Goal: Communication & Community: Answer question/provide support

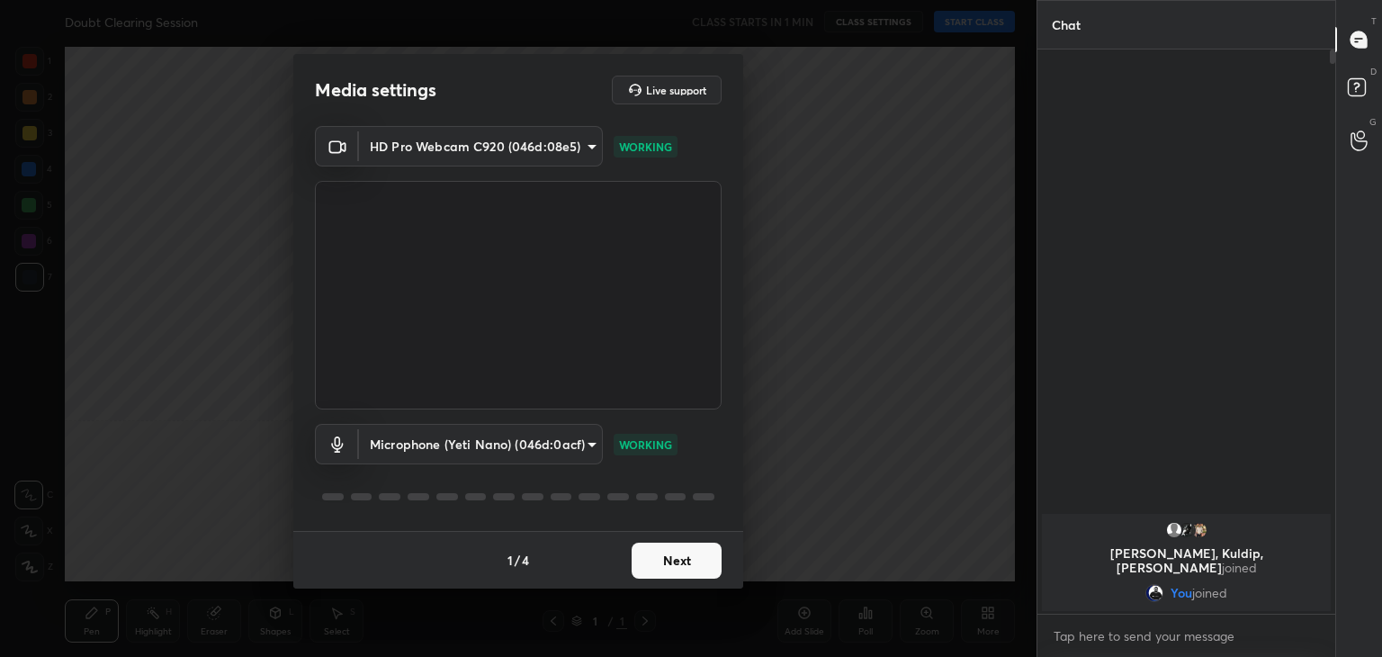
click at [667, 554] on button "Next" at bounding box center [677, 561] width 90 height 36
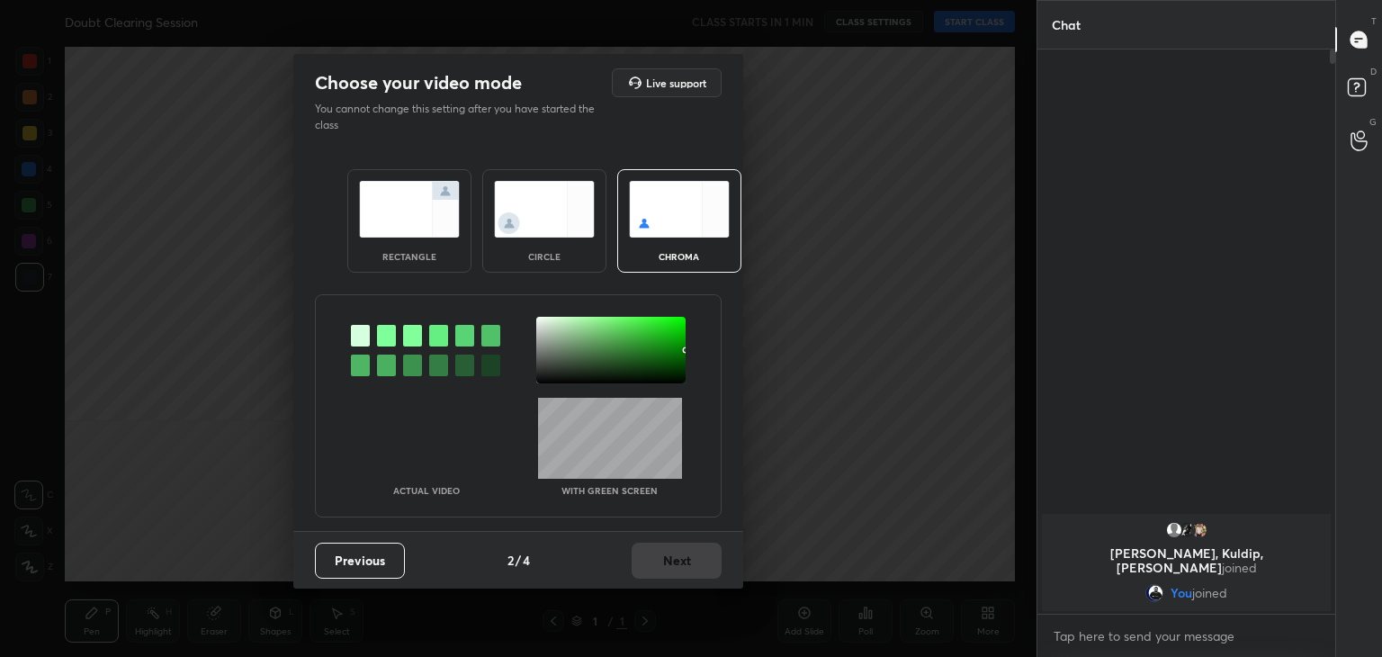
click at [390, 330] on div at bounding box center [386, 336] width 19 height 22
click at [543, 319] on div at bounding box center [610, 350] width 149 height 67
click at [667, 552] on button "Next" at bounding box center [677, 561] width 90 height 36
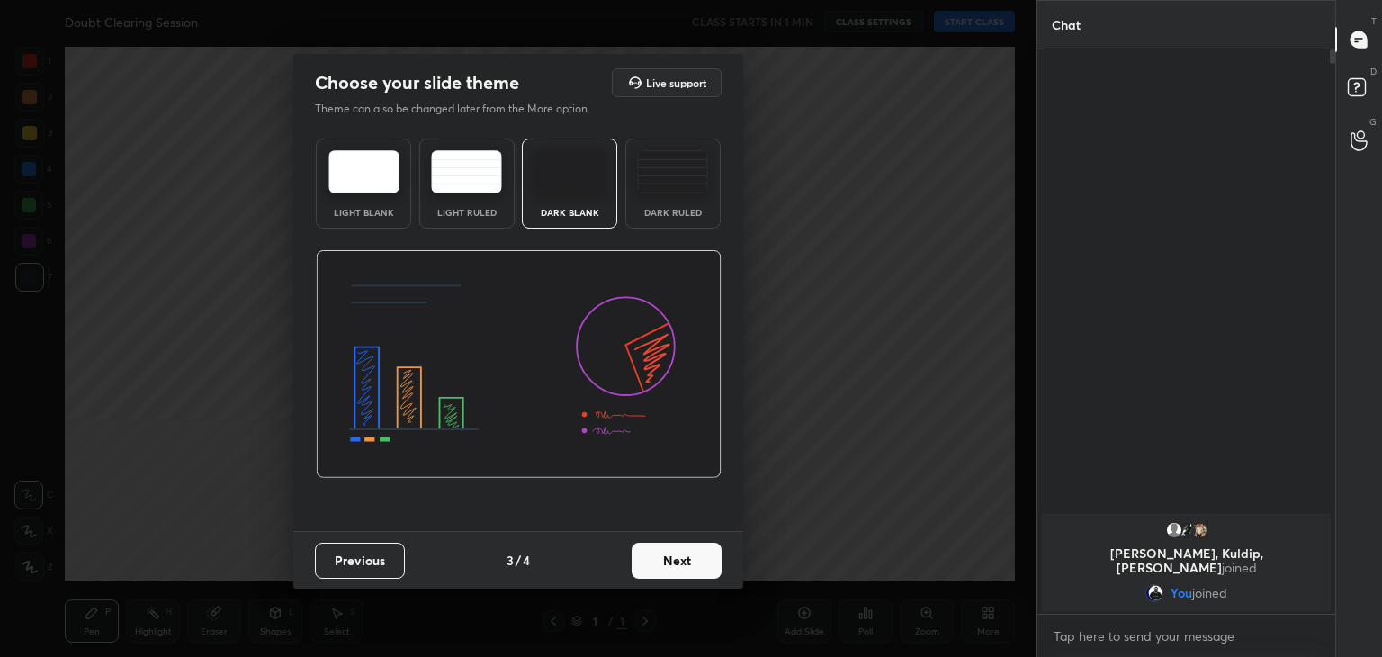
click at [687, 556] on button "Next" at bounding box center [677, 561] width 90 height 36
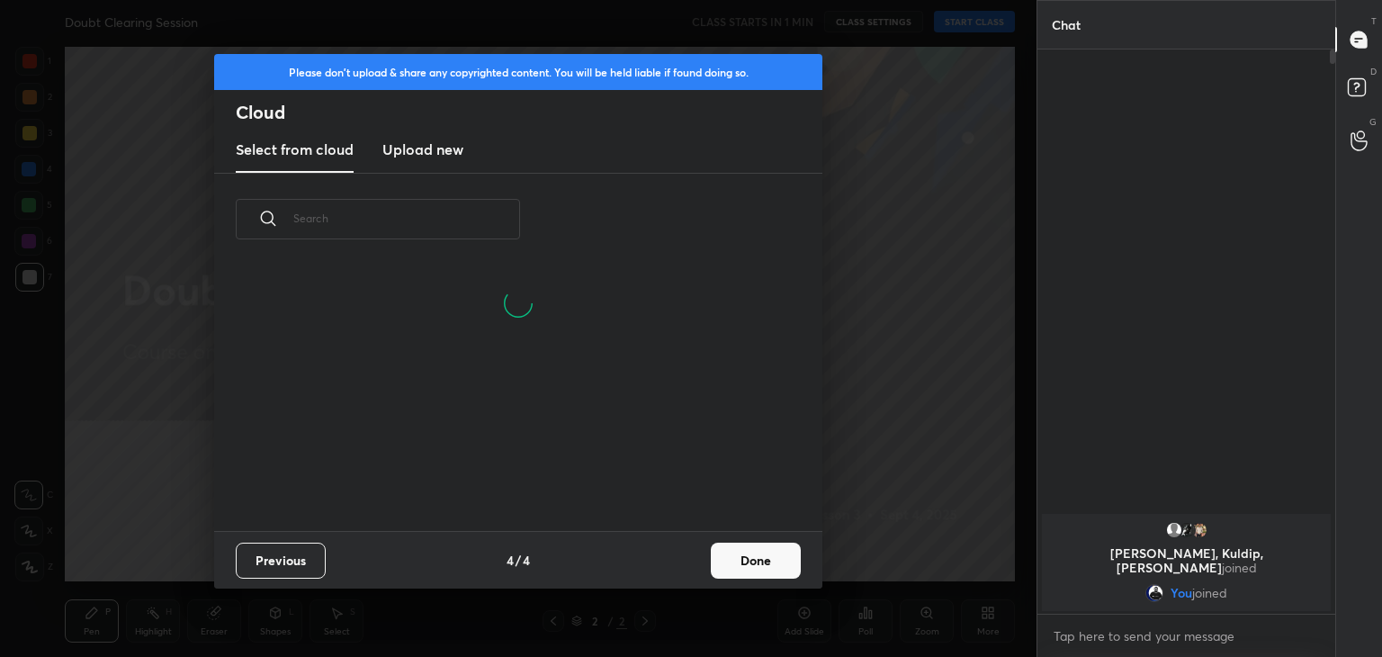
click at [752, 557] on button "Done" at bounding box center [756, 561] width 90 height 36
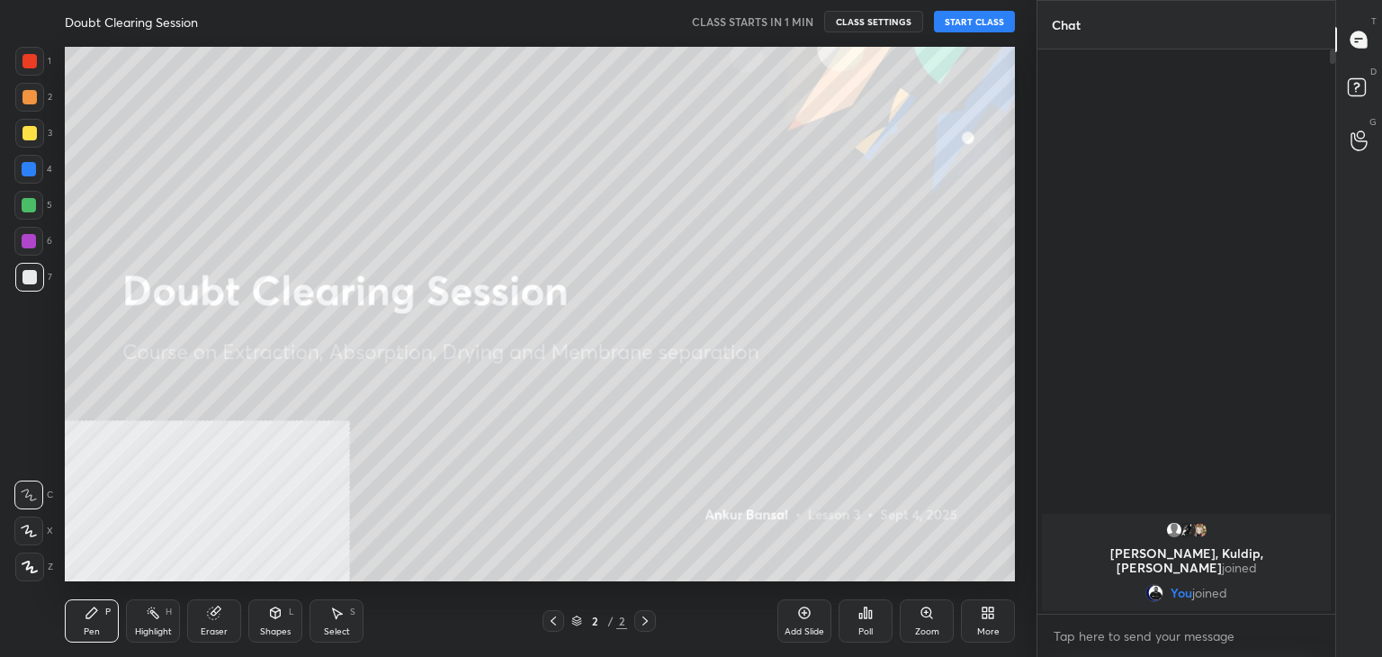
click at [975, 25] on button "START CLASS" at bounding box center [974, 22] width 81 height 22
click at [1004, 626] on div "More" at bounding box center [988, 620] width 54 height 43
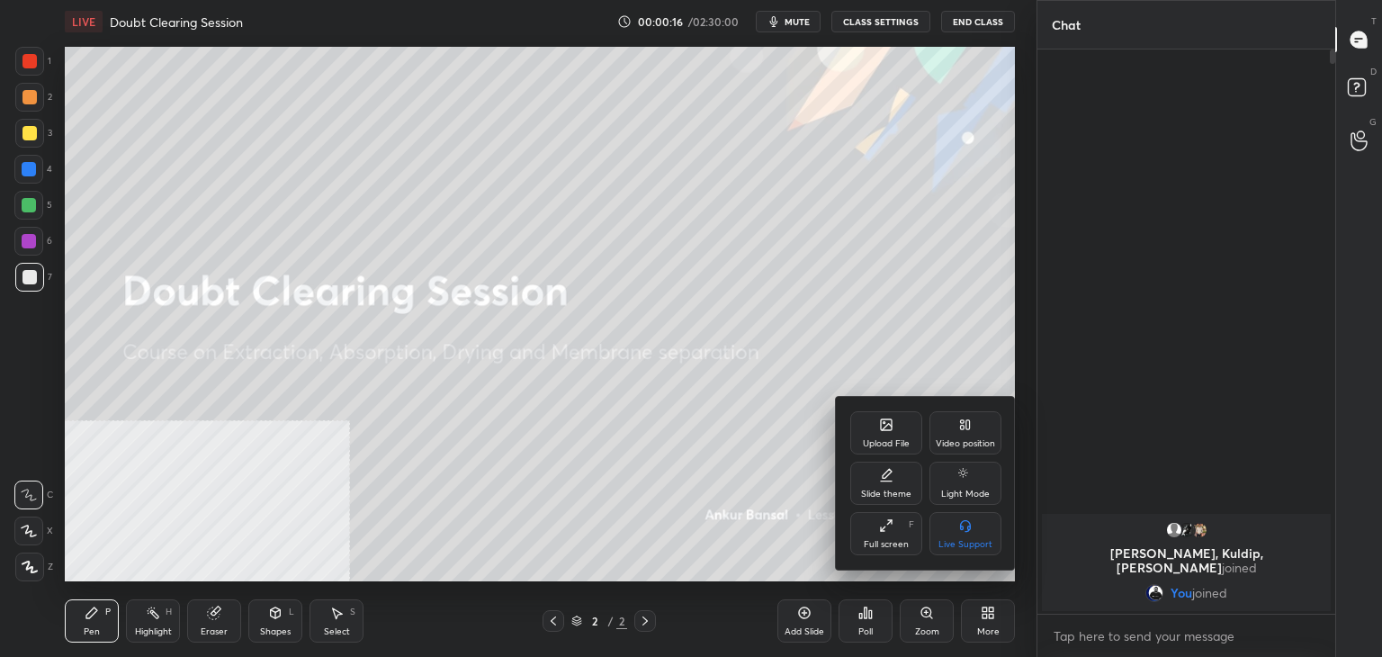
click at [884, 422] on icon at bounding box center [885, 423] width 2 height 2
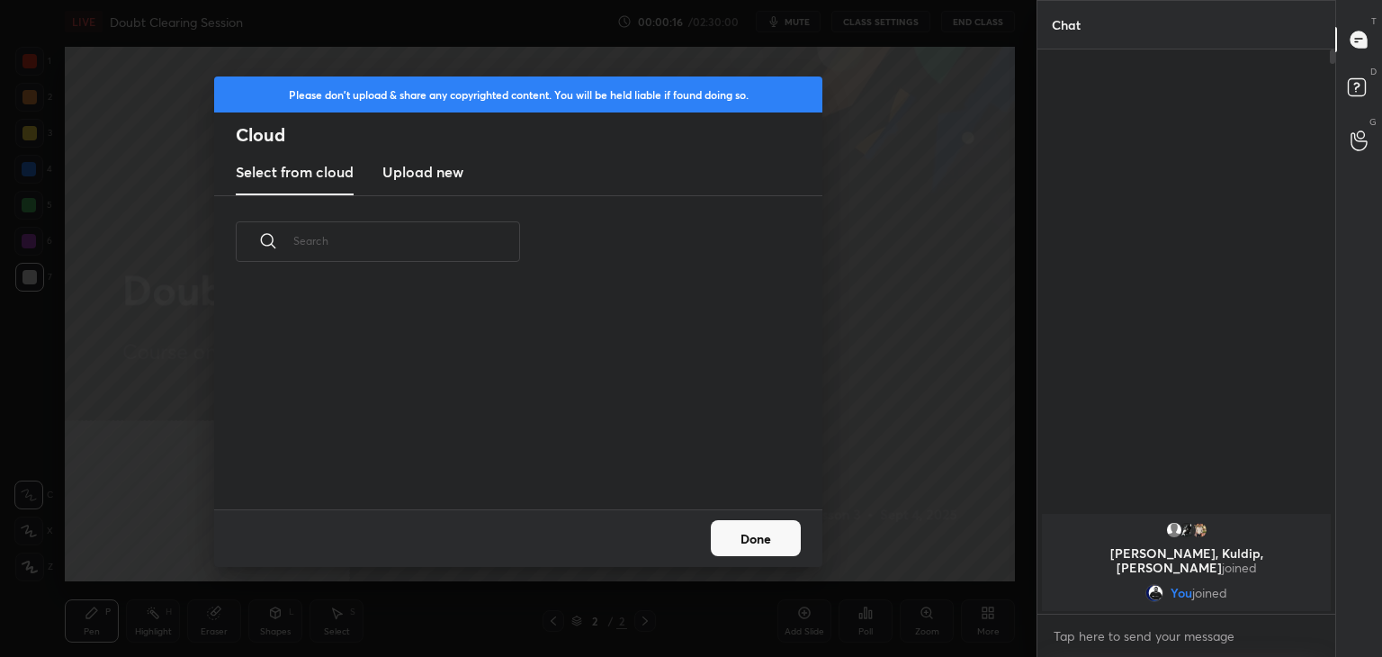
scroll to position [221, 578]
click at [409, 176] on h3 "Upload new" at bounding box center [422, 172] width 81 height 22
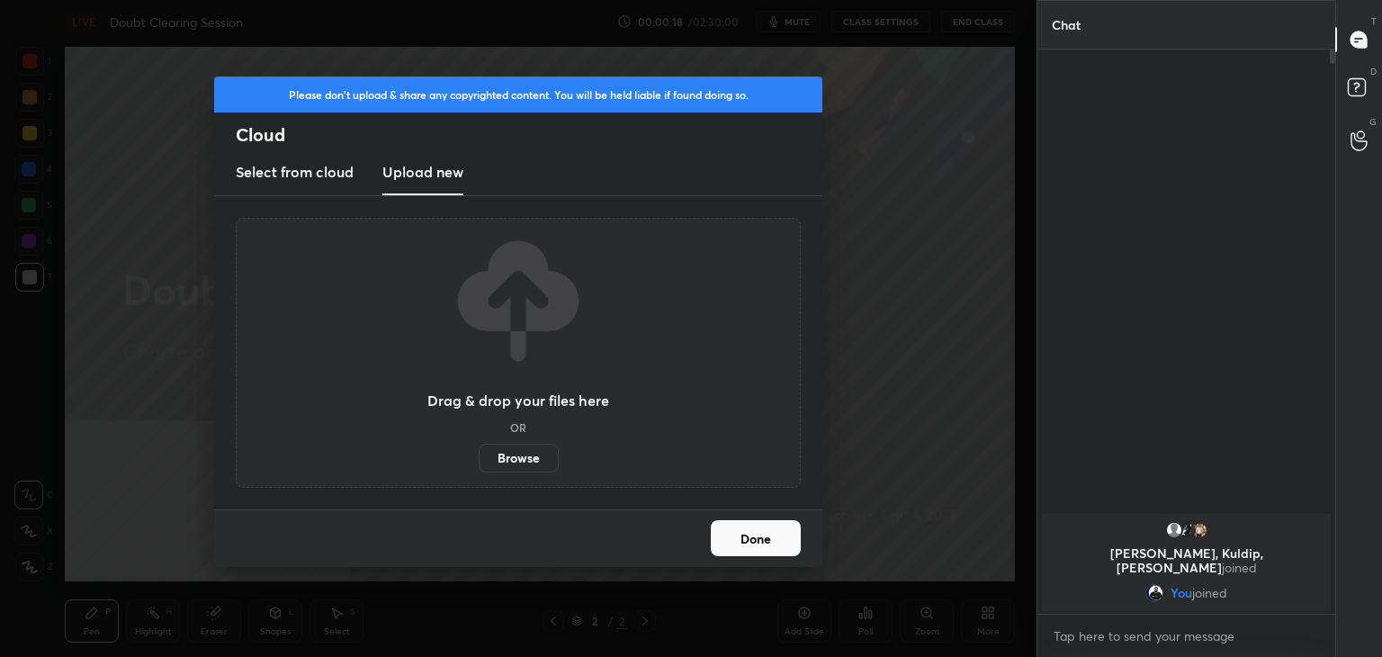
click at [529, 458] on label "Browse" at bounding box center [519, 458] width 80 height 29
click at [479, 458] on input "Browse" at bounding box center [479, 458] width 0 height 29
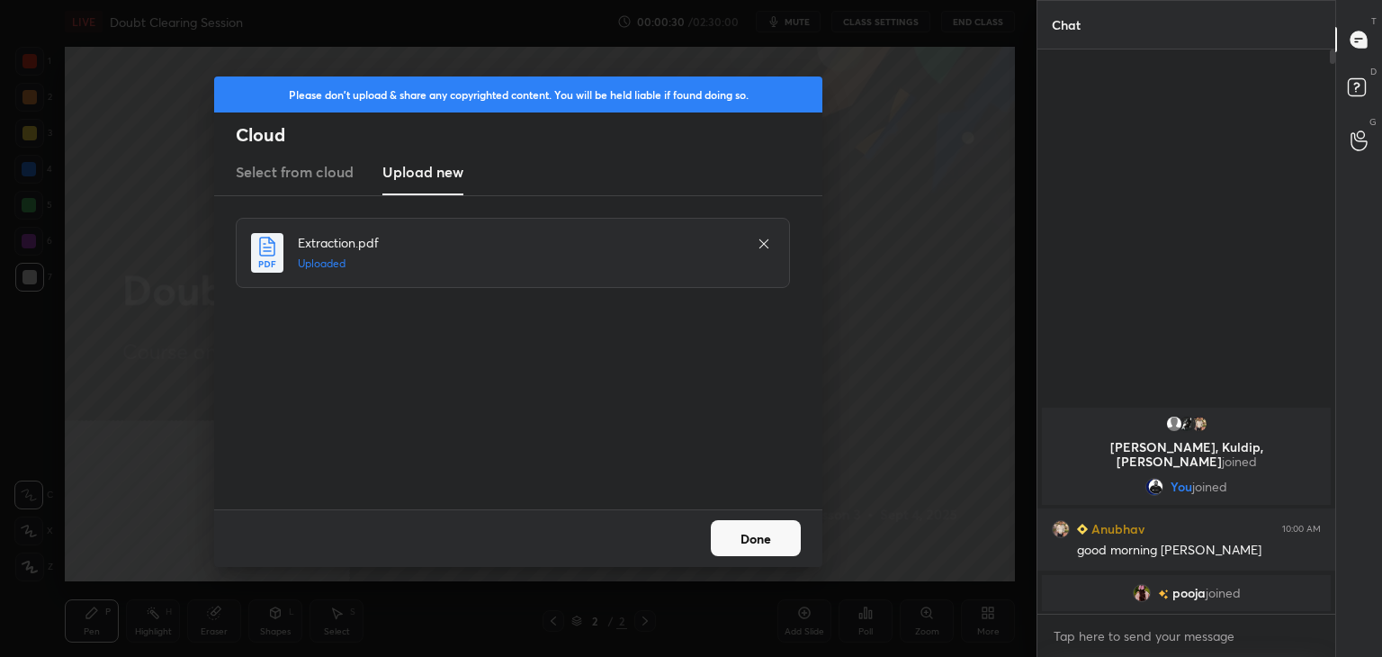
click at [737, 534] on button "Done" at bounding box center [756, 538] width 90 height 36
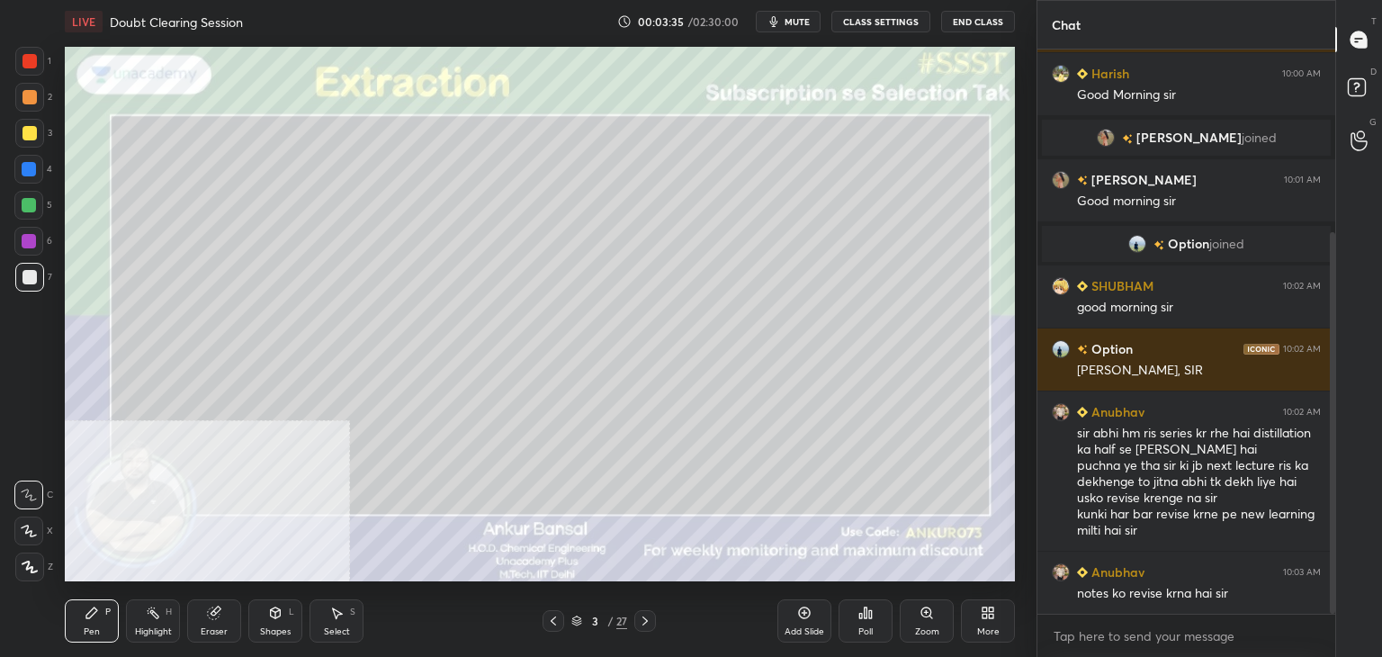
scroll to position [288, 0]
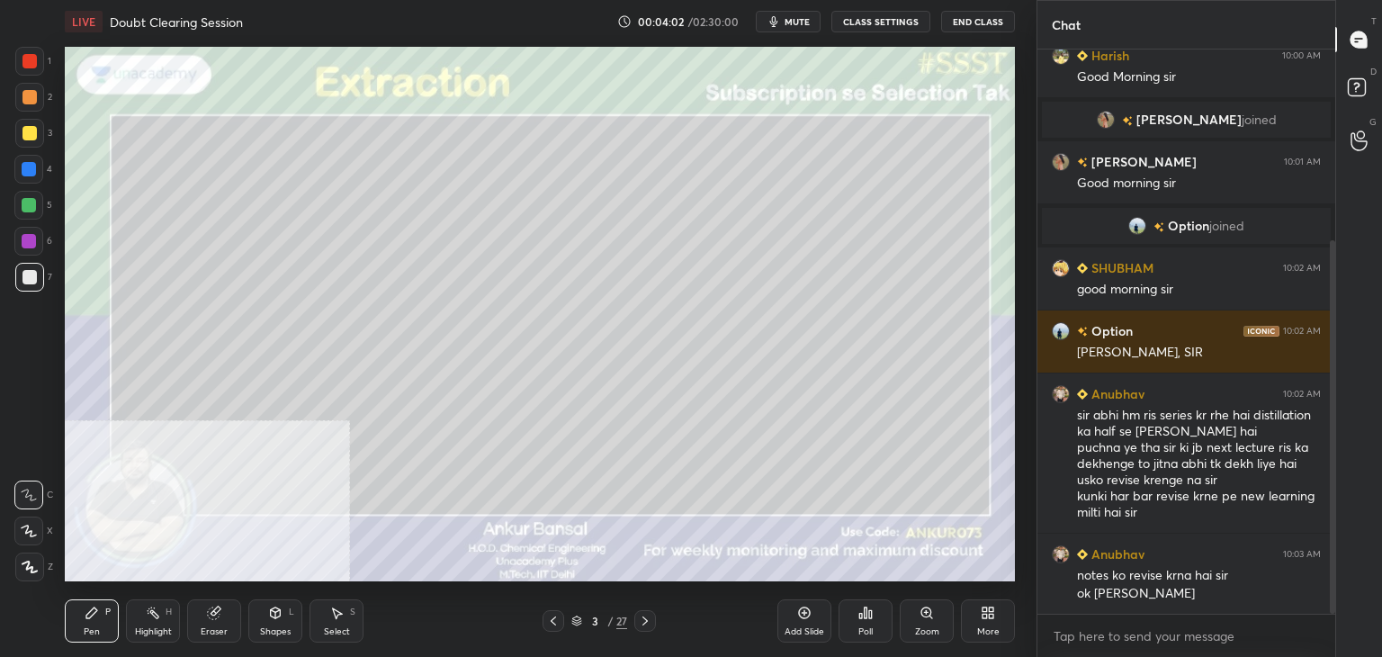
click at [31, 534] on icon at bounding box center [29, 530] width 14 height 11
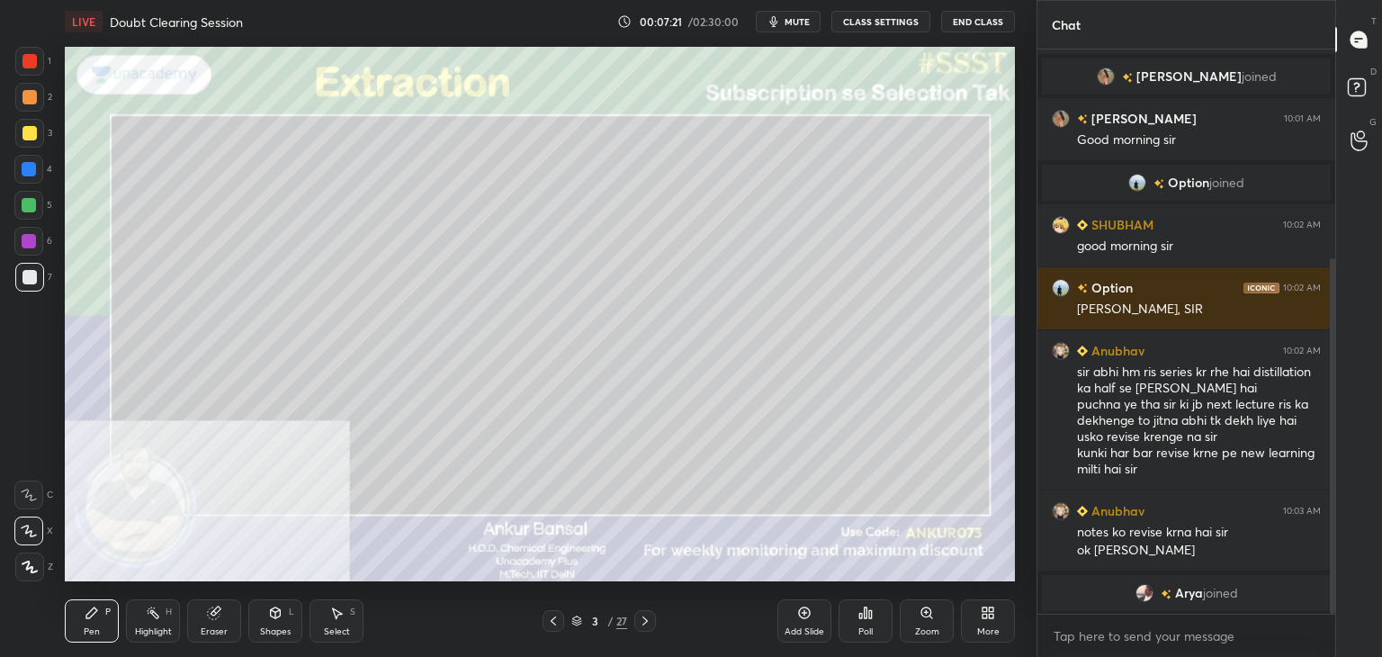
click at [329, 609] on icon at bounding box center [336, 613] width 14 height 14
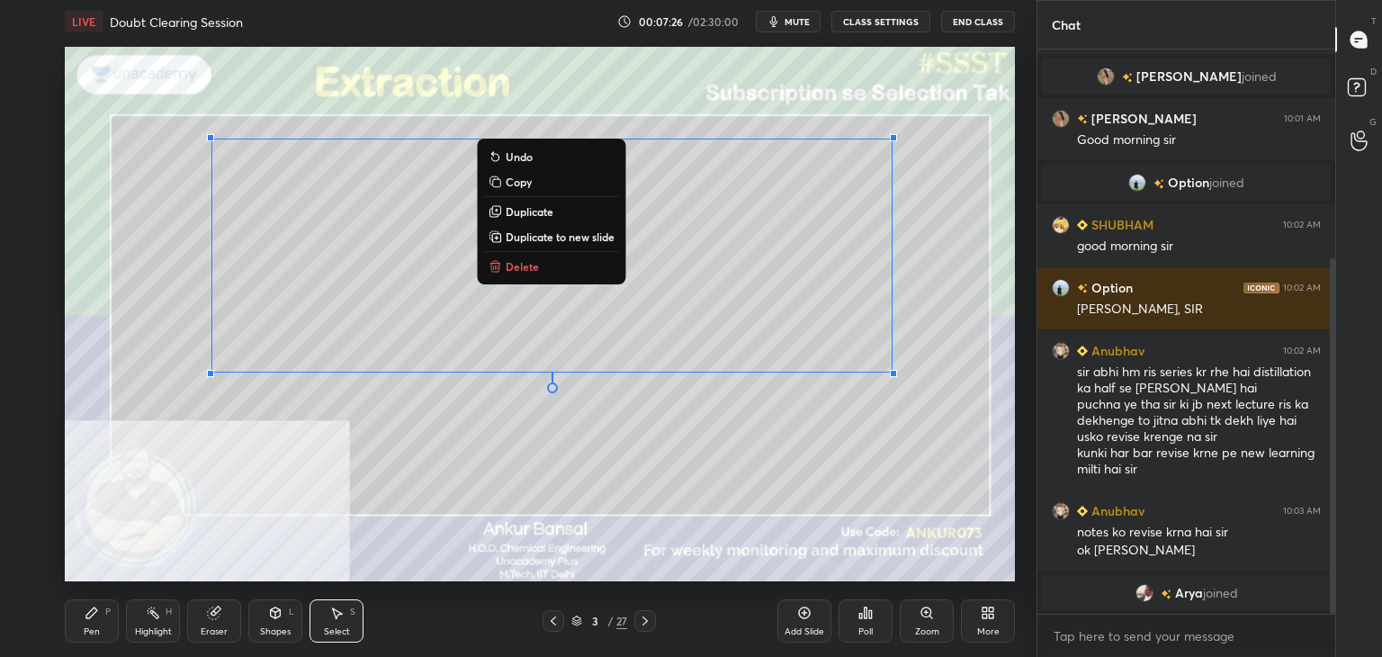
click at [93, 620] on icon at bounding box center [92, 613] width 14 height 14
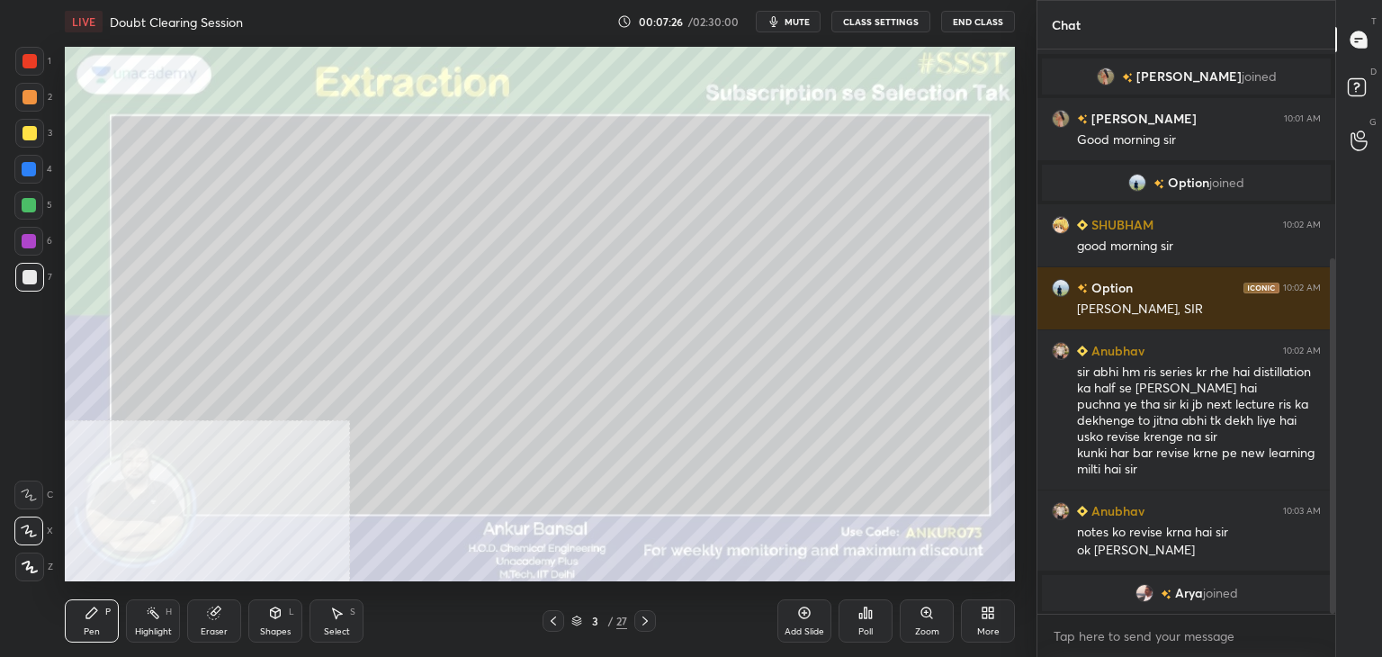
scroll to position [363, 0]
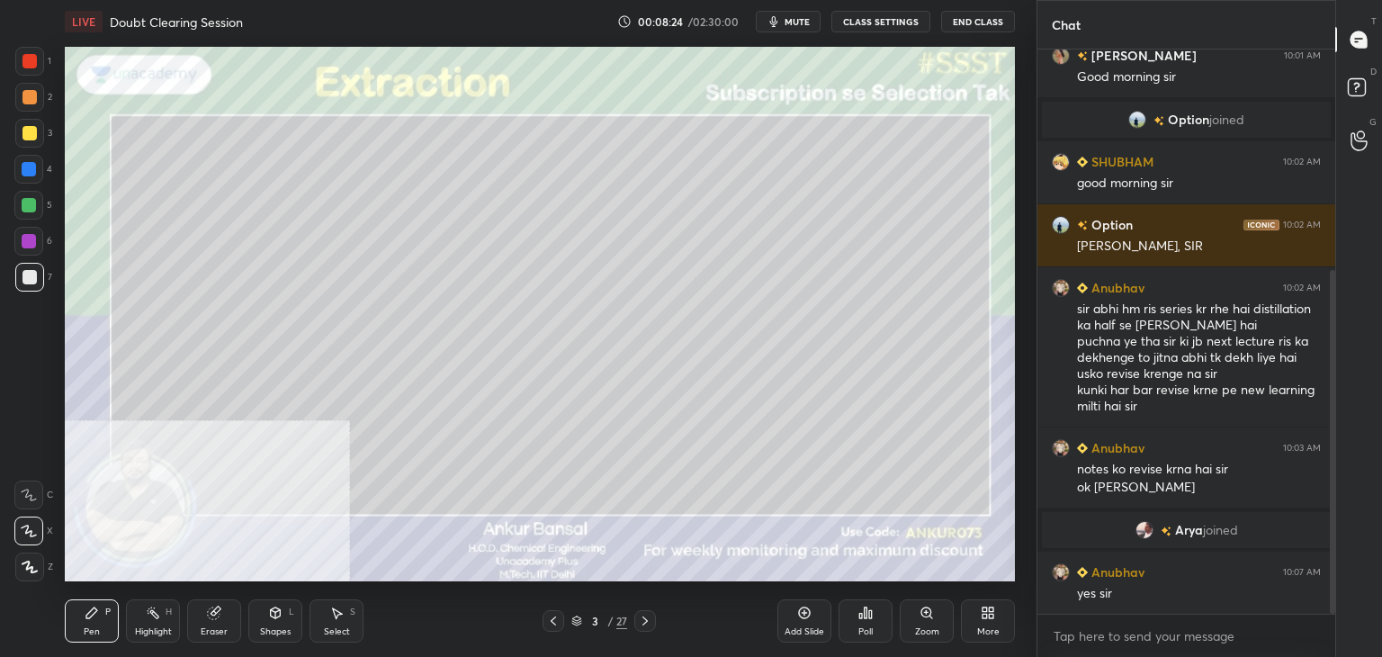
click at [643, 624] on icon at bounding box center [645, 621] width 14 height 14
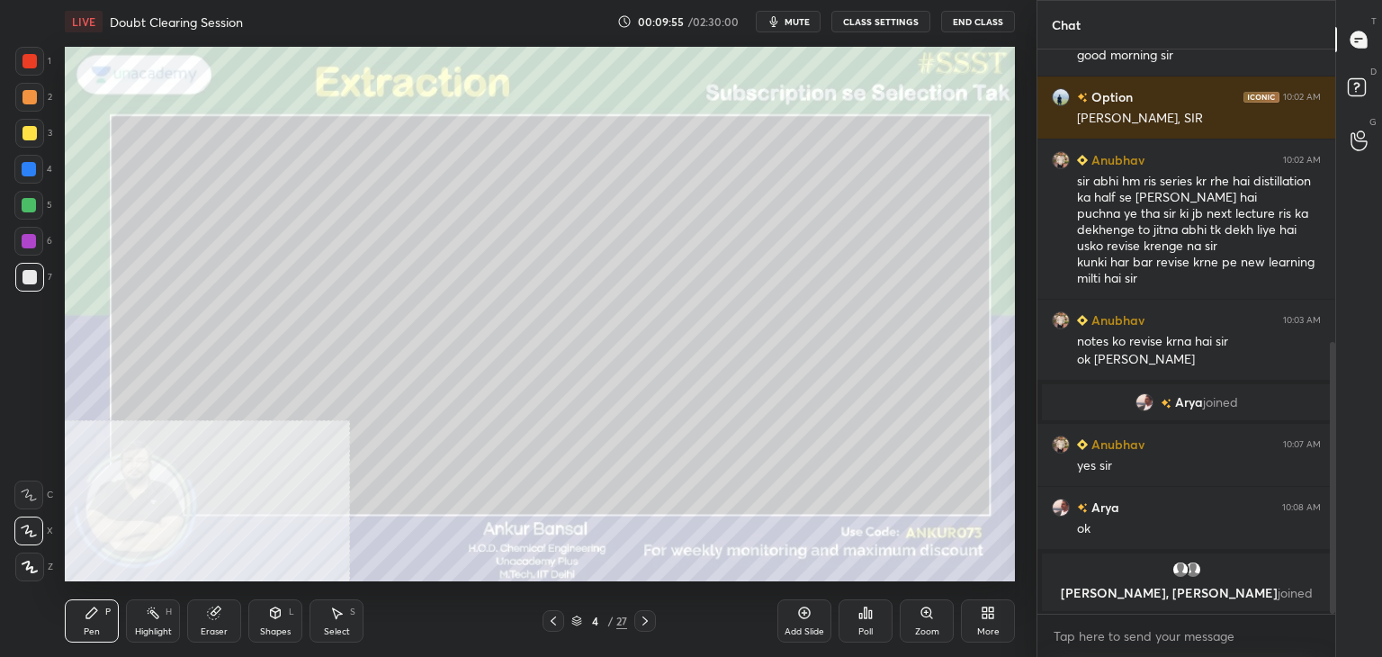
scroll to position [606, 0]
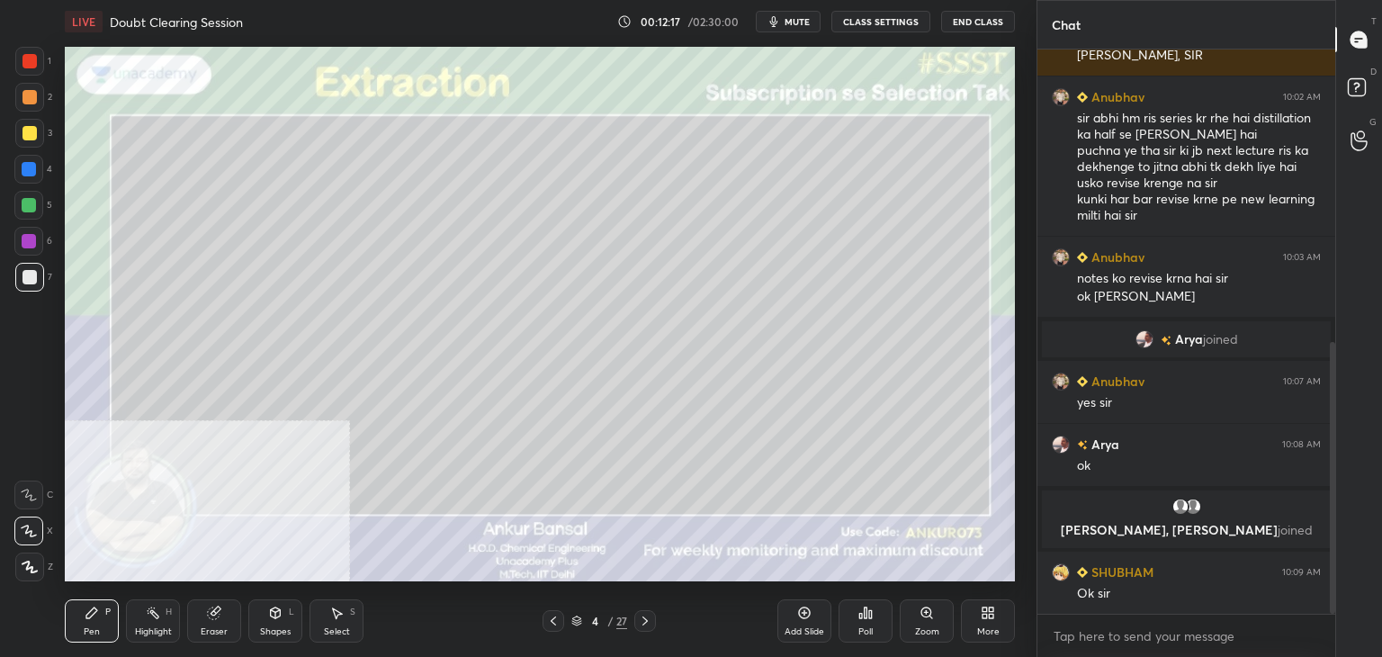
click at [785, 24] on button "mute" at bounding box center [788, 22] width 65 height 22
click at [785, 24] on span "unmute" at bounding box center [795, 21] width 39 height 13
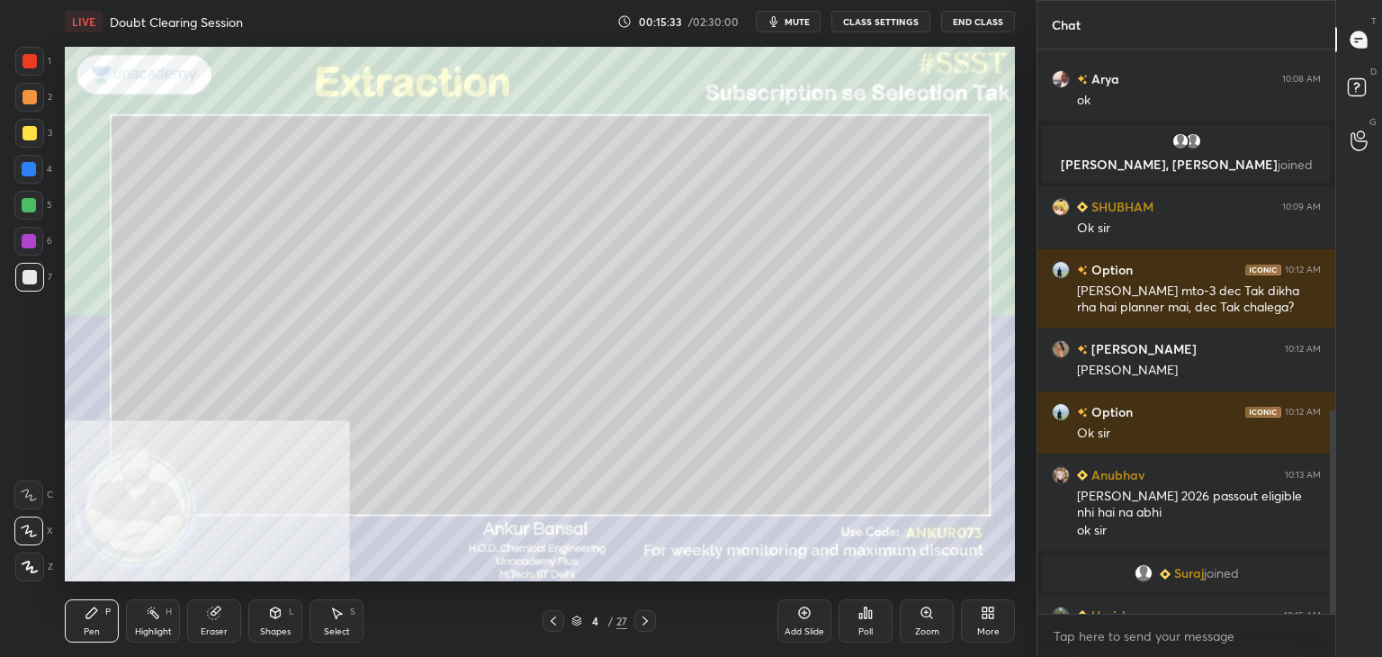
scroll to position [995, 0]
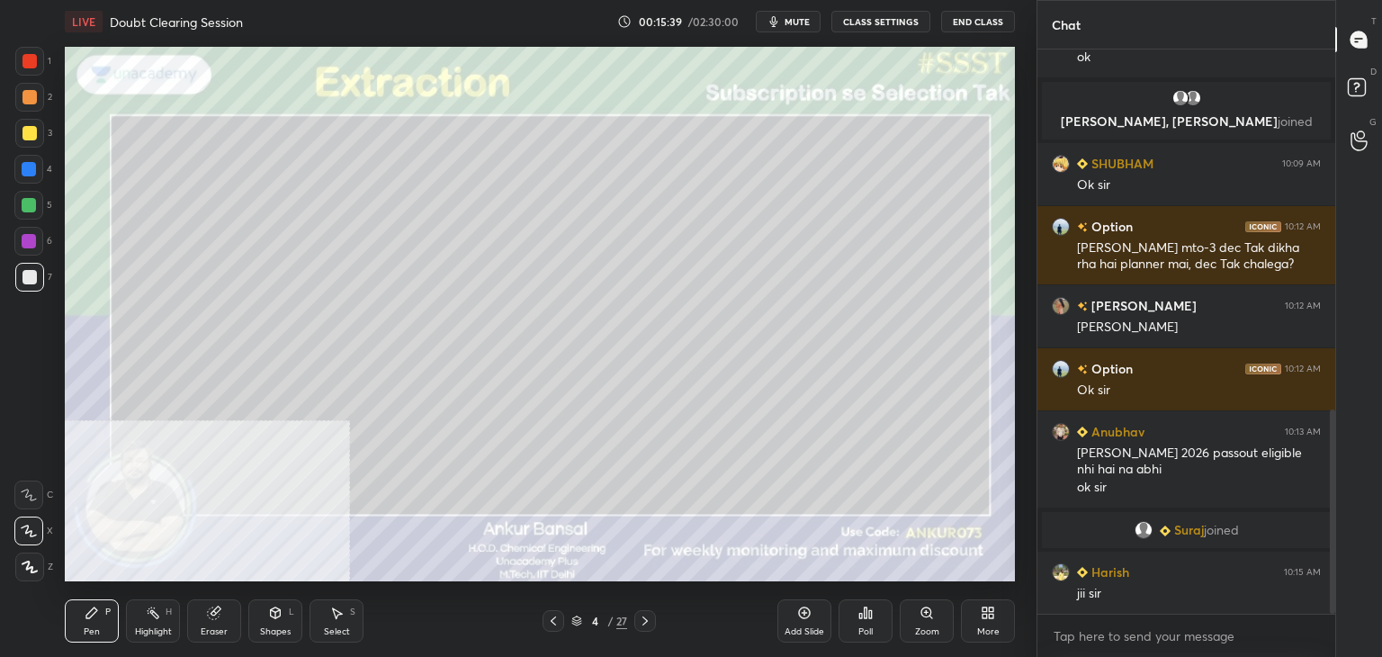
click at [645, 623] on icon at bounding box center [644, 620] width 5 height 9
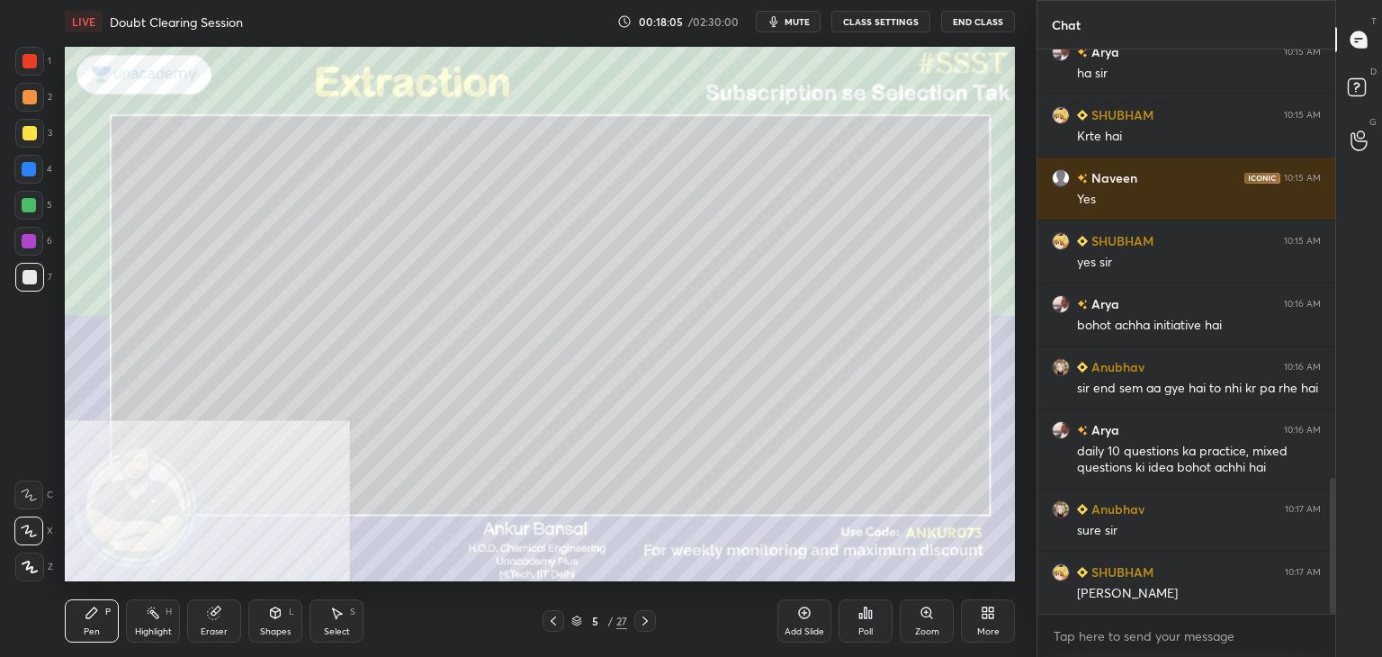
scroll to position [1787, 0]
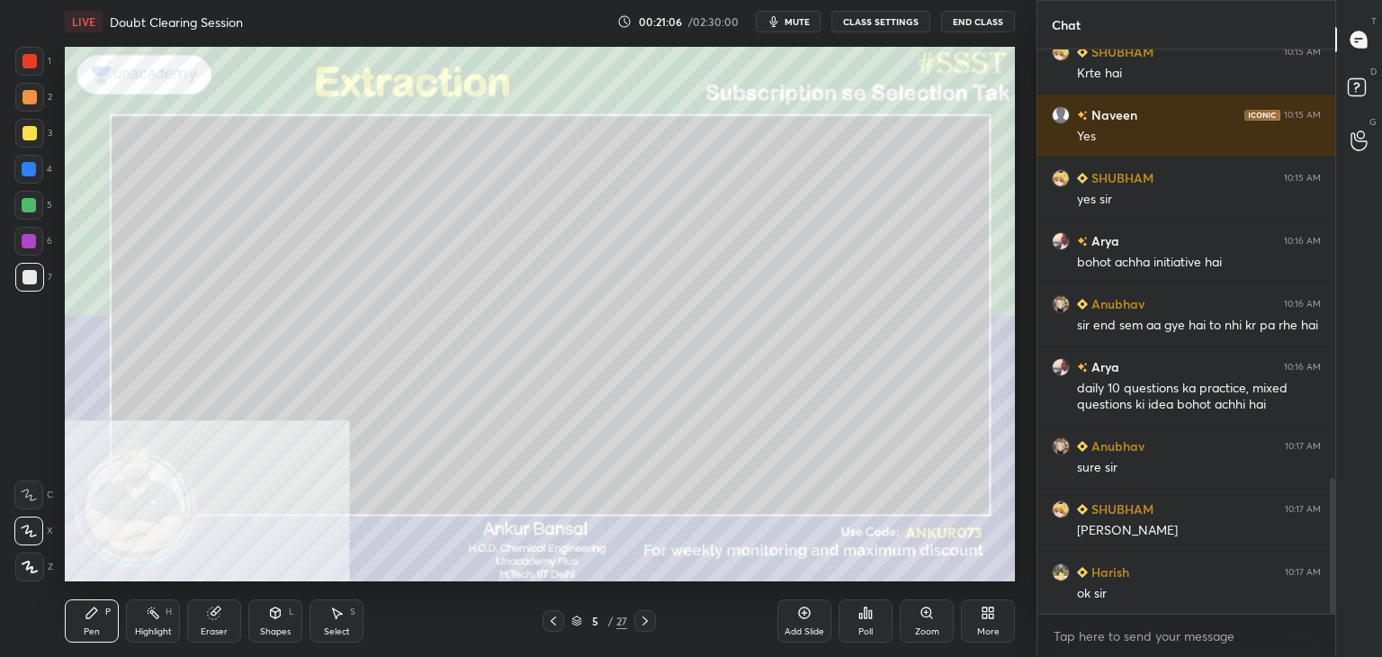
click at [803, 30] on button "mute" at bounding box center [788, 22] width 65 height 22
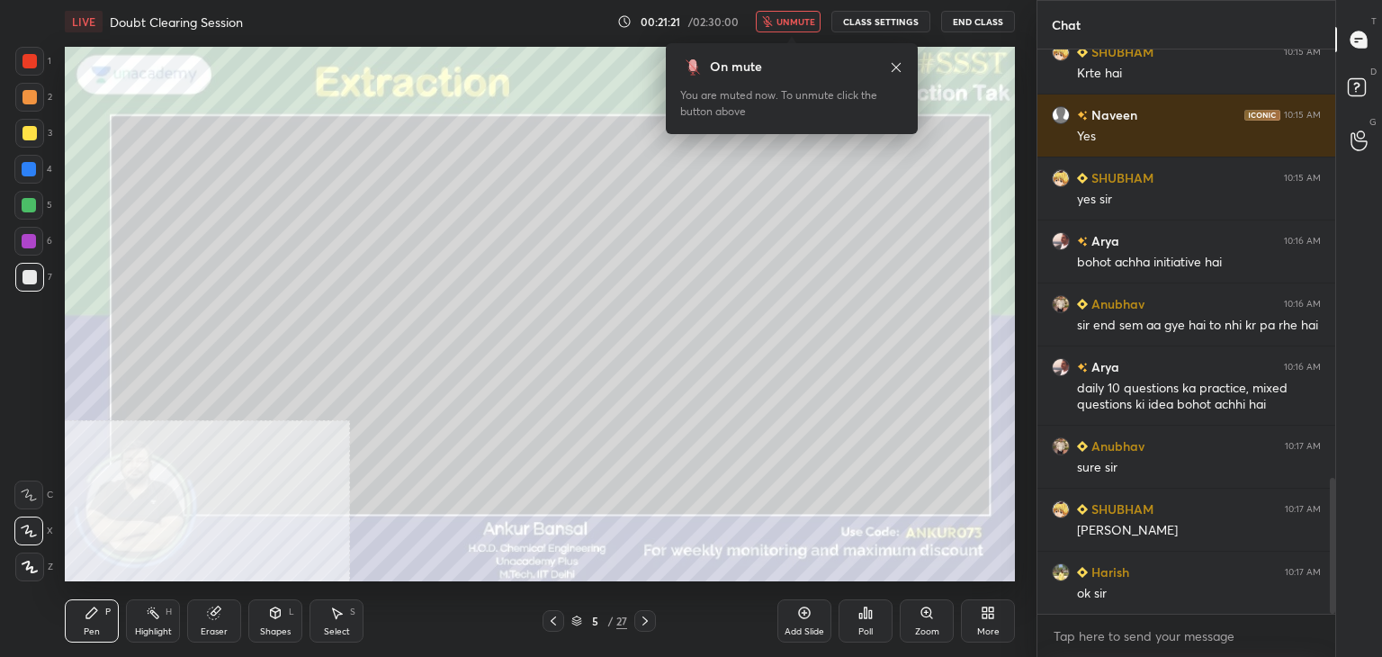
click at [799, 27] on button "unmute" at bounding box center [788, 22] width 65 height 22
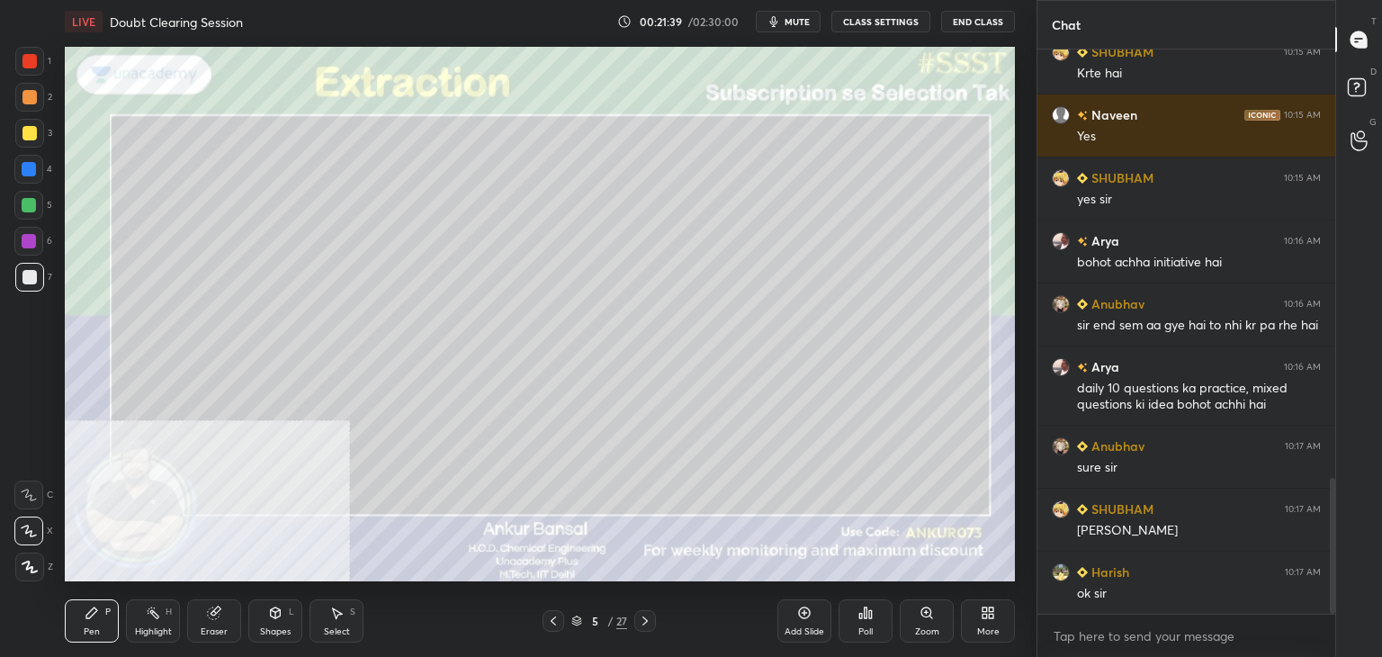
click at [270, 627] on div "Shapes" at bounding box center [275, 631] width 31 height 9
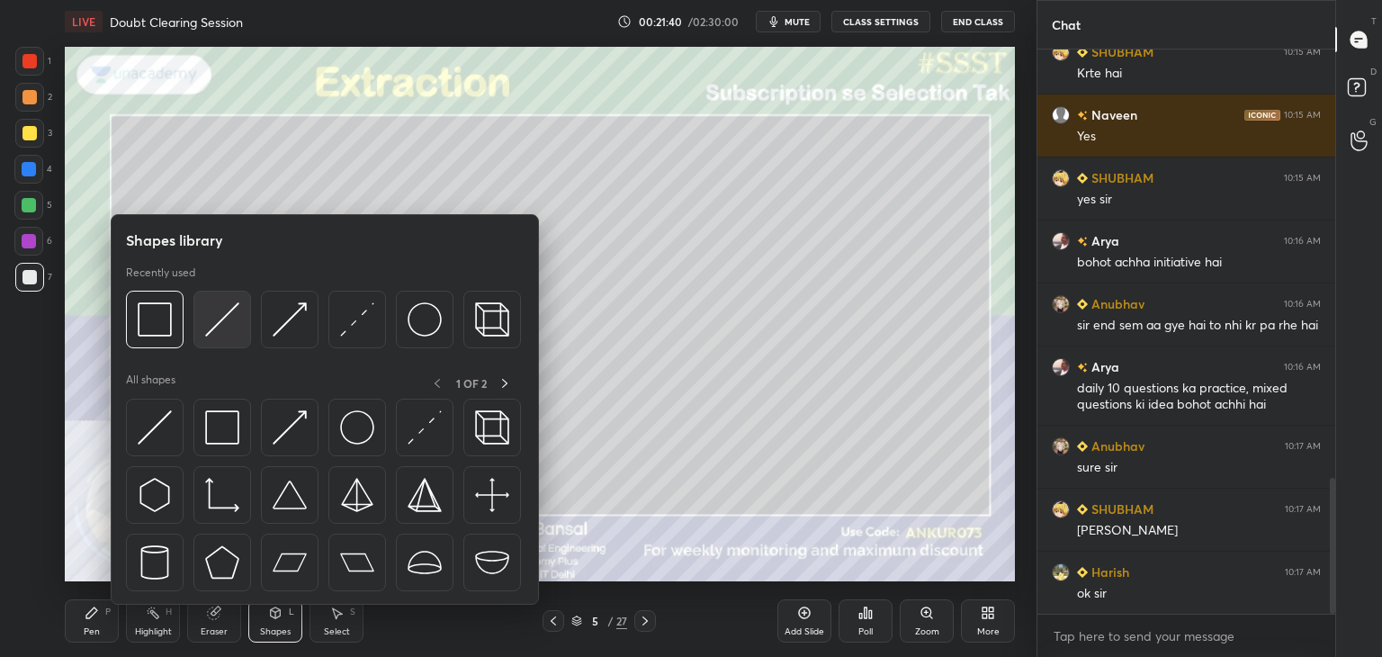
click at [219, 321] on img at bounding box center [222, 319] width 34 height 34
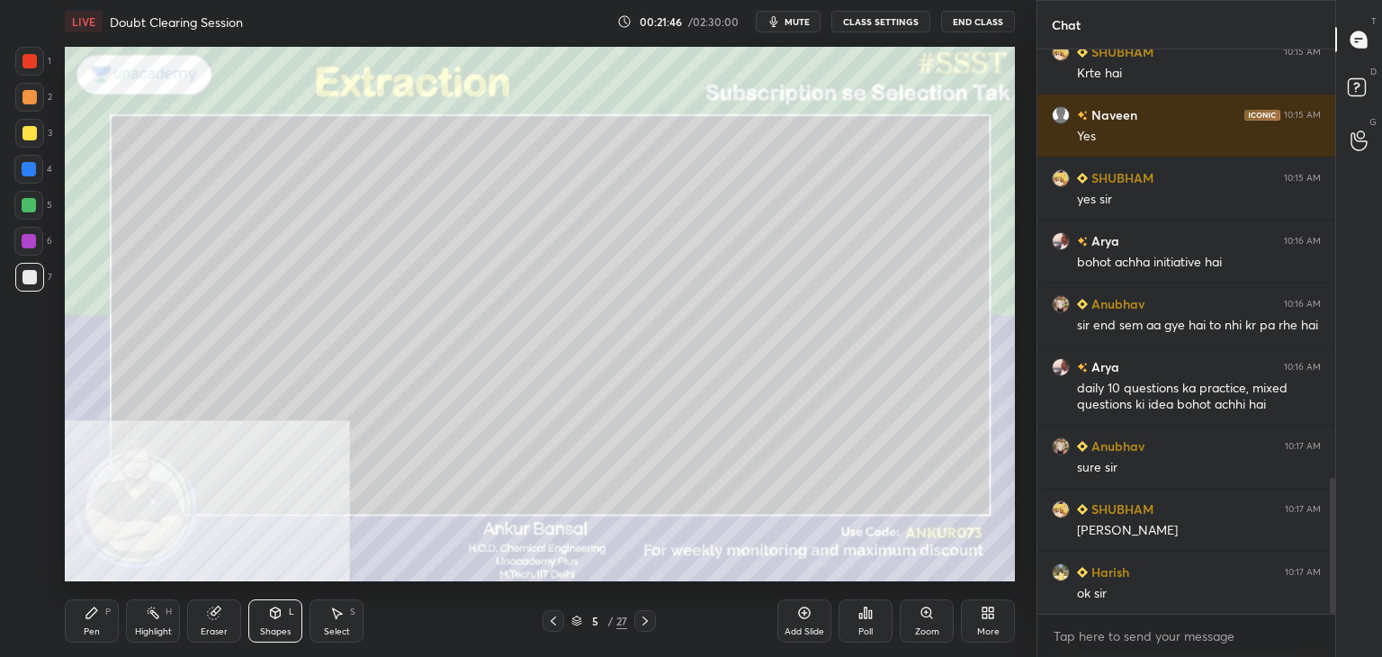
click at [90, 627] on div "Pen" at bounding box center [92, 631] width 16 height 9
click at [19, 138] on div at bounding box center [29, 133] width 29 height 29
click at [31, 278] on div at bounding box center [29, 277] width 14 height 14
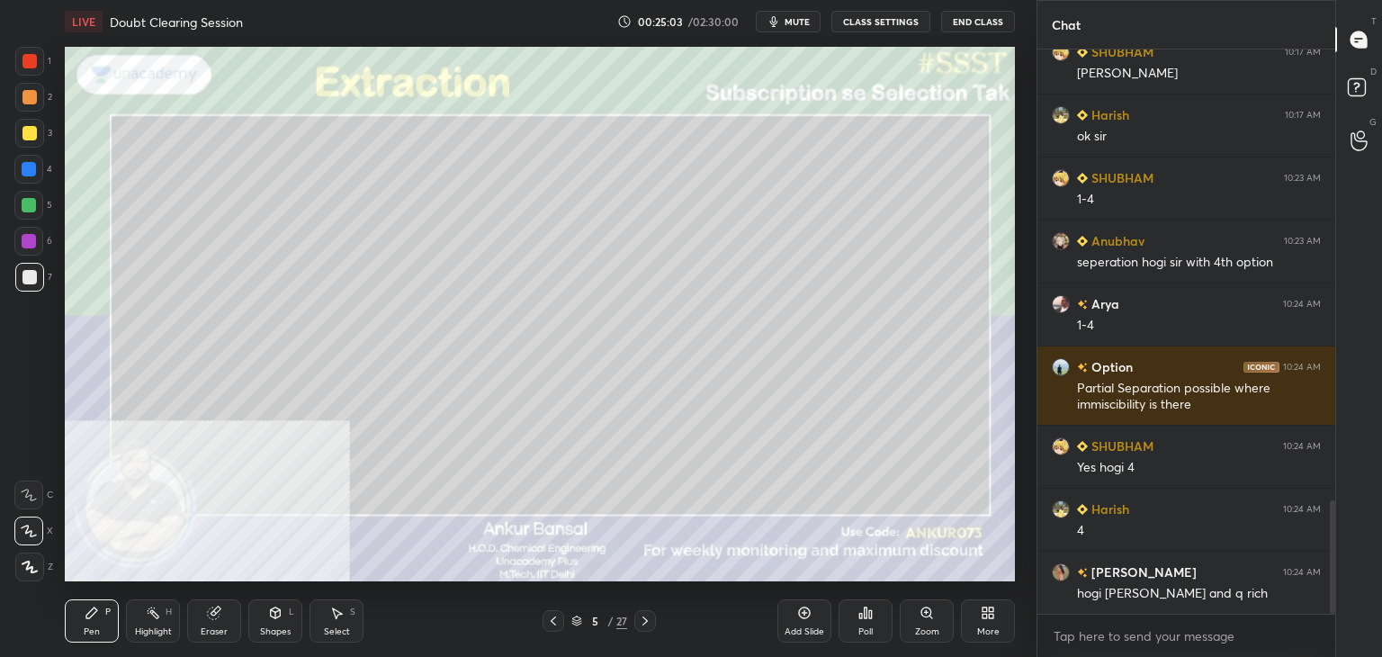
scroll to position [2307, 0]
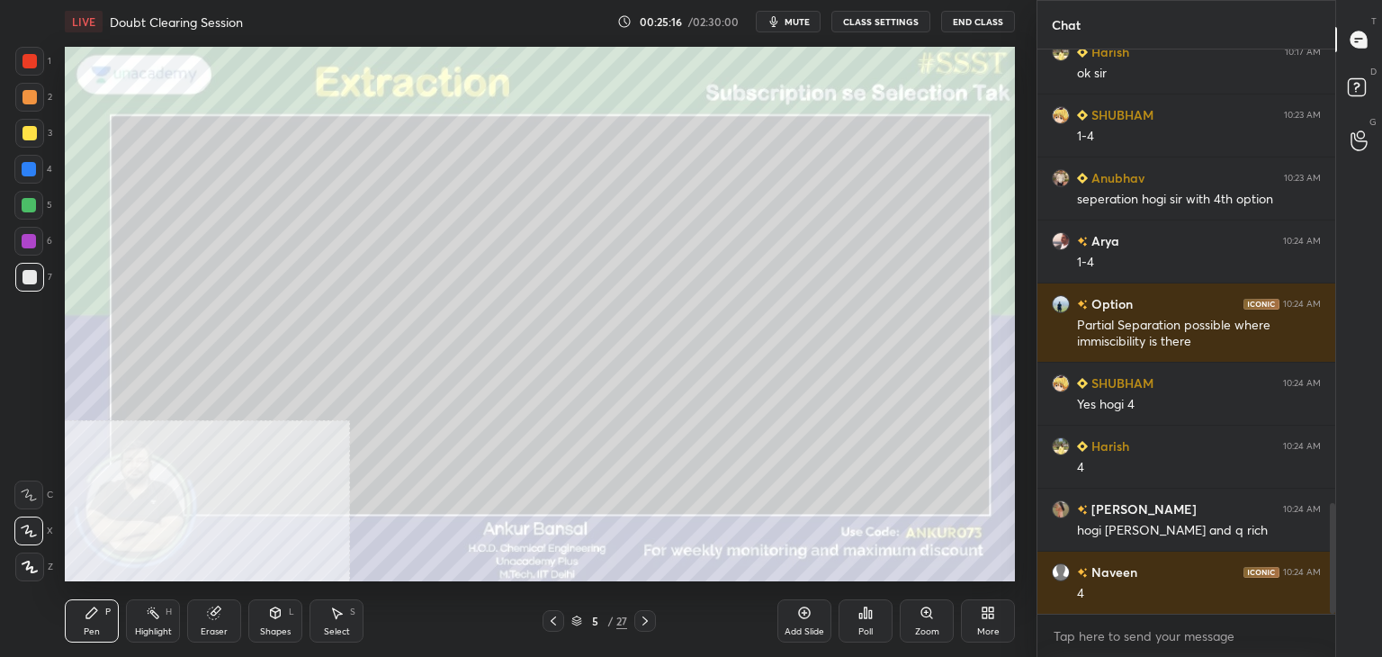
click at [218, 610] on icon at bounding box center [216, 610] width 10 height 9
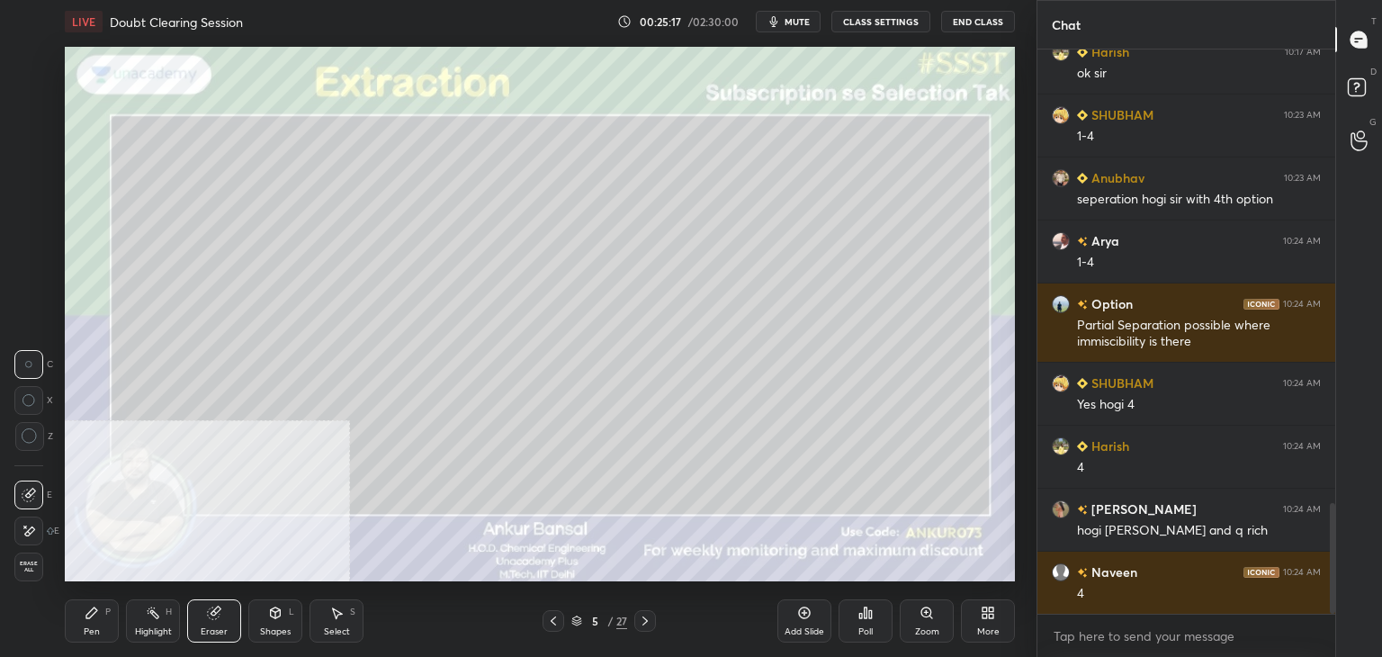
click at [28, 529] on icon at bounding box center [29, 531] width 14 height 15
click at [90, 621] on div "Pen P" at bounding box center [92, 620] width 54 height 43
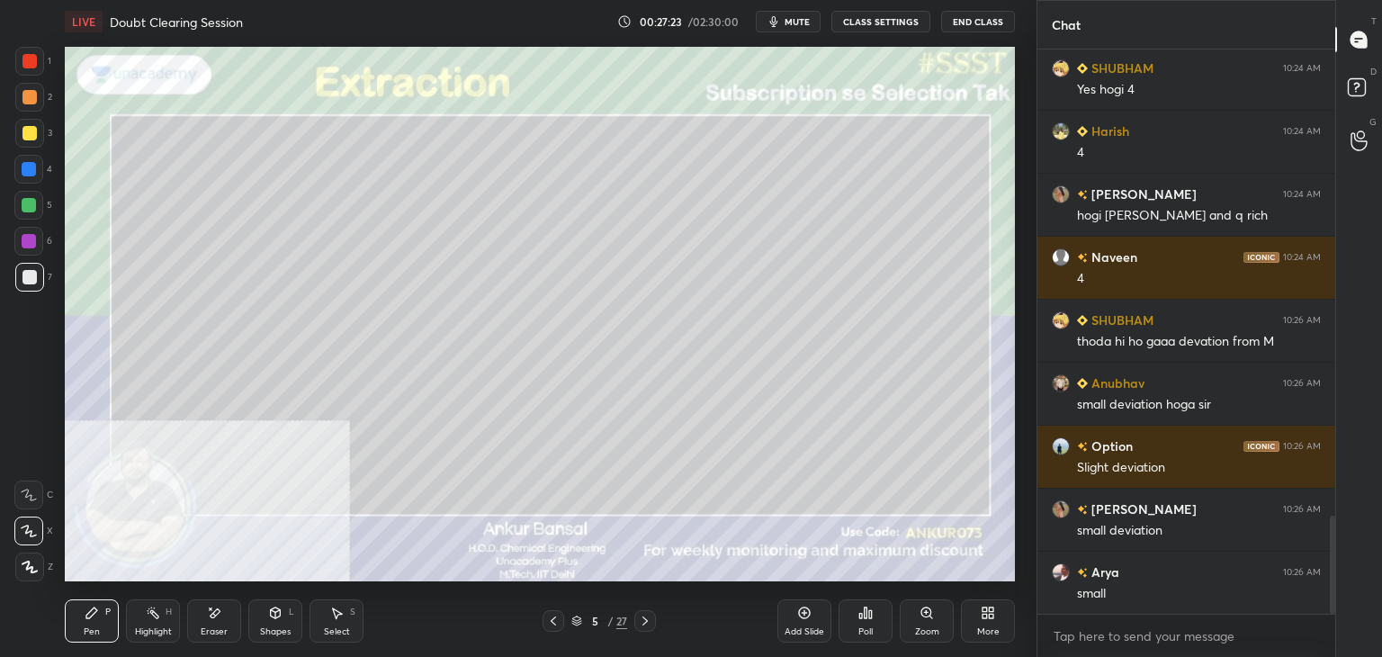
scroll to position [2685, 0]
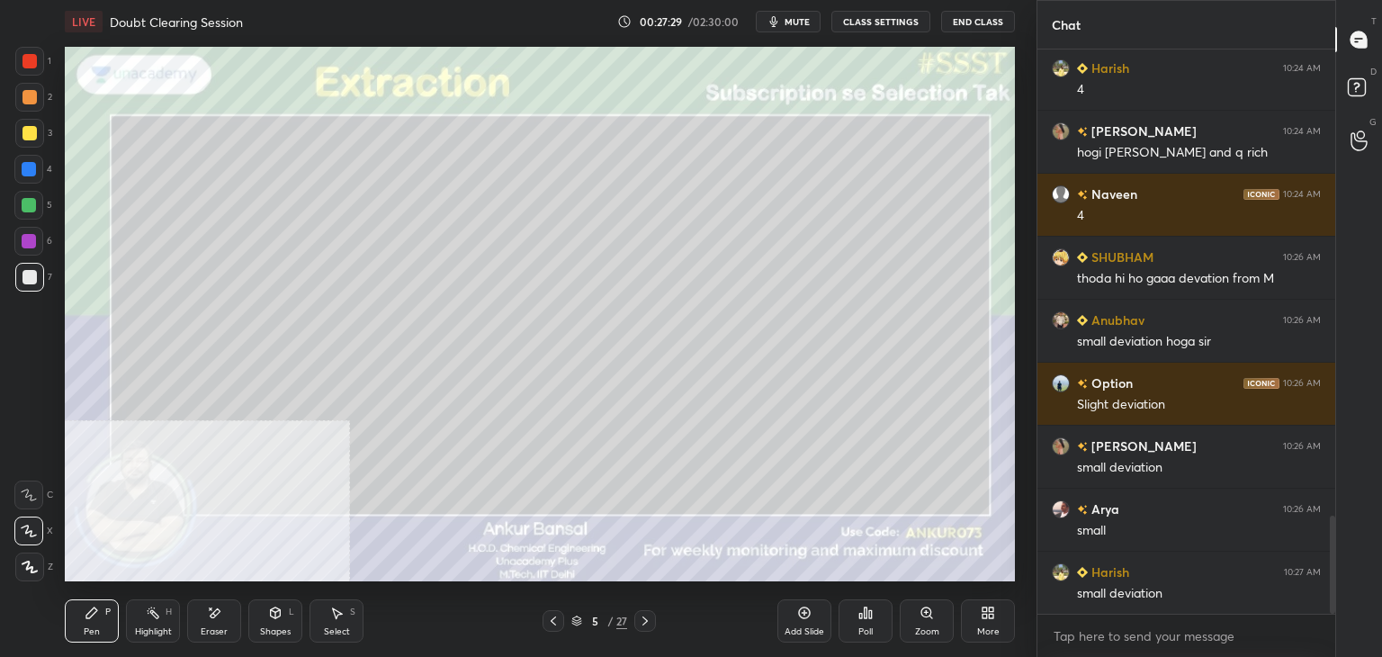
click at [205, 631] on div "Eraser" at bounding box center [214, 631] width 27 height 9
click at [67, 614] on div "Pen P" at bounding box center [92, 620] width 54 height 43
click at [266, 613] on div "Shapes L" at bounding box center [275, 620] width 54 height 43
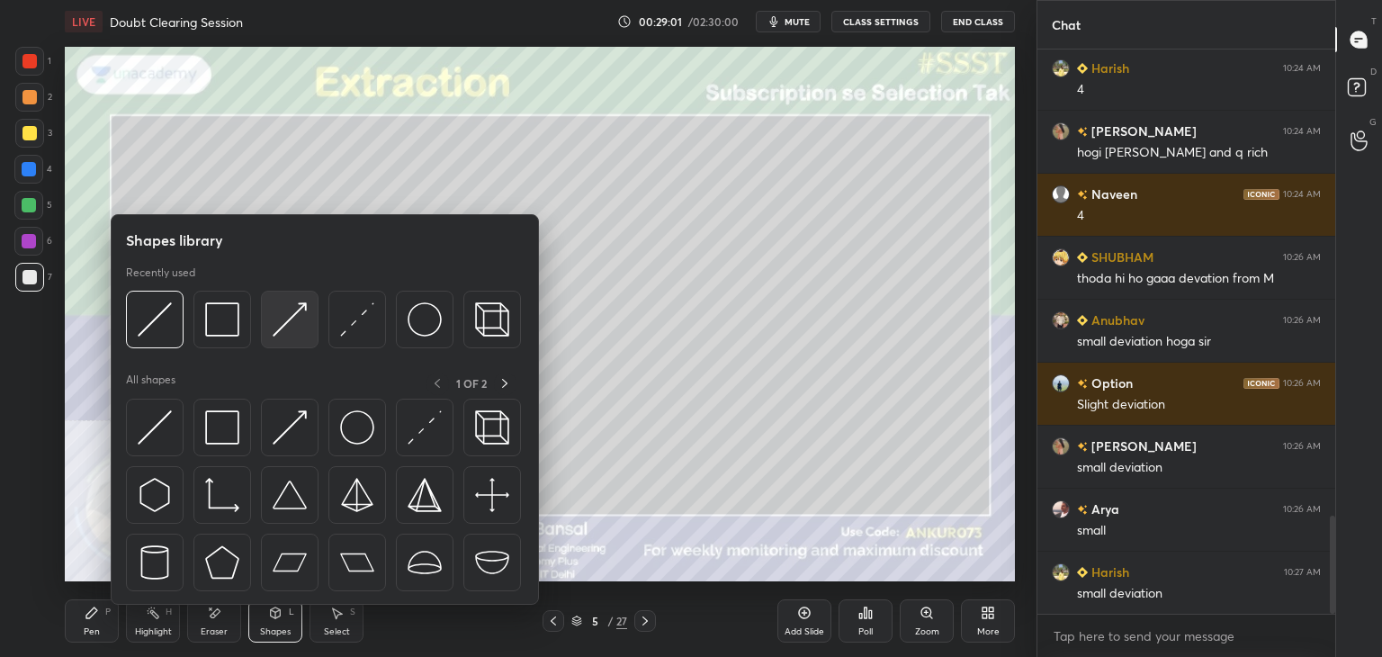
click at [287, 319] on img at bounding box center [290, 319] width 34 height 34
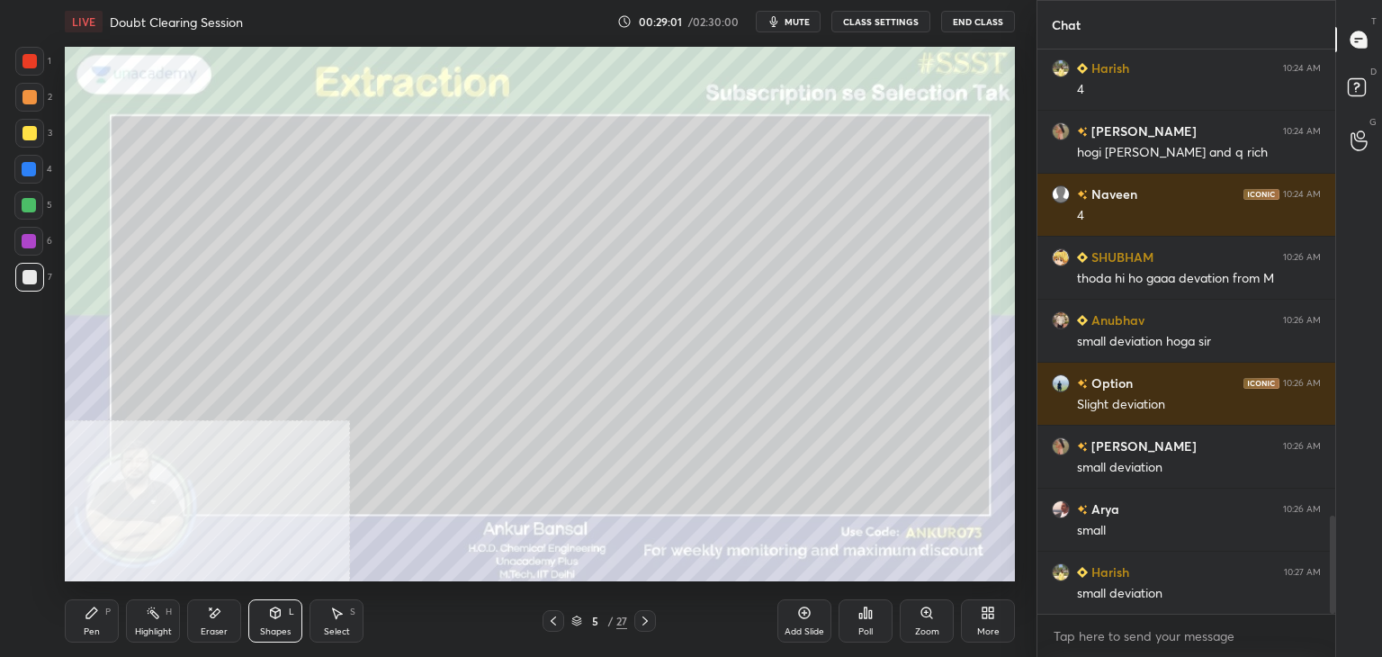
click at [32, 141] on div at bounding box center [29, 133] width 29 height 29
click at [99, 631] on div "Pen" at bounding box center [92, 631] width 16 height 9
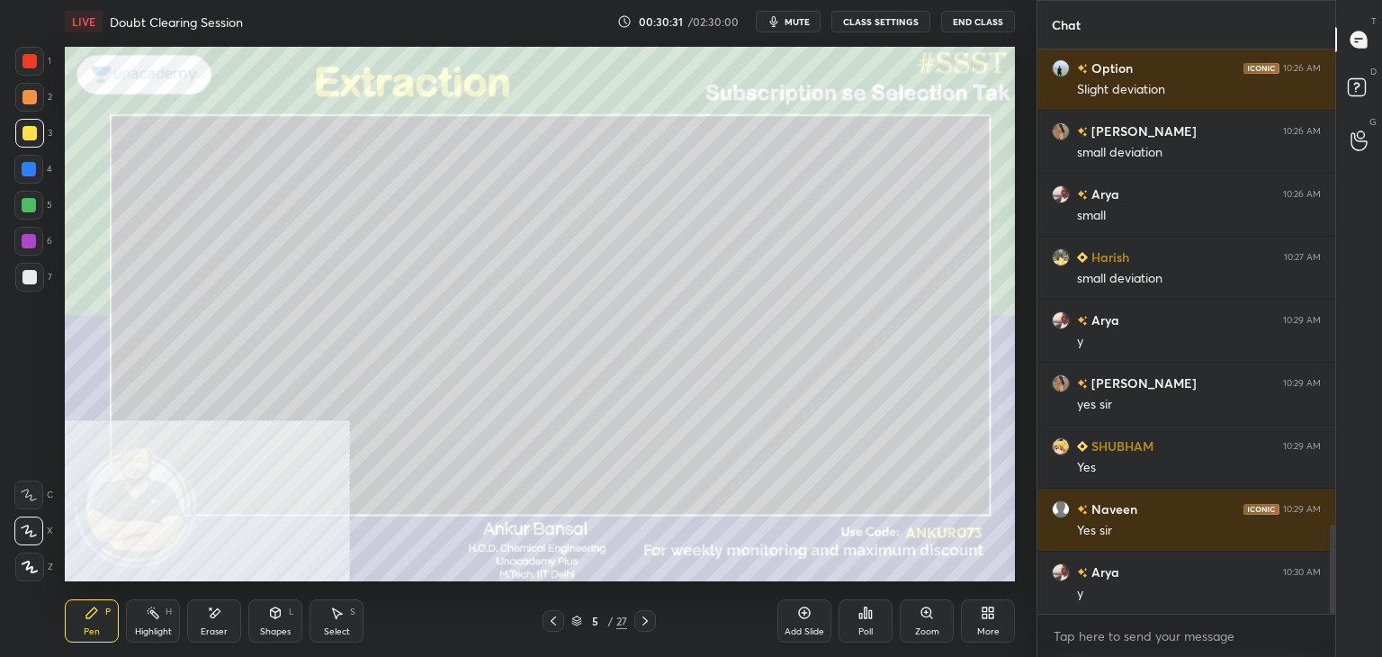
scroll to position [3063, 0]
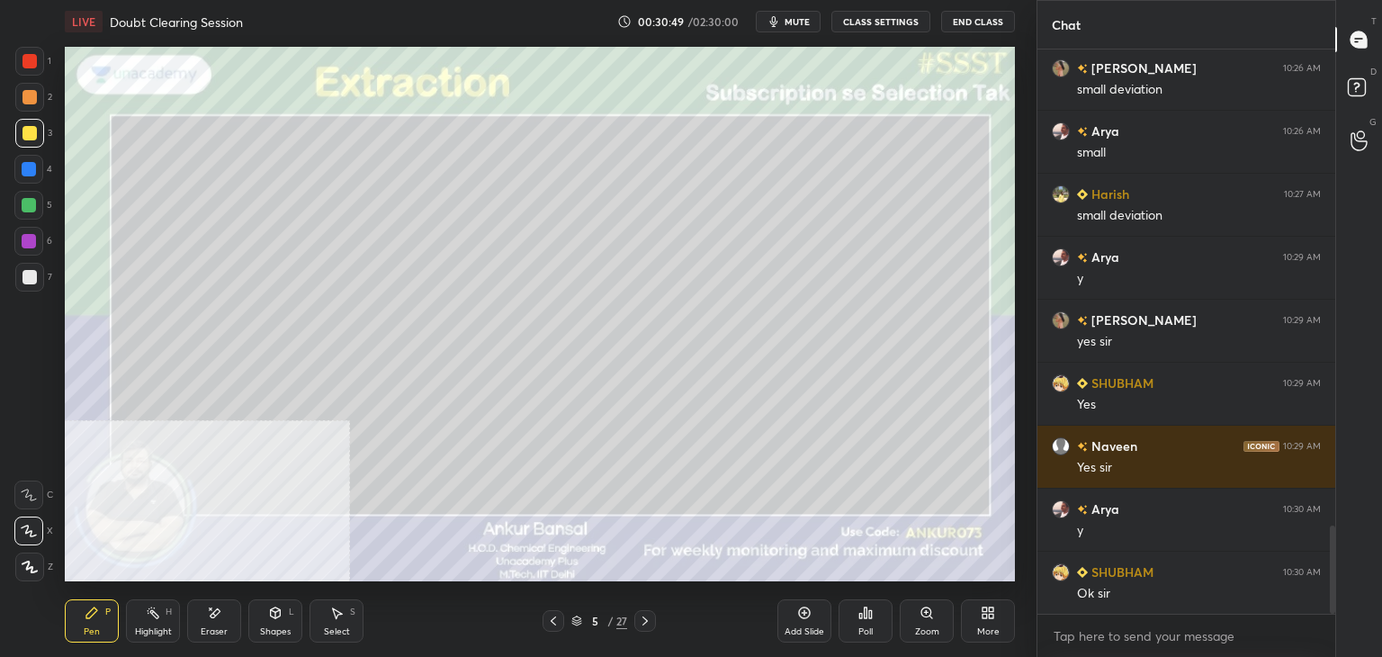
click at [30, 278] on div at bounding box center [29, 277] width 14 height 14
click at [650, 613] on div at bounding box center [645, 621] width 22 height 22
click at [270, 620] on div "Shapes L" at bounding box center [275, 620] width 54 height 43
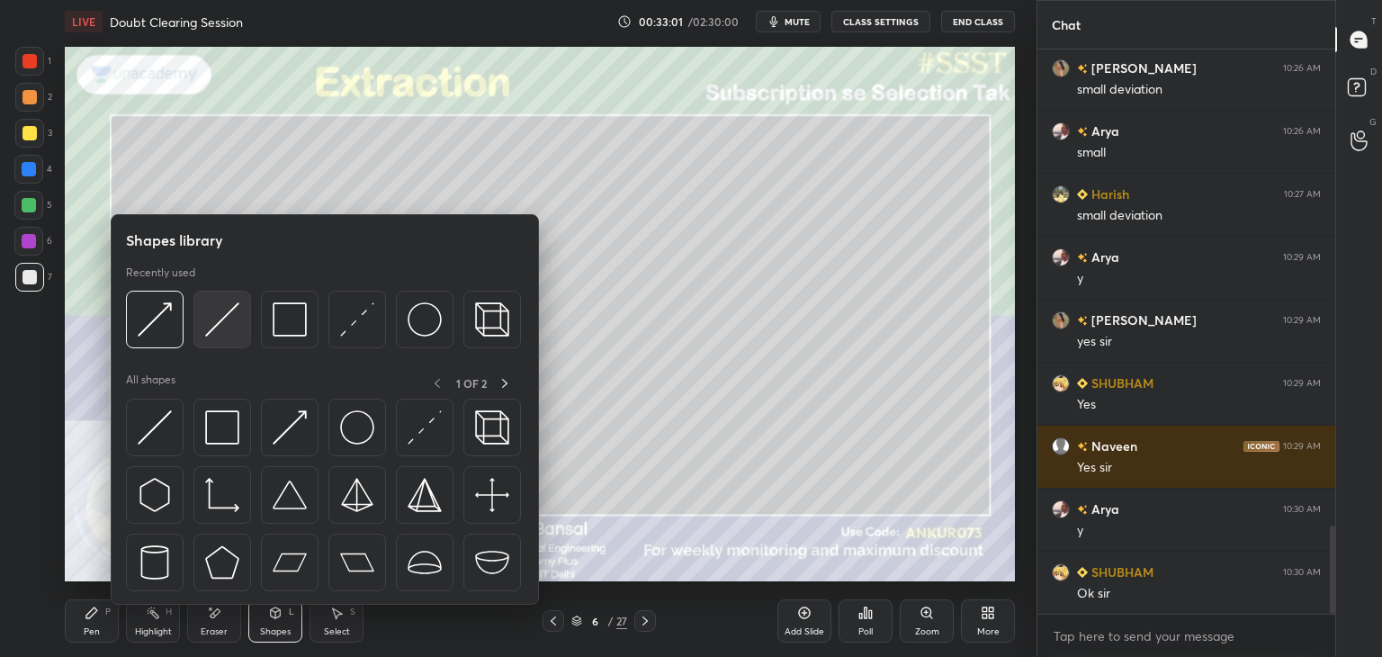
click at [231, 321] on img at bounding box center [222, 319] width 34 height 34
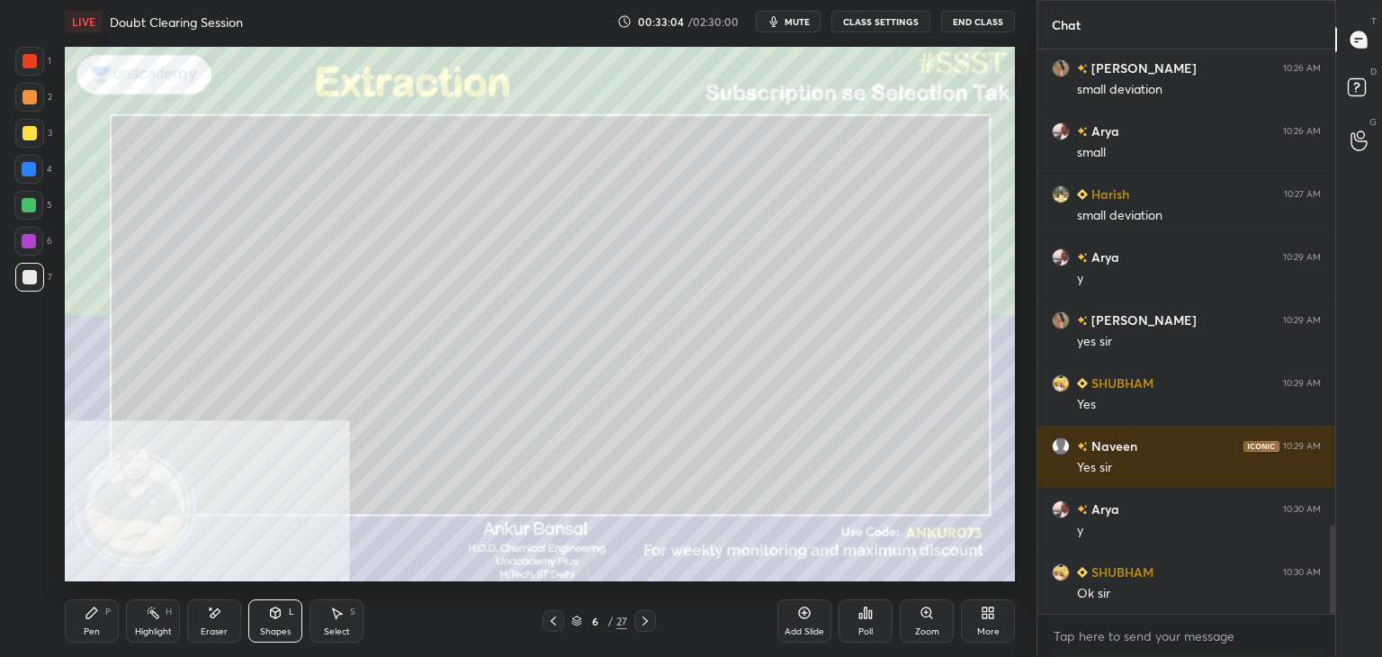
click at [99, 619] on div "Pen P" at bounding box center [92, 620] width 54 height 43
click at [22, 561] on icon at bounding box center [30, 567] width 16 height 13
click at [32, 130] on div at bounding box center [29, 133] width 14 height 14
click at [281, 629] on div "Shapes" at bounding box center [275, 631] width 31 height 9
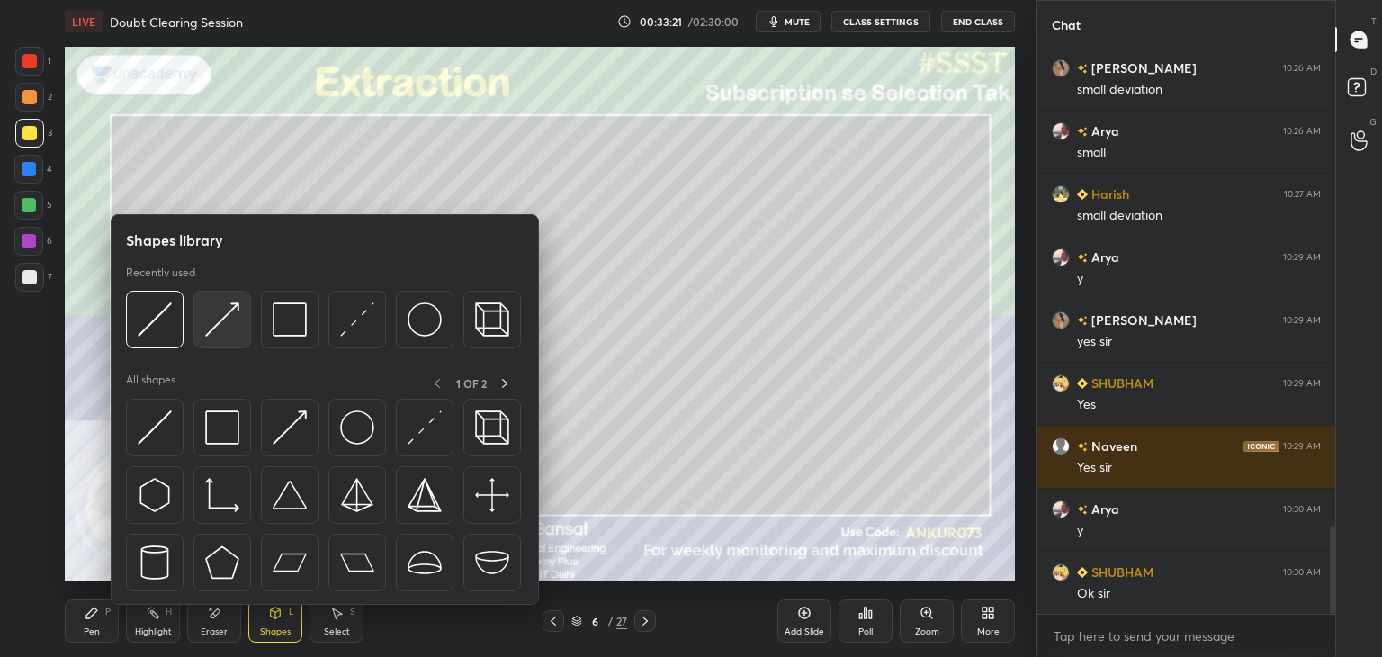
click at [218, 329] on img at bounding box center [222, 319] width 34 height 34
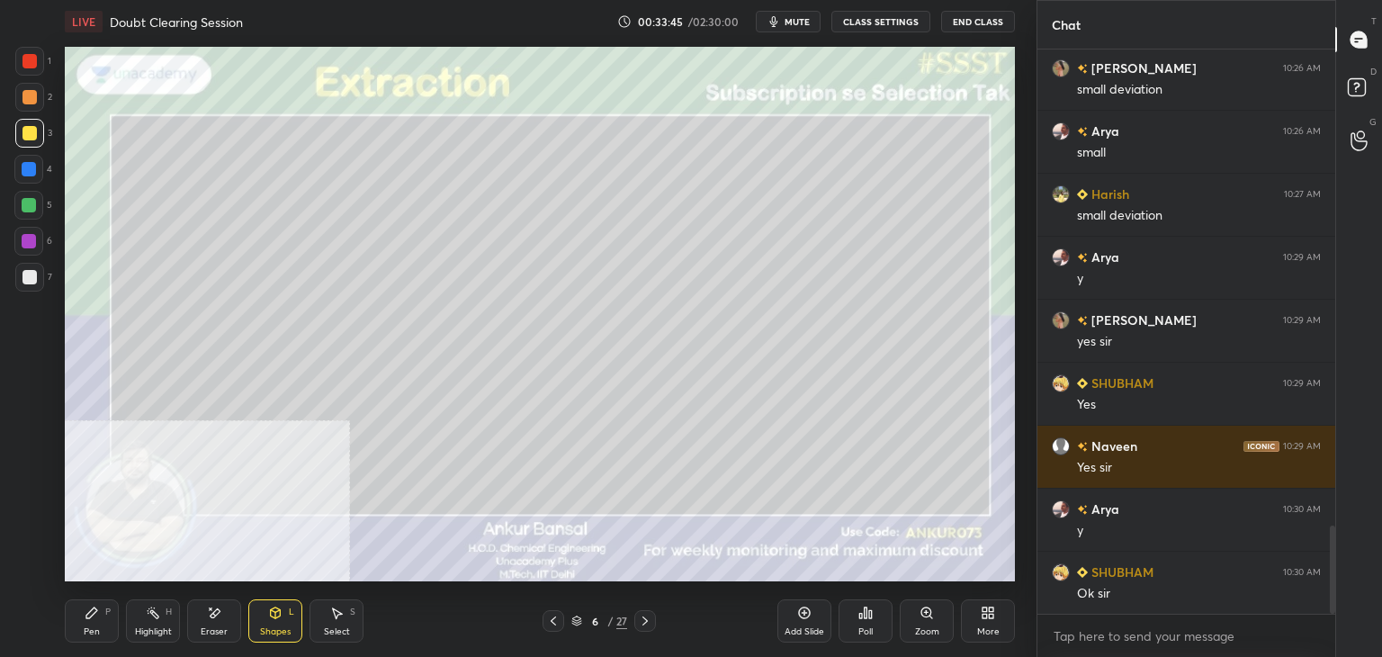
click at [86, 627] on div "Pen" at bounding box center [92, 631] width 16 height 9
click at [28, 540] on div at bounding box center [28, 530] width 29 height 29
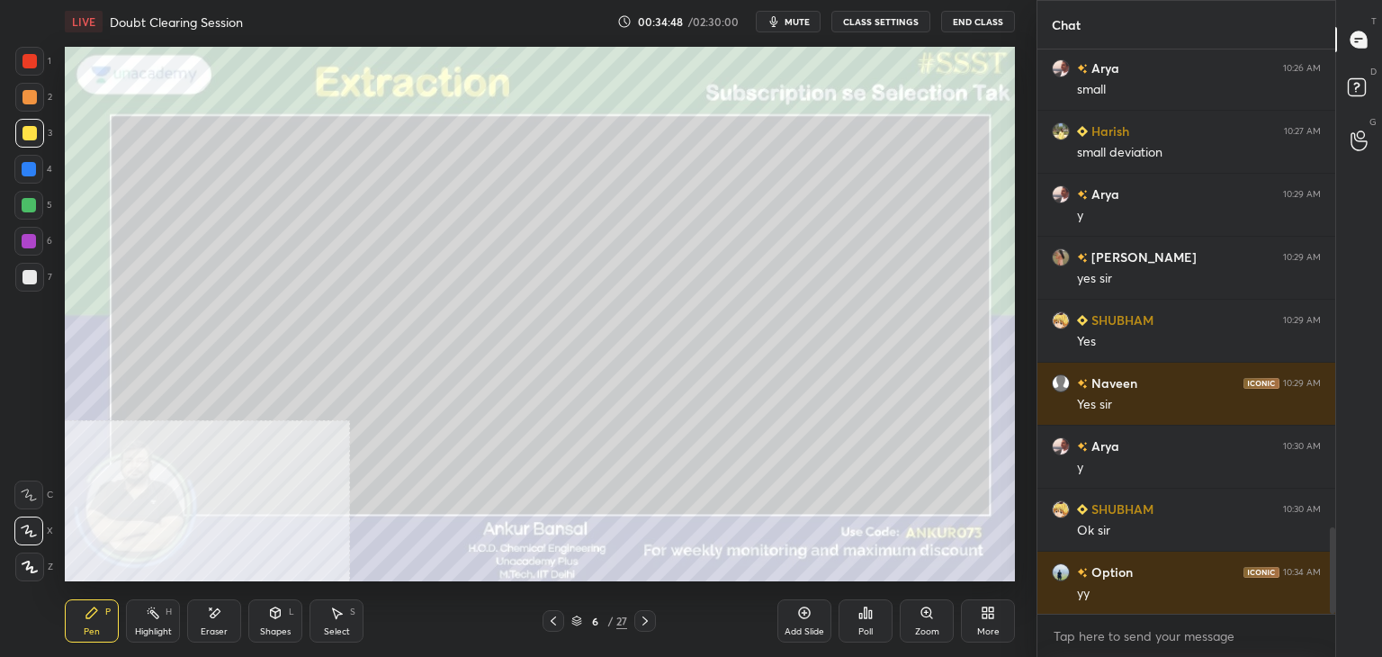
scroll to position [3189, 0]
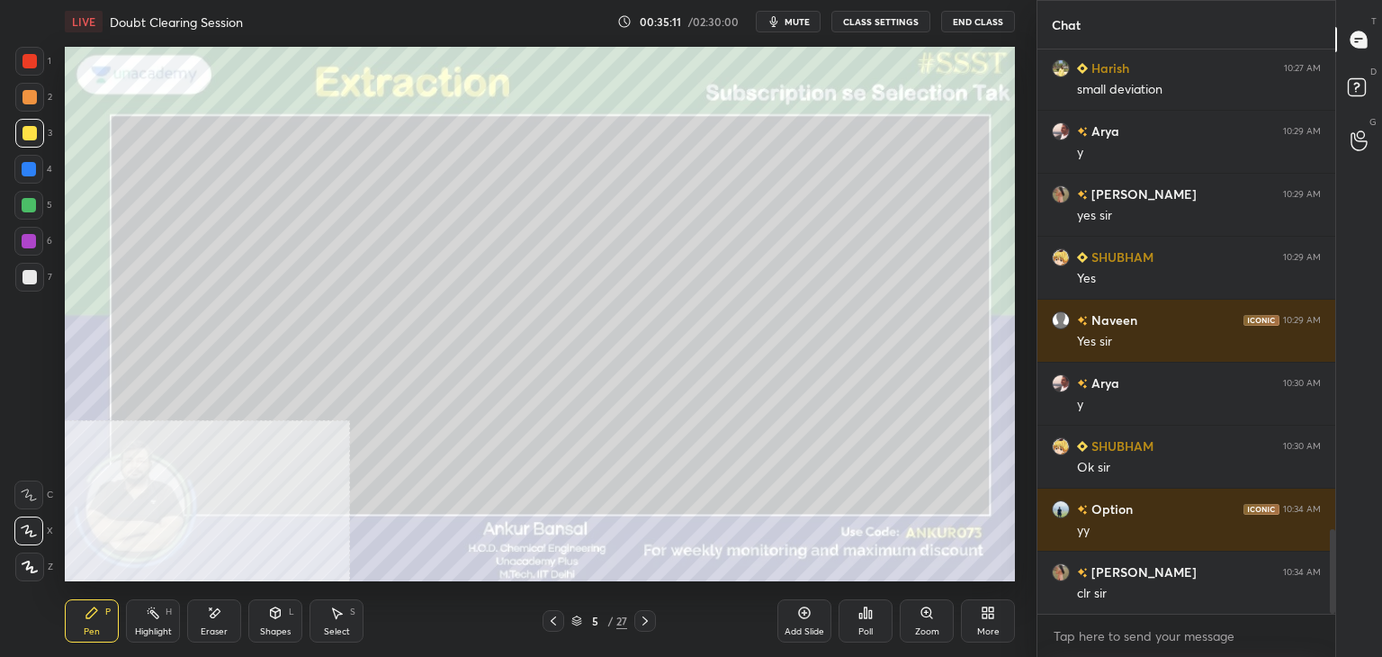
click at [25, 97] on div at bounding box center [29, 97] width 14 height 14
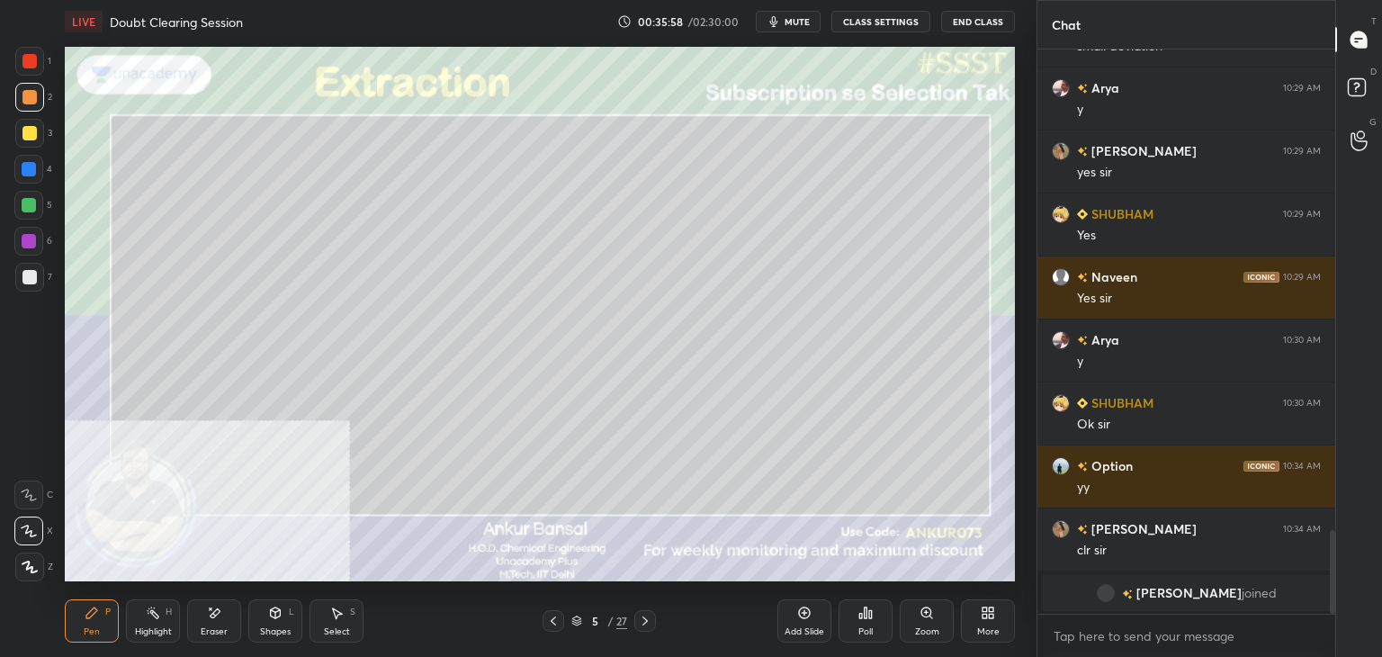
scroll to position [2544, 0]
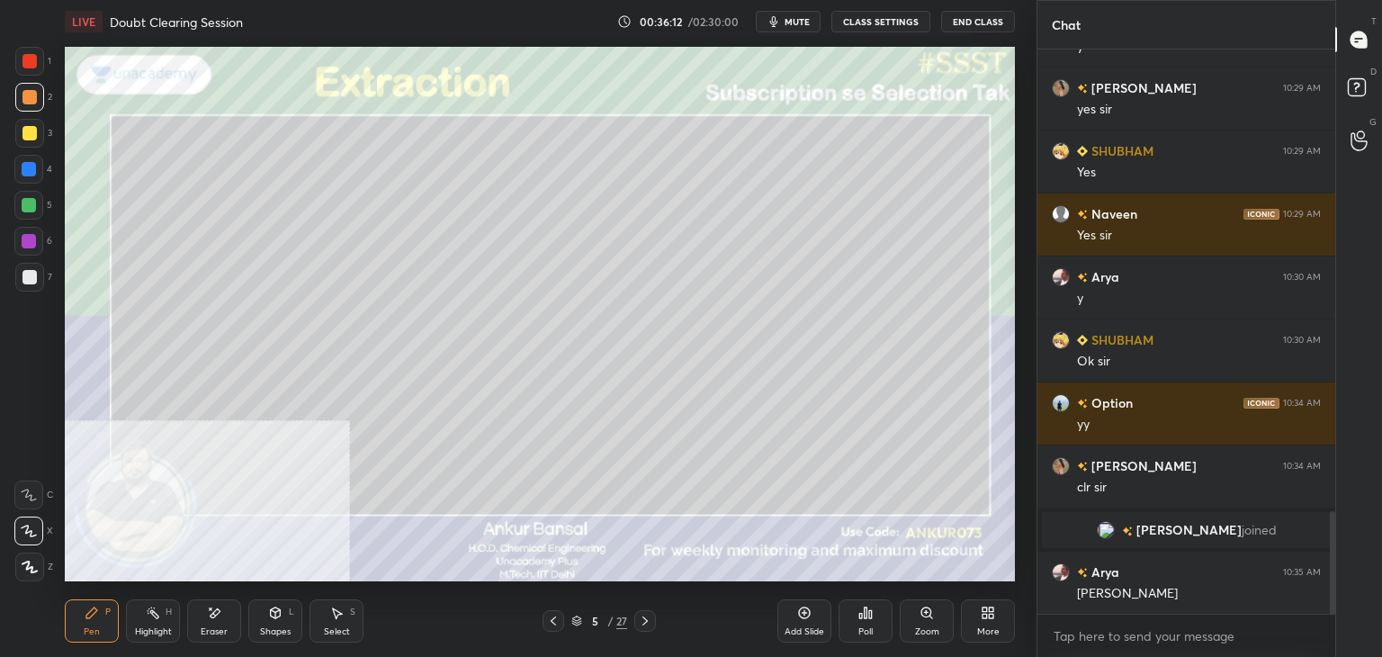
click at [27, 278] on div at bounding box center [29, 277] width 14 height 14
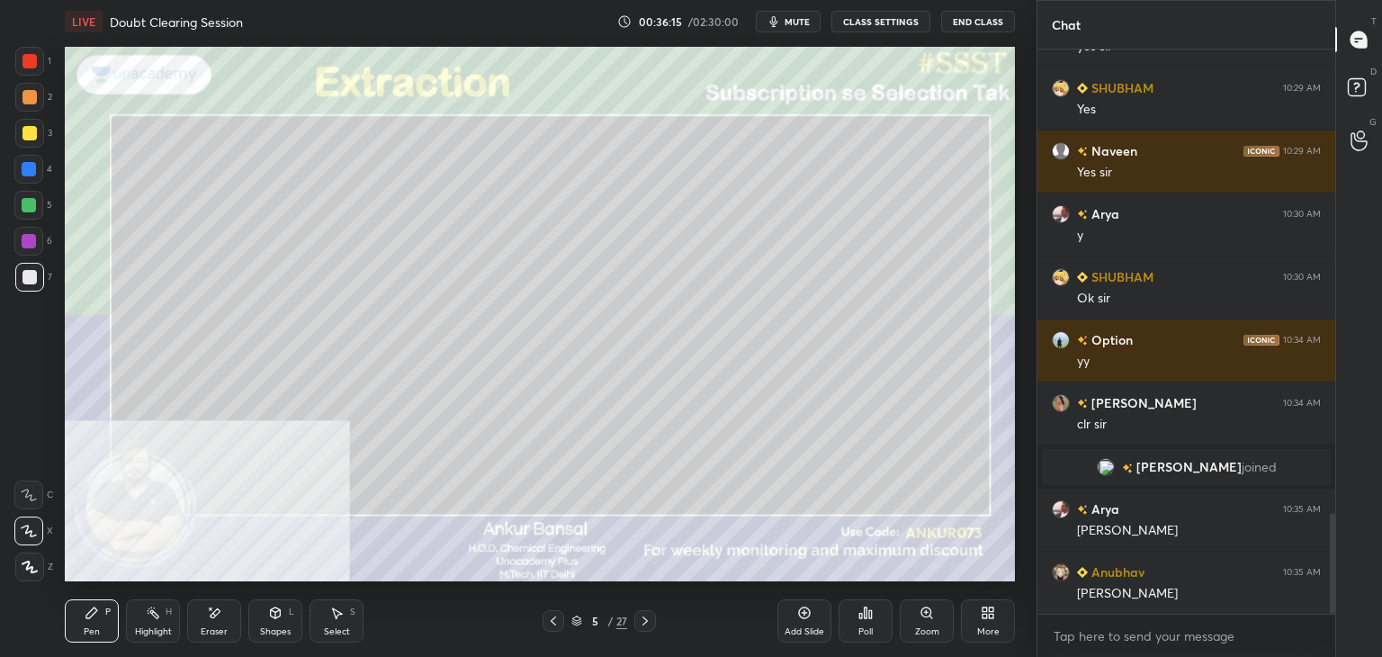
click at [639, 624] on icon at bounding box center [645, 621] width 14 height 14
click at [641, 620] on icon at bounding box center [645, 621] width 14 height 14
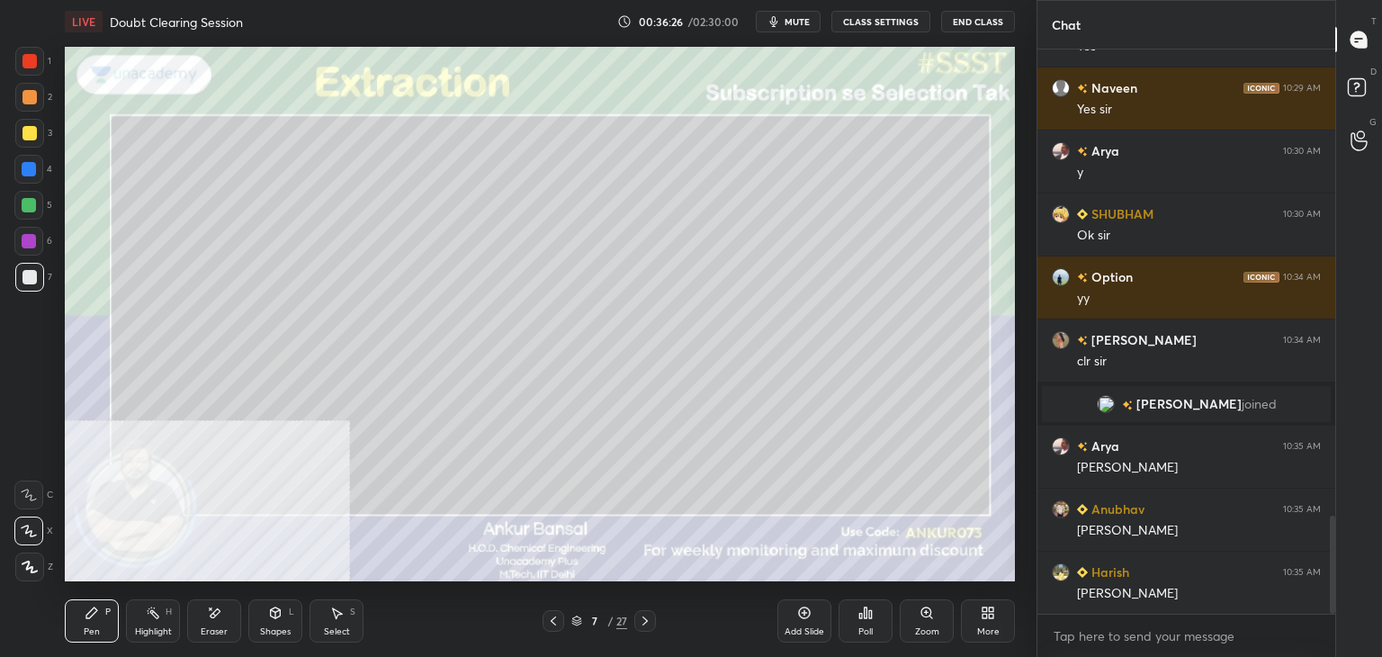
click at [794, 17] on span "mute" at bounding box center [797, 21] width 25 height 13
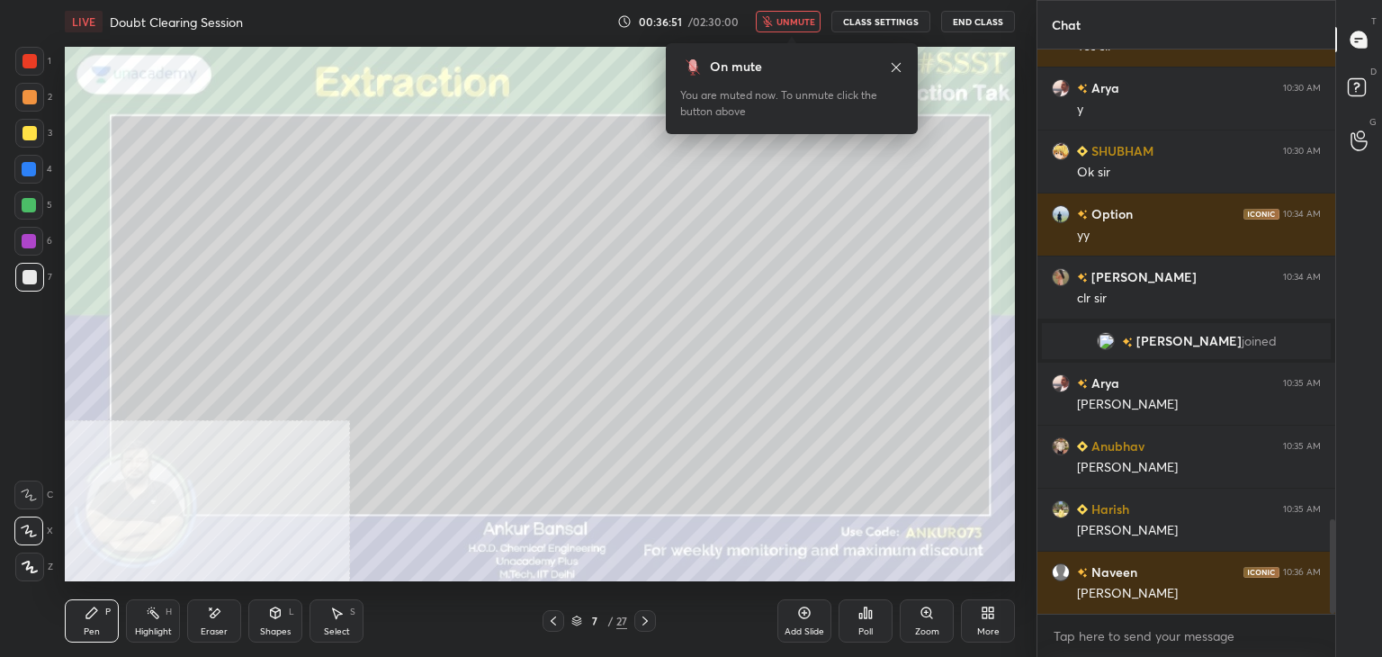
scroll to position [2796, 0]
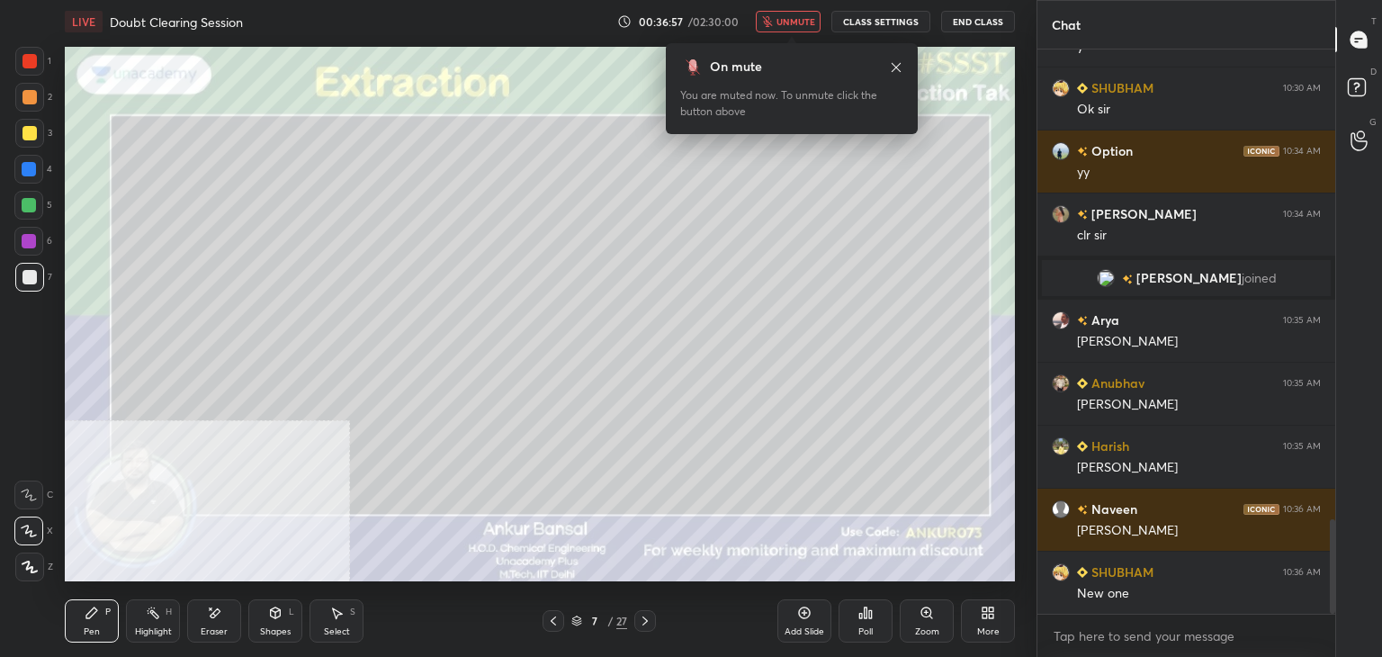
click at [785, 22] on span "unmute" at bounding box center [795, 21] width 39 height 13
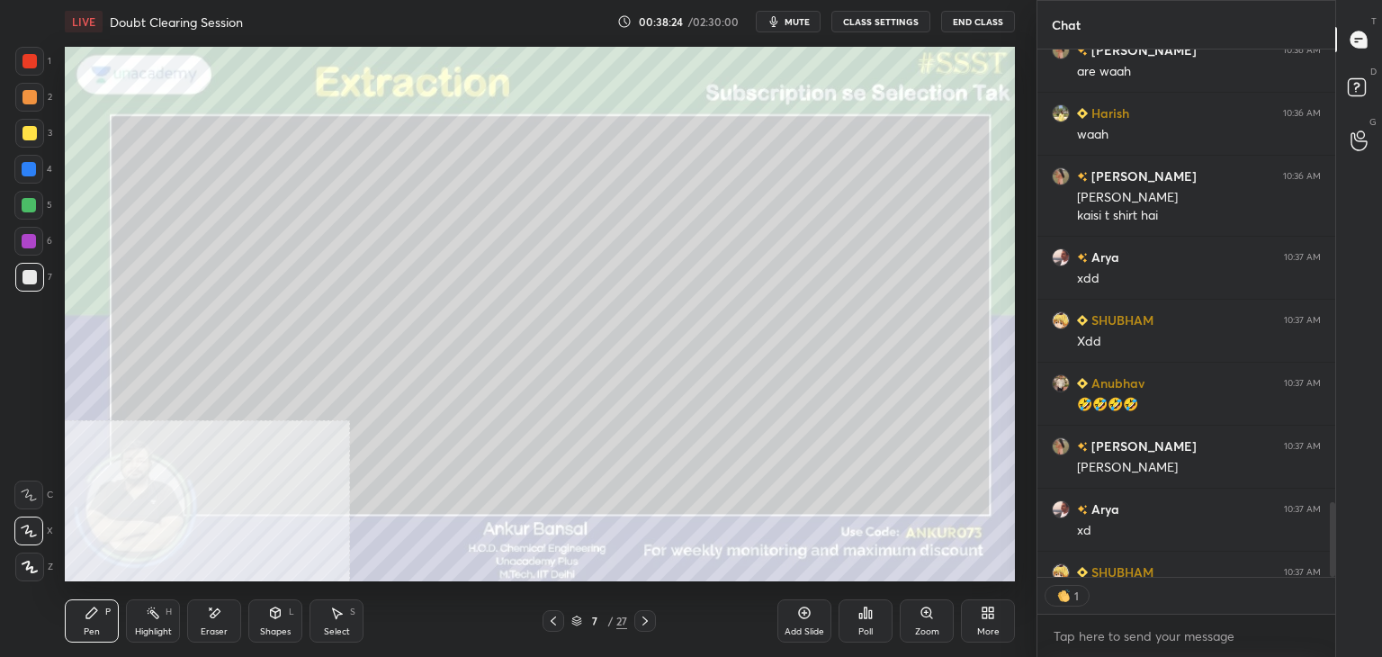
scroll to position [523, 292]
type textarea "x"
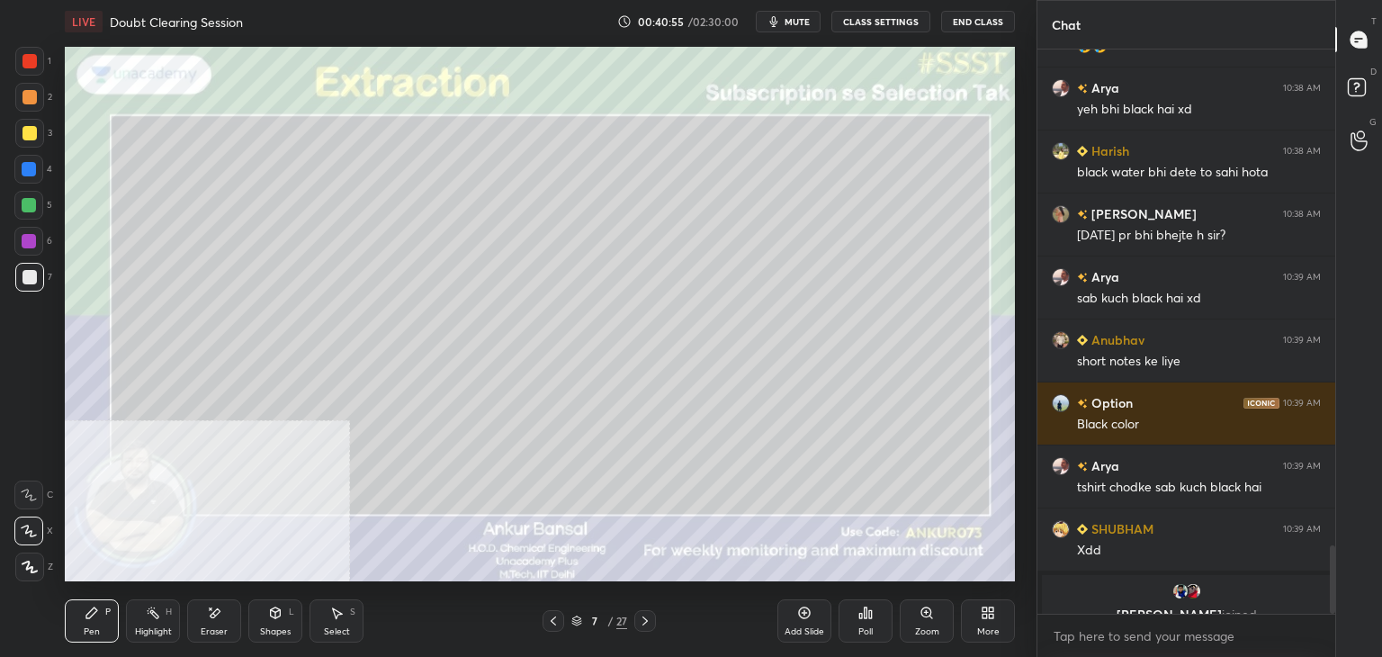
scroll to position [4076, 0]
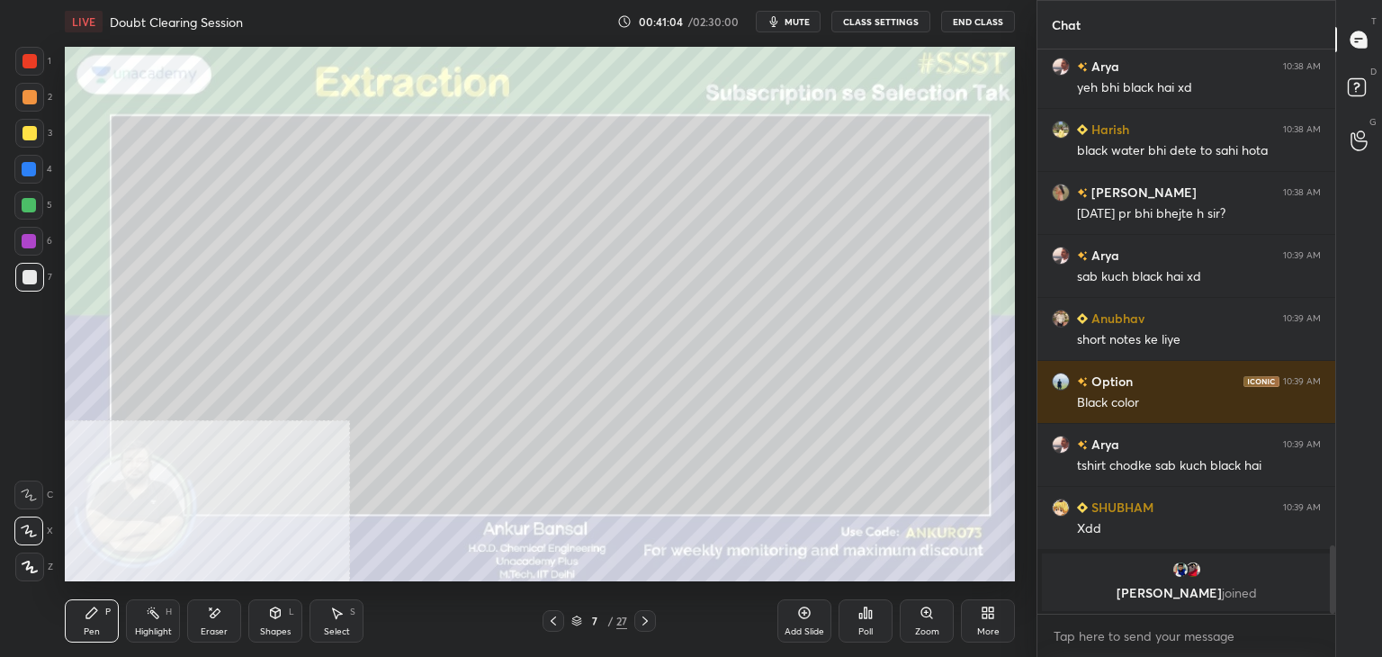
click at [219, 612] on icon at bounding box center [216, 612] width 10 height 9
click at [89, 623] on div "Pen P" at bounding box center [92, 620] width 54 height 43
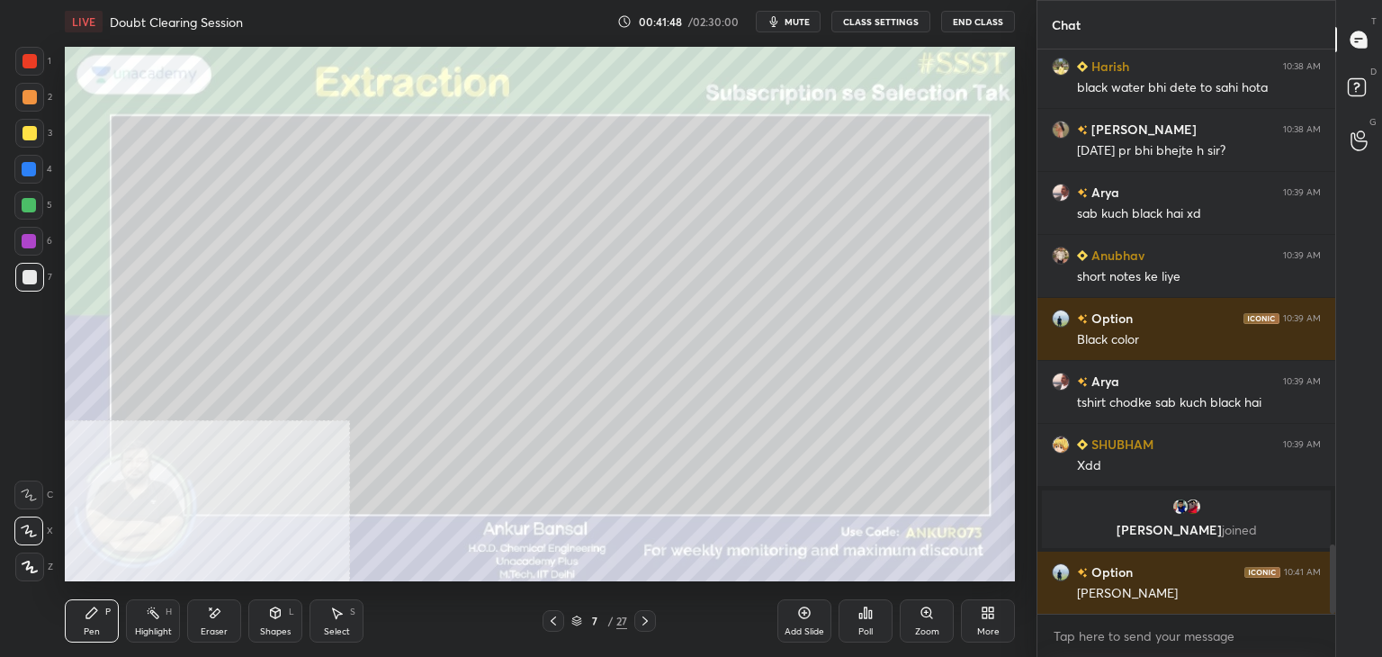
scroll to position [4004, 0]
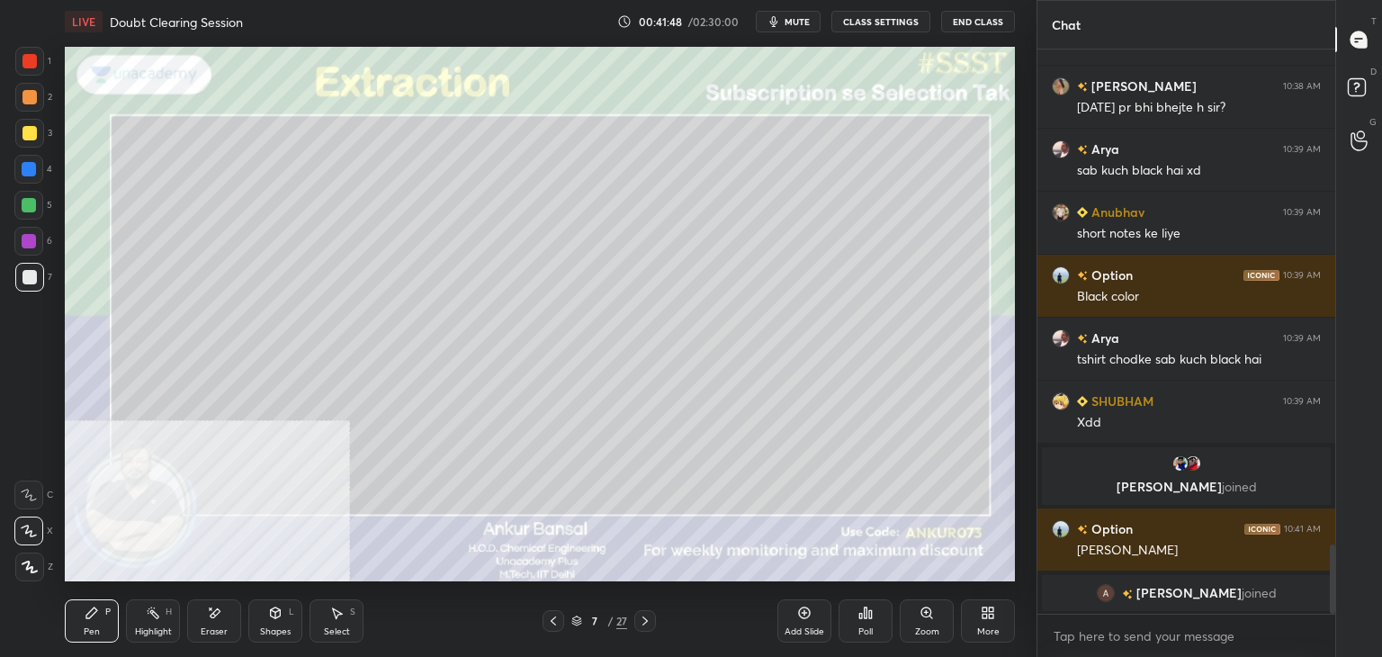
click at [276, 618] on icon at bounding box center [276, 612] width 10 height 11
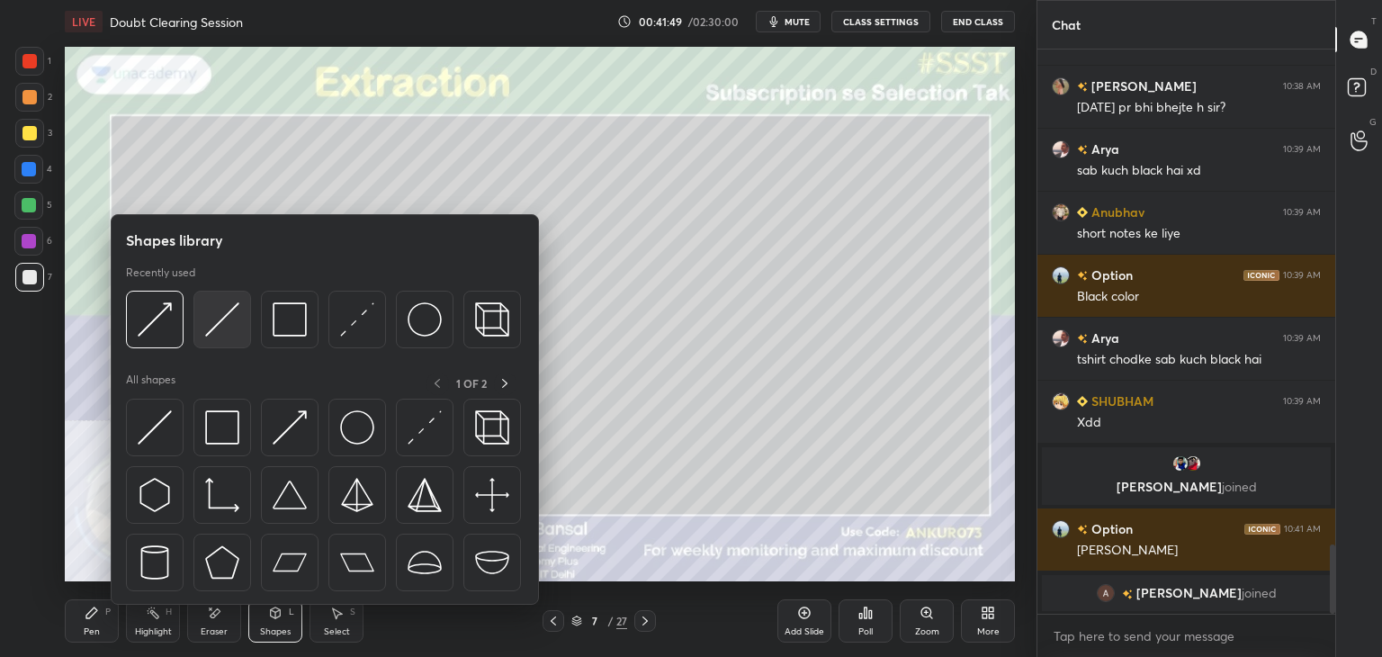
click at [211, 335] on img at bounding box center [222, 319] width 34 height 34
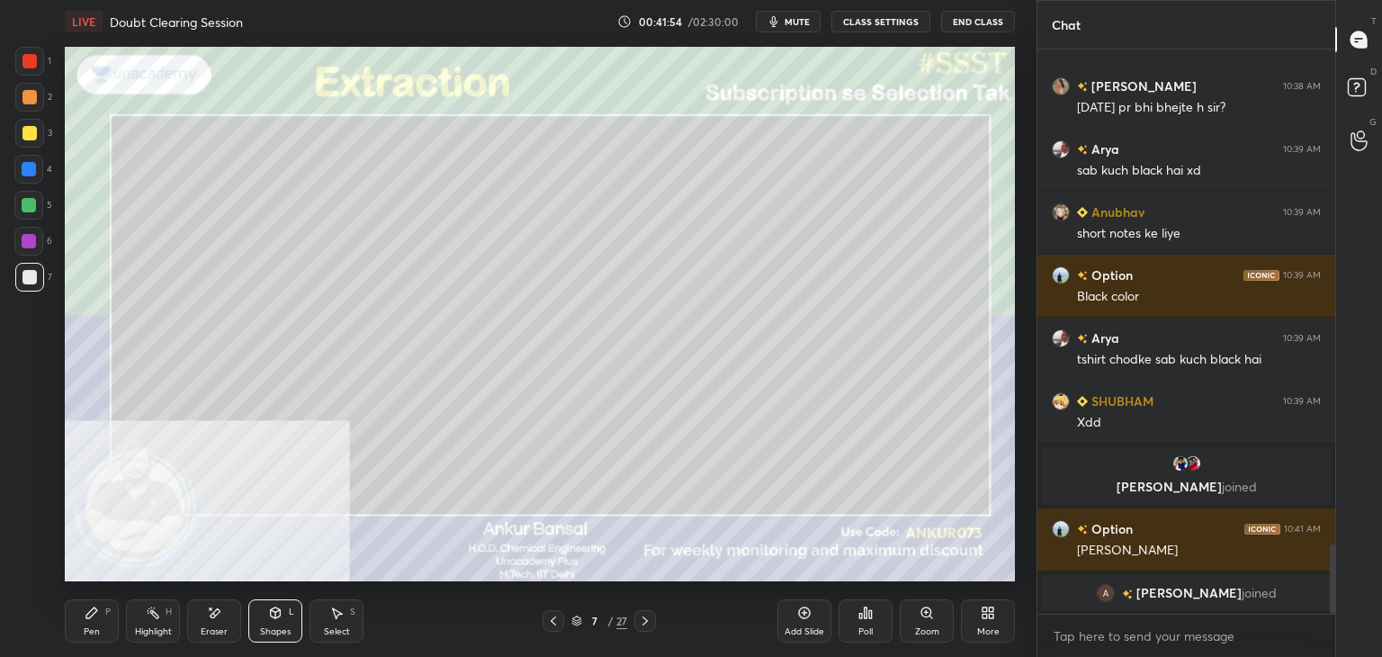
click at [105, 622] on div "Pen P" at bounding box center [92, 620] width 54 height 43
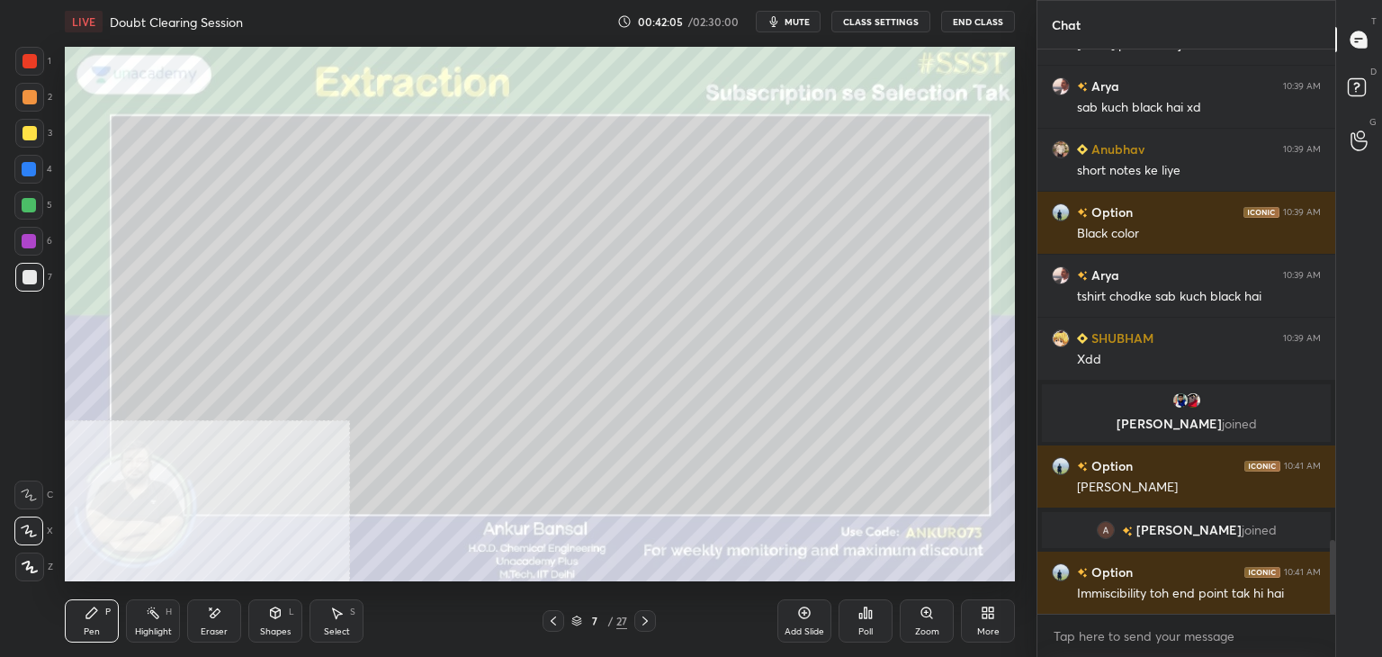
scroll to position [3826, 0]
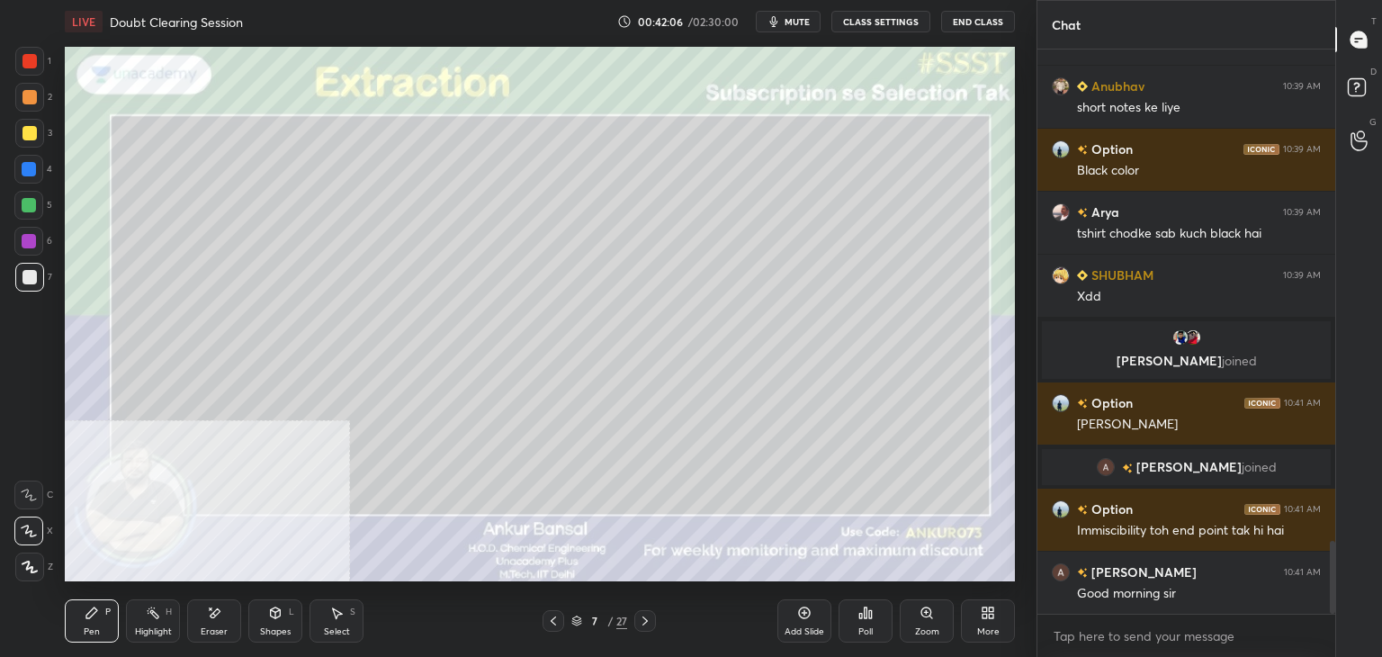
click at [35, 138] on div at bounding box center [29, 133] width 14 height 14
click at [274, 623] on div "Shapes L" at bounding box center [275, 620] width 54 height 43
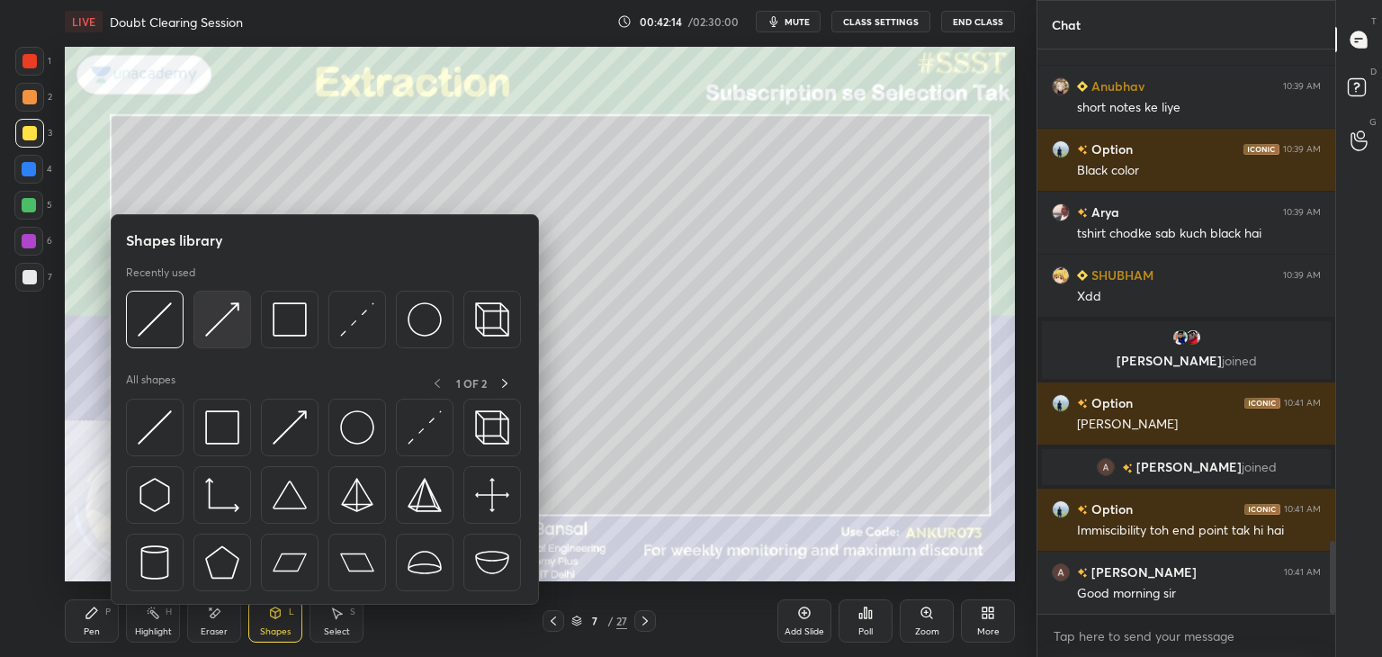
scroll to position [3889, 0]
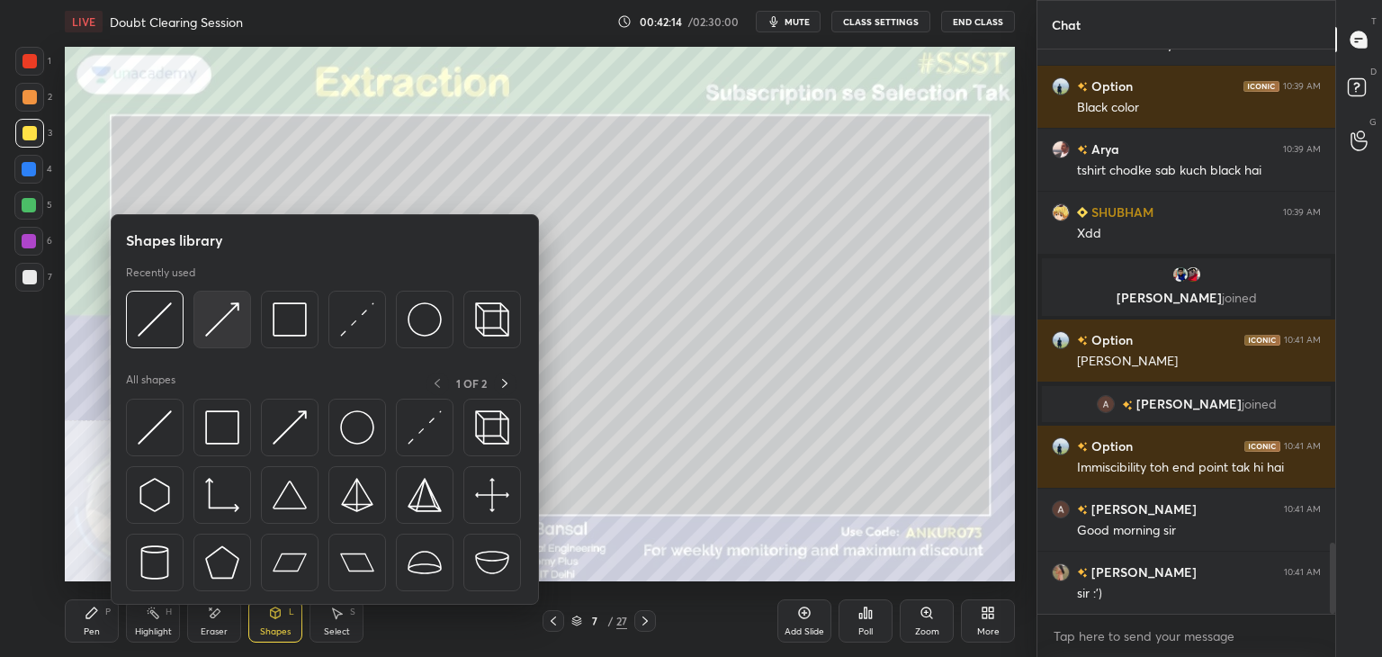
click at [227, 320] on img at bounding box center [222, 319] width 34 height 34
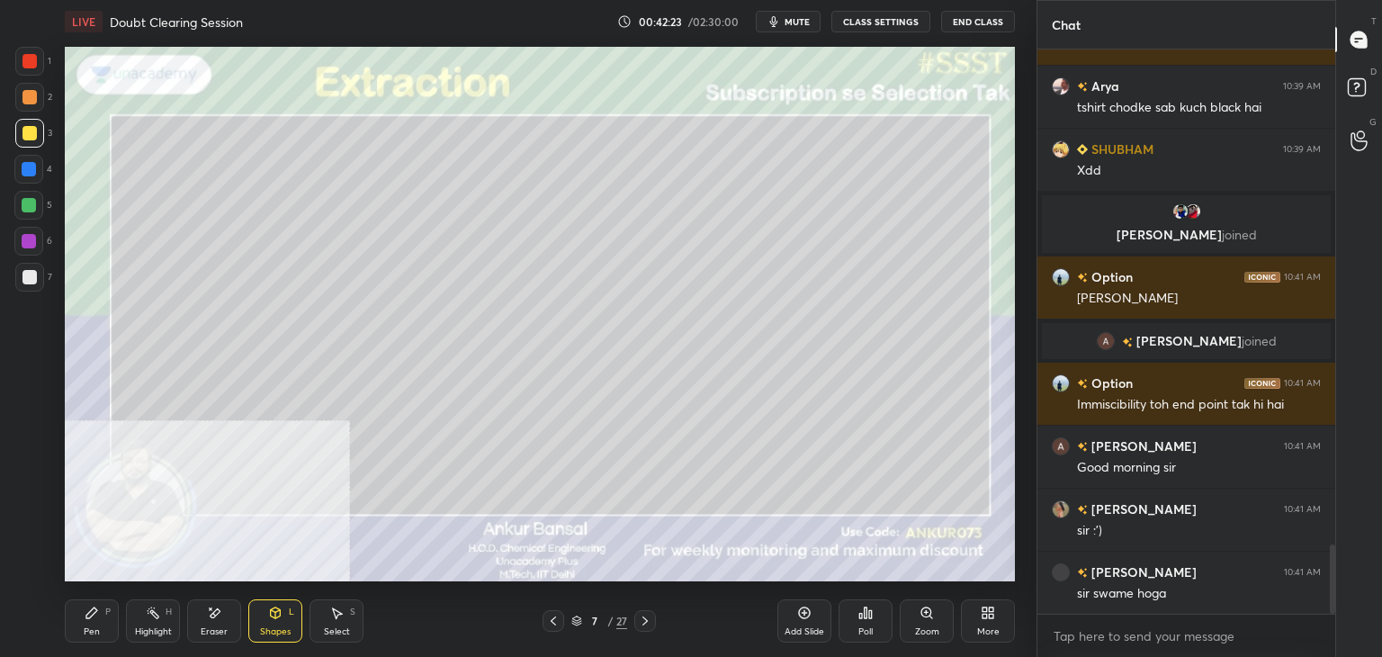
scroll to position [4015, 0]
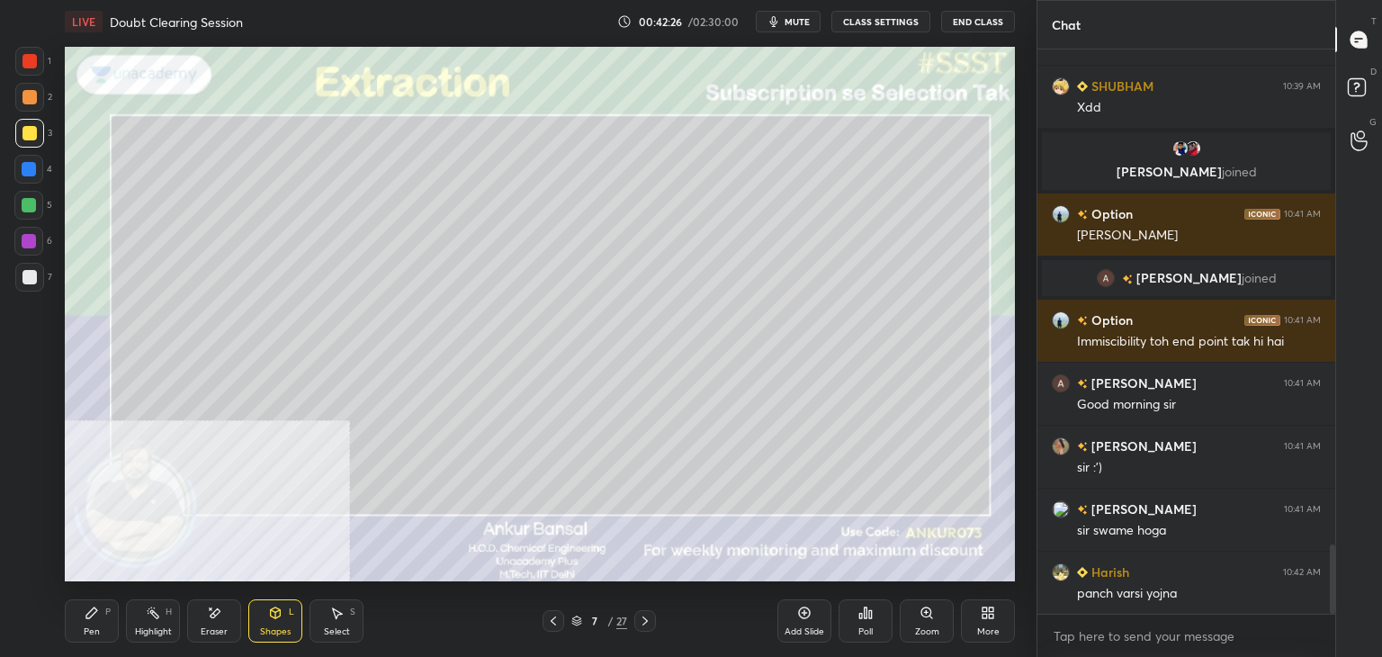
click at [87, 620] on div "Pen P" at bounding box center [92, 620] width 54 height 43
click at [26, 280] on div at bounding box center [29, 277] width 14 height 14
click at [29, 135] on div at bounding box center [29, 133] width 14 height 14
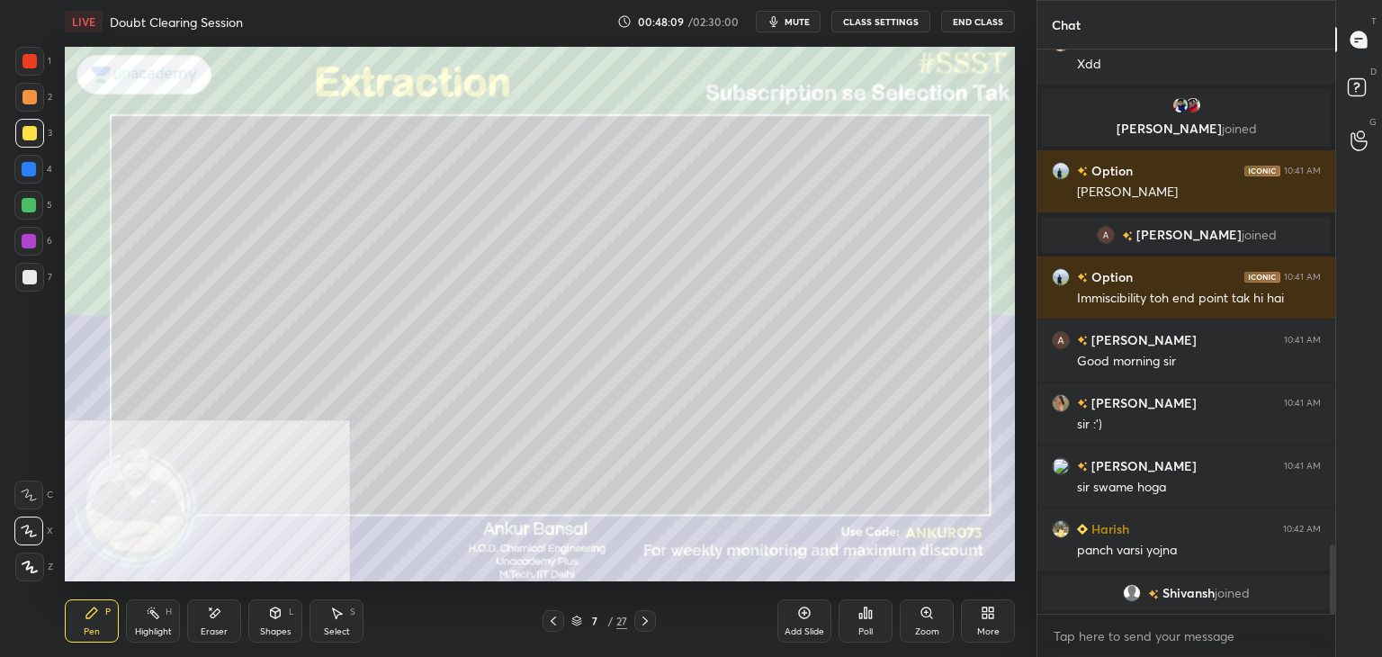
click at [18, 278] on div at bounding box center [29, 277] width 29 height 29
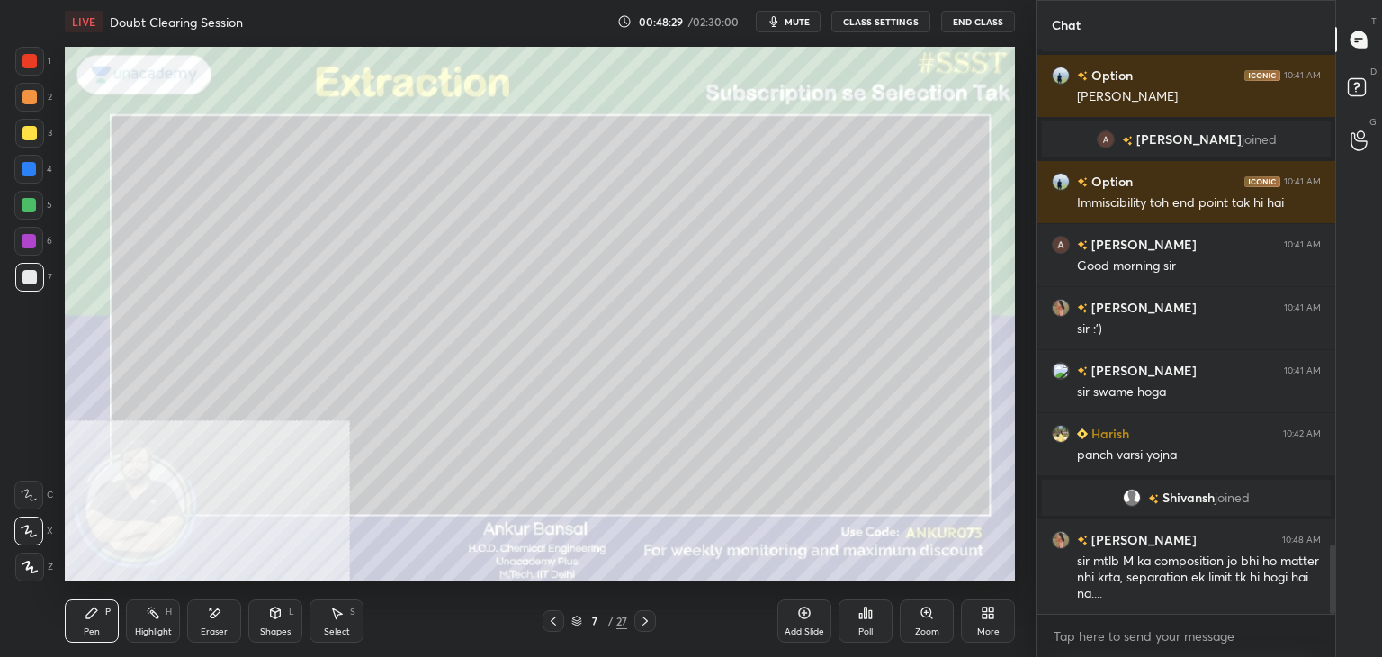
scroll to position [4072, 0]
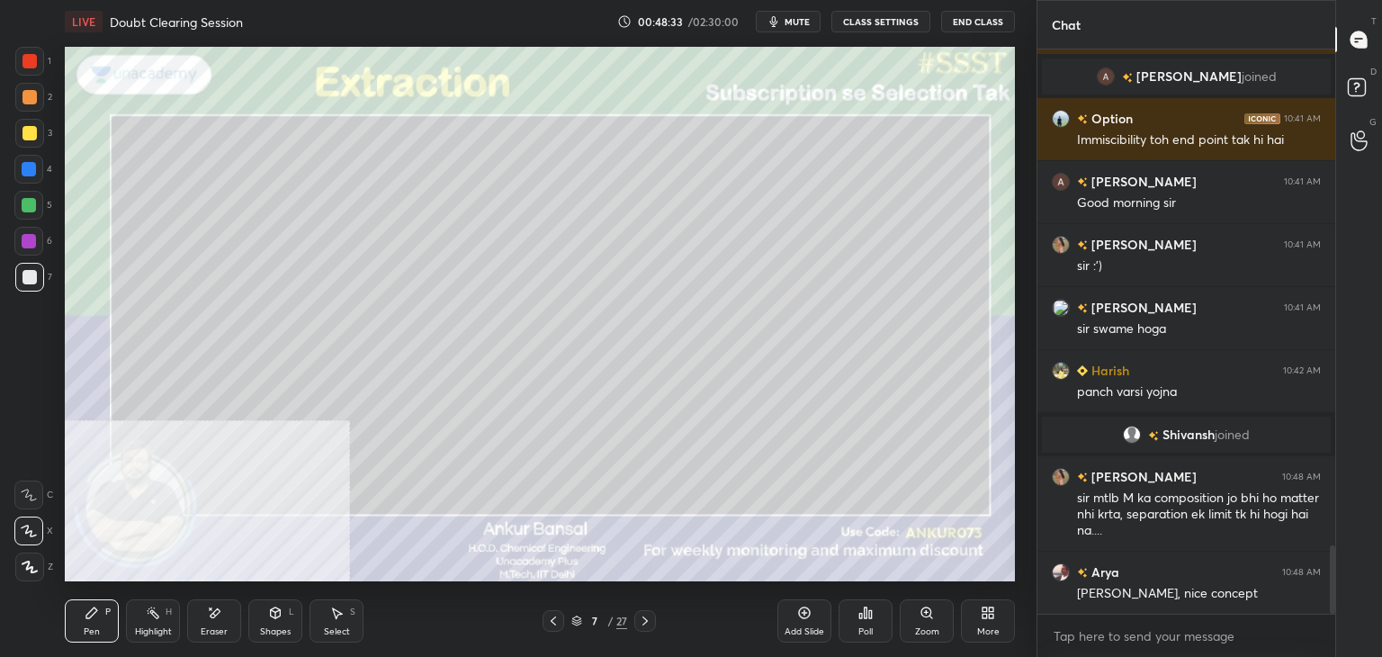
click at [649, 618] on icon at bounding box center [645, 621] width 14 height 14
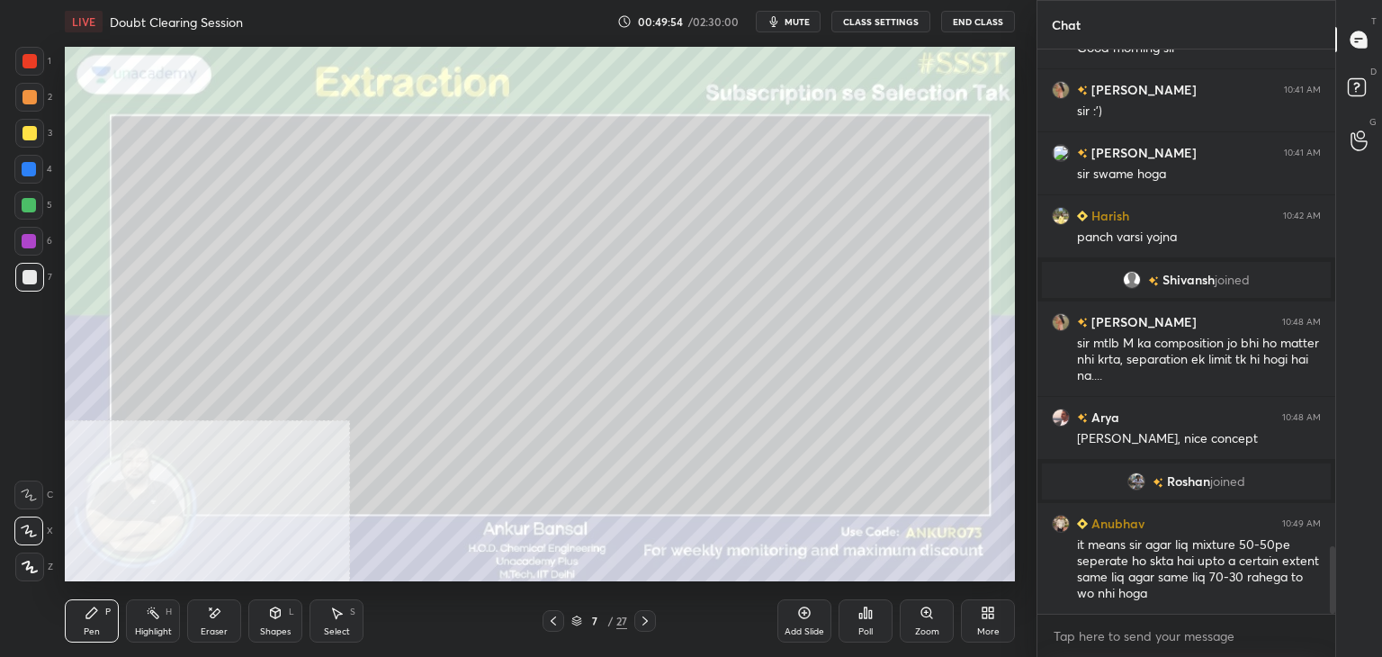
scroll to position [4236, 0]
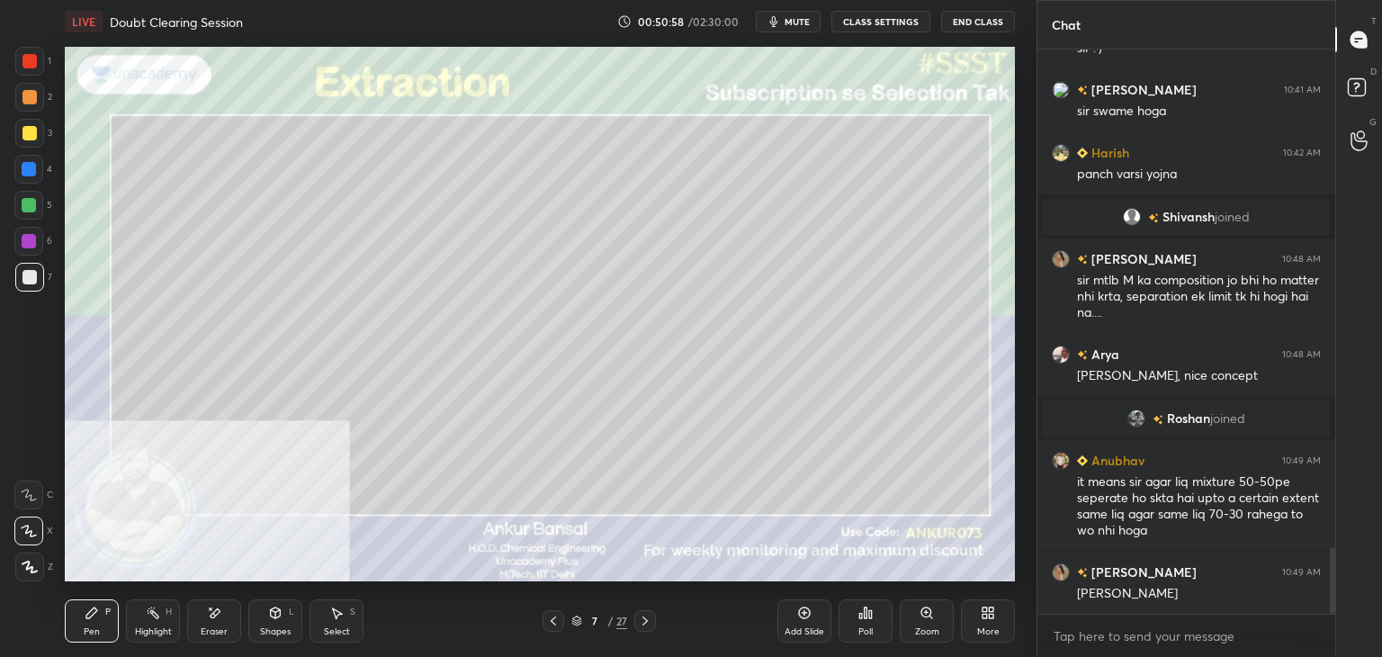
click at [277, 616] on icon at bounding box center [276, 612] width 10 height 11
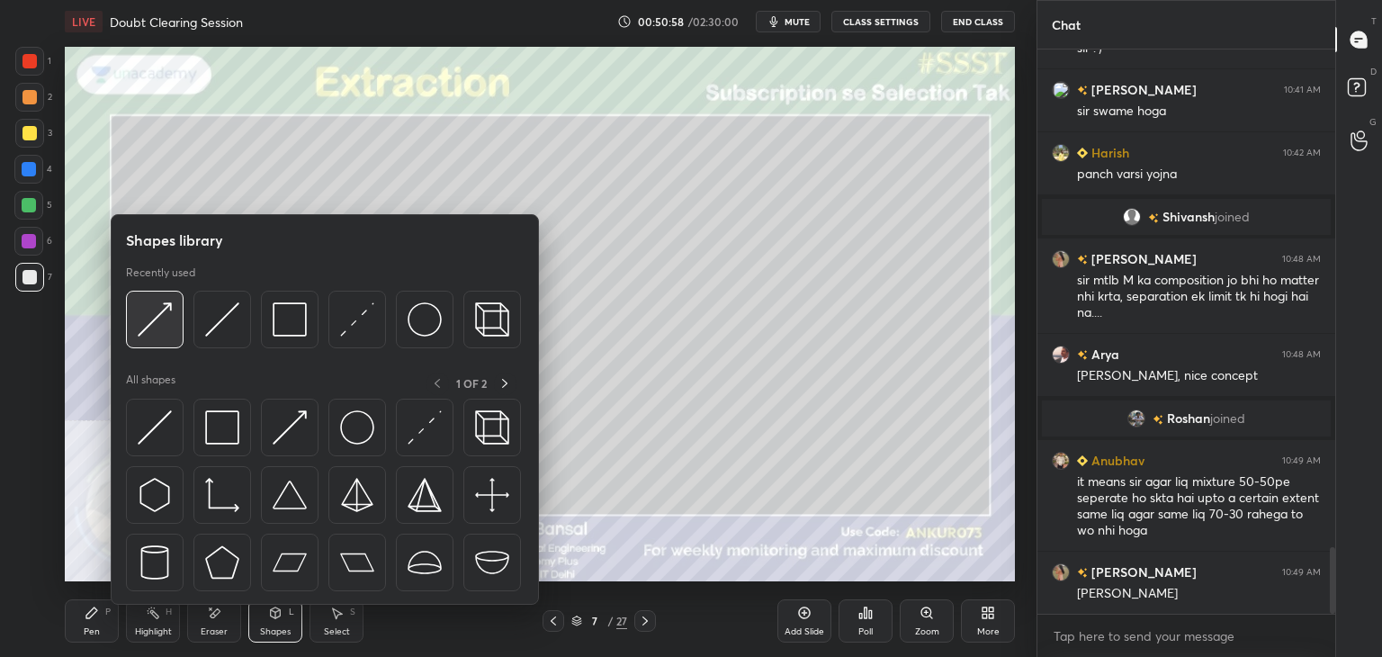
click at [151, 318] on img at bounding box center [155, 319] width 34 height 34
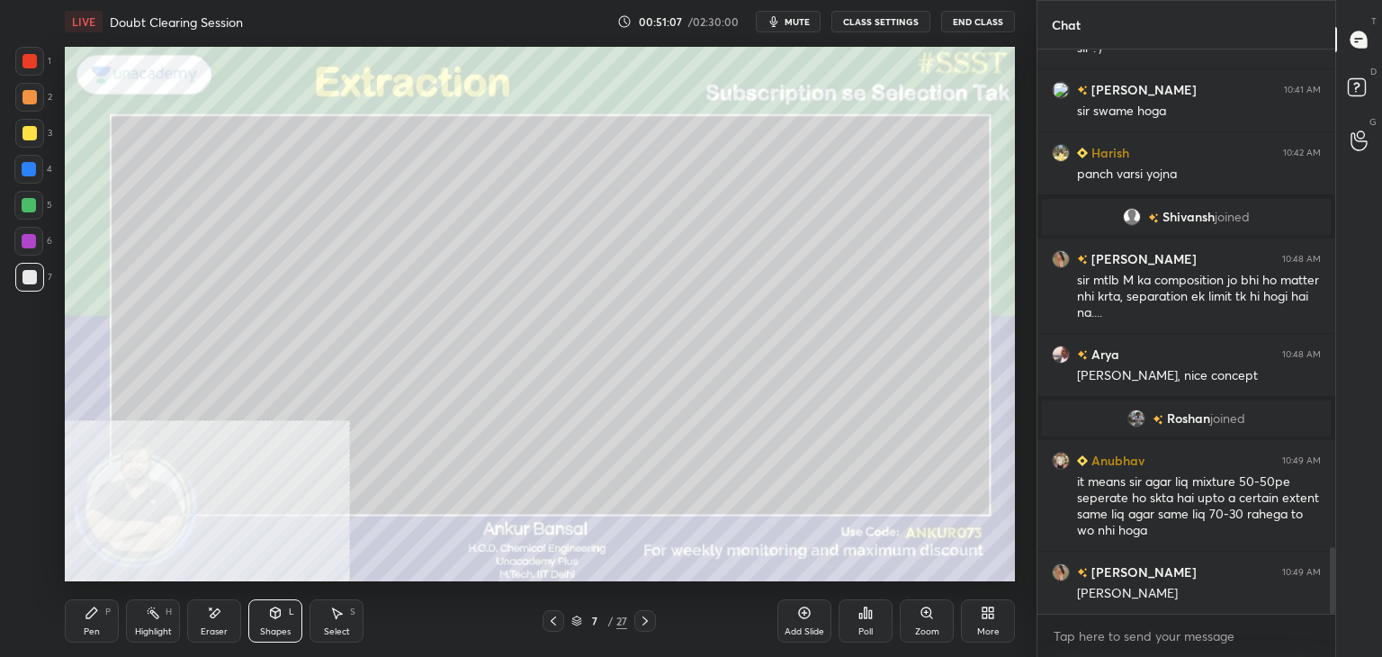
click at [96, 618] on icon at bounding box center [92, 613] width 14 height 14
click at [263, 614] on div "Shapes L" at bounding box center [275, 620] width 54 height 43
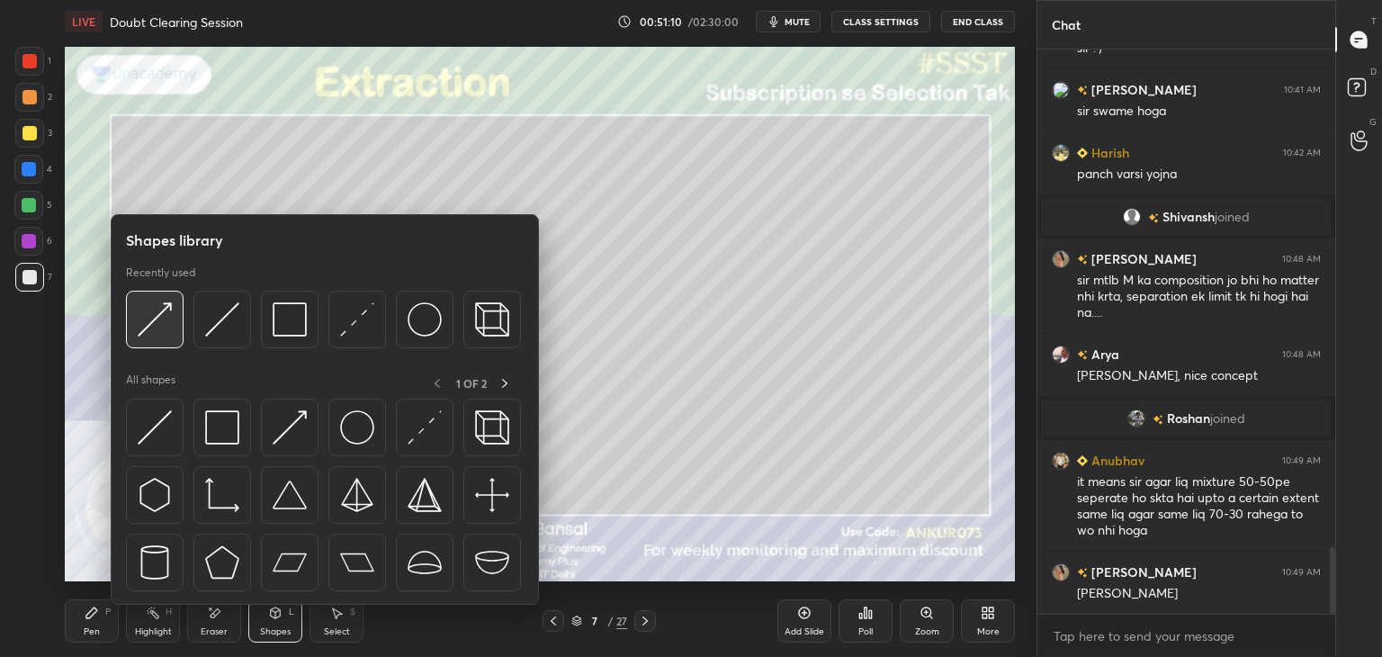
click at [169, 323] on img at bounding box center [155, 319] width 34 height 34
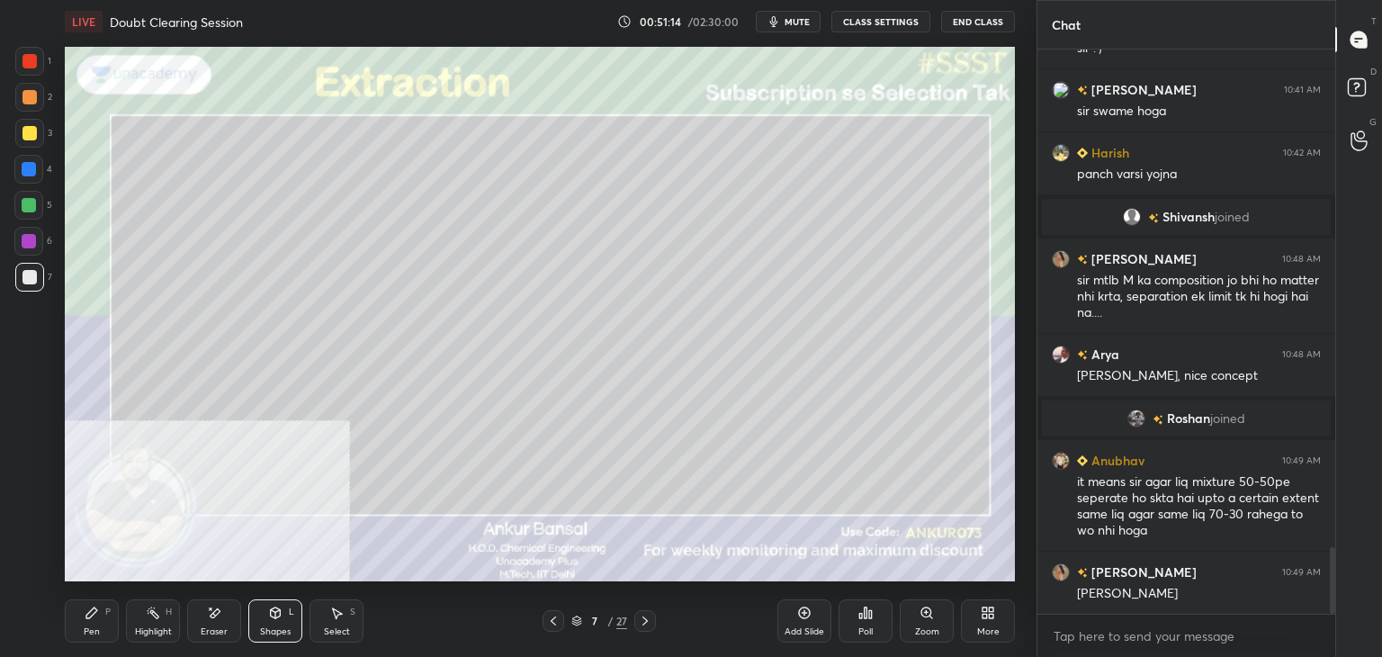
click at [94, 607] on icon at bounding box center [91, 612] width 11 height 11
click at [274, 619] on icon at bounding box center [275, 613] width 14 height 14
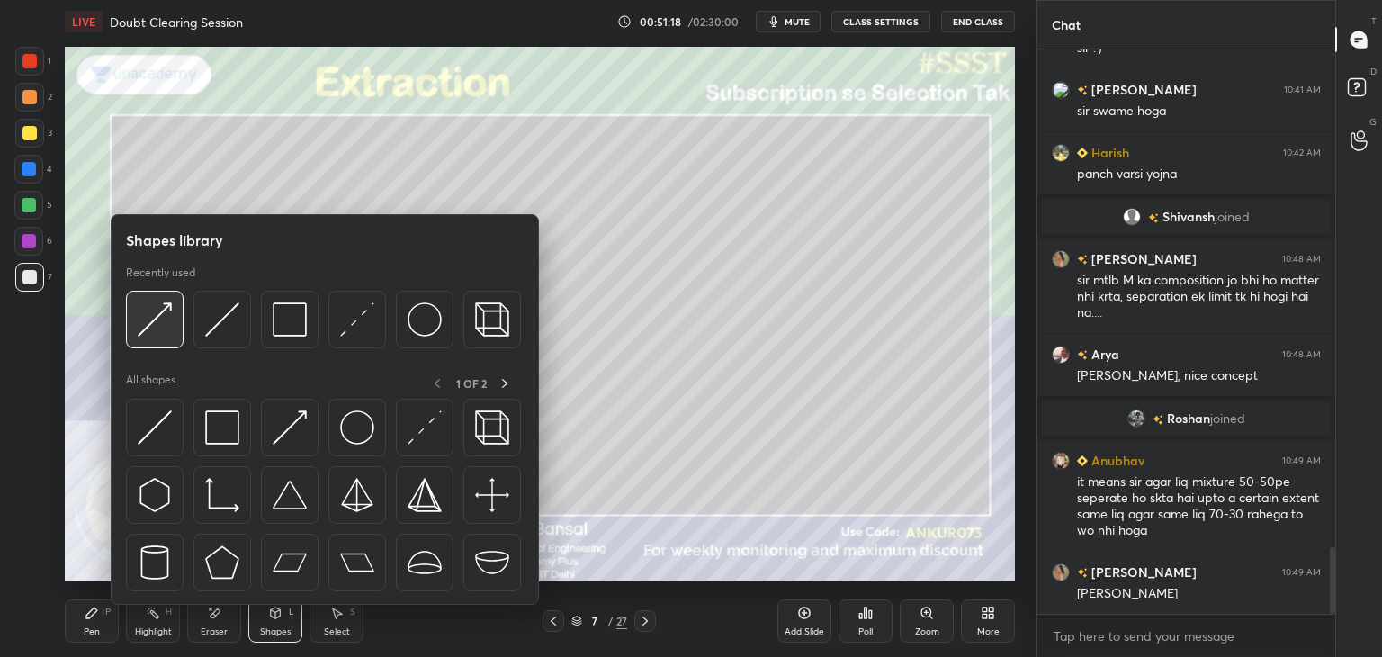
click at [162, 321] on img at bounding box center [155, 319] width 34 height 34
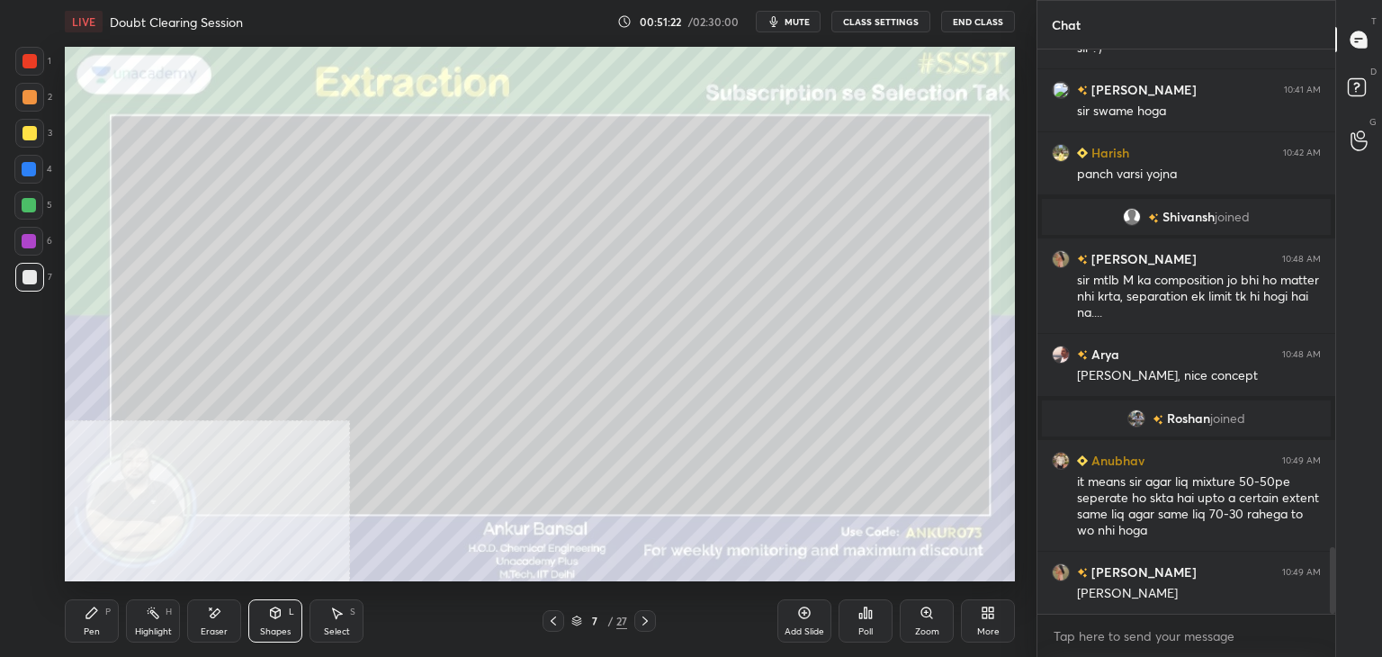
click at [85, 613] on icon at bounding box center [92, 613] width 14 height 14
click at [224, 631] on div "Eraser" at bounding box center [214, 631] width 27 height 9
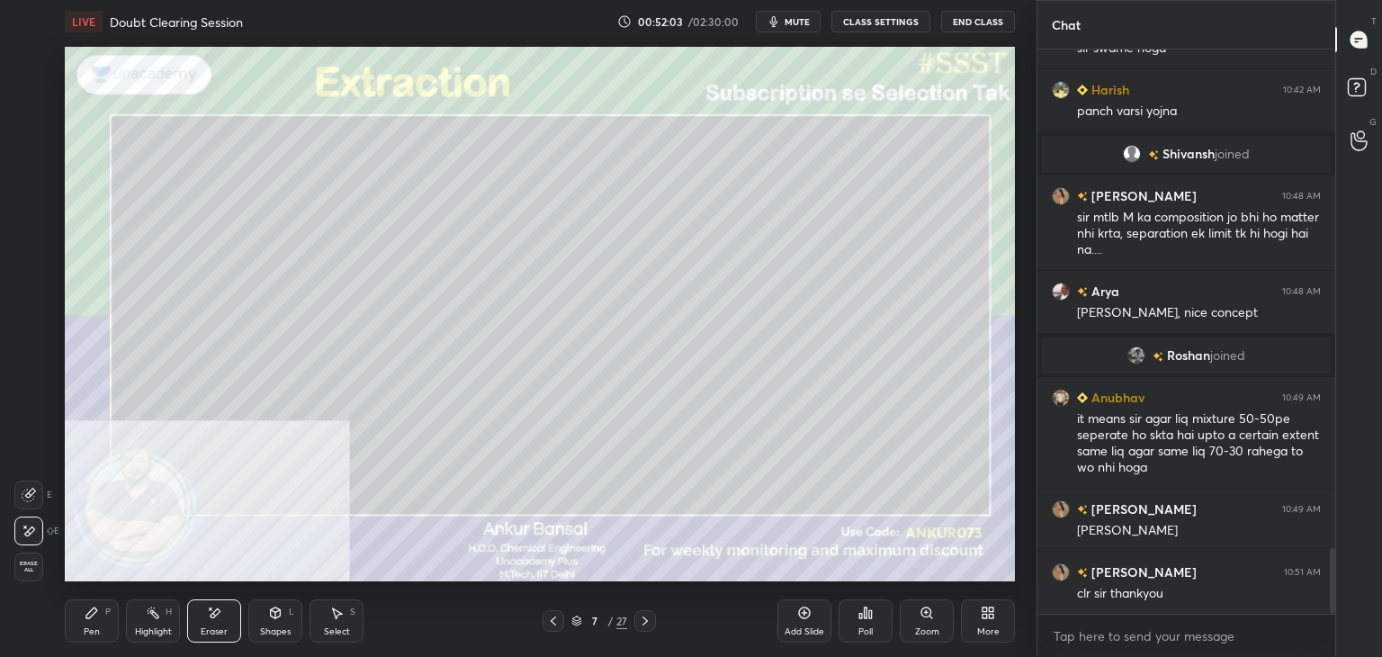
click at [105, 609] on div "P" at bounding box center [107, 611] width 5 height 9
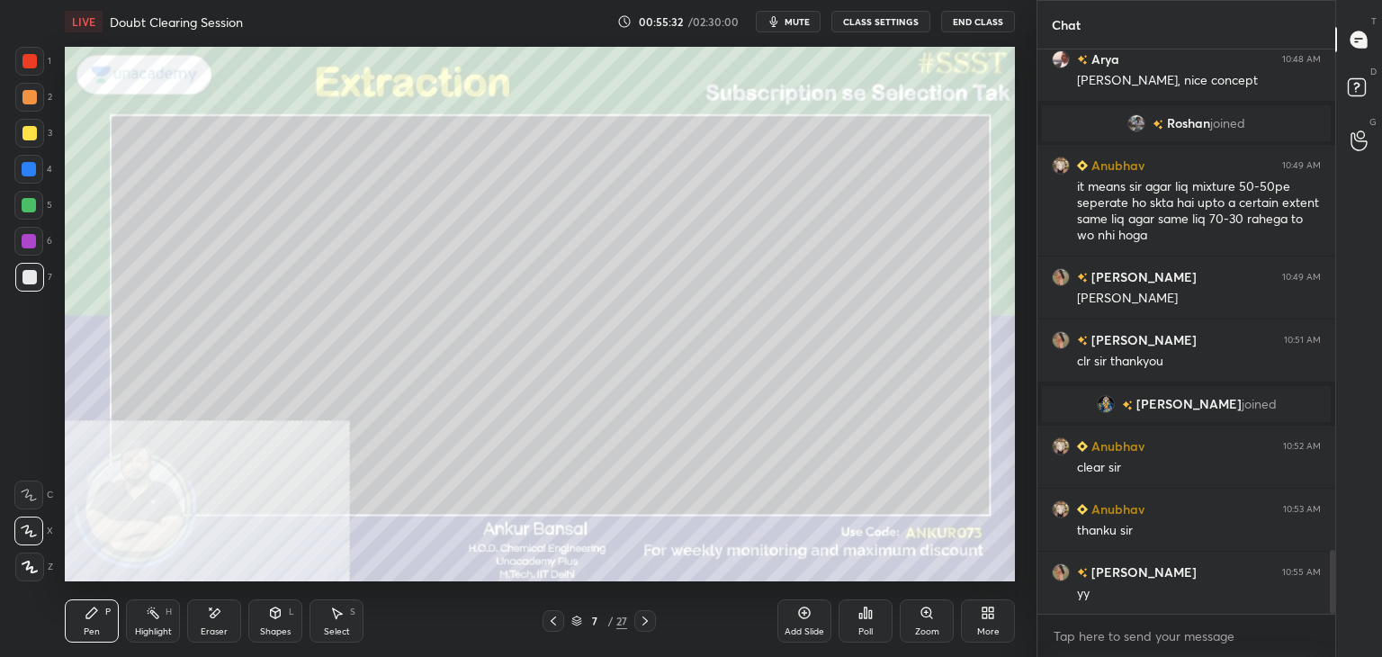
scroll to position [4504, 0]
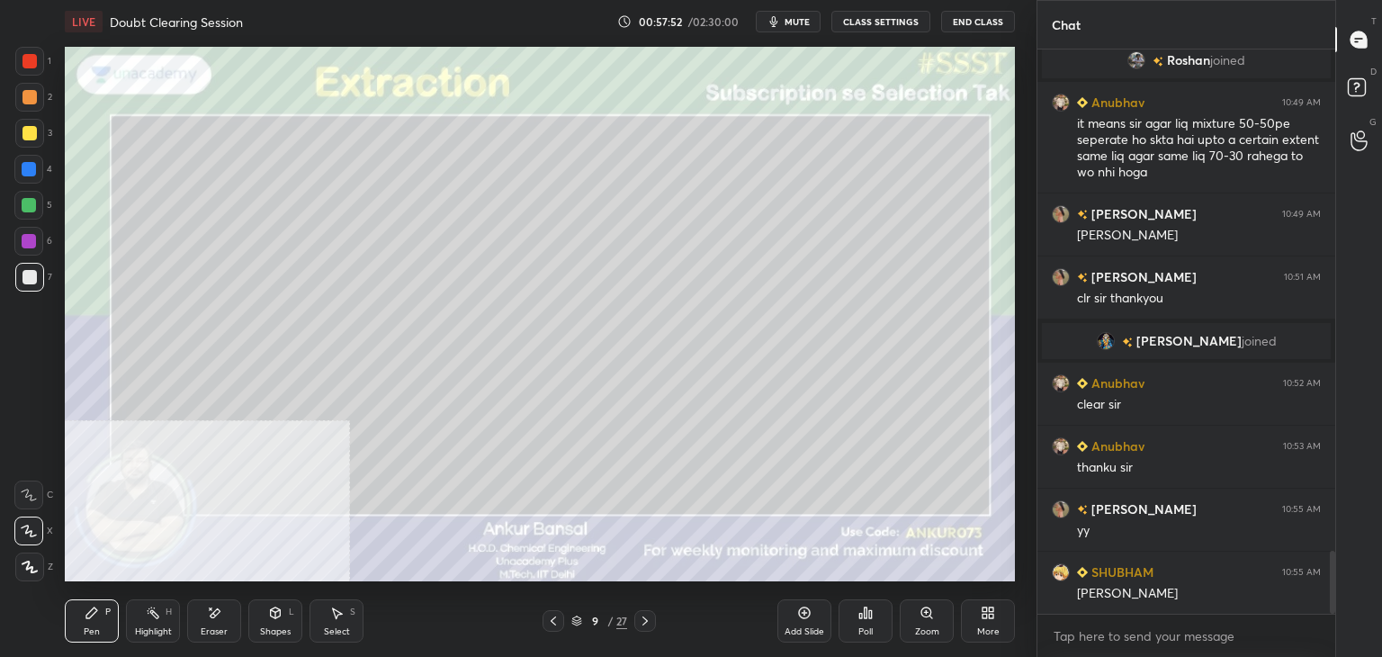
click at [270, 627] on div "Shapes" at bounding box center [275, 631] width 31 height 9
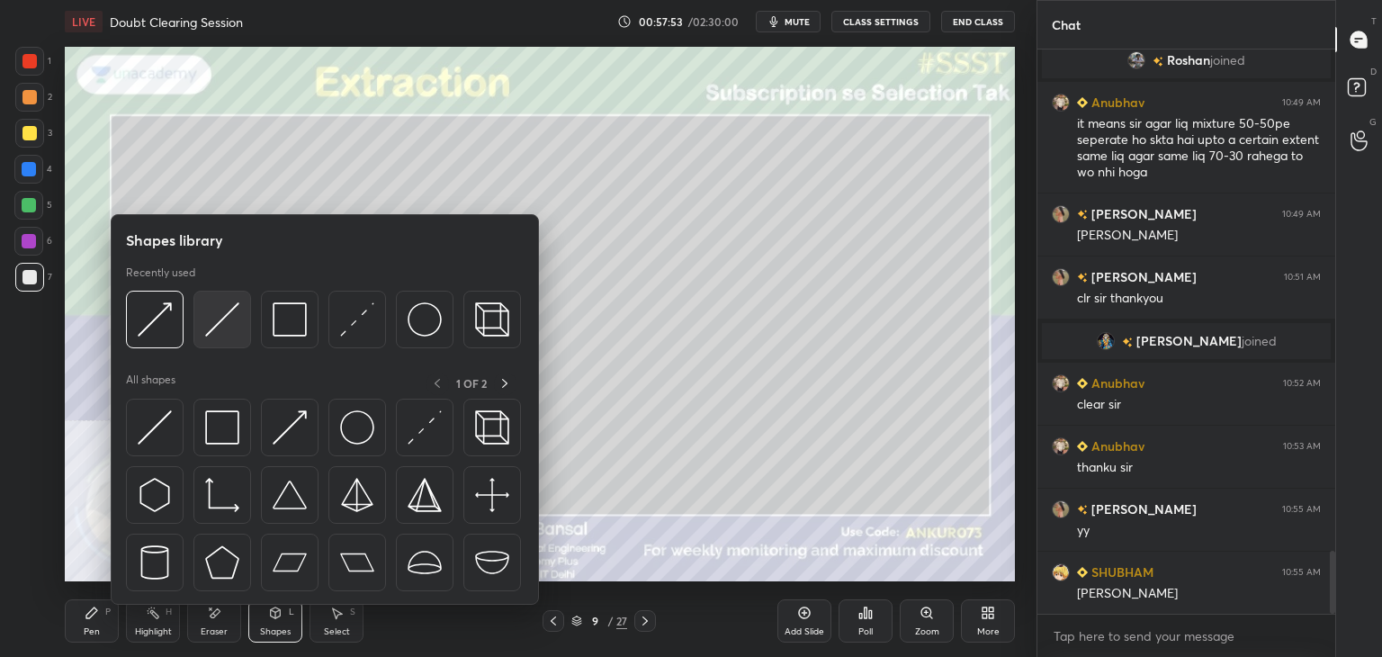
click at [216, 328] on img at bounding box center [222, 319] width 34 height 34
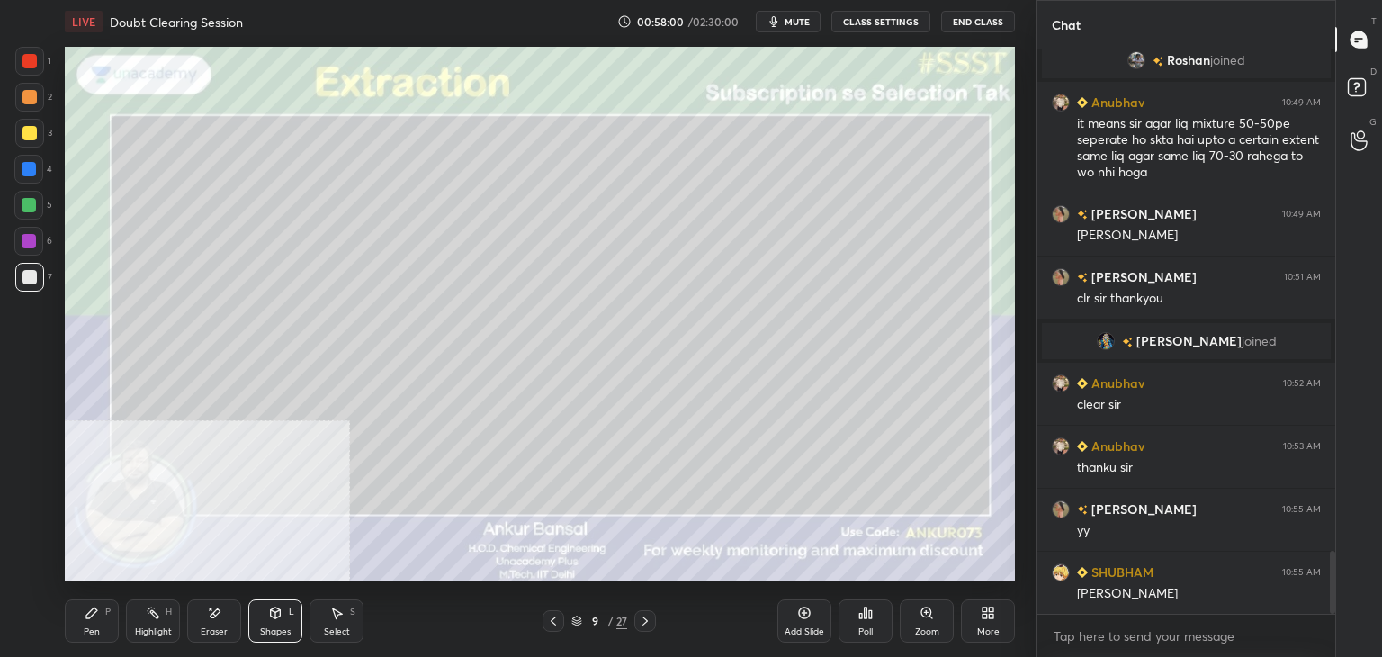
click at [95, 616] on icon at bounding box center [92, 613] width 14 height 14
click at [280, 622] on div "Shapes L" at bounding box center [275, 620] width 54 height 43
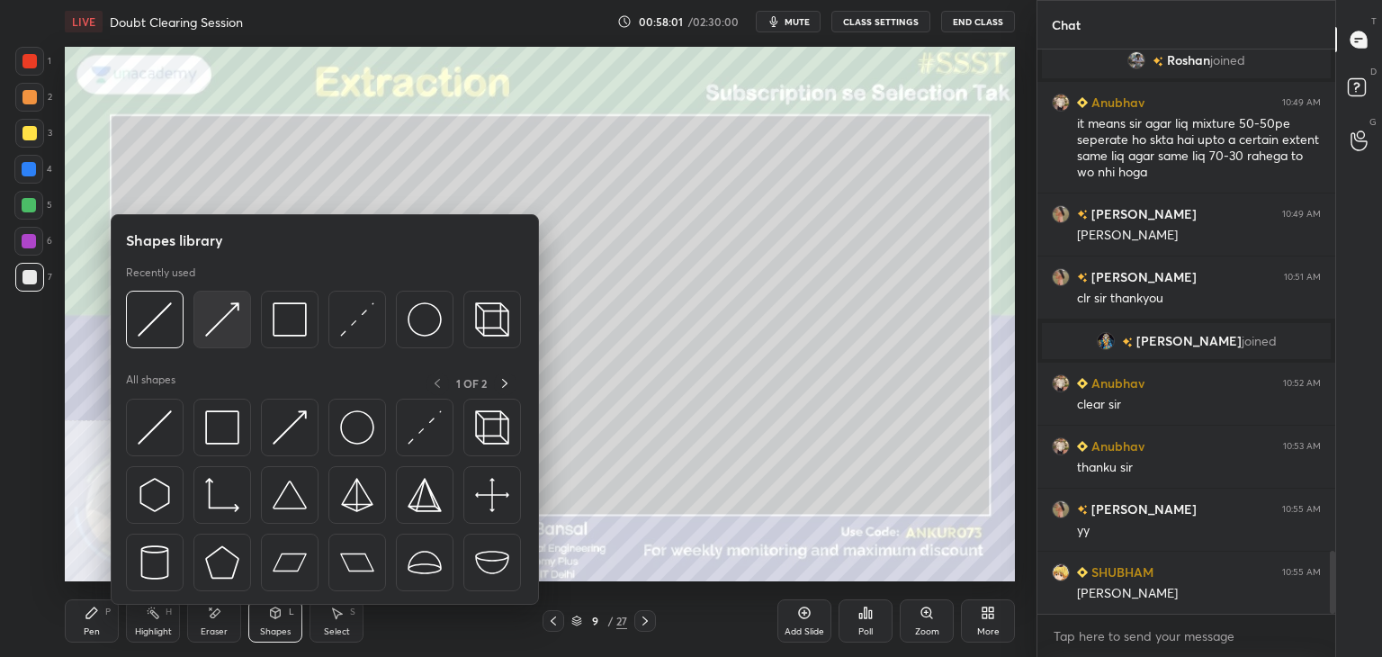
click at [214, 328] on img at bounding box center [222, 319] width 34 height 34
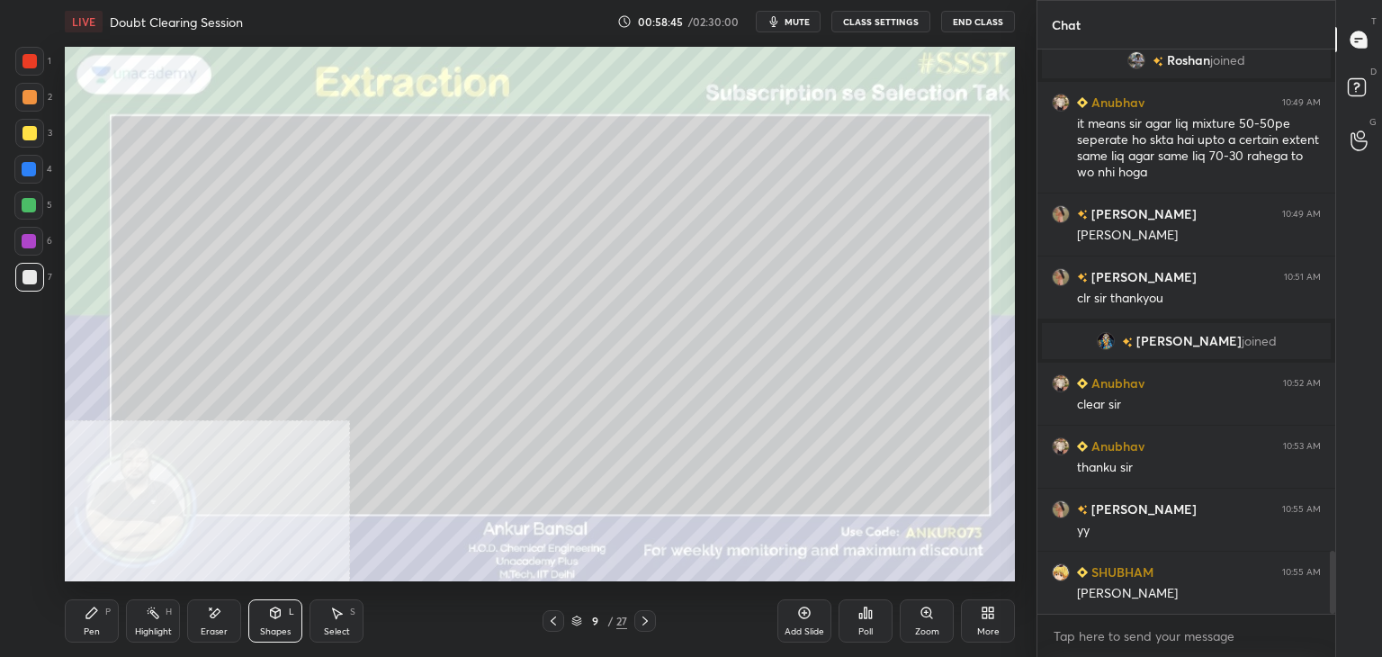
click at [211, 621] on div "Eraser" at bounding box center [214, 620] width 54 height 43
click at [104, 620] on div "Pen P" at bounding box center [92, 620] width 54 height 43
click at [645, 620] on icon at bounding box center [644, 620] width 5 height 9
click at [274, 620] on icon at bounding box center [275, 613] width 14 height 14
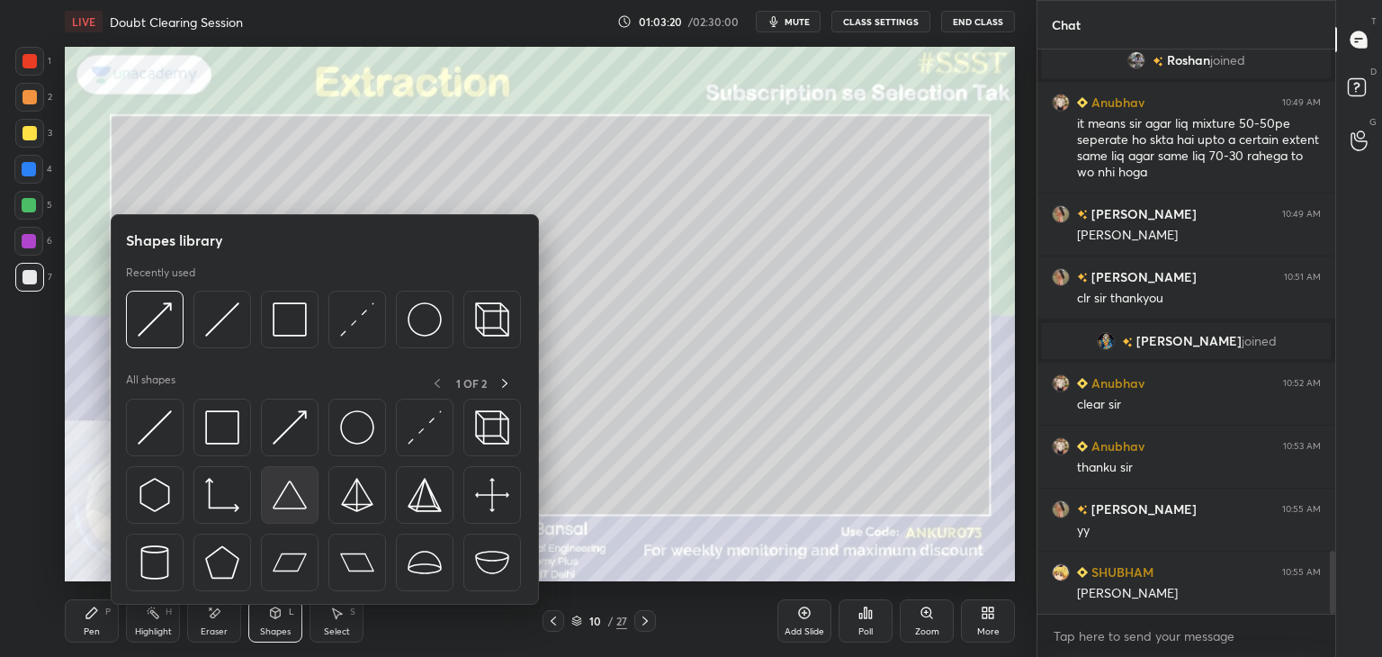
click at [285, 492] on img at bounding box center [290, 495] width 34 height 34
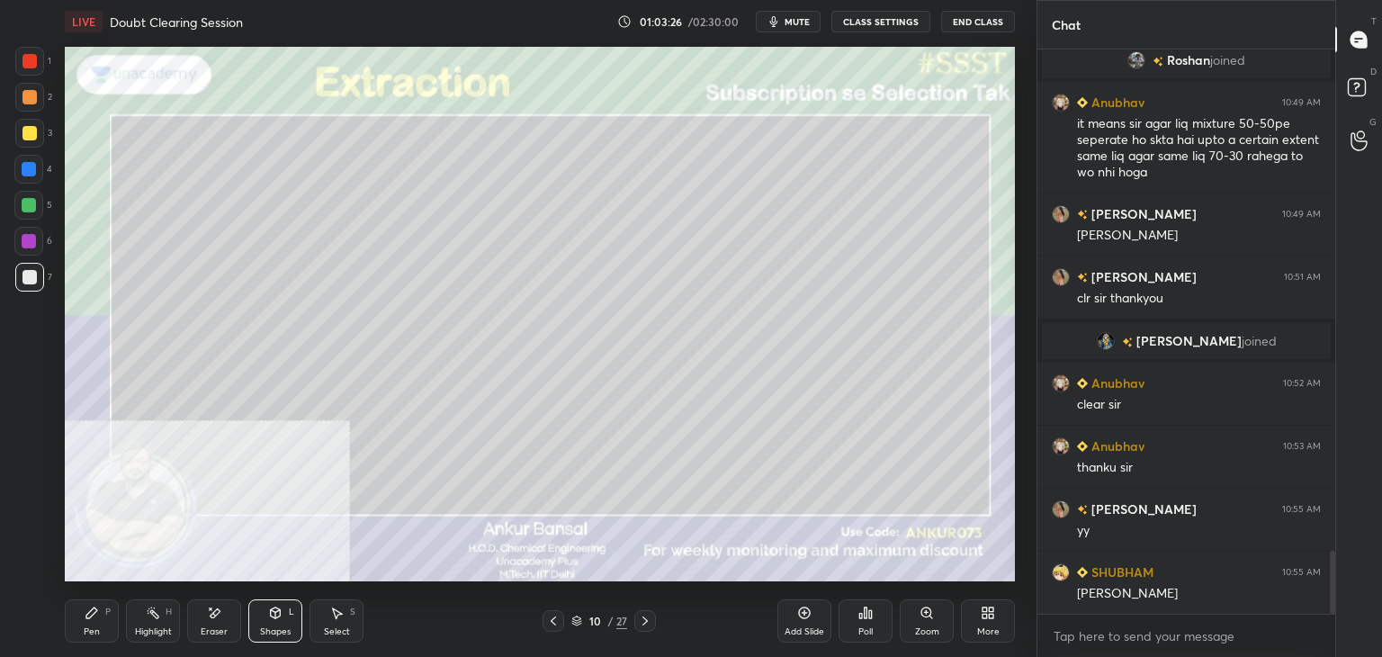
click at [334, 620] on div "Select S" at bounding box center [337, 620] width 54 height 43
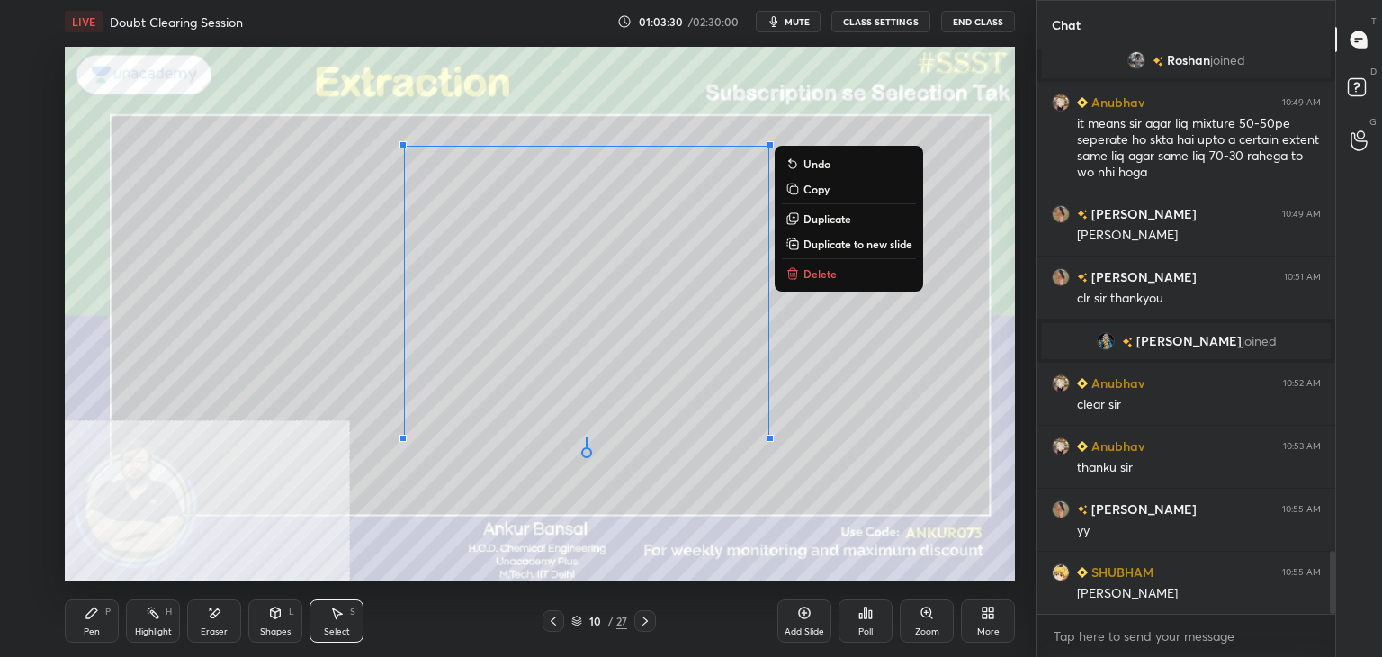
click at [277, 616] on icon at bounding box center [276, 612] width 10 height 11
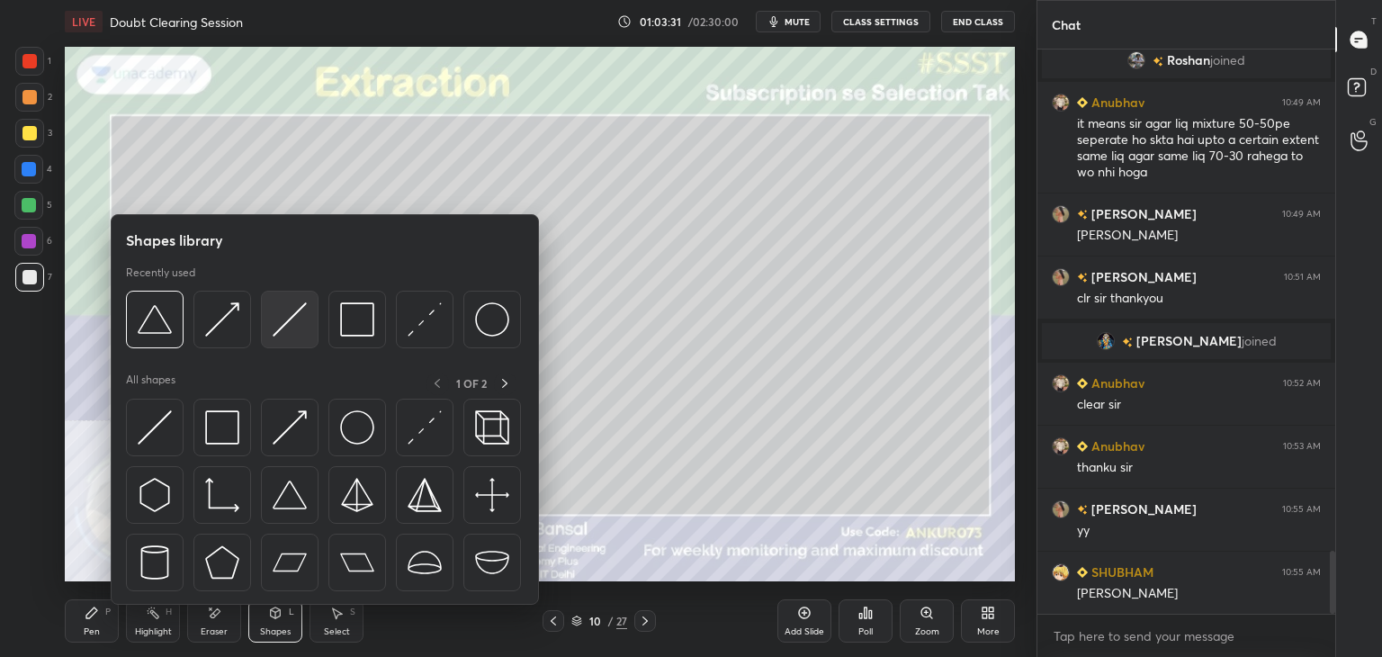
click at [274, 323] on img at bounding box center [290, 319] width 34 height 34
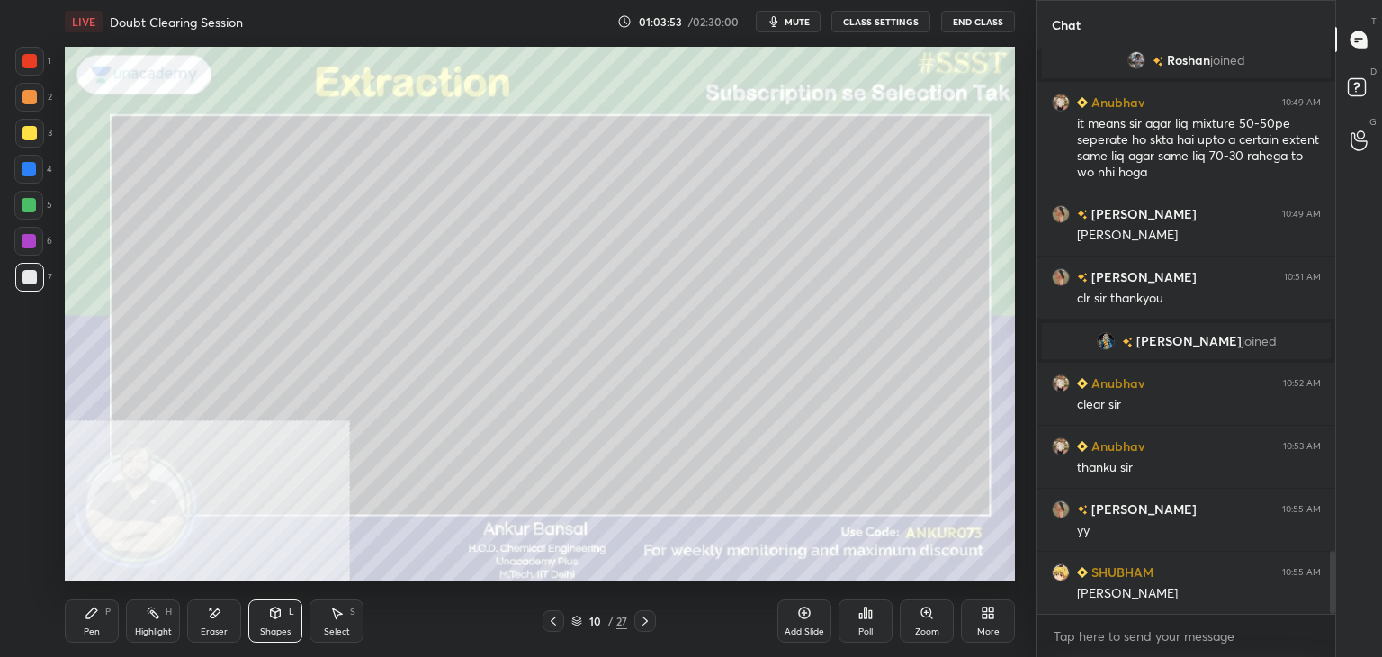
click at [102, 620] on div "Pen P" at bounding box center [92, 620] width 54 height 43
click at [641, 620] on icon at bounding box center [645, 621] width 14 height 14
click at [645, 620] on icon at bounding box center [644, 620] width 5 height 9
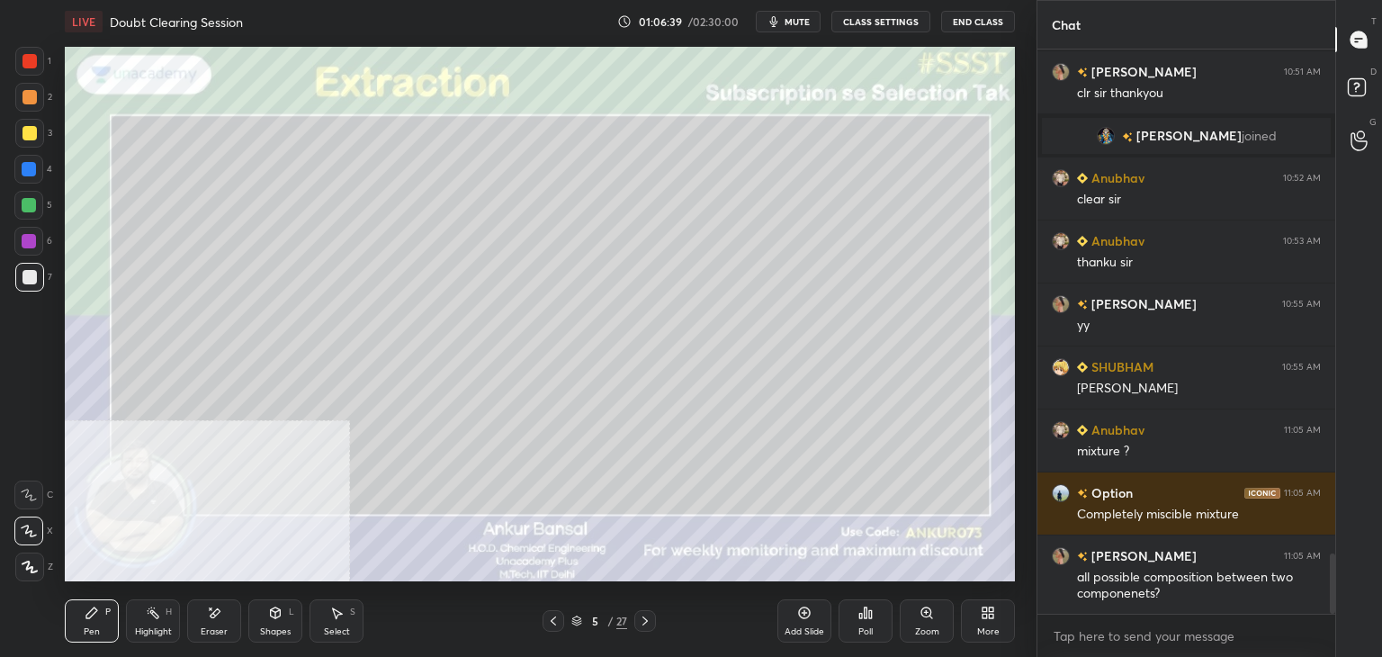
scroll to position [4772, 0]
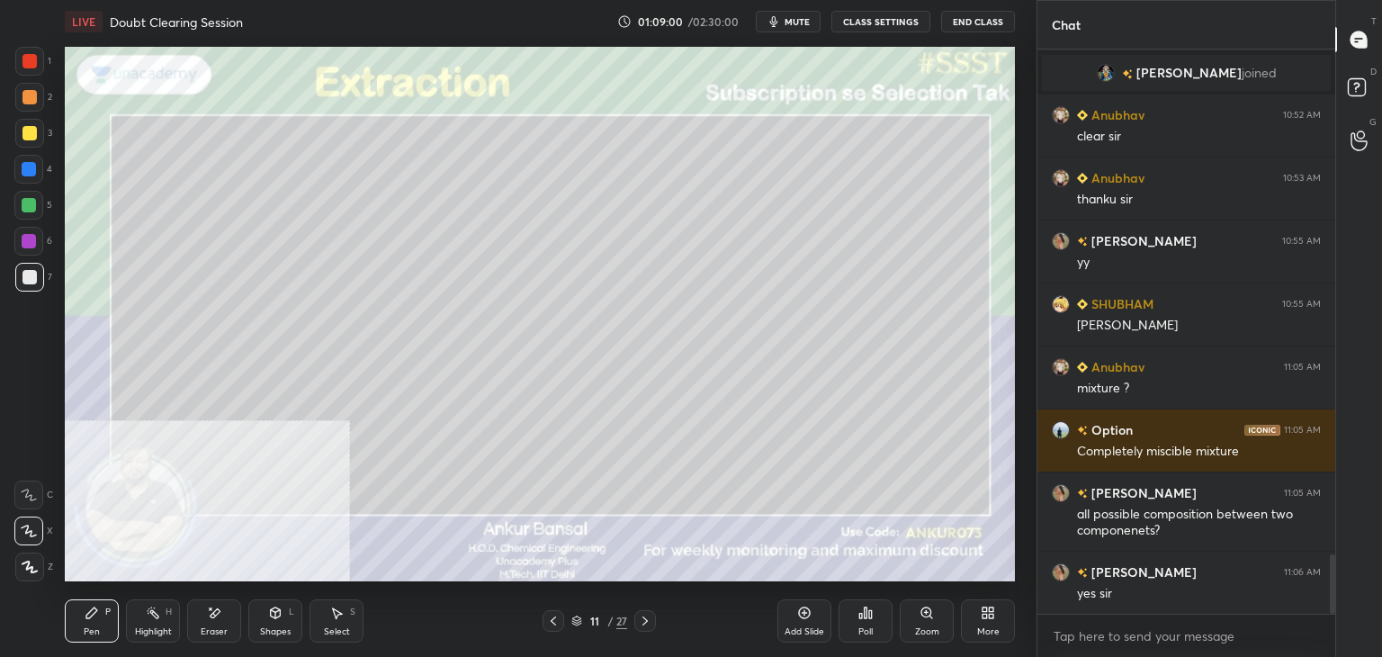
click at [205, 617] on div "Eraser" at bounding box center [214, 620] width 54 height 43
click at [96, 611] on icon at bounding box center [91, 612] width 11 height 11
click at [210, 628] on div "Eraser" at bounding box center [214, 631] width 27 height 9
click at [79, 626] on div "Pen P" at bounding box center [92, 620] width 54 height 43
click at [282, 611] on icon at bounding box center [275, 613] width 14 height 14
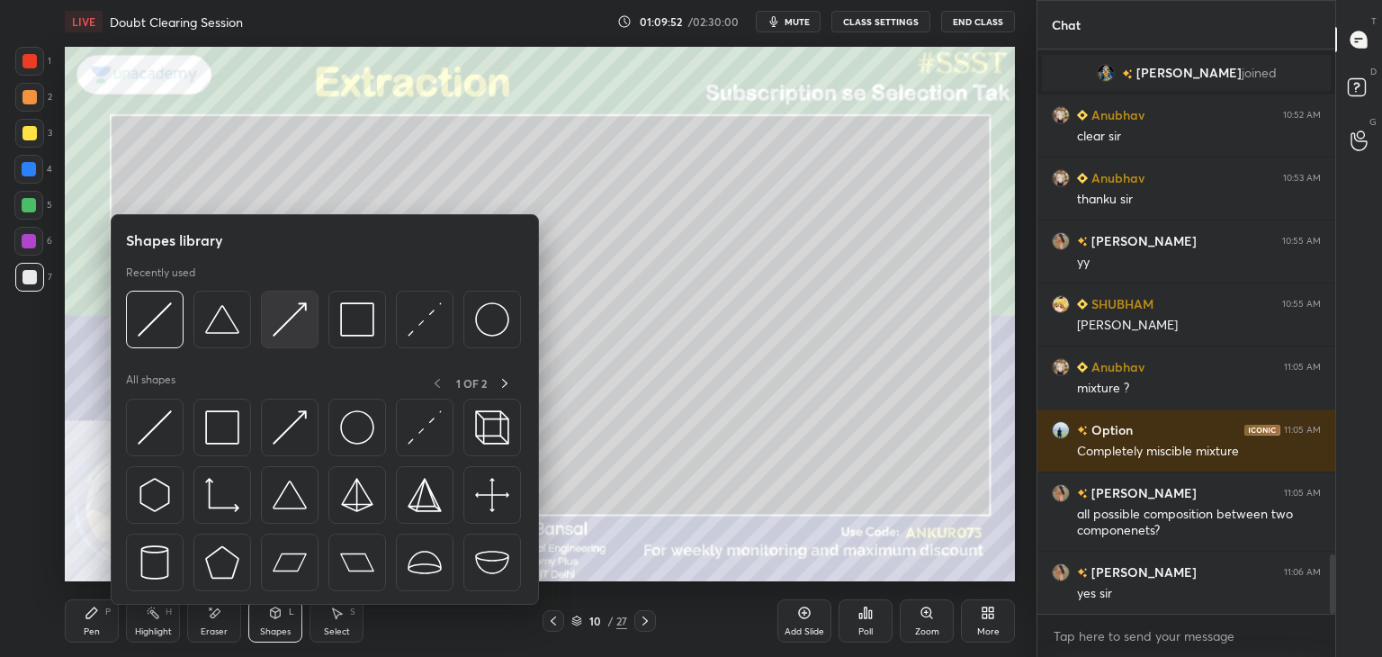
click at [299, 308] on img at bounding box center [290, 319] width 34 height 34
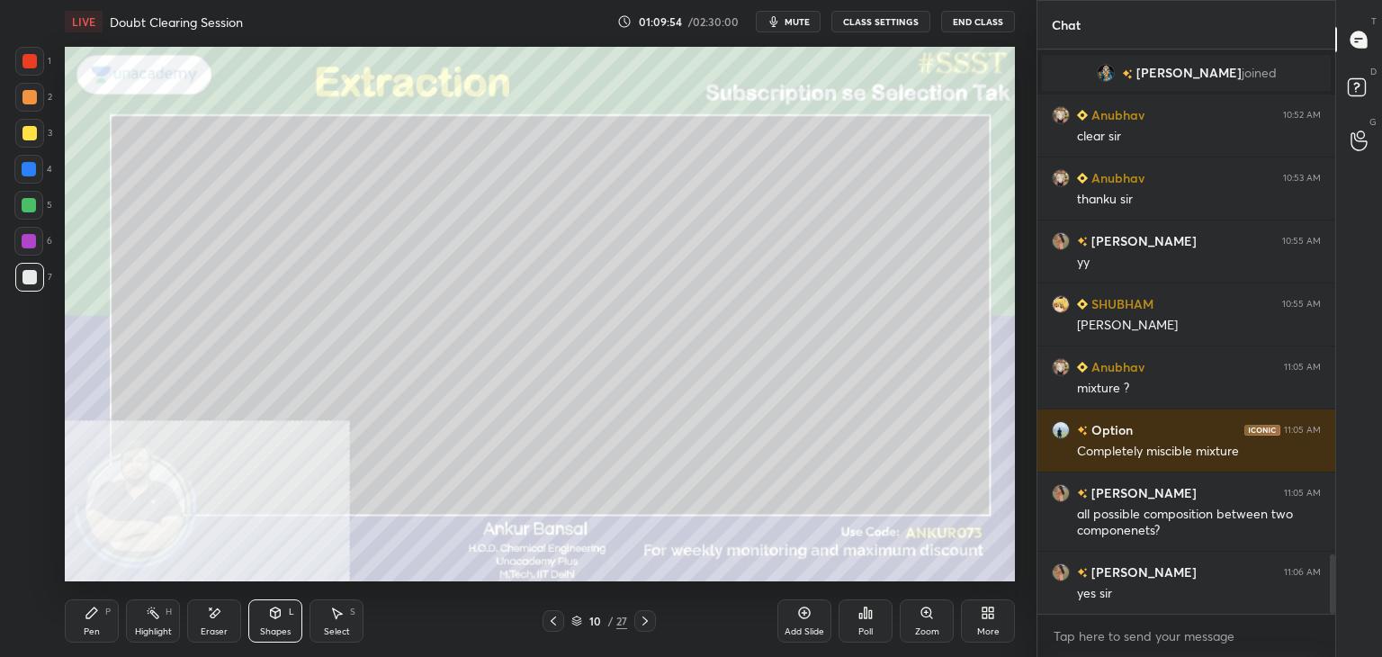
click at [272, 610] on icon at bounding box center [276, 611] width 10 height 3
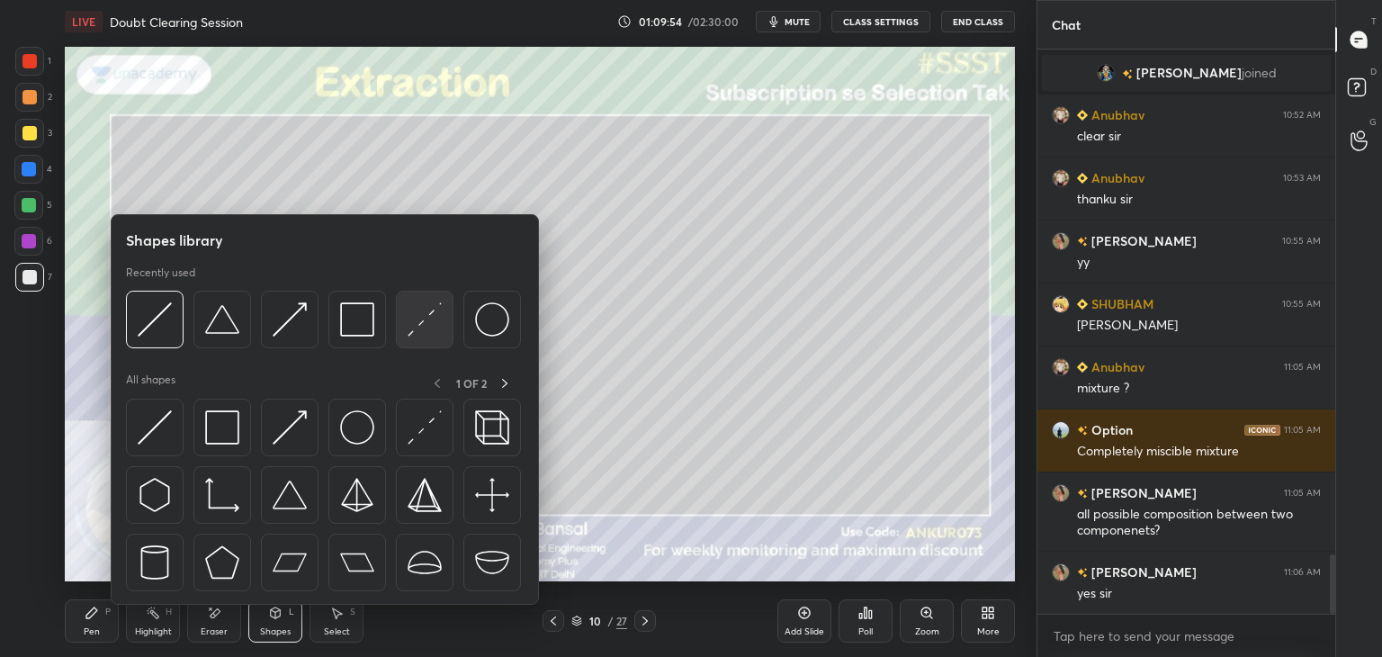
click at [417, 325] on img at bounding box center [425, 319] width 34 height 34
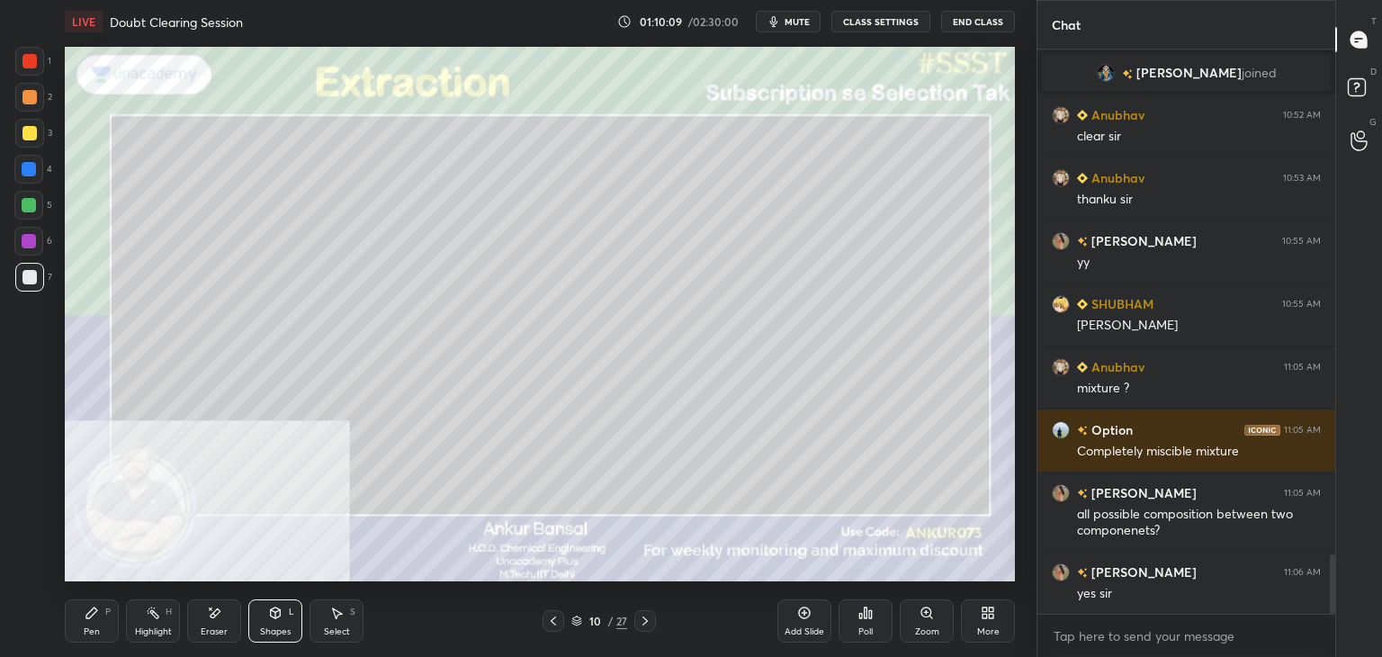
click at [82, 618] on div "Pen P" at bounding box center [92, 620] width 54 height 43
click at [265, 627] on div "Shapes" at bounding box center [275, 631] width 31 height 9
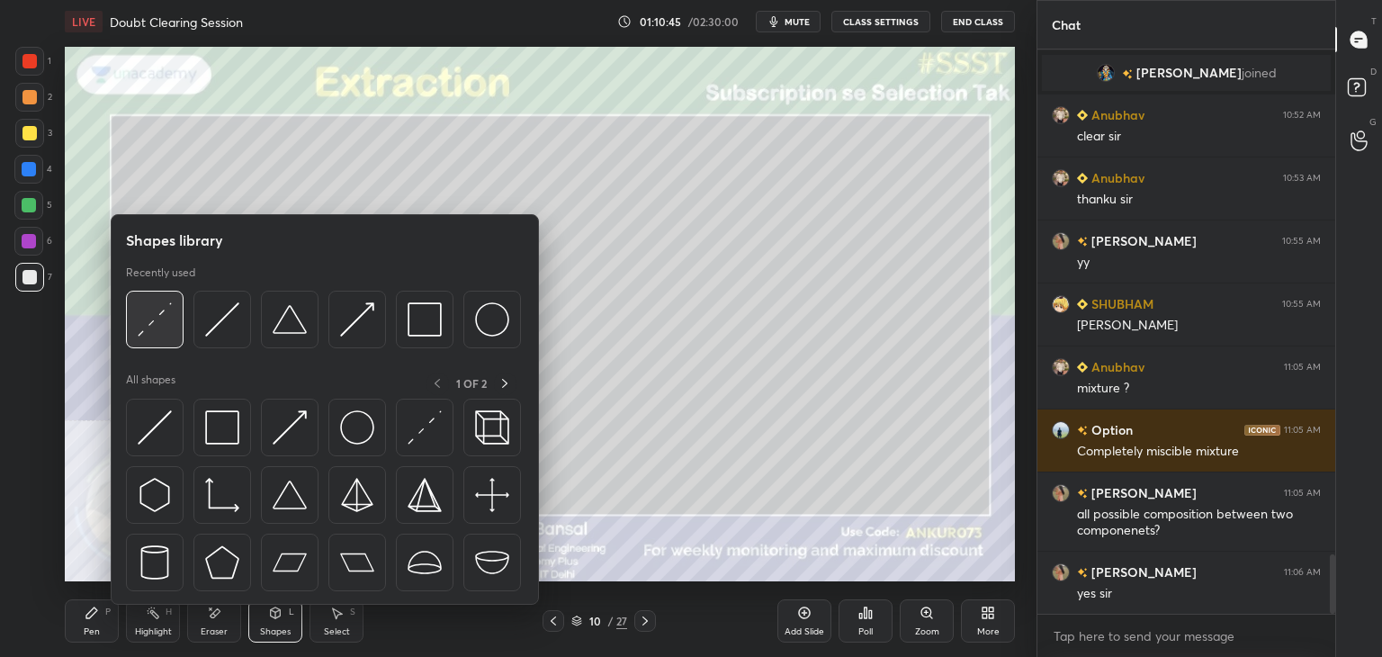
click at [166, 310] on img at bounding box center [155, 319] width 34 height 34
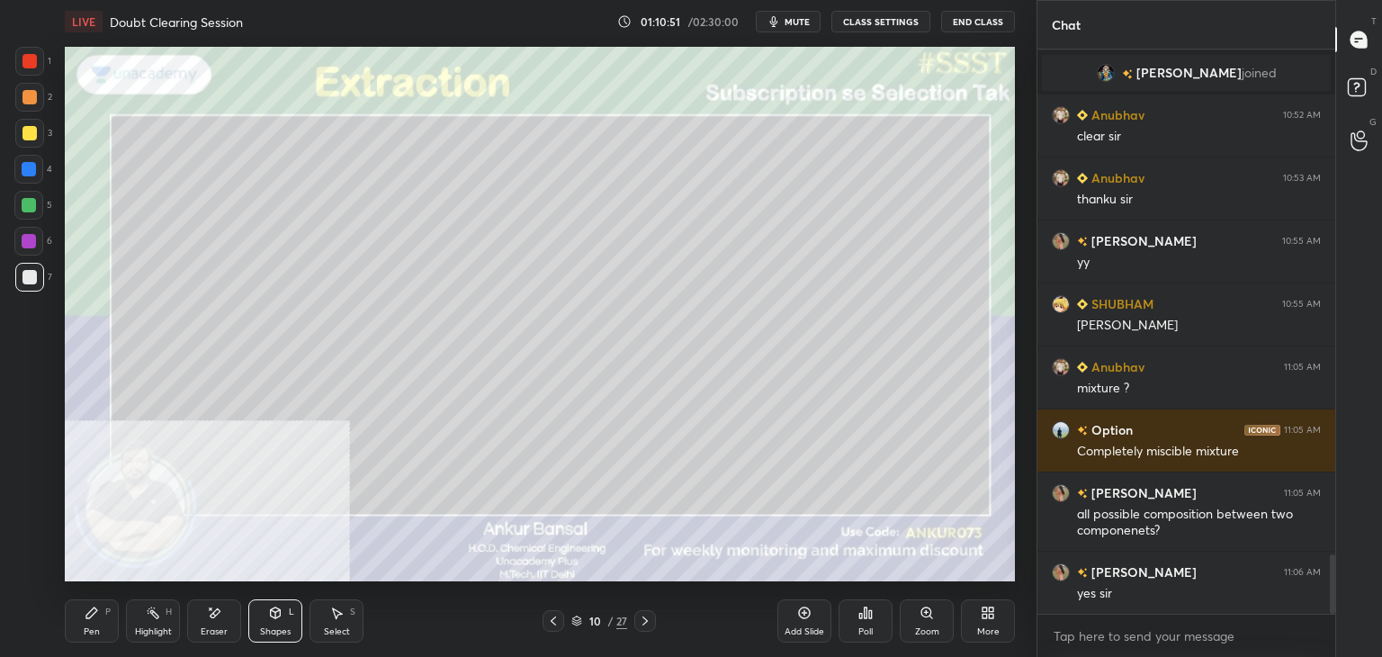
click at [100, 610] on div "Pen P" at bounding box center [92, 620] width 54 height 43
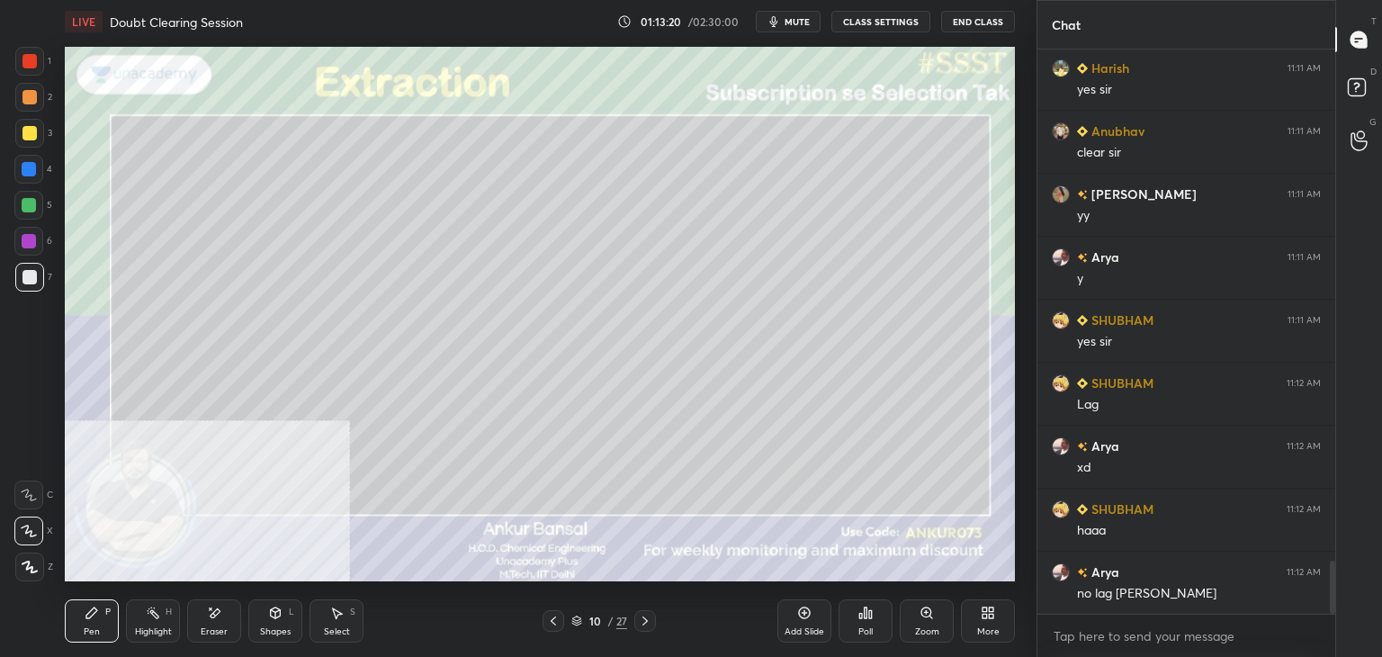
scroll to position [5465, 0]
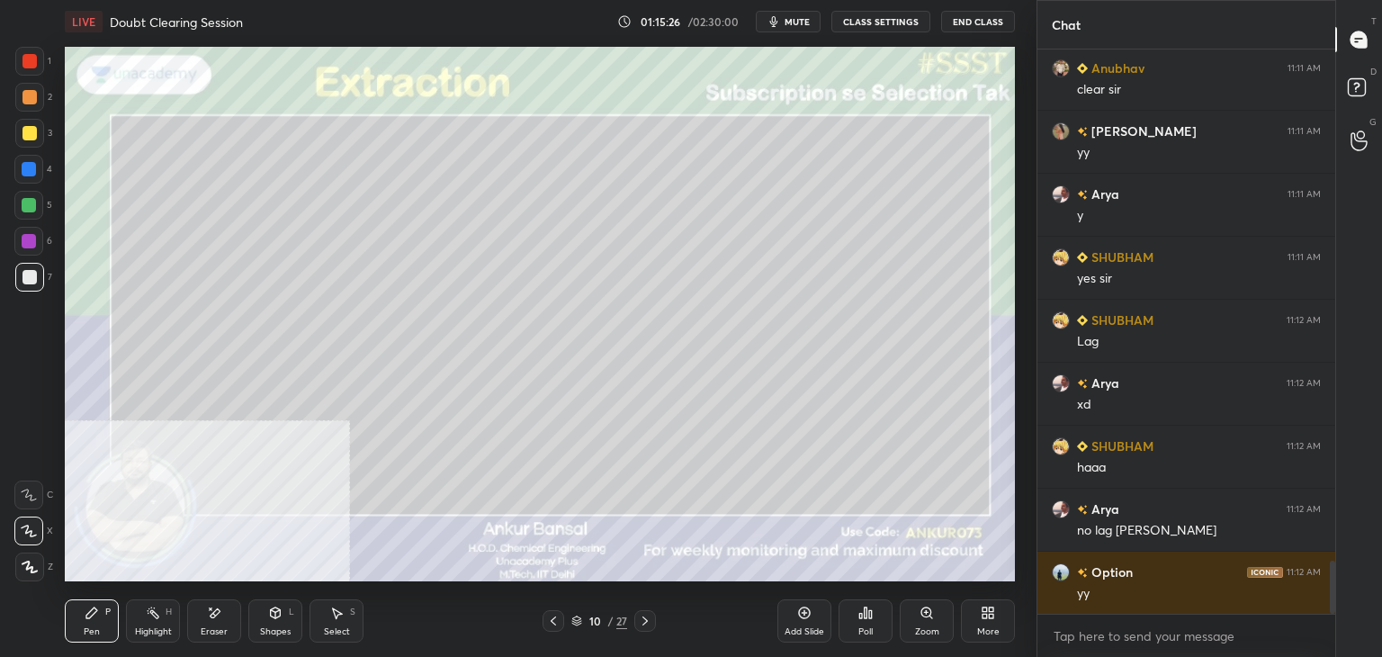
click at [280, 619] on icon at bounding box center [275, 613] width 14 height 14
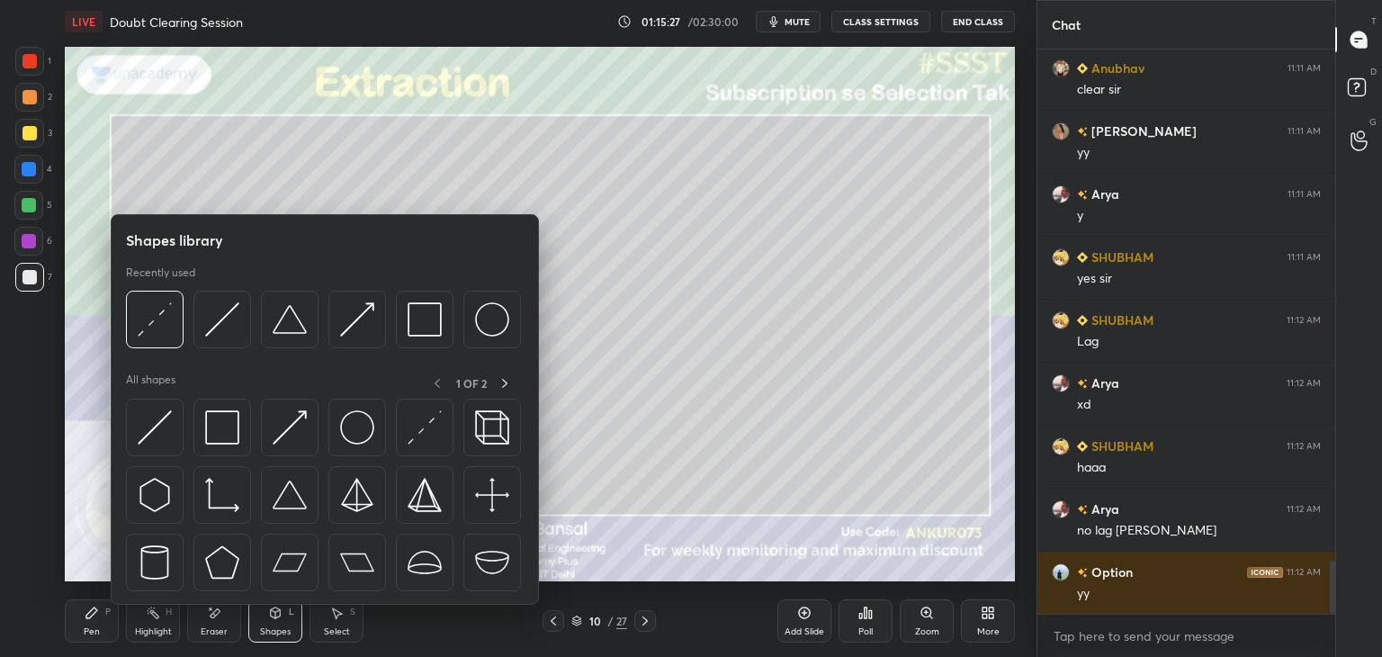
click at [91, 627] on div "Pen" at bounding box center [92, 631] width 16 height 9
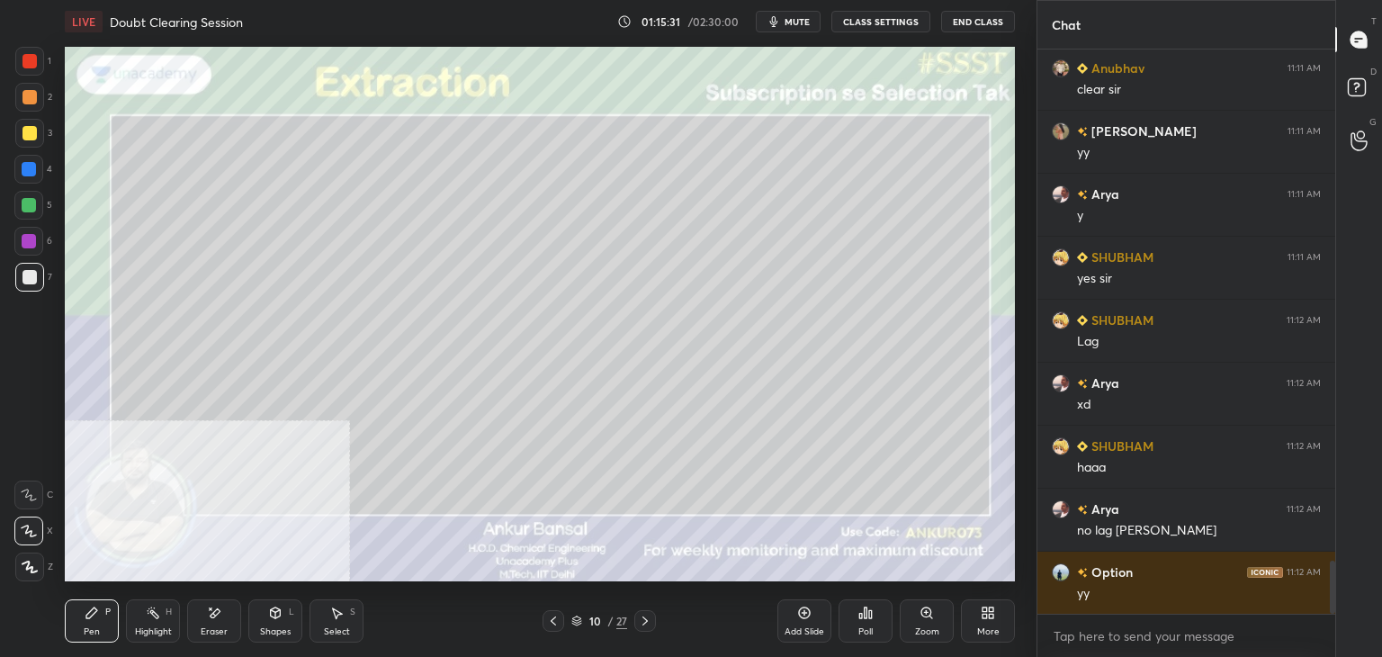
click at [263, 631] on div "Shapes" at bounding box center [275, 631] width 31 height 9
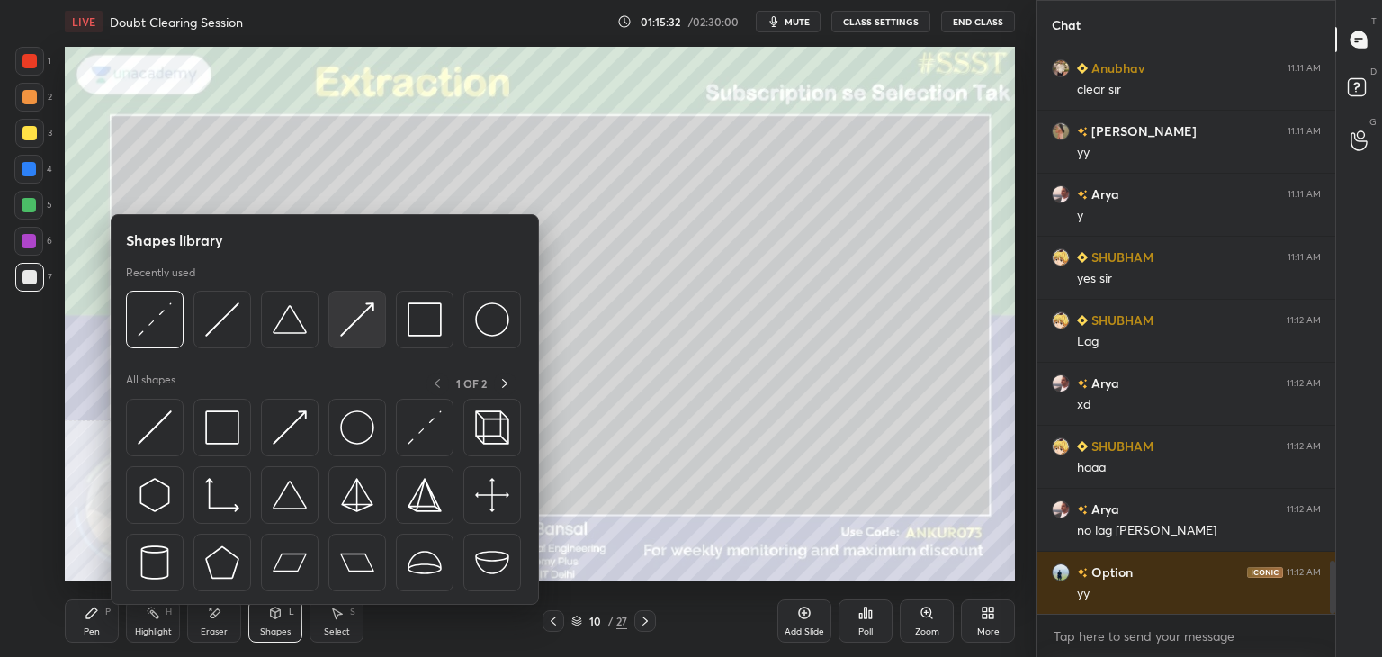
click at [362, 310] on img at bounding box center [357, 319] width 34 height 34
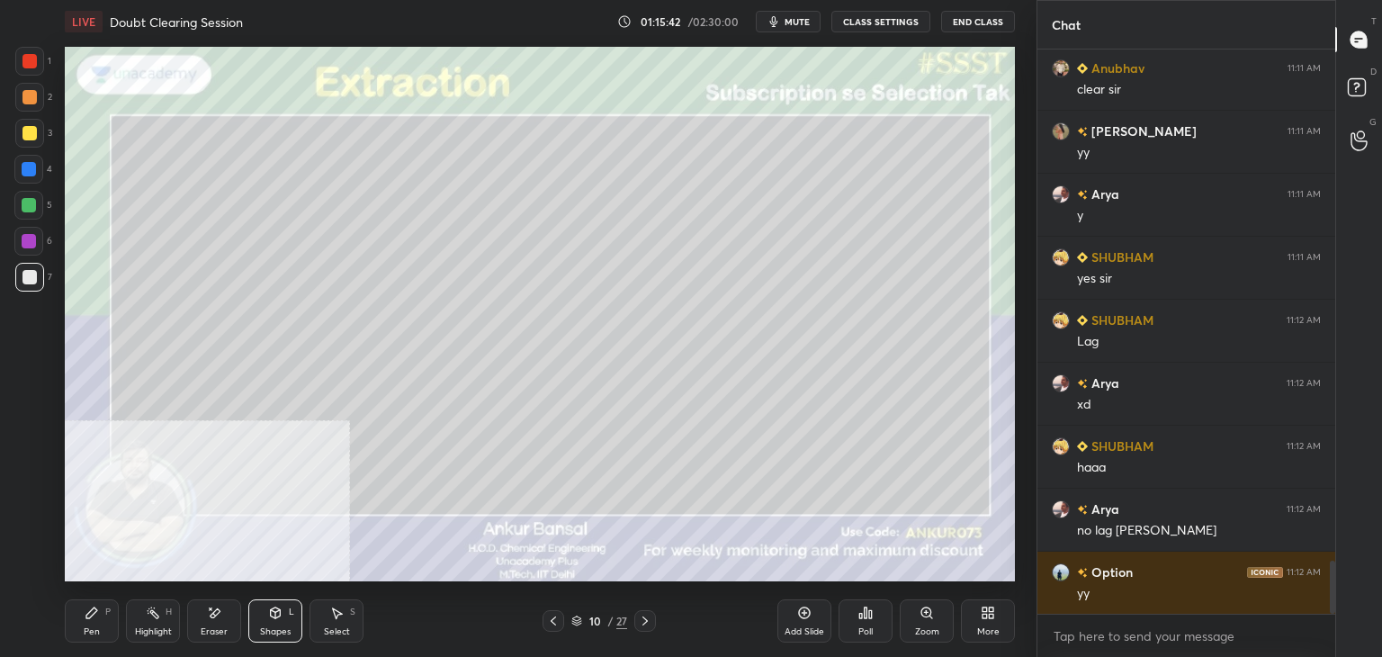
click at [93, 612] on icon at bounding box center [91, 612] width 11 height 11
click at [241, 590] on div "Pen P Highlight H Eraser Shapes L Select S 10 / 27 Add Slide Poll Zoom More" at bounding box center [540, 621] width 950 height 72
click at [211, 631] on div "Eraser" at bounding box center [214, 631] width 27 height 9
click at [71, 625] on div "Pen P" at bounding box center [92, 620] width 54 height 43
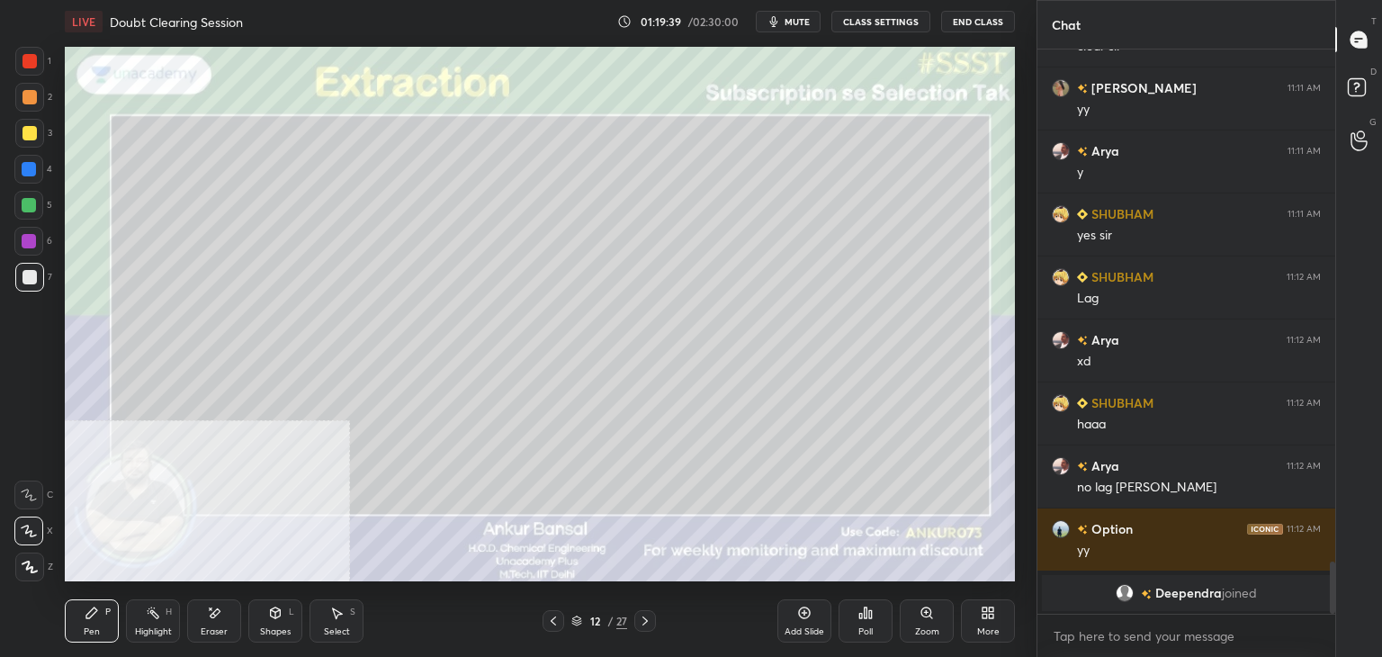
click at [642, 618] on icon at bounding box center [645, 621] width 14 height 14
click at [781, 24] on icon "button" at bounding box center [774, 21] width 14 height 14
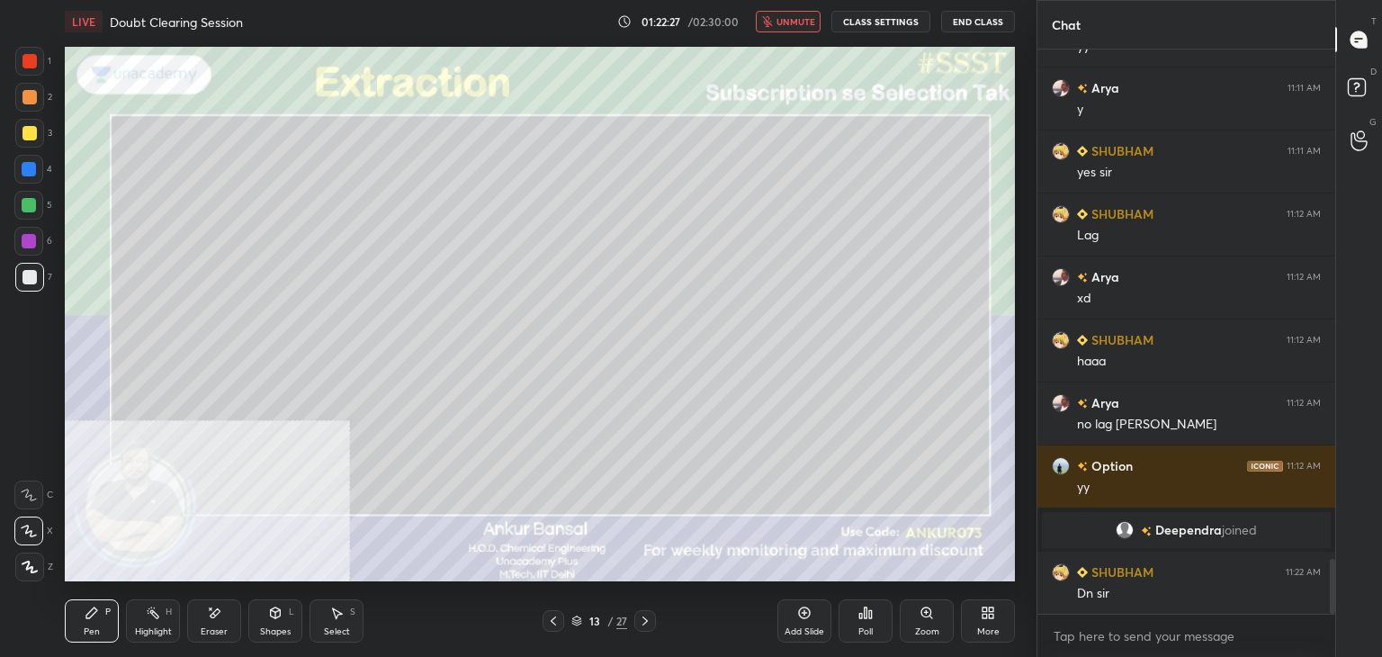
scroll to position [5208, 0]
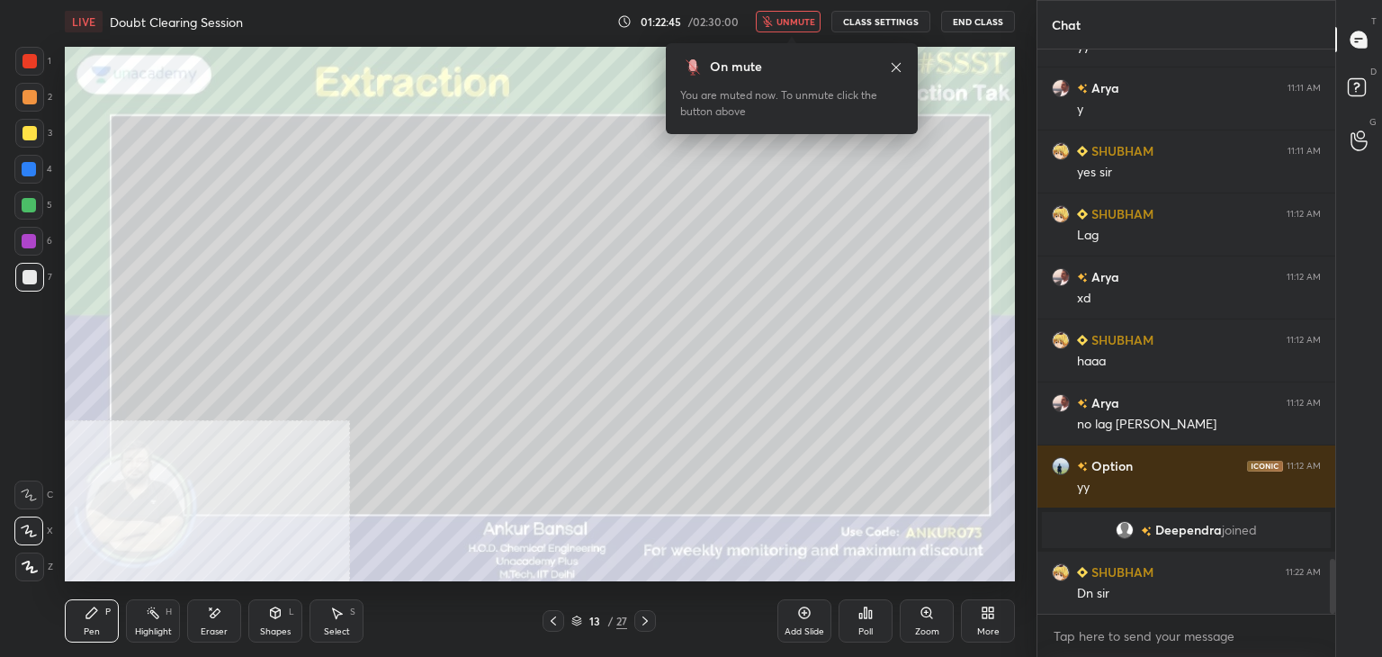
click at [785, 24] on span "unmute" at bounding box center [795, 21] width 39 height 13
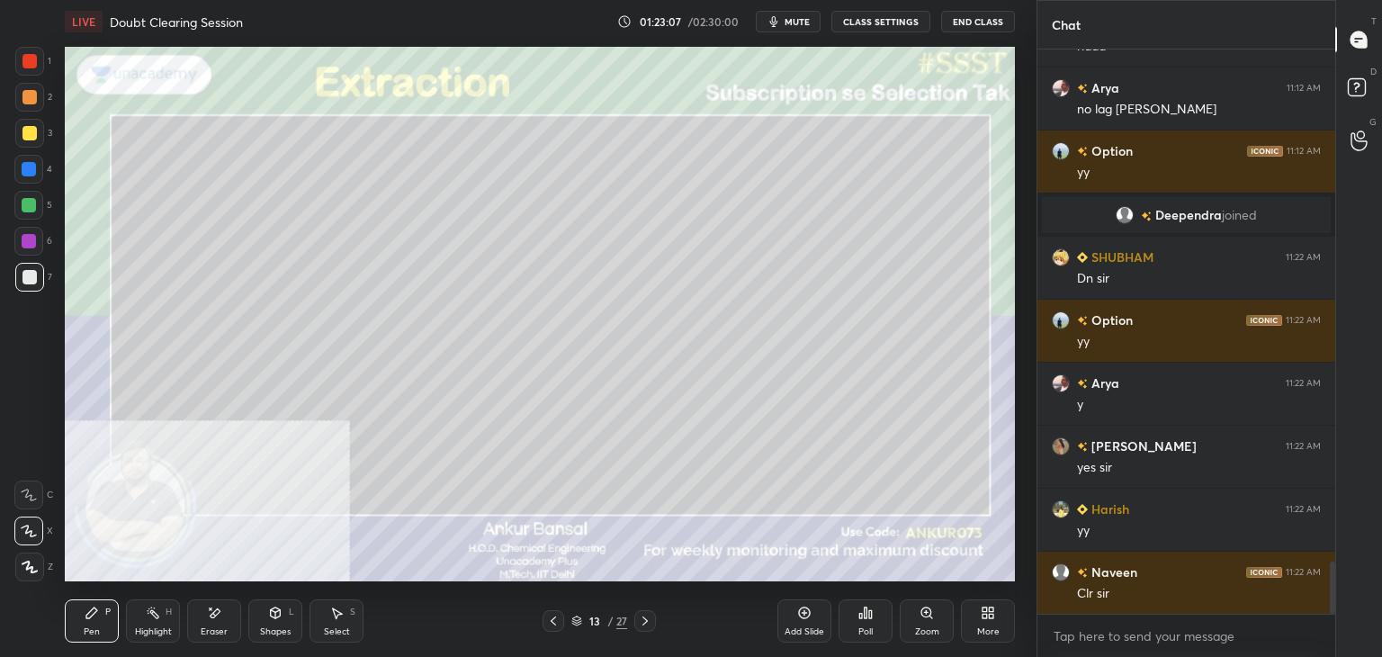
scroll to position [5585, 0]
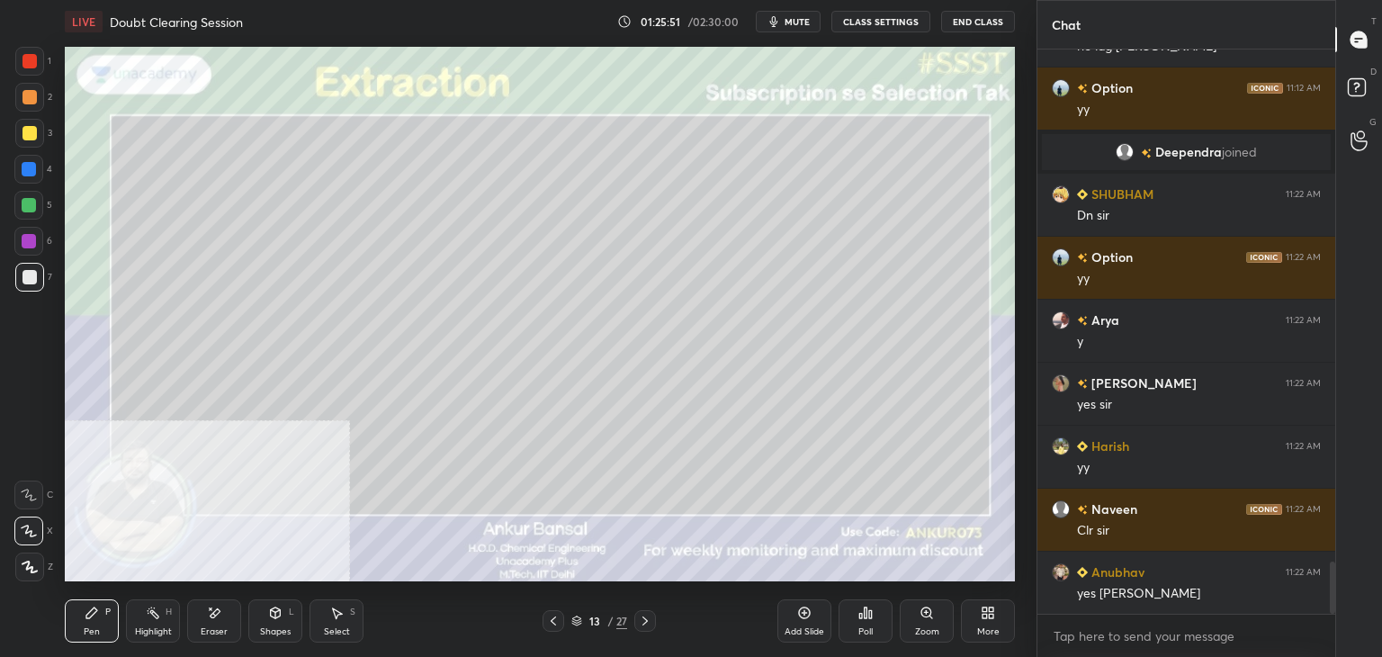
click at [875, 616] on div "Poll" at bounding box center [866, 620] width 54 height 43
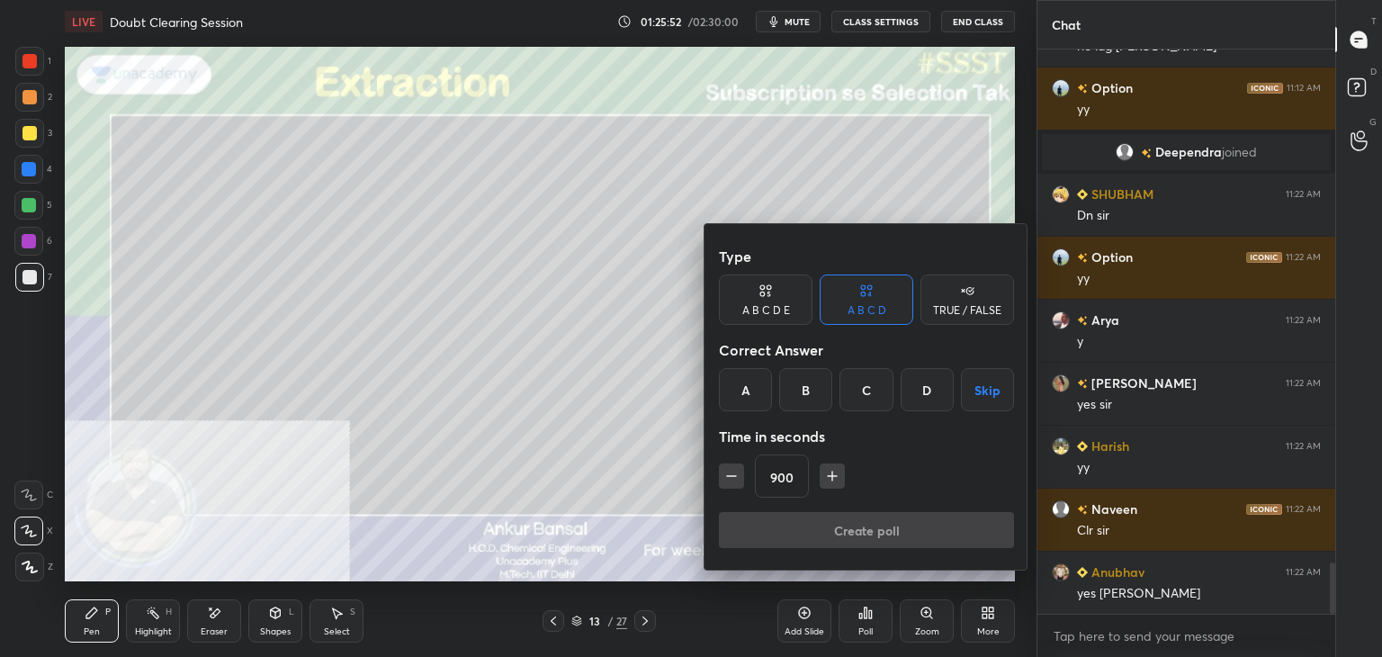
scroll to position [5648, 0]
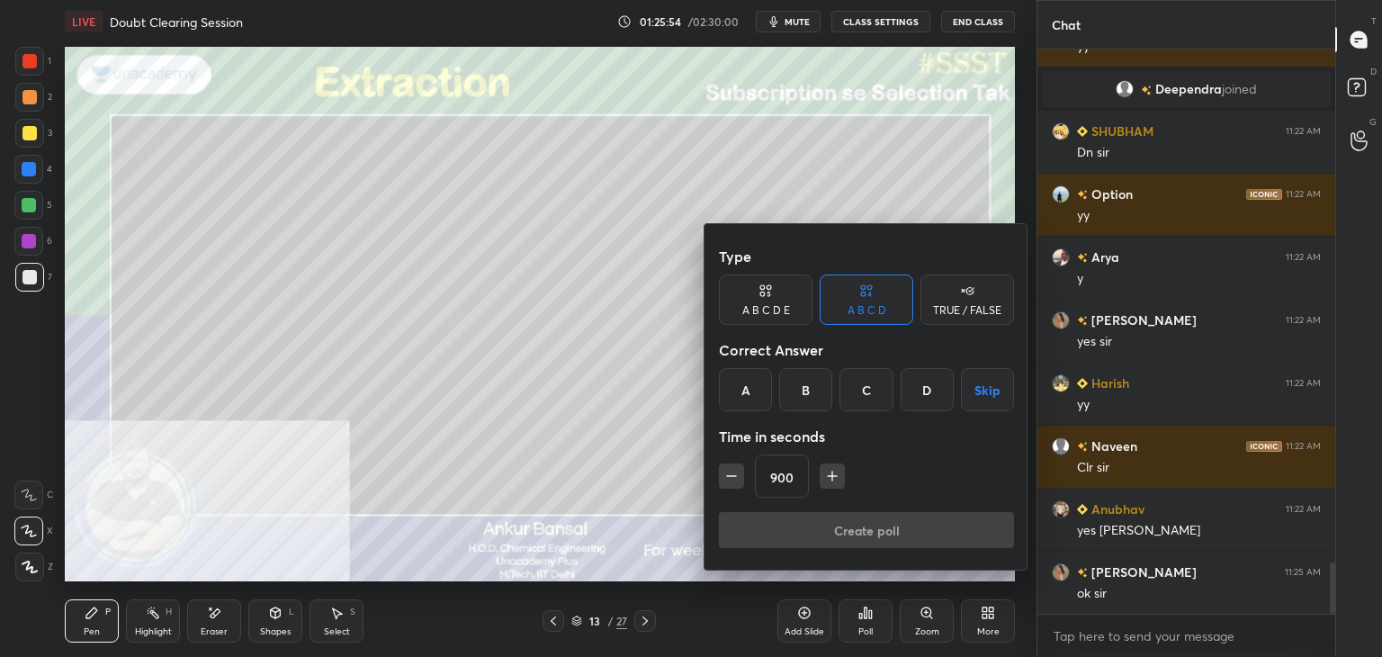
click at [740, 486] on button "button" at bounding box center [731, 475] width 25 height 25
click at [738, 484] on button "button" at bounding box center [731, 475] width 25 height 25
click at [740, 486] on button "button" at bounding box center [731, 475] width 25 height 25
click at [738, 484] on icon "button" at bounding box center [731, 476] width 18 height 18
type input "840"
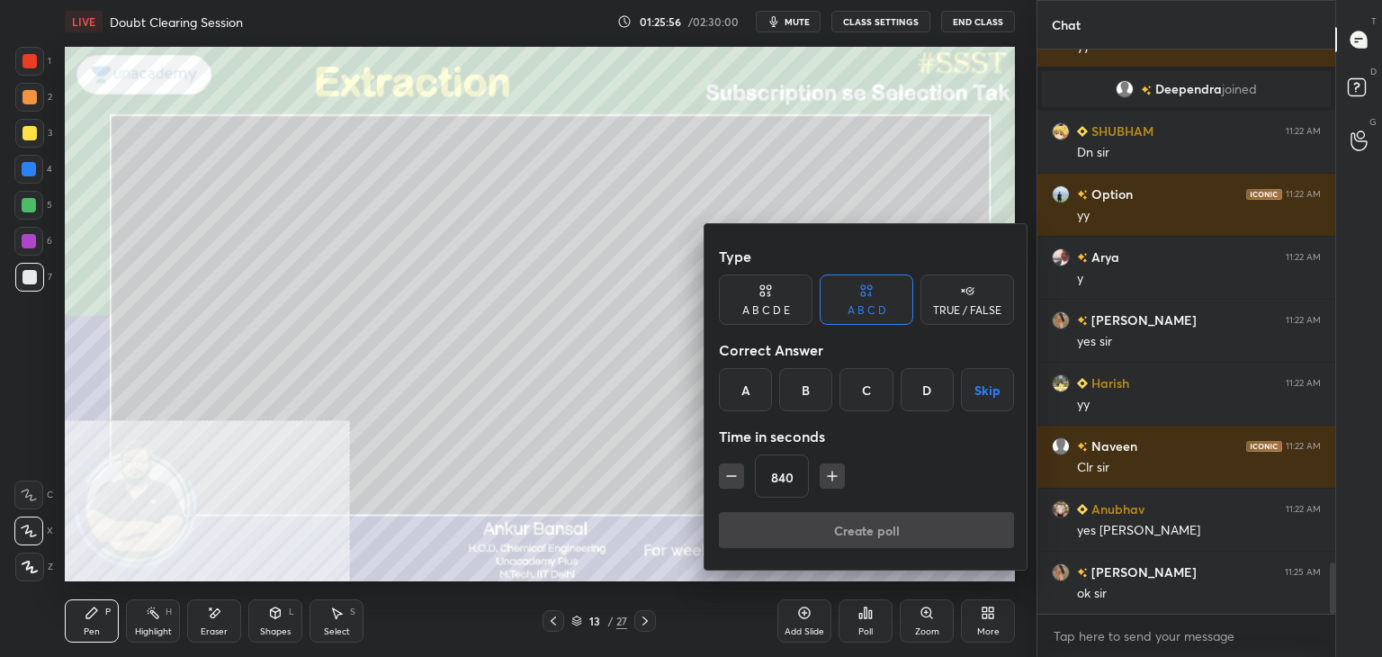
click at [976, 389] on button "Skip" at bounding box center [987, 389] width 53 height 43
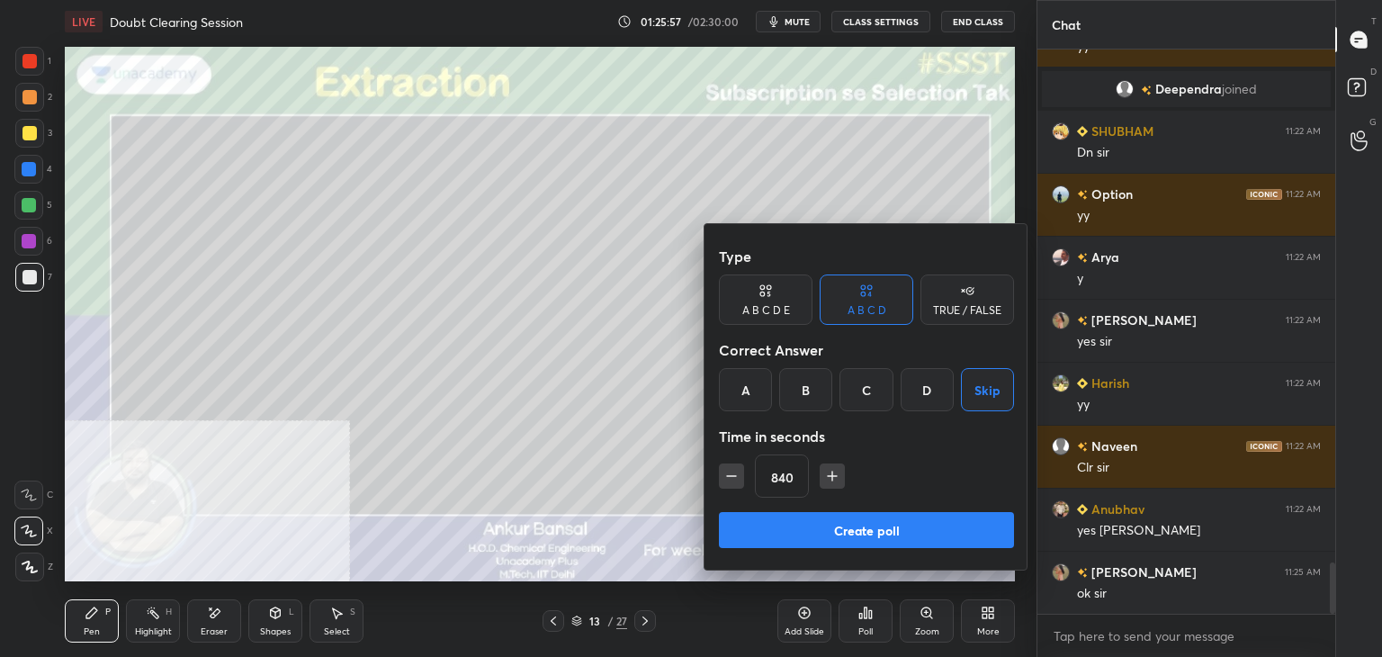
click at [887, 522] on button "Create poll" at bounding box center [866, 530] width 295 height 36
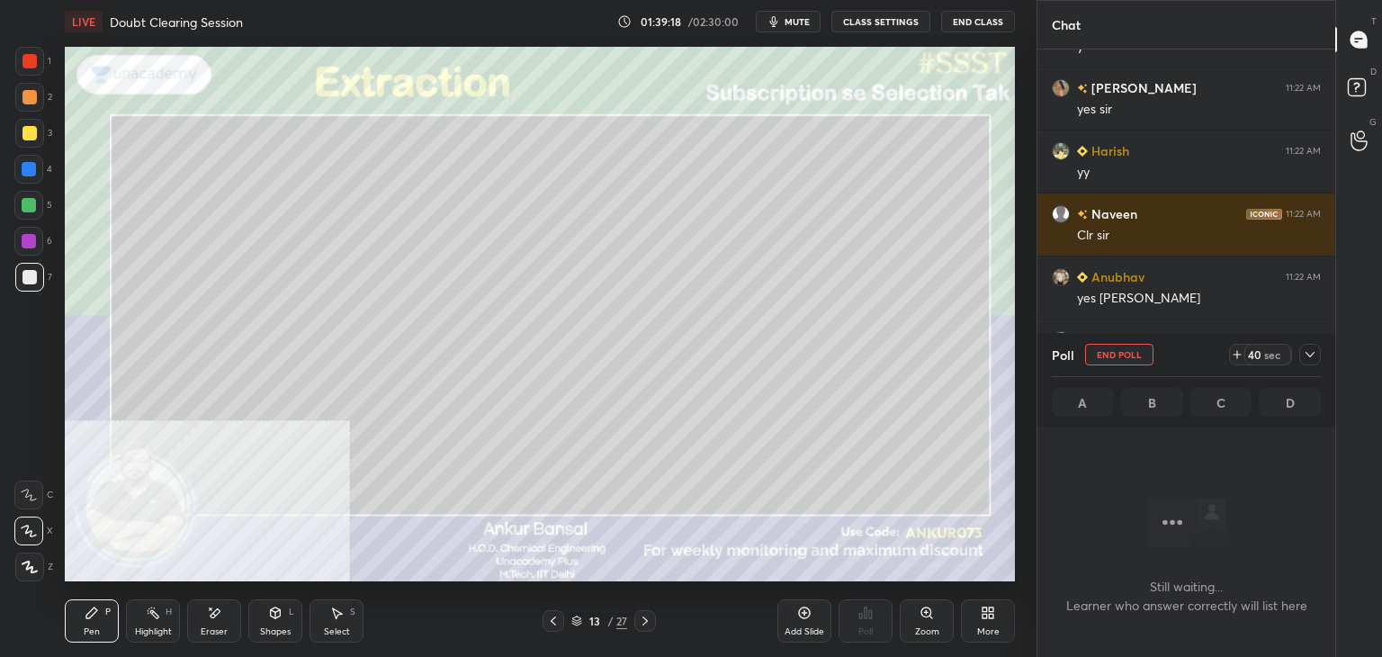
scroll to position [5720, 0]
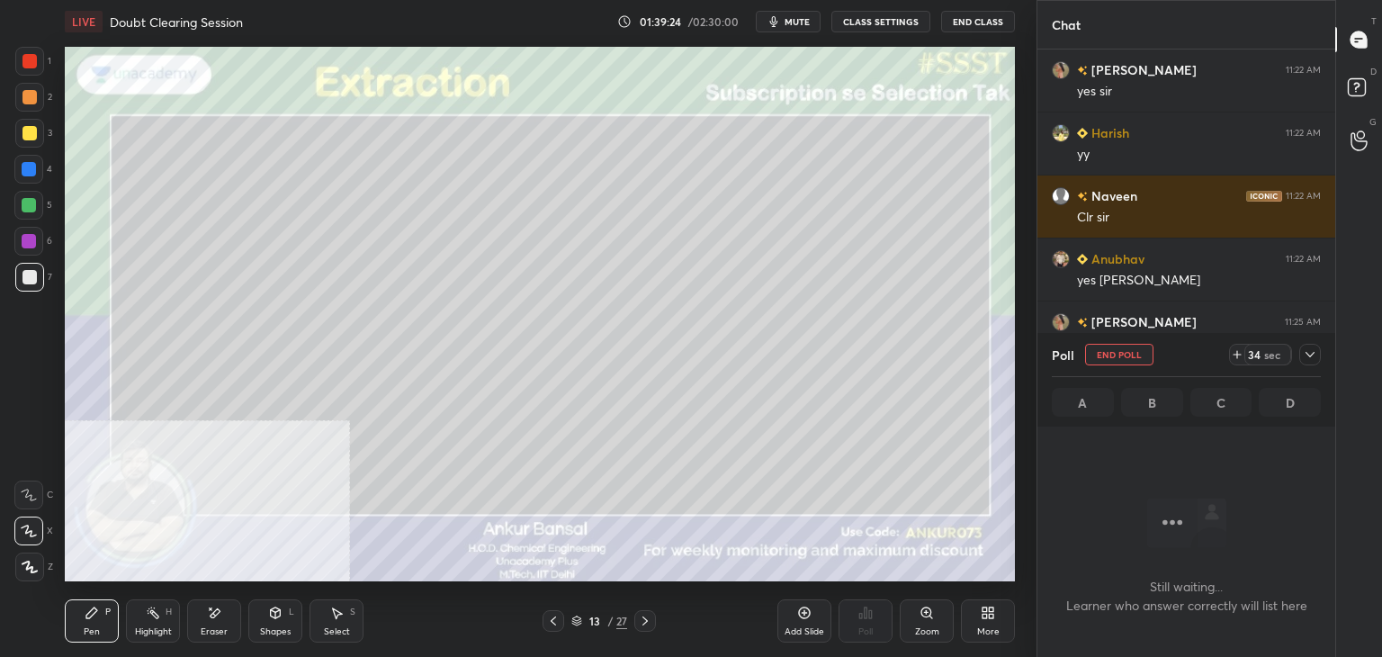
click at [1307, 353] on icon at bounding box center [1310, 354] width 14 height 14
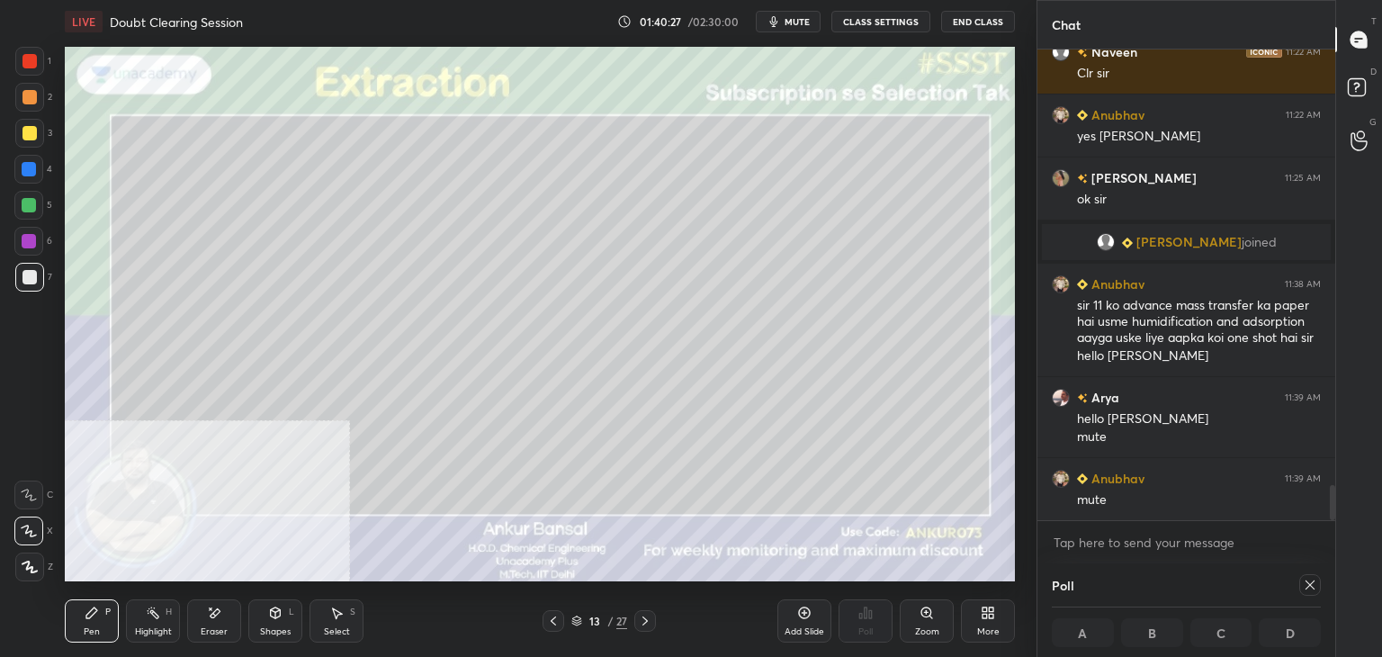
scroll to position [5927, 0]
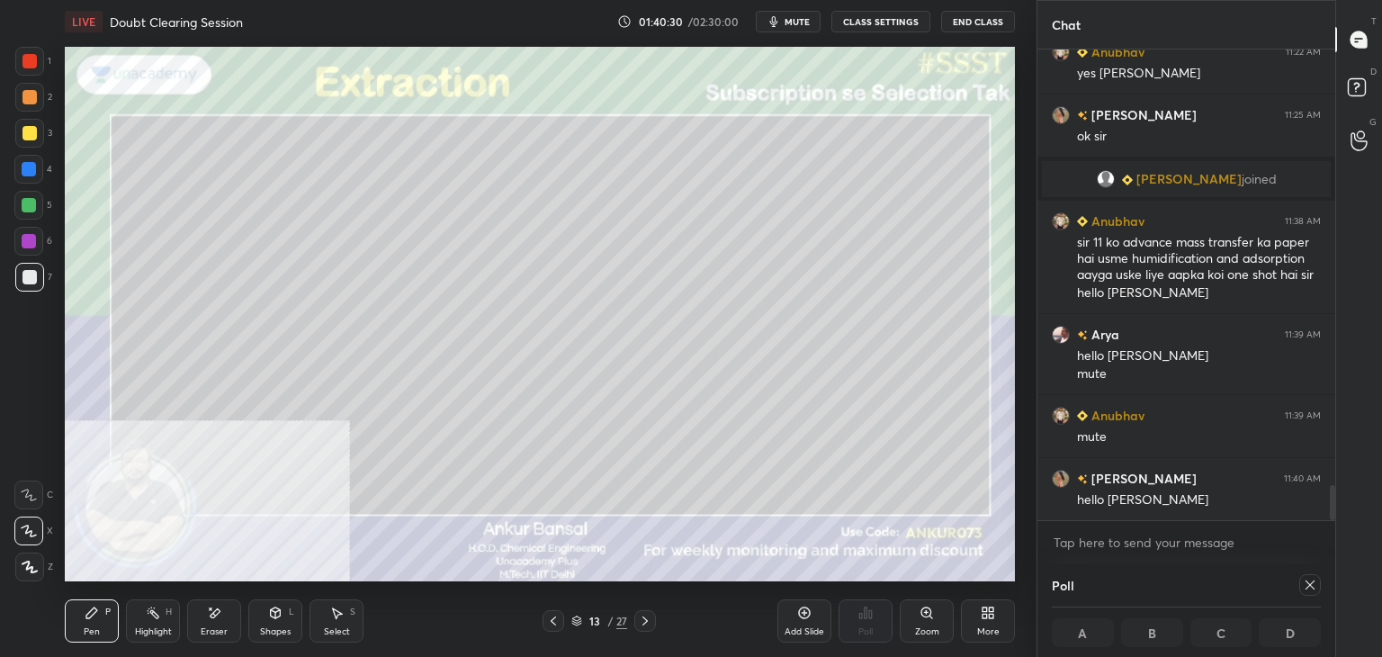
click at [1314, 578] on div at bounding box center [1310, 585] width 22 height 22
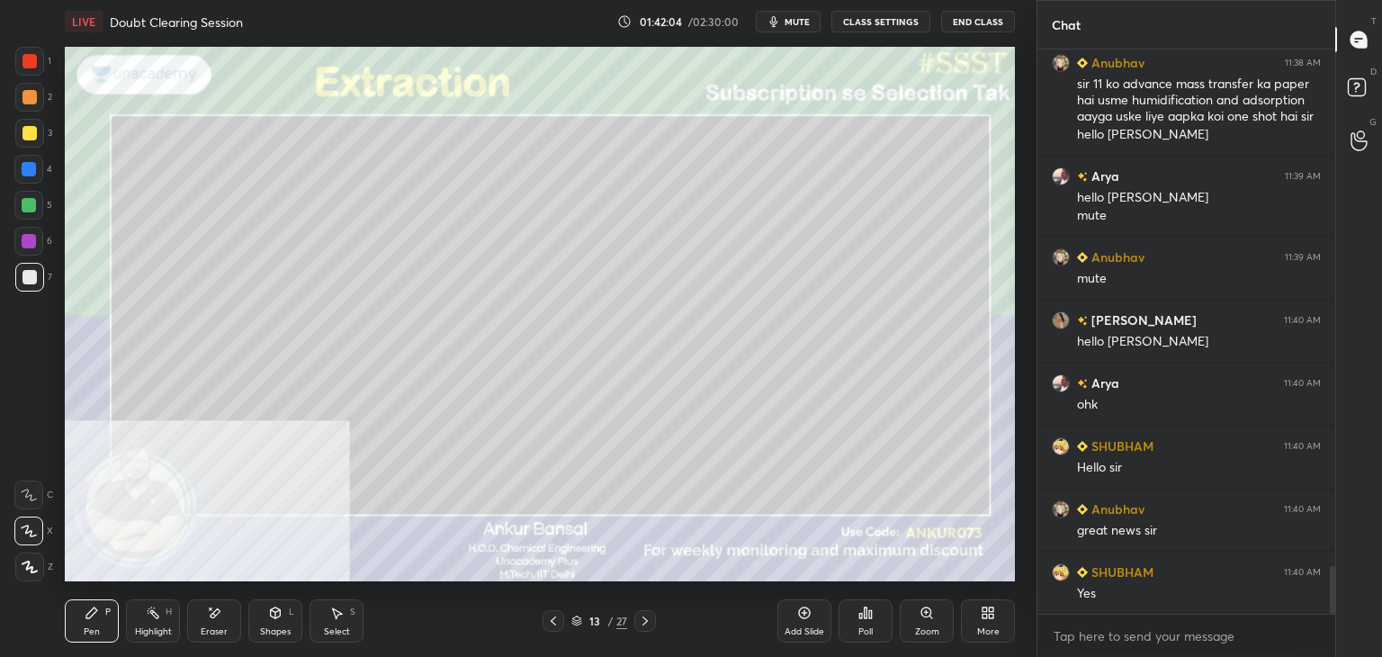
scroll to position [6149, 0]
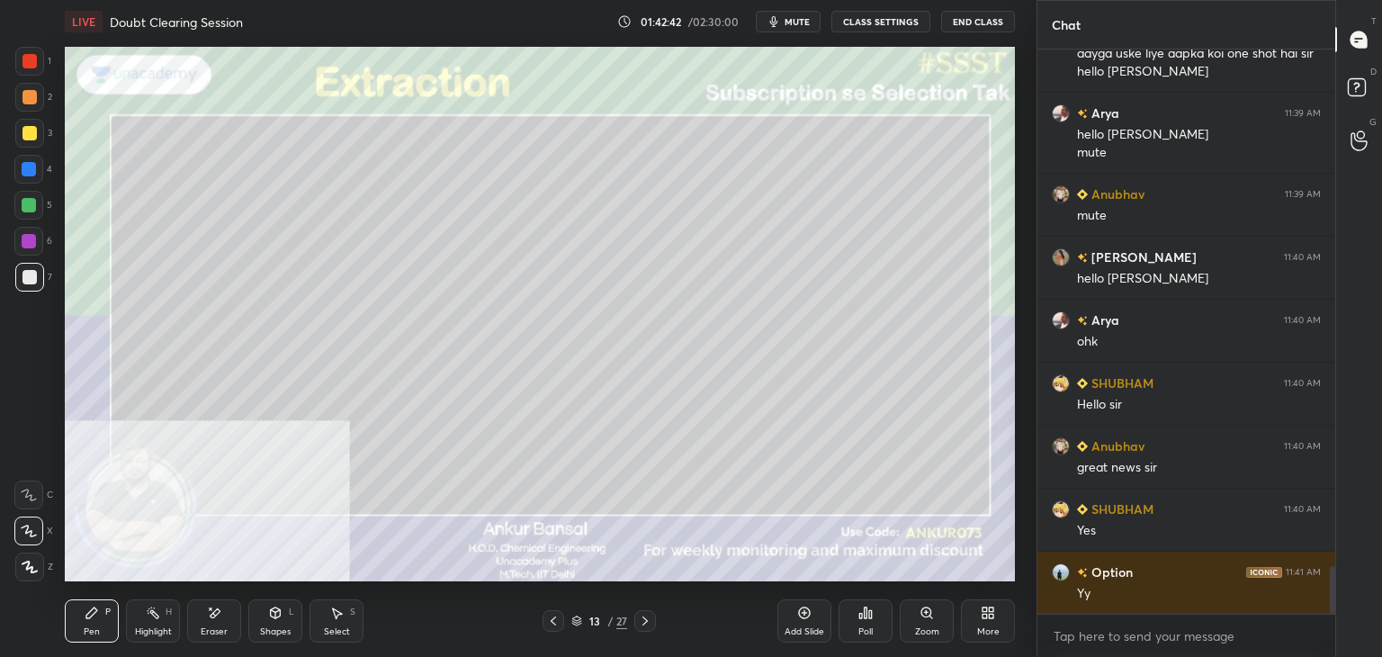
click at [646, 623] on icon at bounding box center [644, 620] width 5 height 9
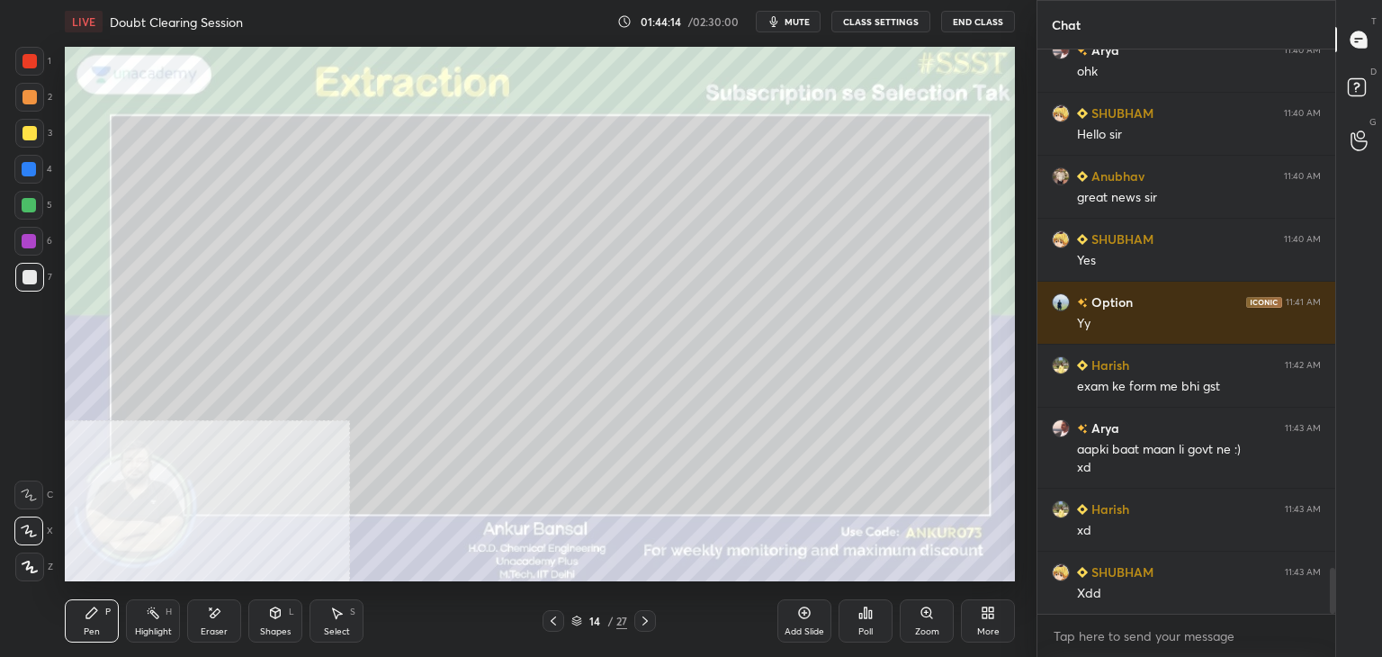
scroll to position [6482, 0]
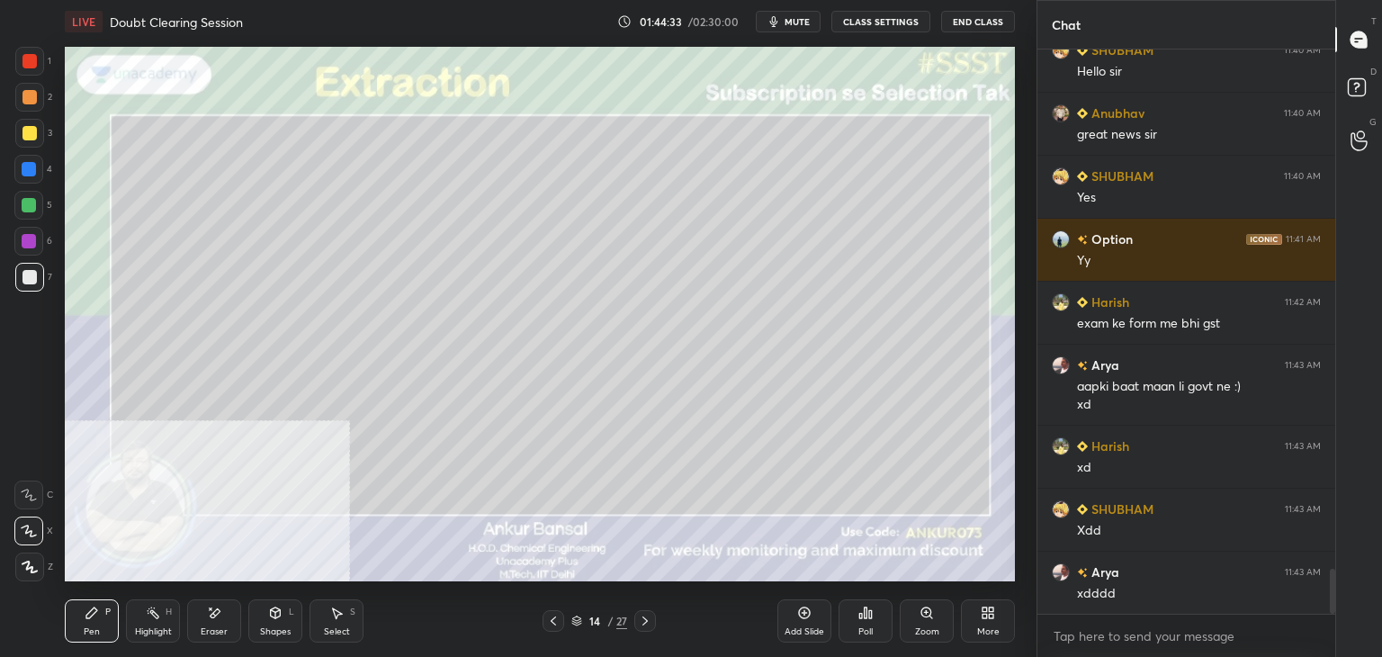
click at [550, 618] on icon at bounding box center [553, 621] width 14 height 14
click at [554, 620] on icon at bounding box center [553, 621] width 14 height 14
click at [555, 620] on icon at bounding box center [553, 621] width 14 height 14
click at [558, 617] on icon at bounding box center [553, 621] width 14 height 14
click at [334, 606] on icon at bounding box center [336, 613] width 14 height 14
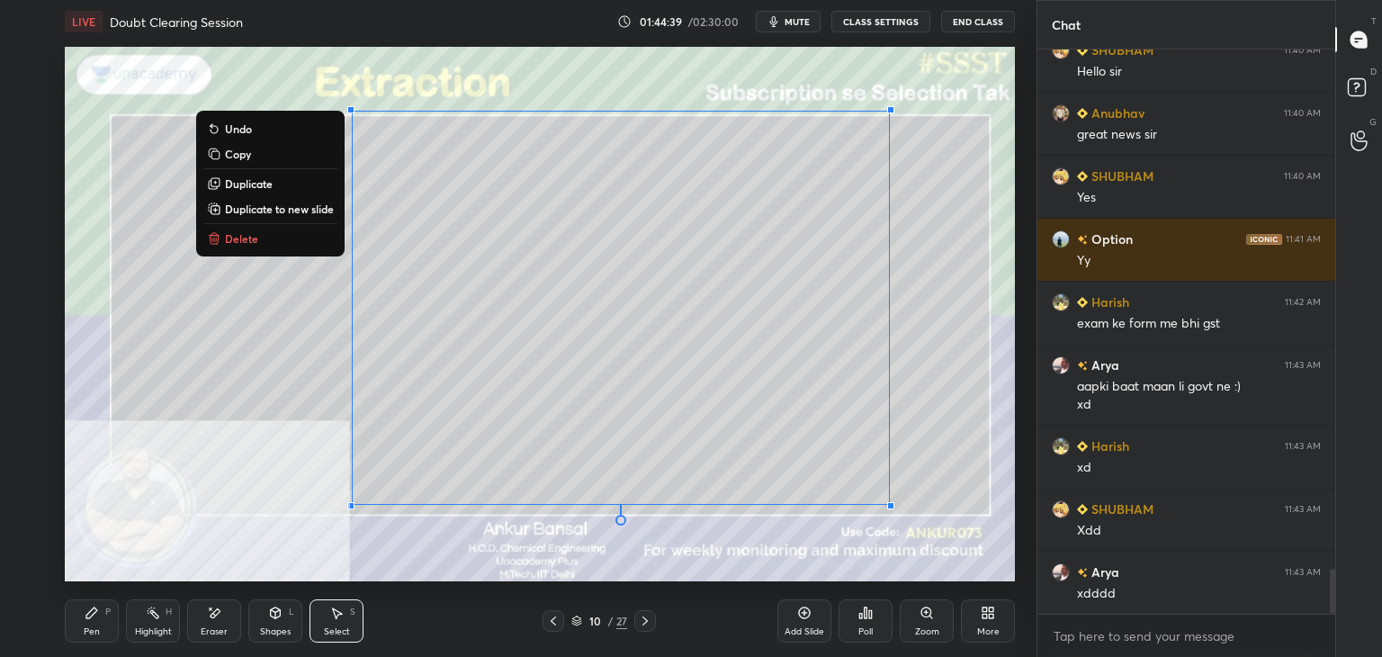
click at [243, 151] on p "Copy" at bounding box center [238, 154] width 26 height 14
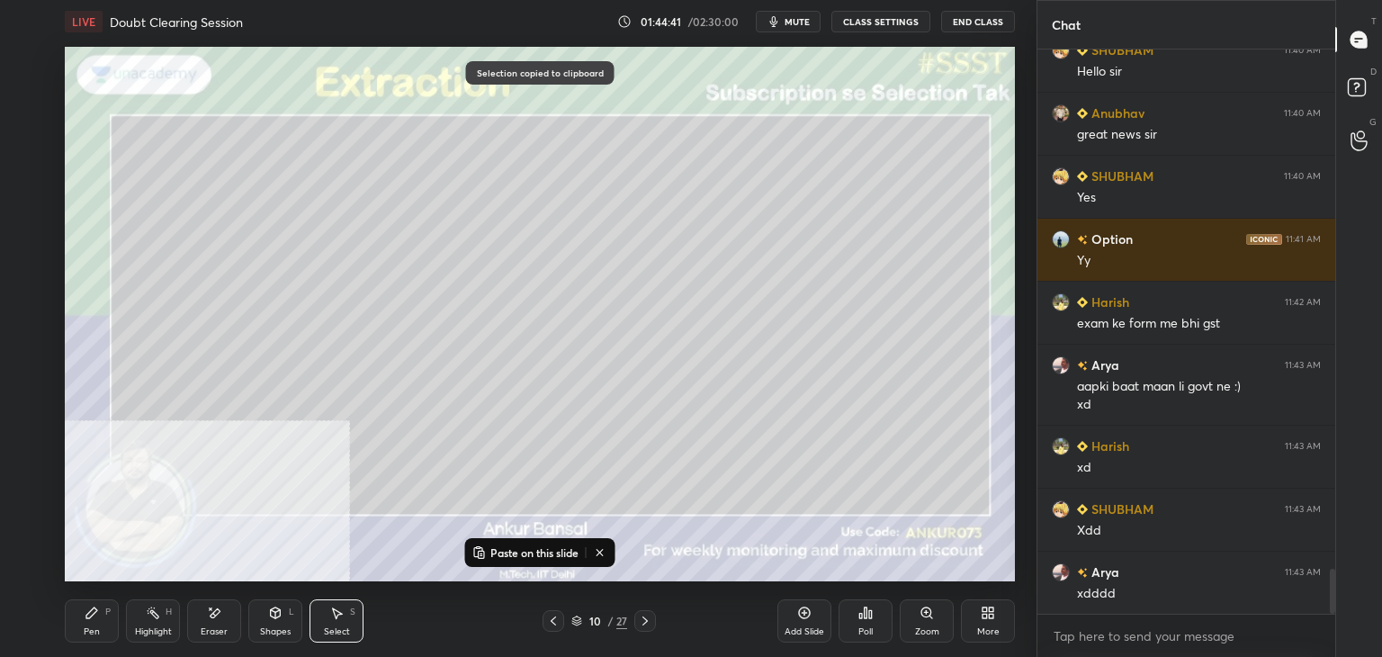
click at [640, 622] on icon at bounding box center [645, 621] width 14 height 14
click at [641, 624] on icon at bounding box center [645, 621] width 14 height 14
click at [643, 618] on icon at bounding box center [645, 621] width 14 height 14
click at [641, 617] on icon at bounding box center [645, 621] width 14 height 14
click at [525, 548] on p "Paste on this slide" at bounding box center [534, 552] width 88 height 14
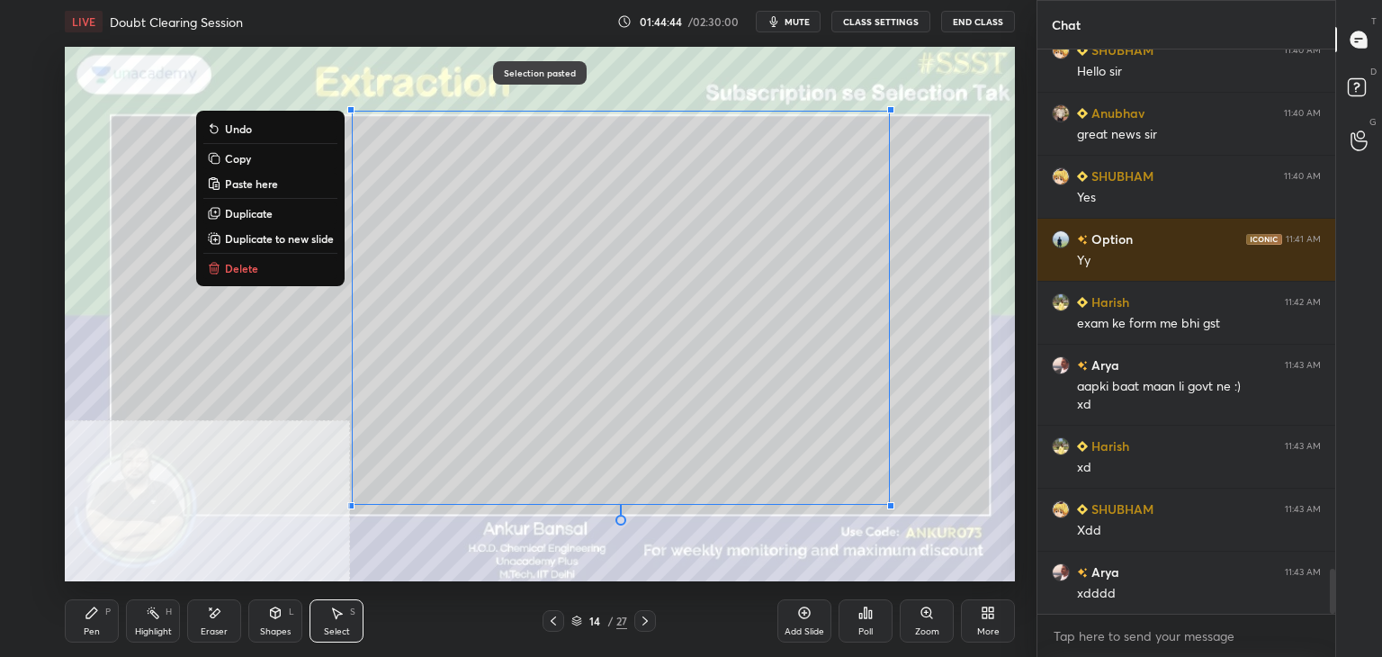
click at [208, 615] on icon at bounding box center [214, 613] width 14 height 15
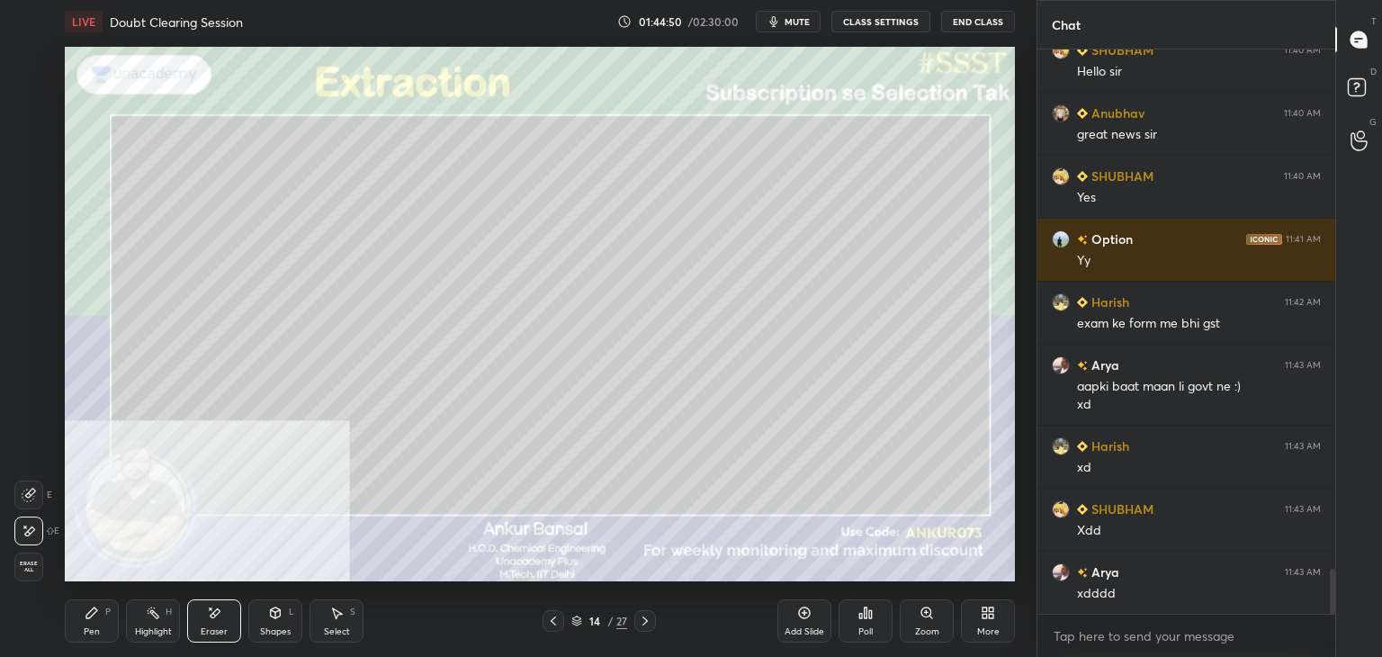
click at [283, 608] on div "Shapes L" at bounding box center [275, 620] width 54 height 43
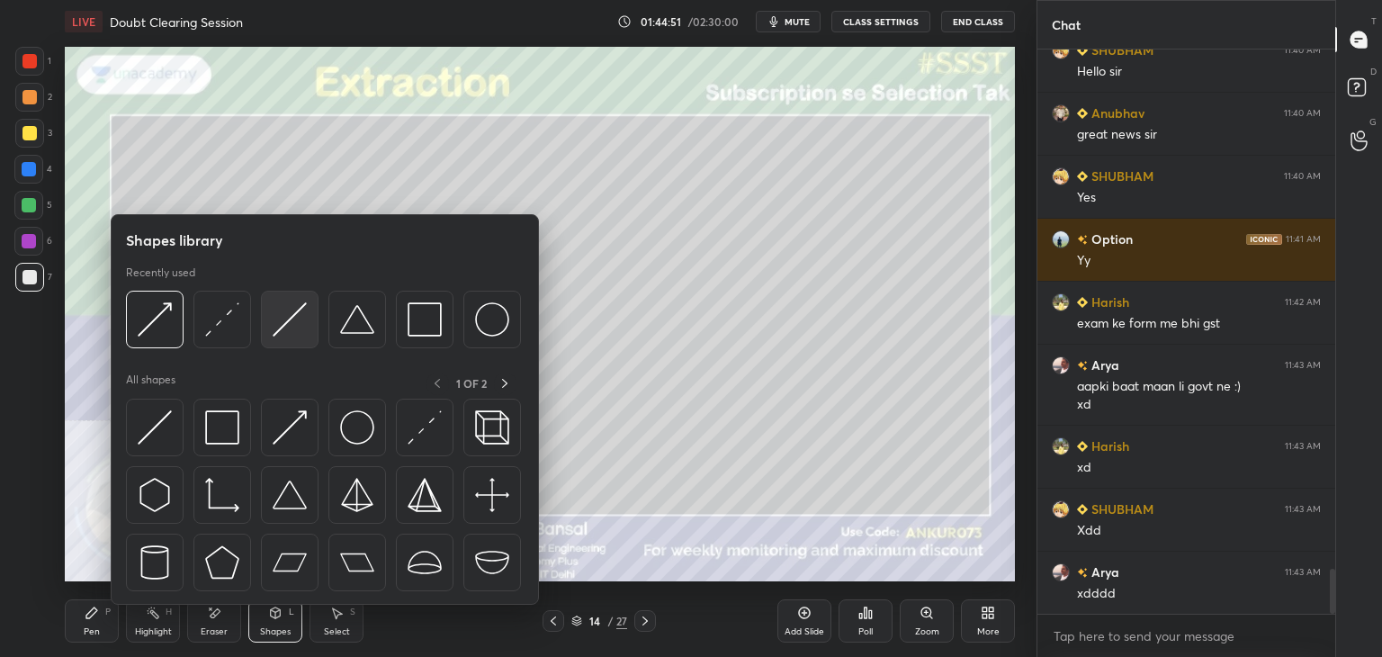
click at [289, 315] on img at bounding box center [290, 319] width 34 height 34
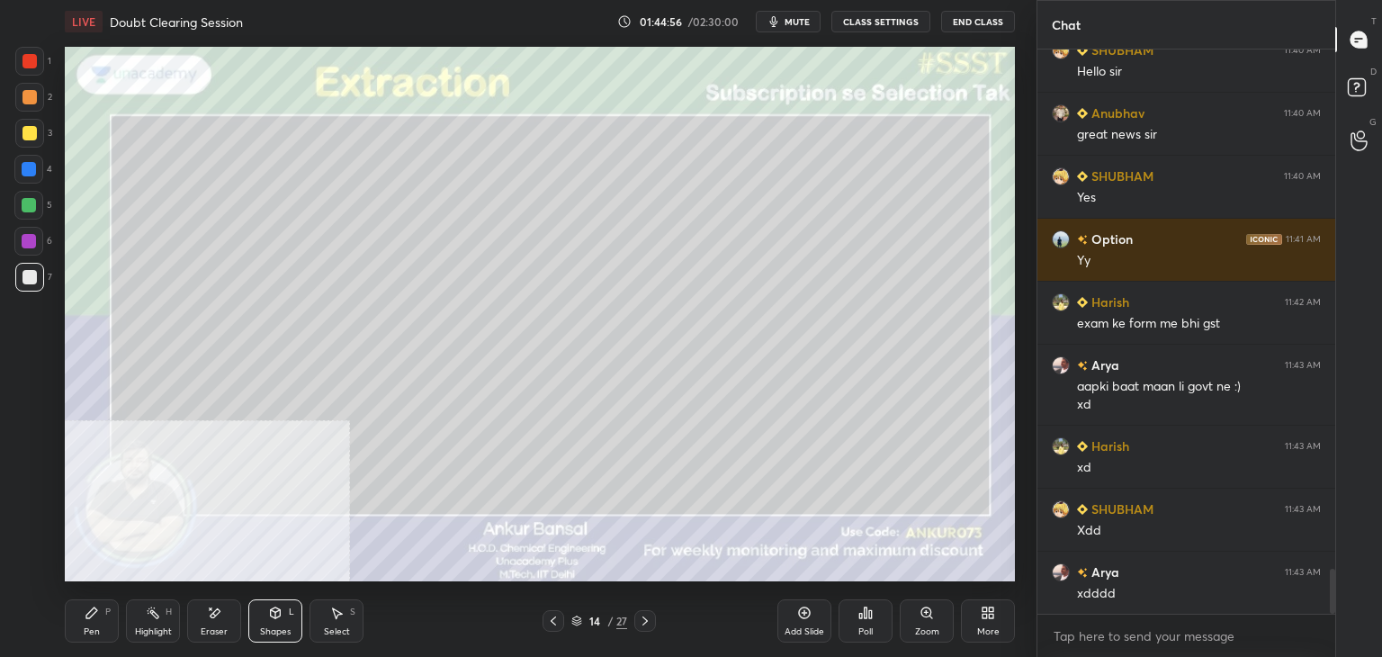
click at [103, 619] on div "Pen P" at bounding box center [92, 620] width 54 height 43
click at [223, 618] on div "Eraser" at bounding box center [214, 620] width 54 height 43
click at [97, 613] on icon at bounding box center [92, 613] width 14 height 14
click at [642, 620] on icon at bounding box center [645, 621] width 14 height 14
click at [543, 620] on div at bounding box center [554, 621] width 22 height 22
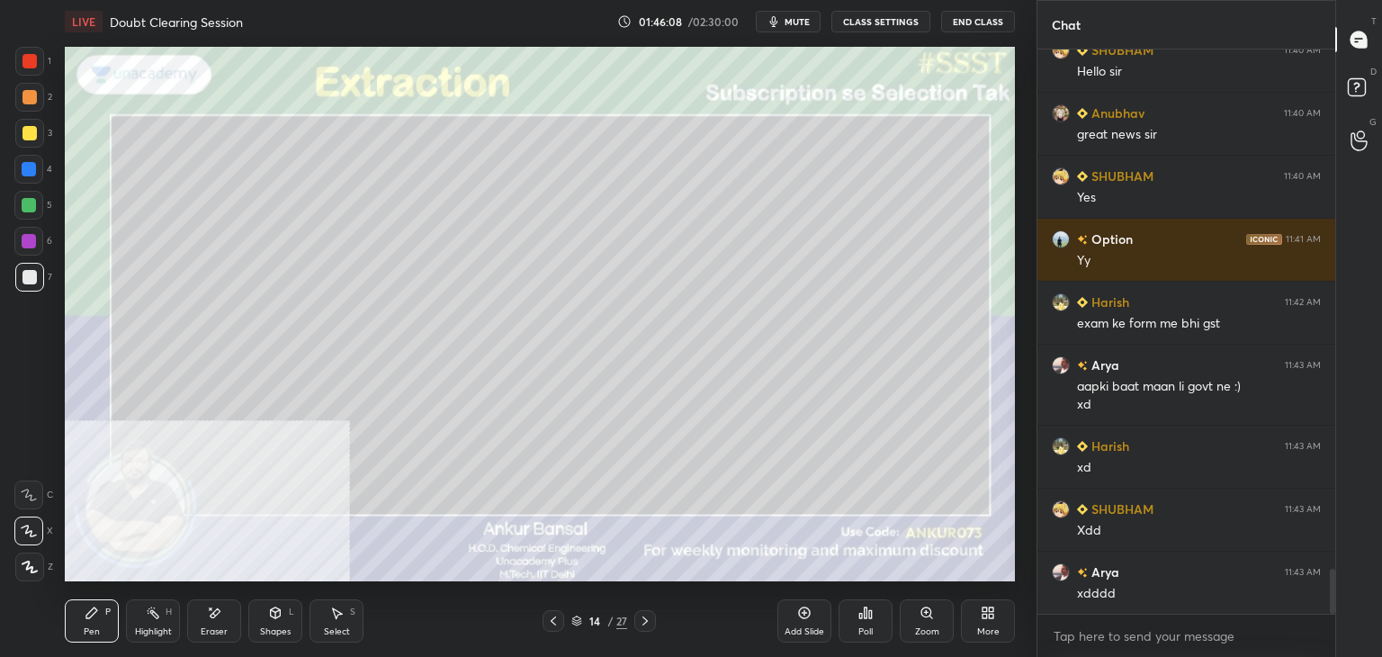
click at [275, 613] on icon at bounding box center [275, 615] width 0 height 6
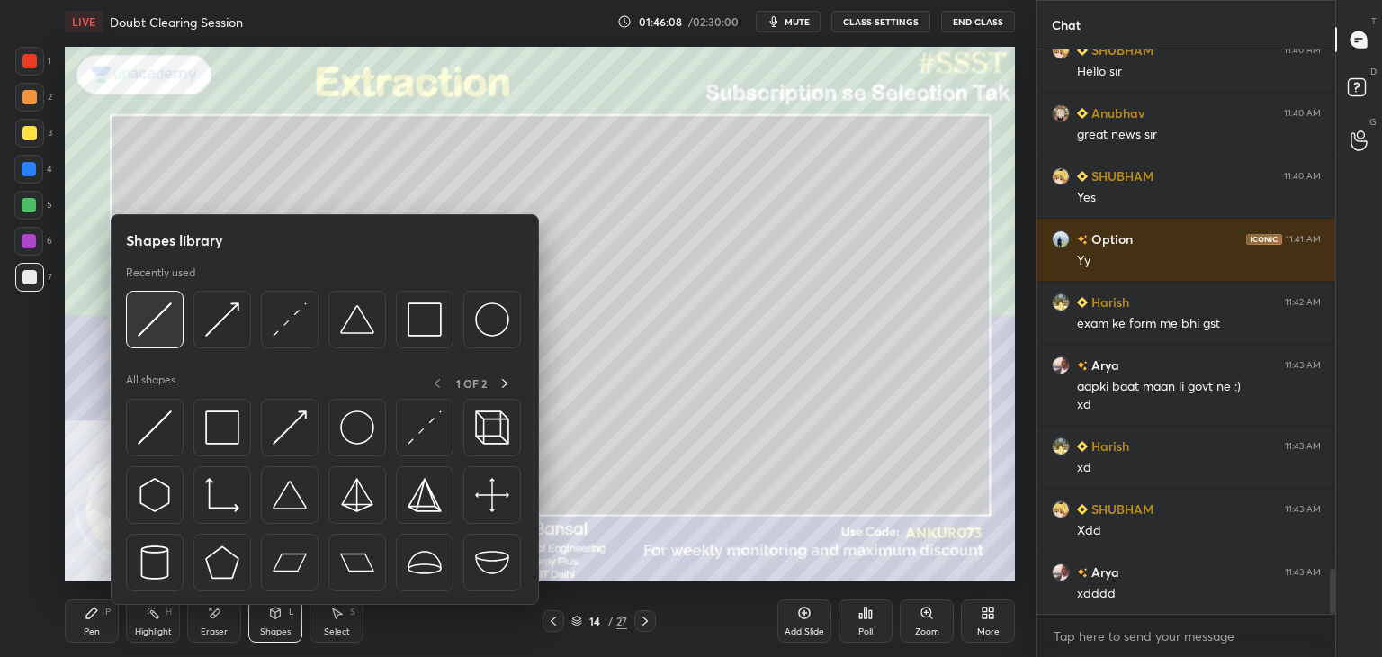
click at [164, 328] on img at bounding box center [155, 319] width 34 height 34
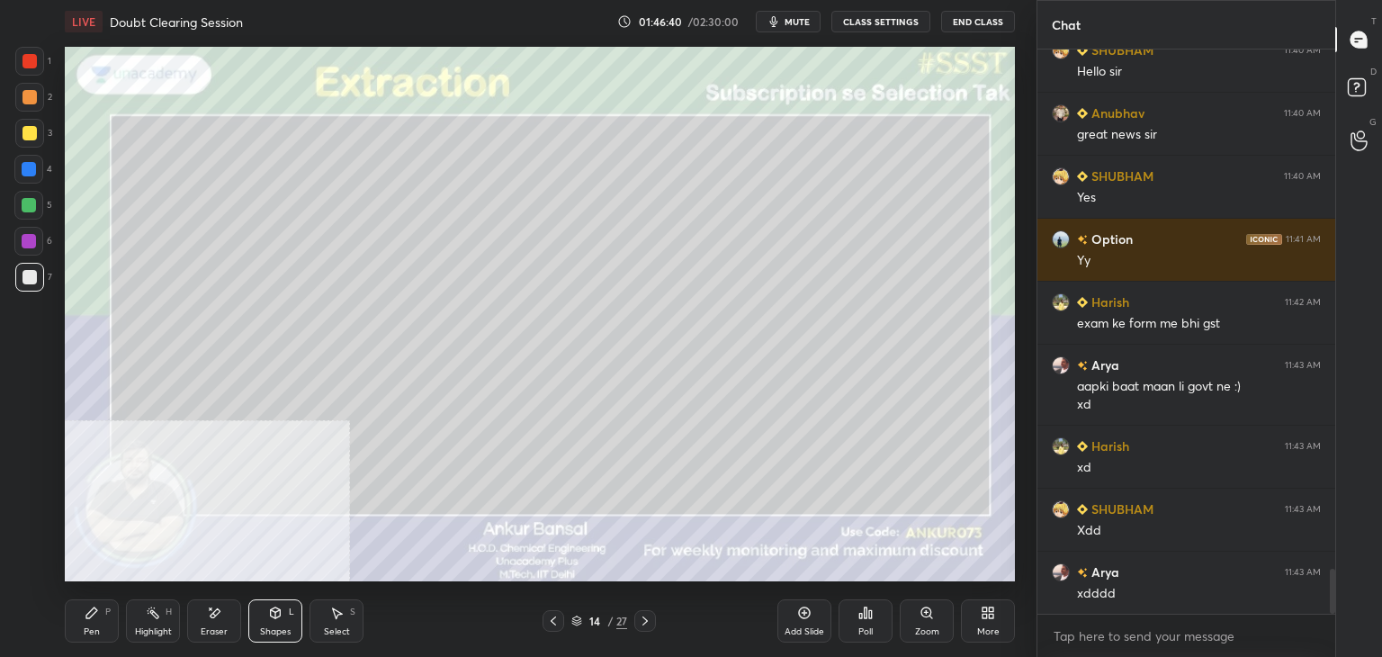
click at [81, 619] on div "Pen P" at bounding box center [92, 620] width 54 height 43
click at [265, 617] on div "Shapes L" at bounding box center [275, 620] width 54 height 43
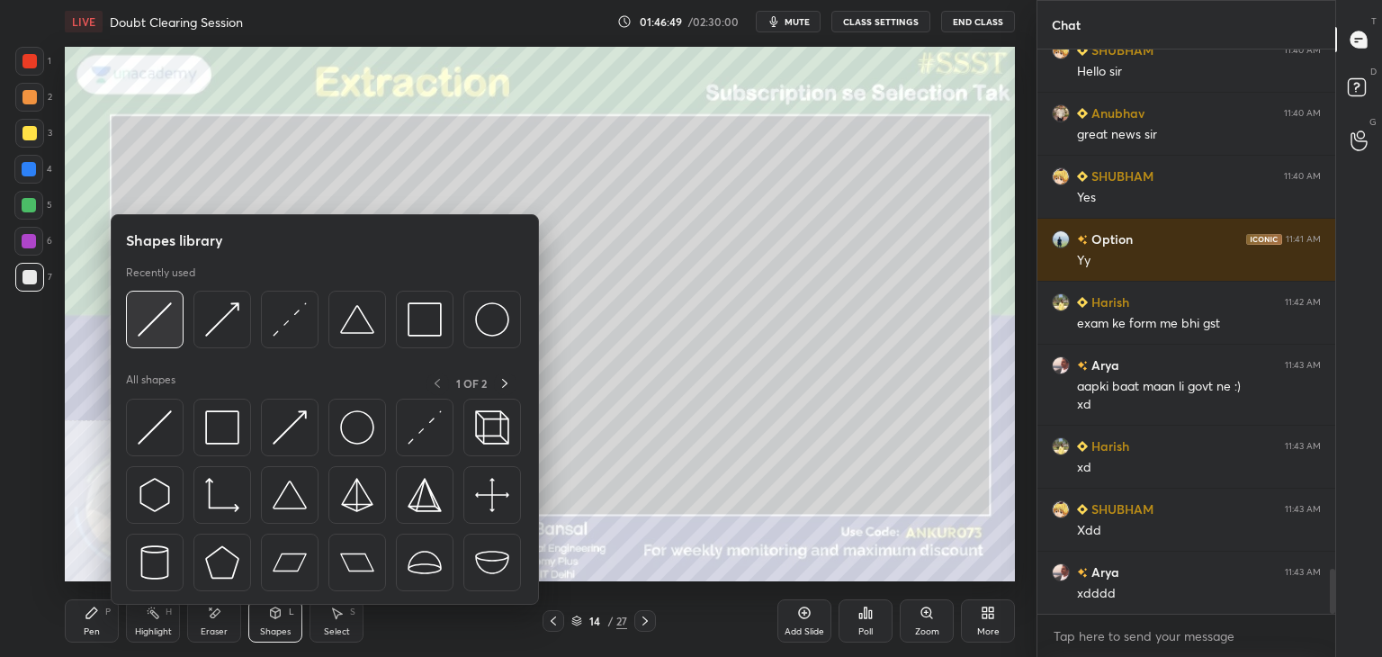
click at [170, 323] on img at bounding box center [155, 319] width 34 height 34
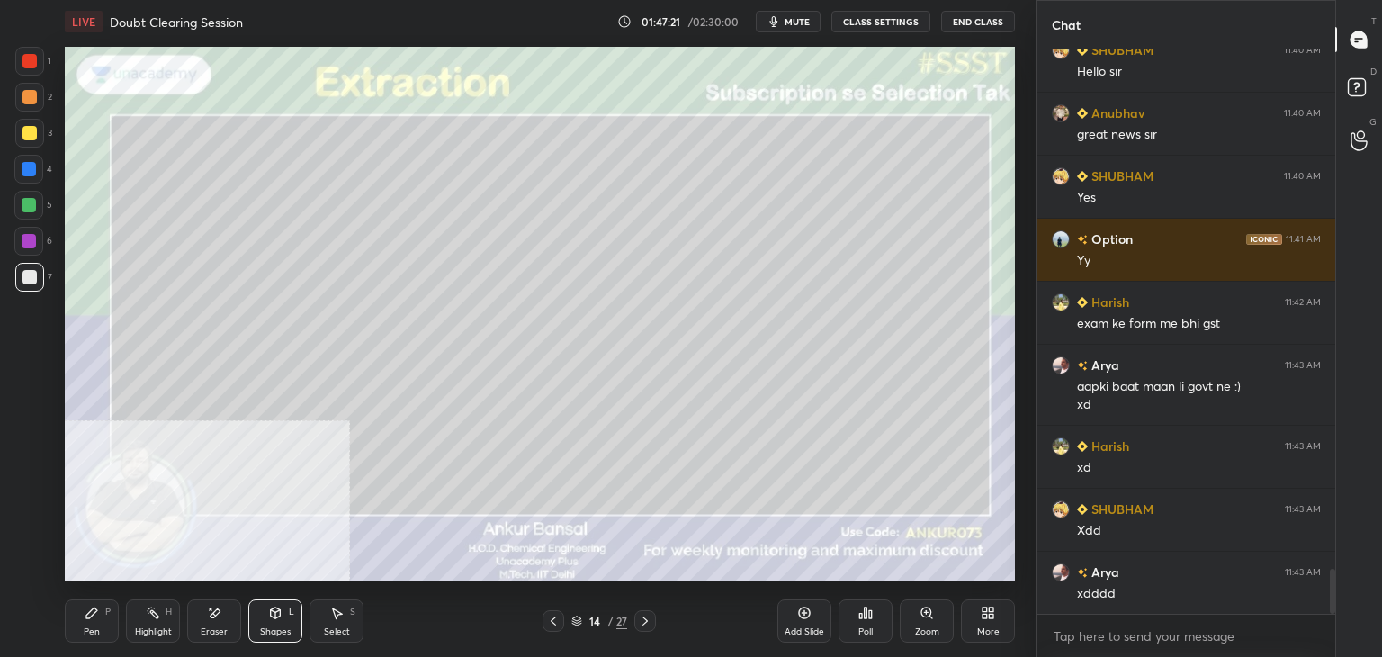
scroll to position [6545, 0]
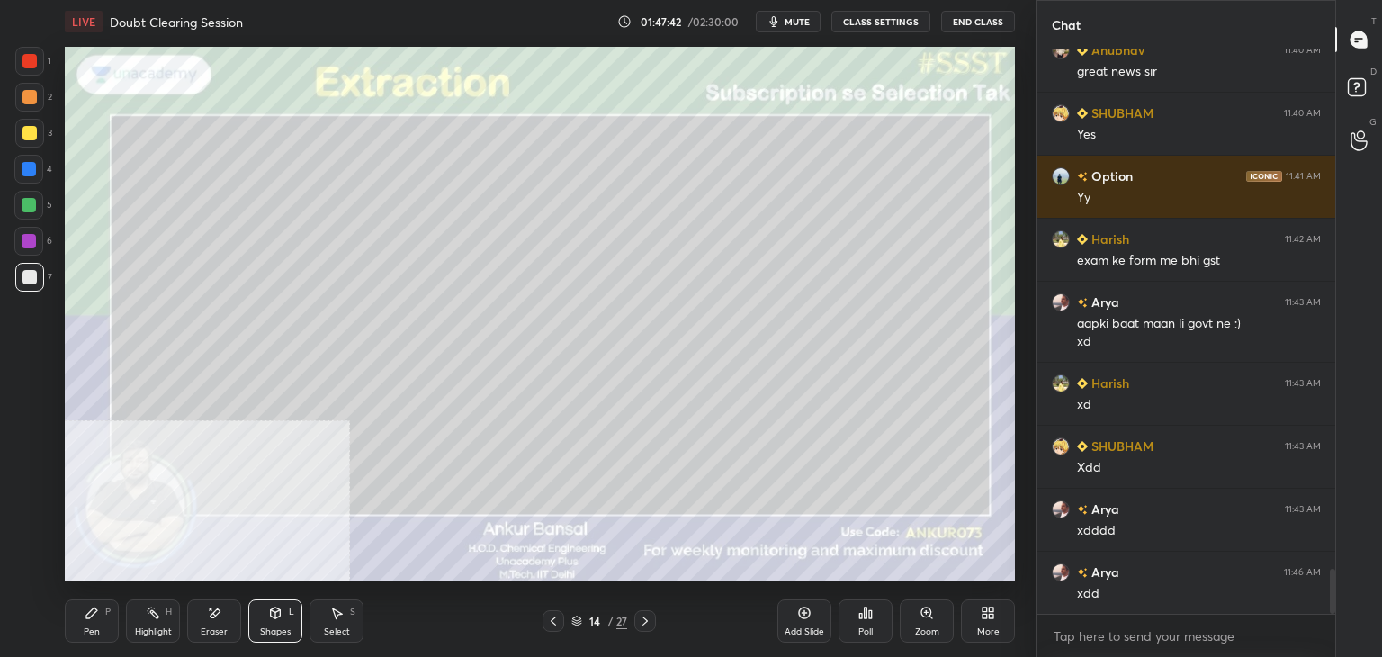
click at [106, 611] on div "P" at bounding box center [107, 611] width 5 height 9
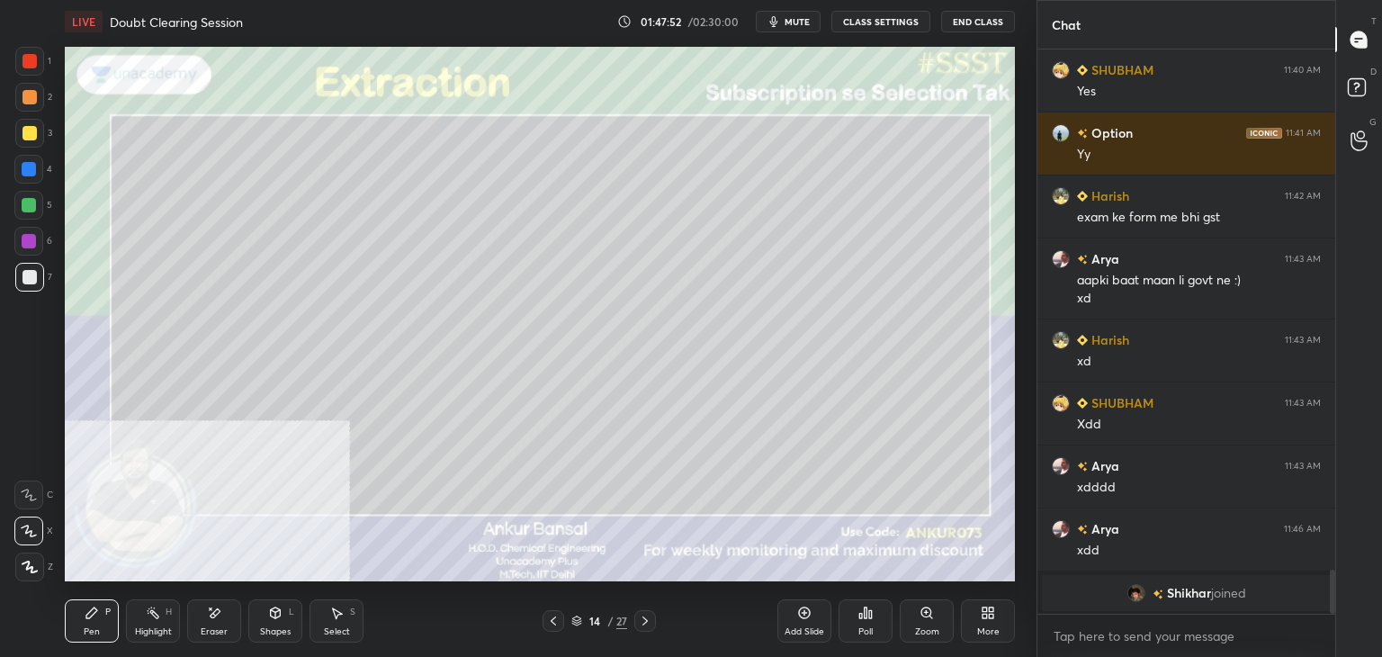
scroll to position [6383, 0]
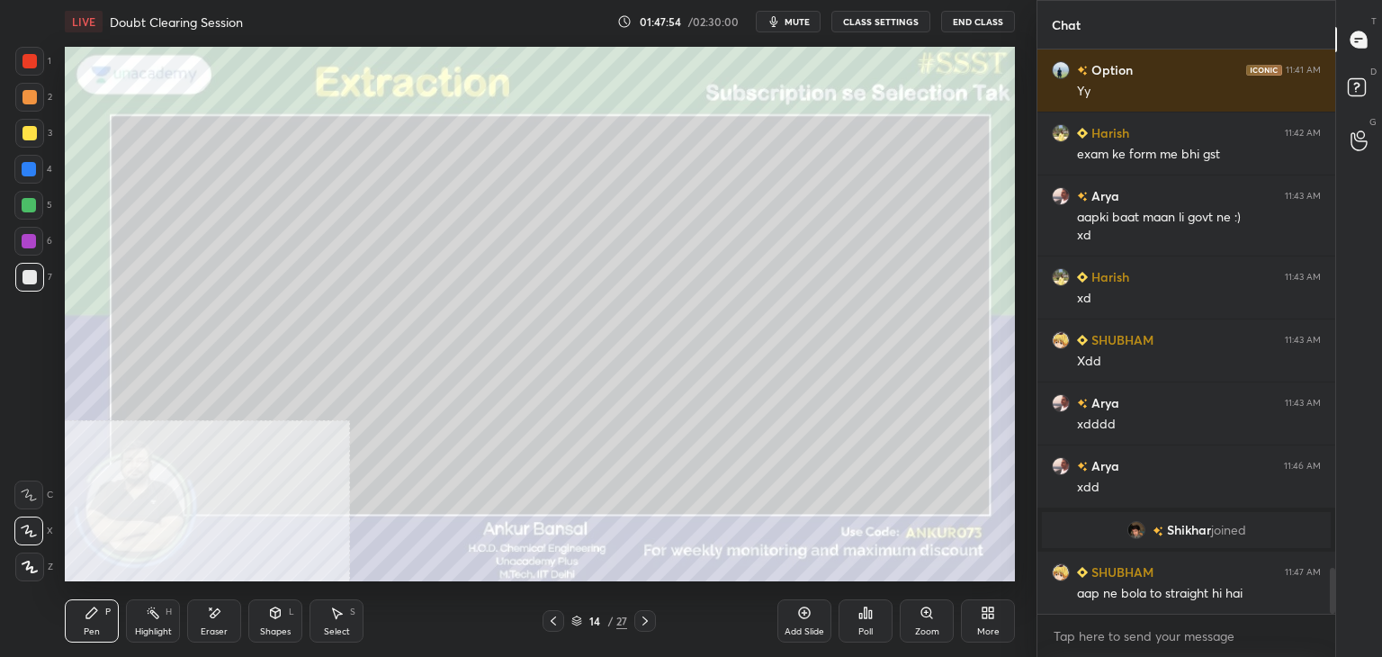
click at [33, 175] on div at bounding box center [29, 169] width 14 height 14
click at [35, 272] on div at bounding box center [29, 277] width 14 height 14
click at [651, 621] on icon at bounding box center [645, 621] width 14 height 14
click at [29, 60] on div at bounding box center [29, 61] width 14 height 14
click at [36, 274] on div at bounding box center [29, 277] width 14 height 14
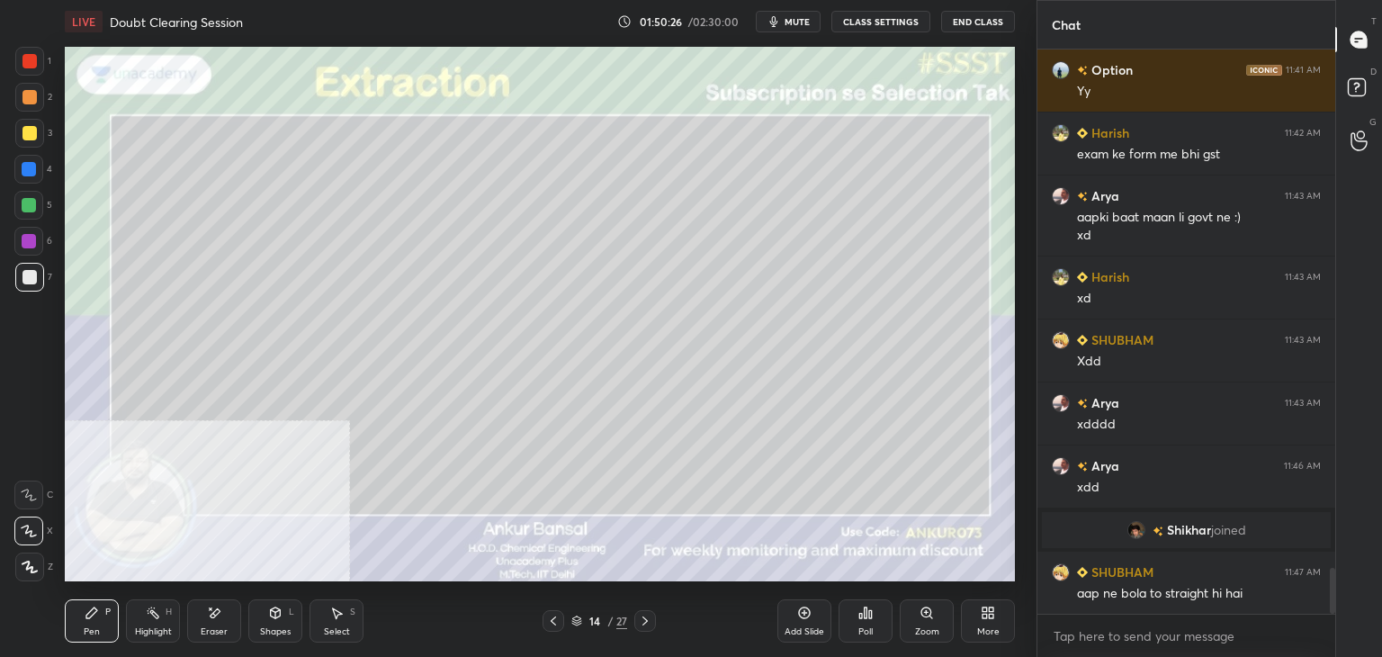
click at [642, 623] on icon at bounding box center [645, 621] width 14 height 14
click at [645, 622] on icon at bounding box center [645, 621] width 14 height 14
click at [643, 624] on icon at bounding box center [645, 621] width 14 height 14
click at [644, 619] on icon at bounding box center [644, 620] width 5 height 9
click at [265, 616] on div "Shapes L" at bounding box center [275, 620] width 54 height 43
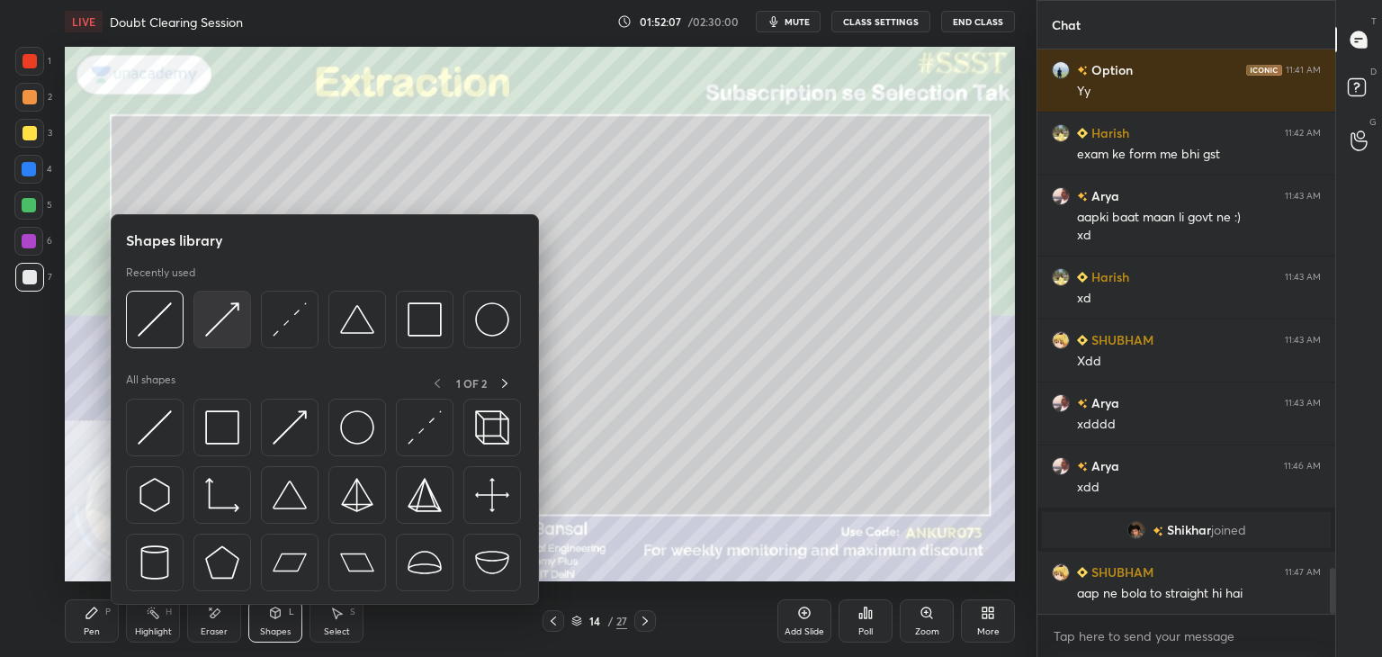
click at [229, 321] on img at bounding box center [222, 319] width 34 height 34
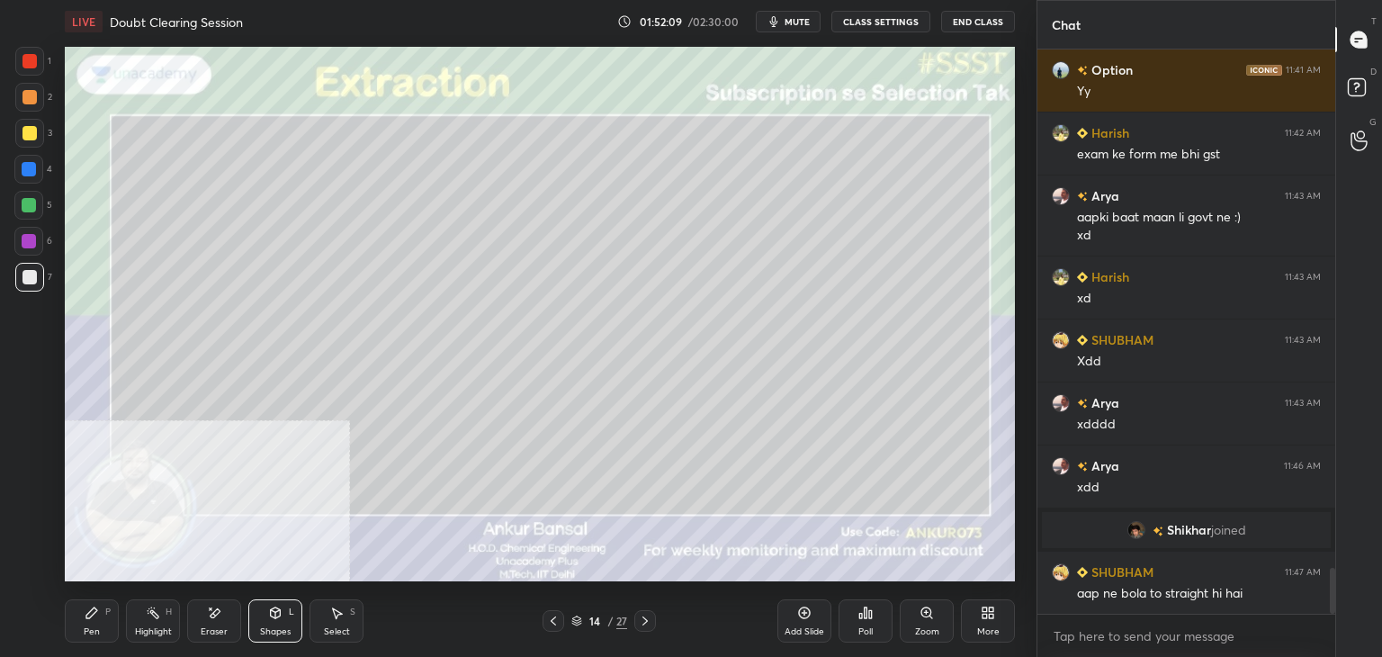
click at [31, 136] on div at bounding box center [29, 133] width 14 height 14
click at [85, 607] on icon at bounding box center [92, 613] width 14 height 14
click at [644, 617] on icon at bounding box center [645, 621] width 14 height 14
click at [644, 613] on div at bounding box center [645, 621] width 22 height 22
click at [43, 274] on div "7" at bounding box center [33, 277] width 37 height 29
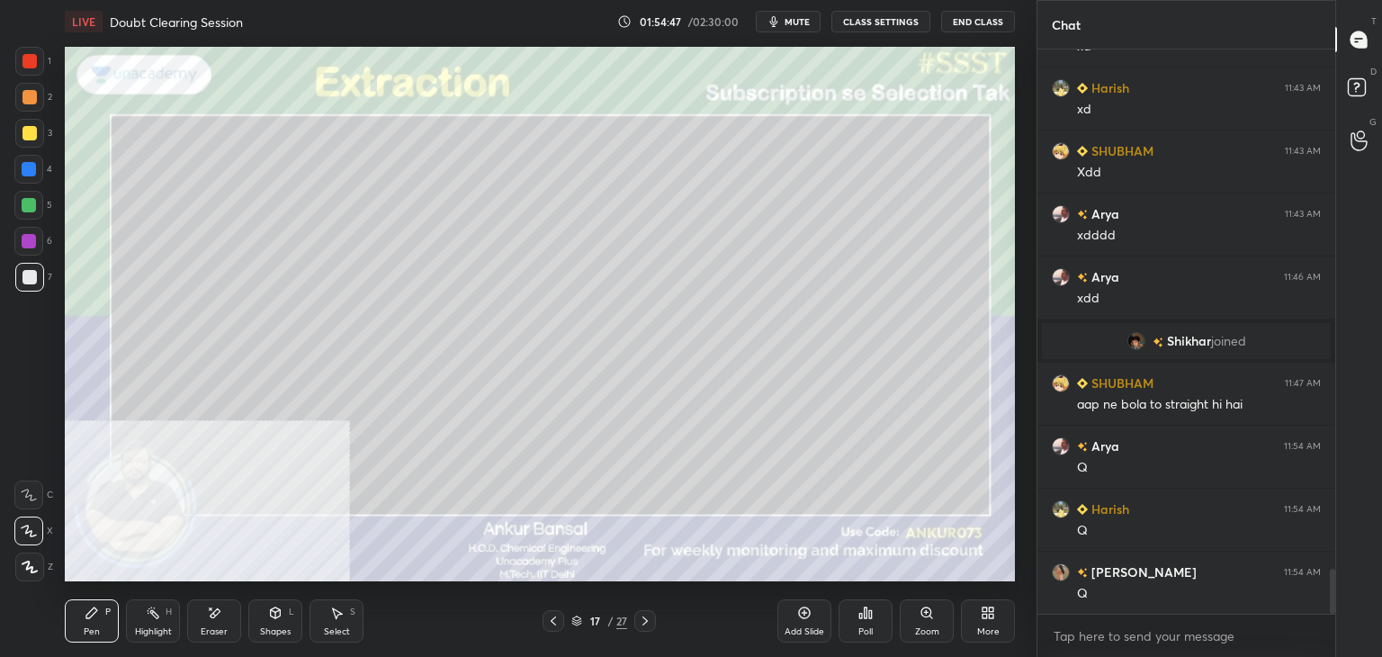
scroll to position [6635, 0]
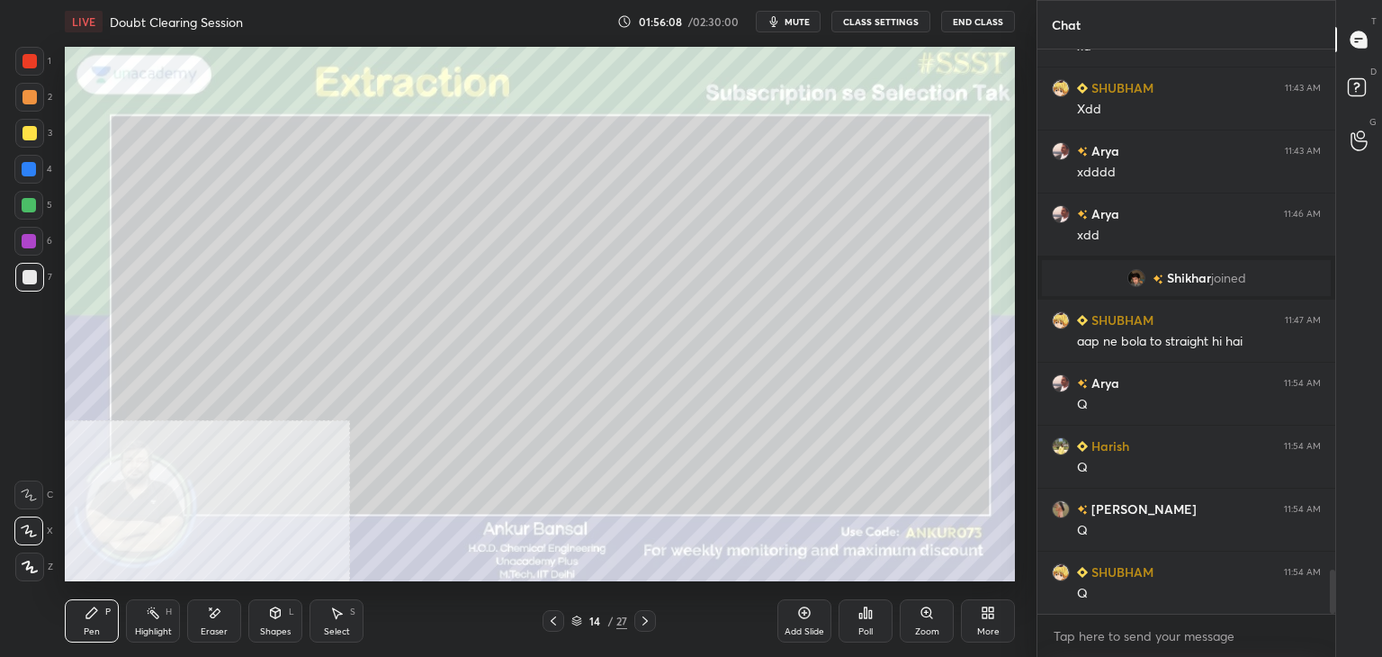
click at [645, 620] on icon at bounding box center [644, 620] width 5 height 9
click at [650, 619] on icon at bounding box center [645, 621] width 14 height 14
click at [650, 620] on icon at bounding box center [645, 621] width 14 height 14
click at [26, 71] on div at bounding box center [29, 61] width 29 height 29
click at [43, 271] on div at bounding box center [29, 277] width 29 height 29
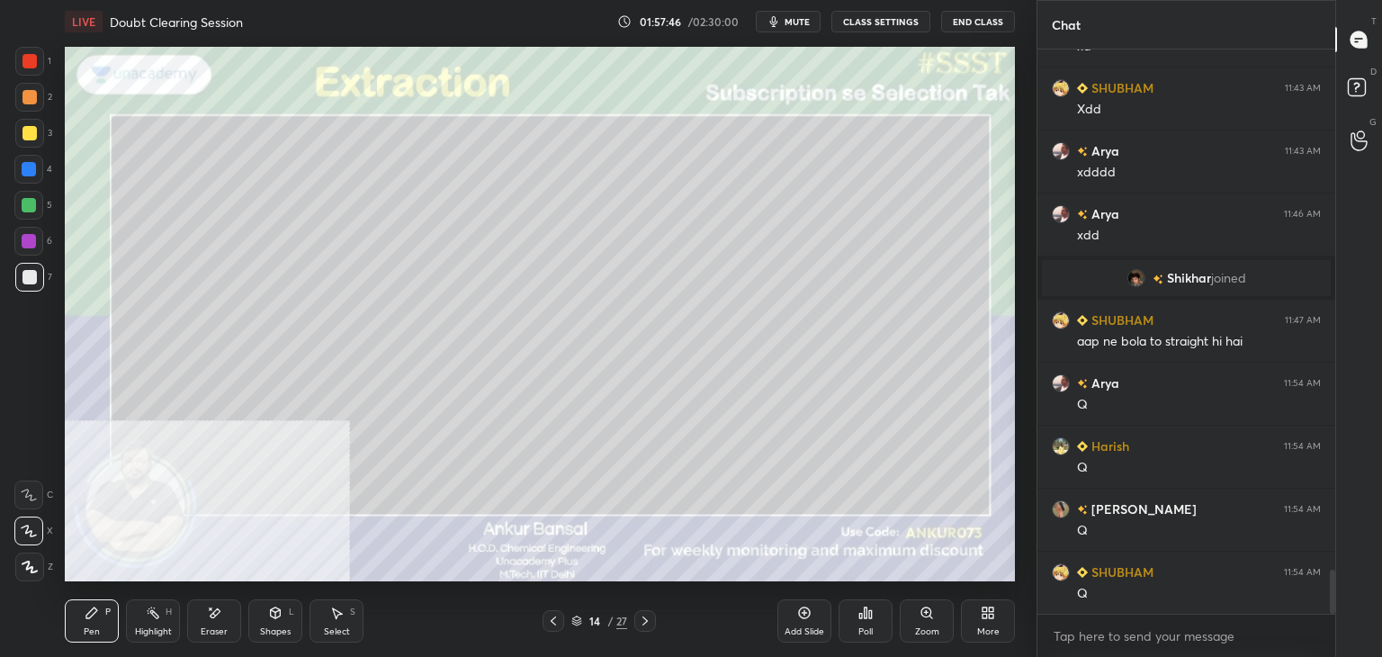
click at [636, 622] on div at bounding box center [645, 621] width 22 height 22
click at [648, 620] on icon at bounding box center [645, 621] width 14 height 14
click at [651, 619] on icon at bounding box center [645, 621] width 14 height 14
click at [556, 620] on icon at bounding box center [553, 621] width 14 height 14
click at [554, 619] on icon at bounding box center [553, 621] width 14 height 14
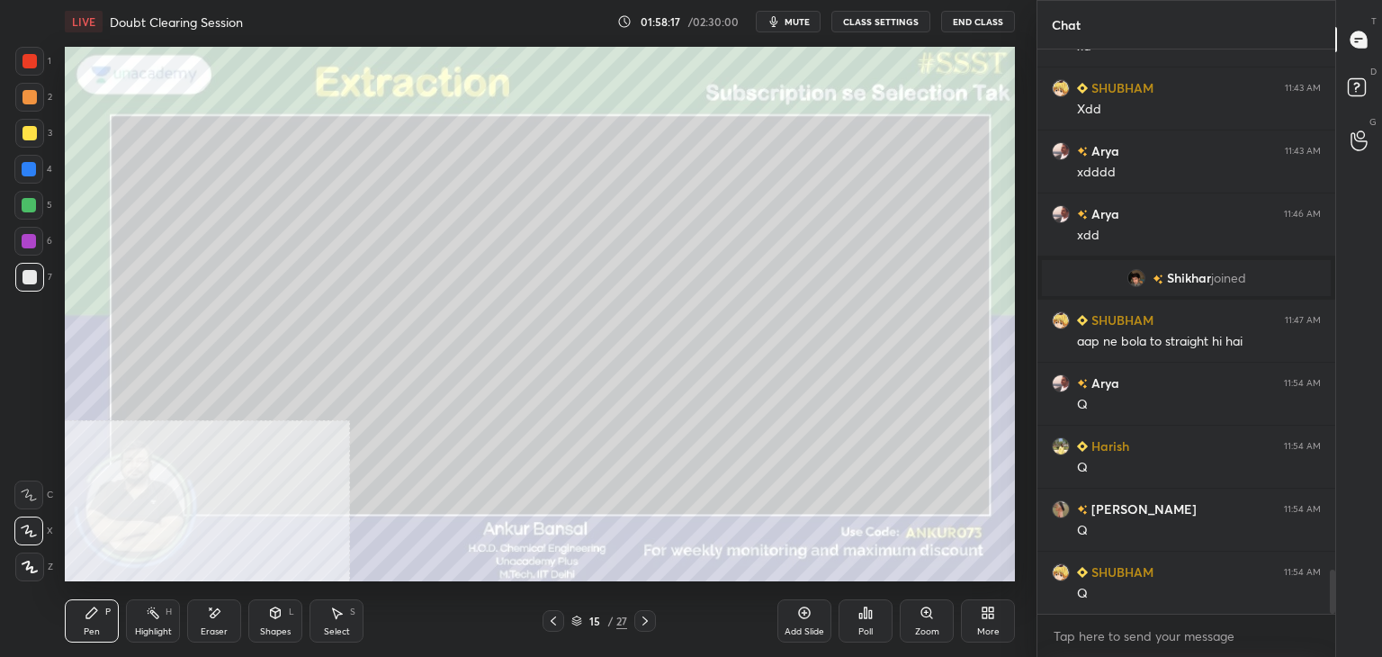
click at [554, 618] on icon at bounding box center [553, 620] width 5 height 9
click at [552, 617] on icon at bounding box center [553, 621] width 14 height 14
click at [642, 621] on icon at bounding box center [645, 621] width 14 height 14
click at [30, 66] on div at bounding box center [29, 61] width 14 height 14
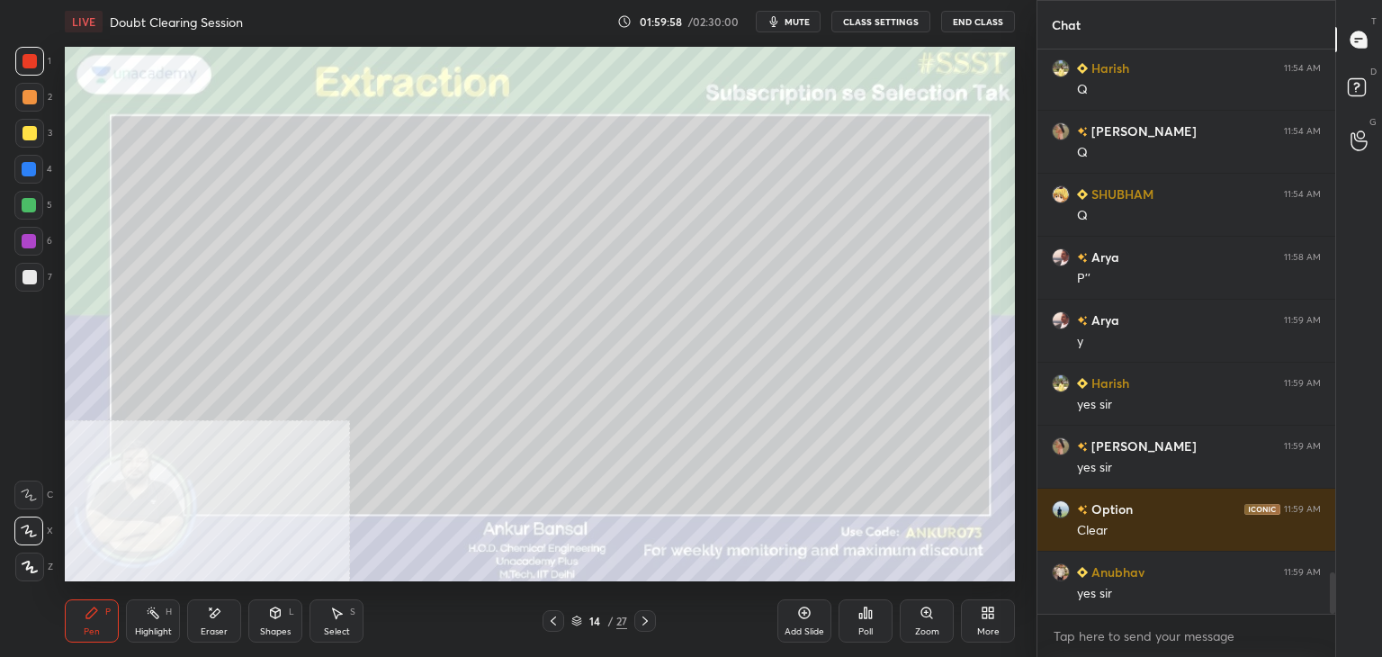
scroll to position [7075, 0]
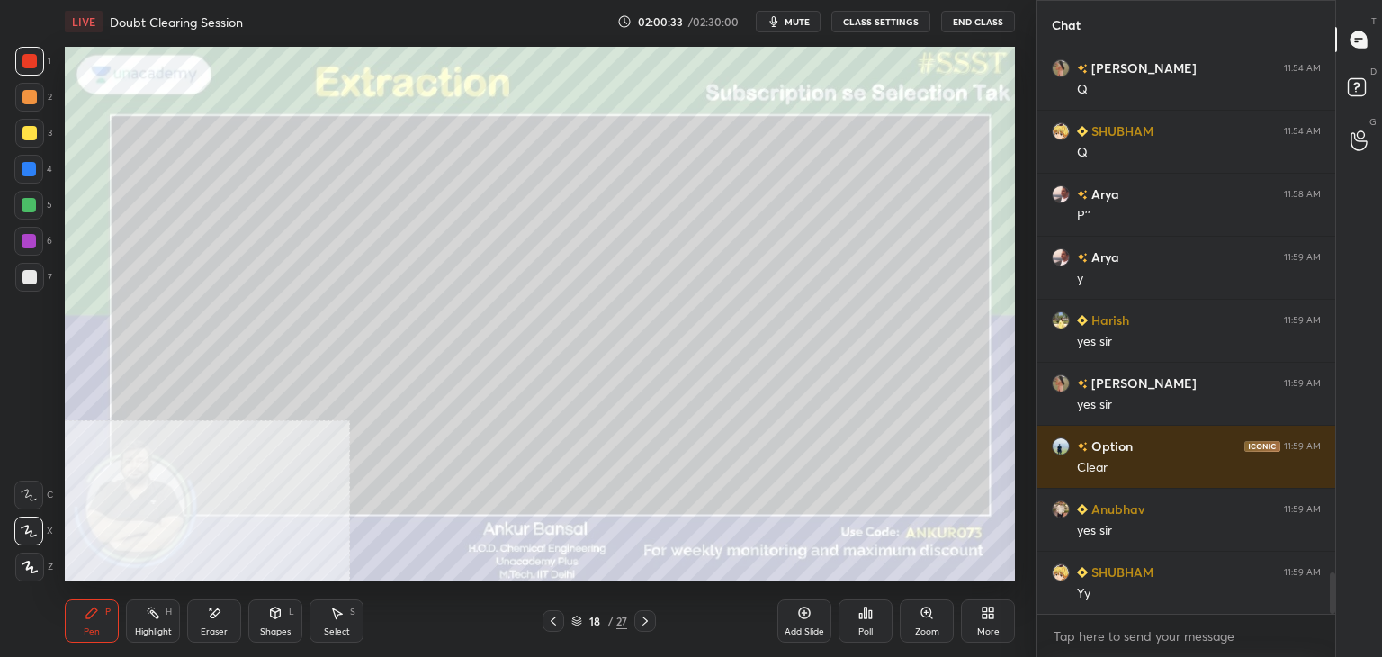
click at [16, 283] on div at bounding box center [29, 277] width 29 height 29
click at [26, 277] on div at bounding box center [29, 277] width 14 height 14
click at [284, 625] on div "Shapes L" at bounding box center [275, 620] width 54 height 43
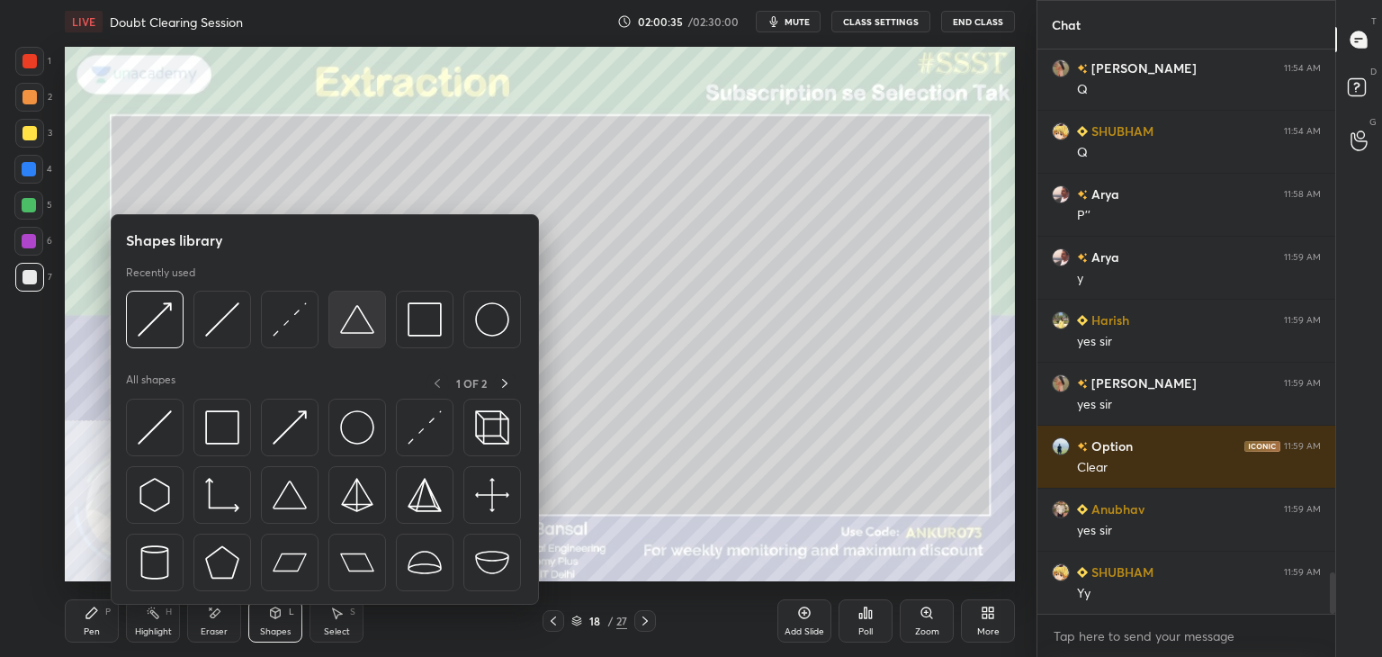
click at [356, 323] on img at bounding box center [357, 319] width 34 height 34
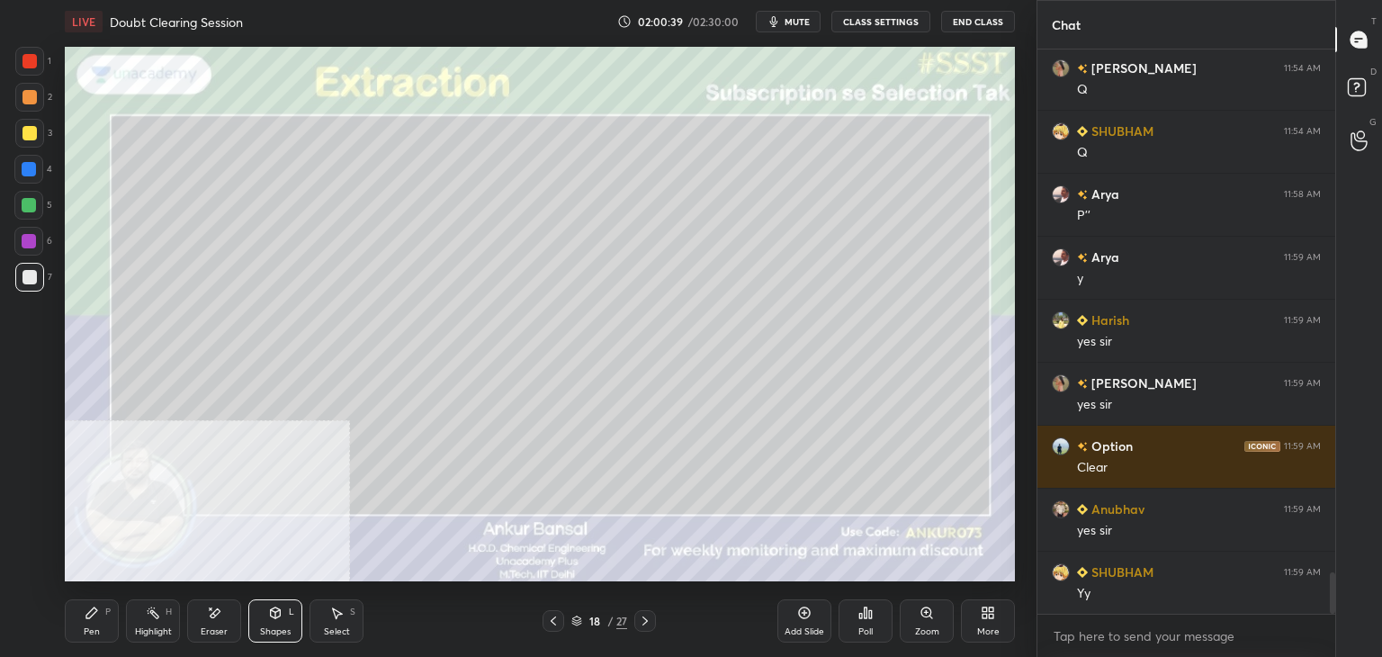
click at [272, 617] on icon at bounding box center [276, 612] width 10 height 11
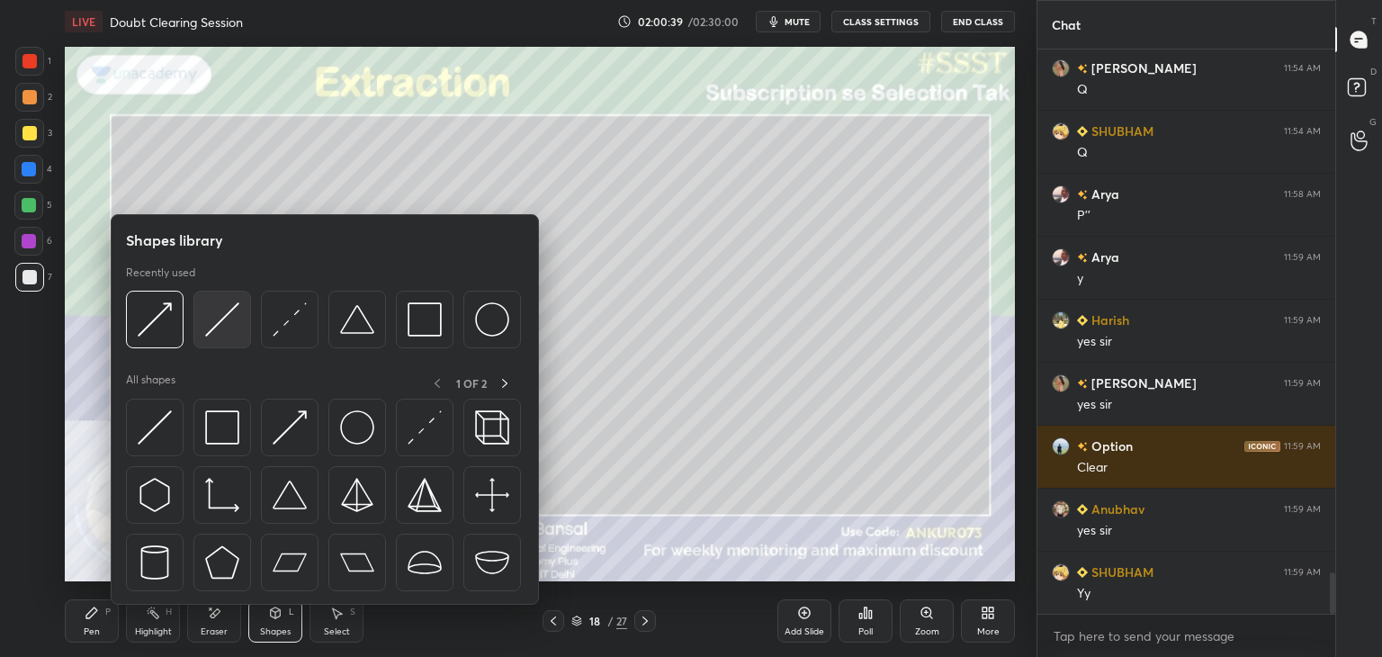
click at [218, 319] on img at bounding box center [222, 319] width 34 height 34
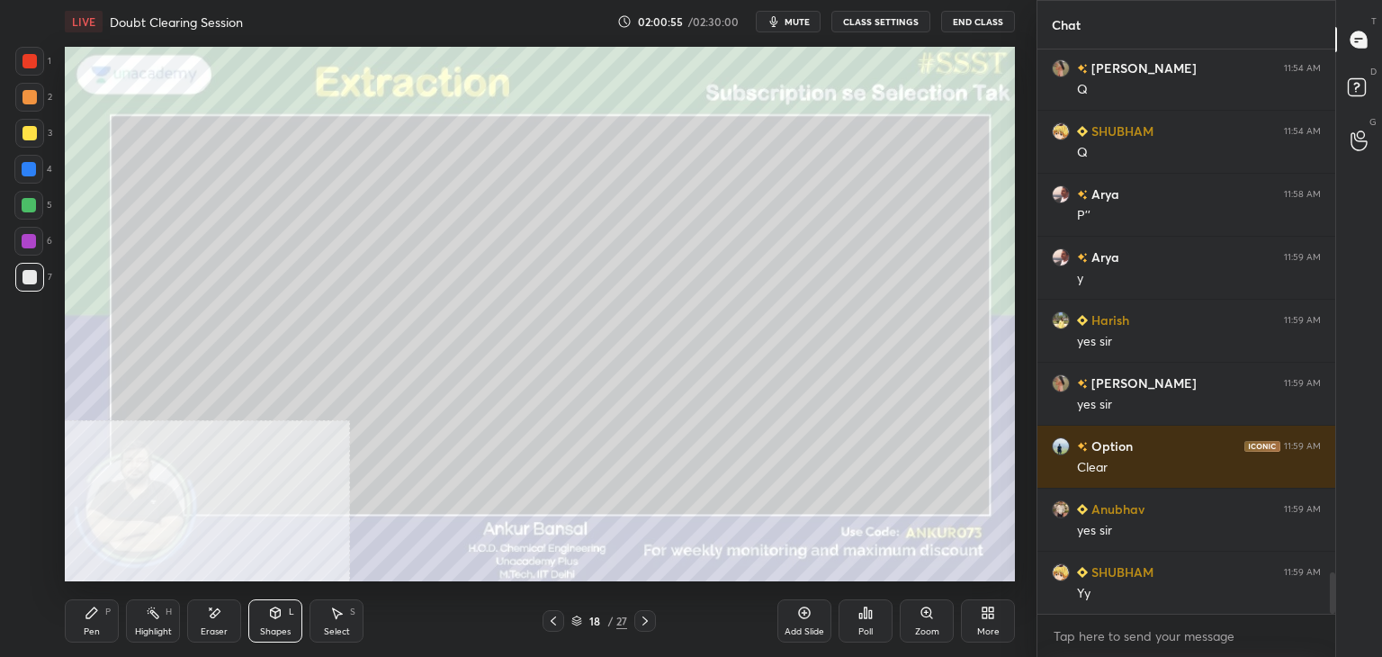
click at [271, 622] on div "Shapes L" at bounding box center [275, 620] width 54 height 43
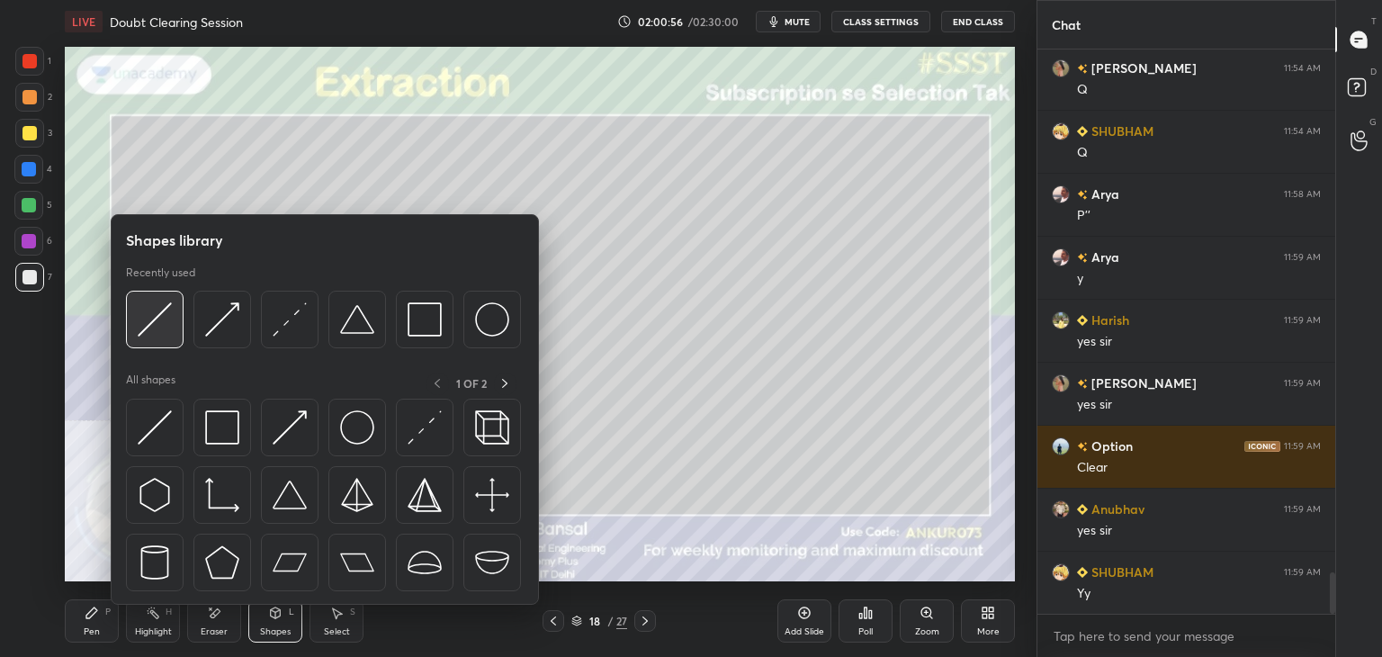
click at [155, 324] on img at bounding box center [155, 319] width 34 height 34
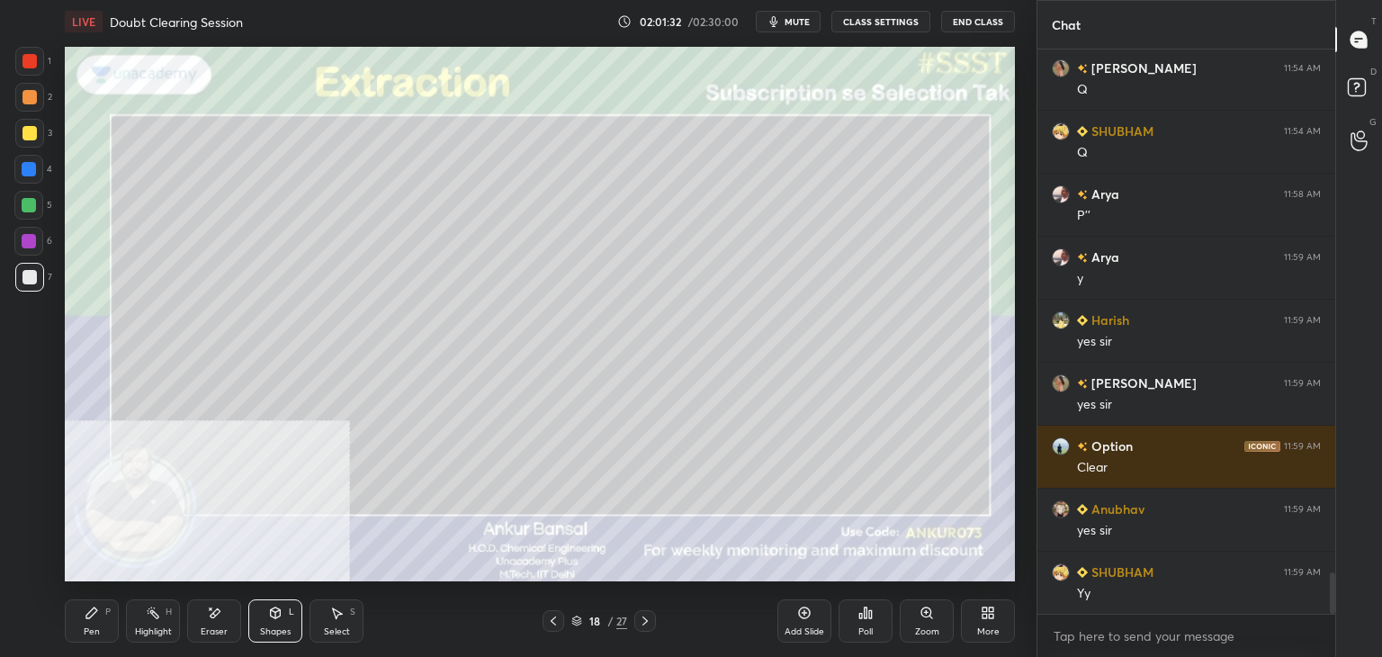
click at [94, 623] on div "Pen P" at bounding box center [92, 620] width 54 height 43
click at [27, 126] on div at bounding box center [29, 133] width 14 height 14
click at [31, 170] on div at bounding box center [29, 169] width 14 height 14
click at [36, 281] on div at bounding box center [29, 277] width 14 height 14
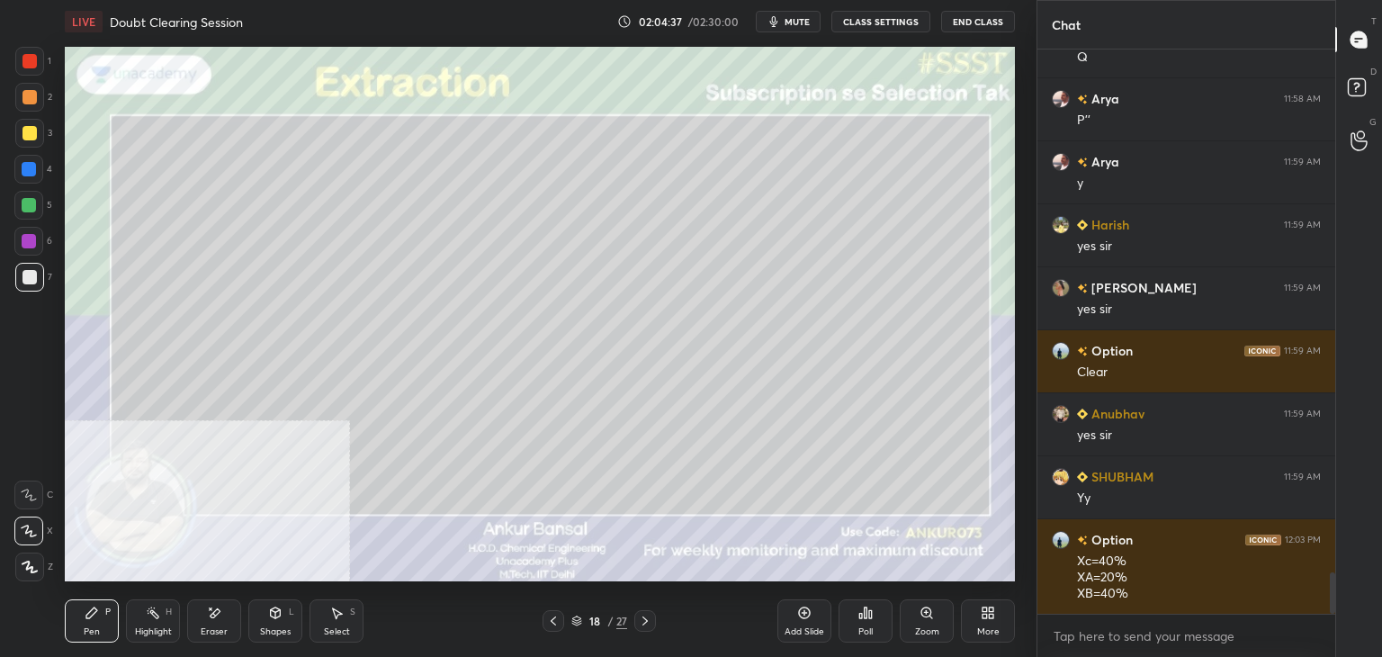
click at [647, 615] on icon at bounding box center [645, 621] width 14 height 14
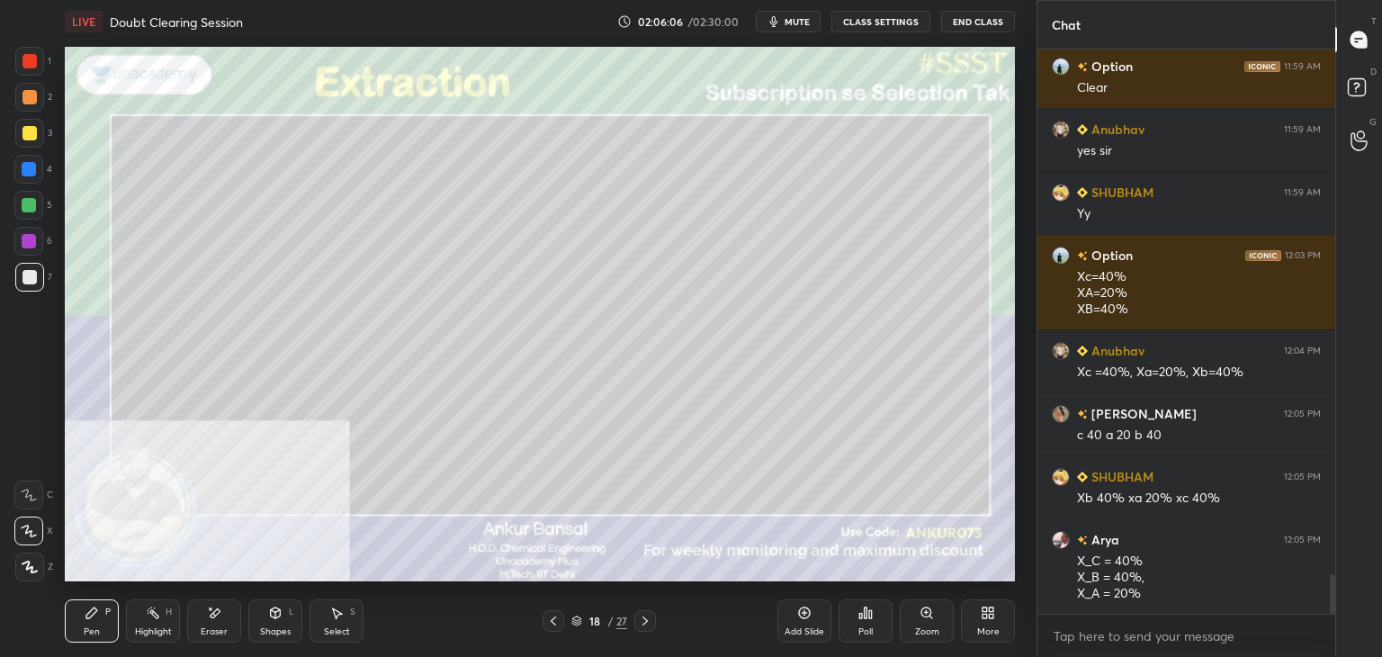
scroll to position [7534, 0]
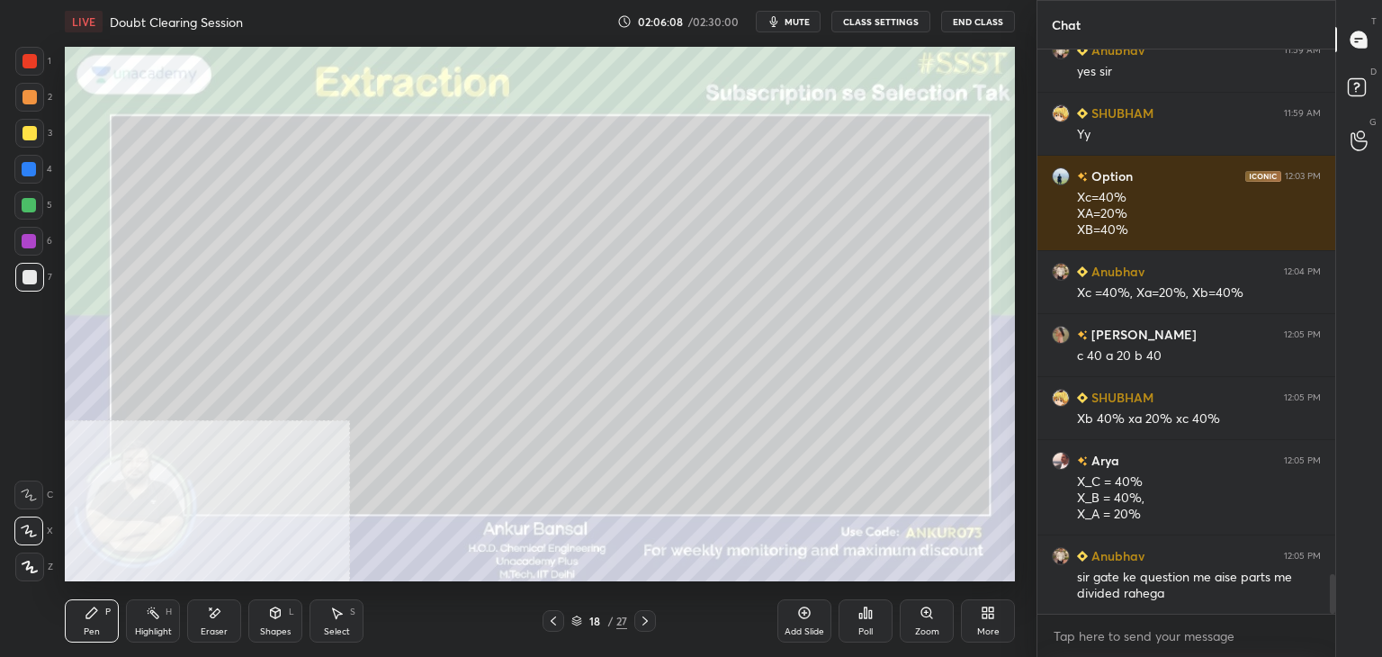
click at [791, 19] on span "mute" at bounding box center [797, 21] width 25 height 13
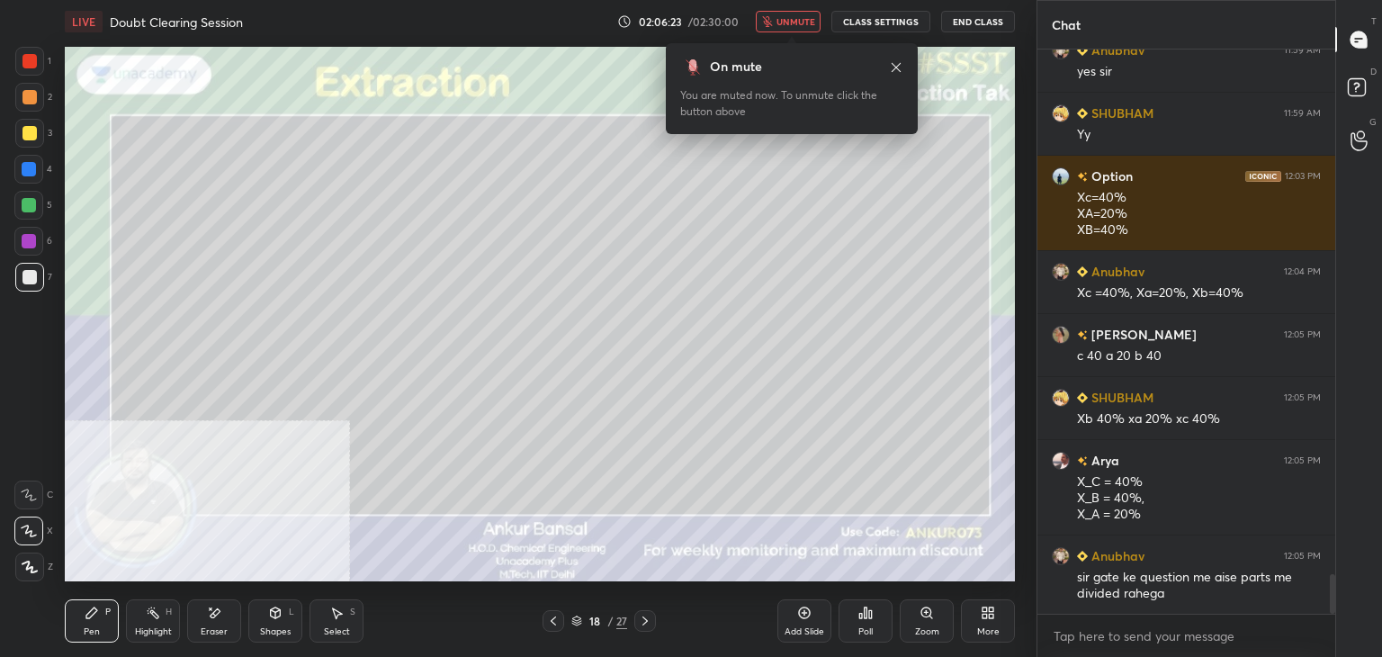
click at [799, 22] on span "unmute" at bounding box center [795, 21] width 39 height 13
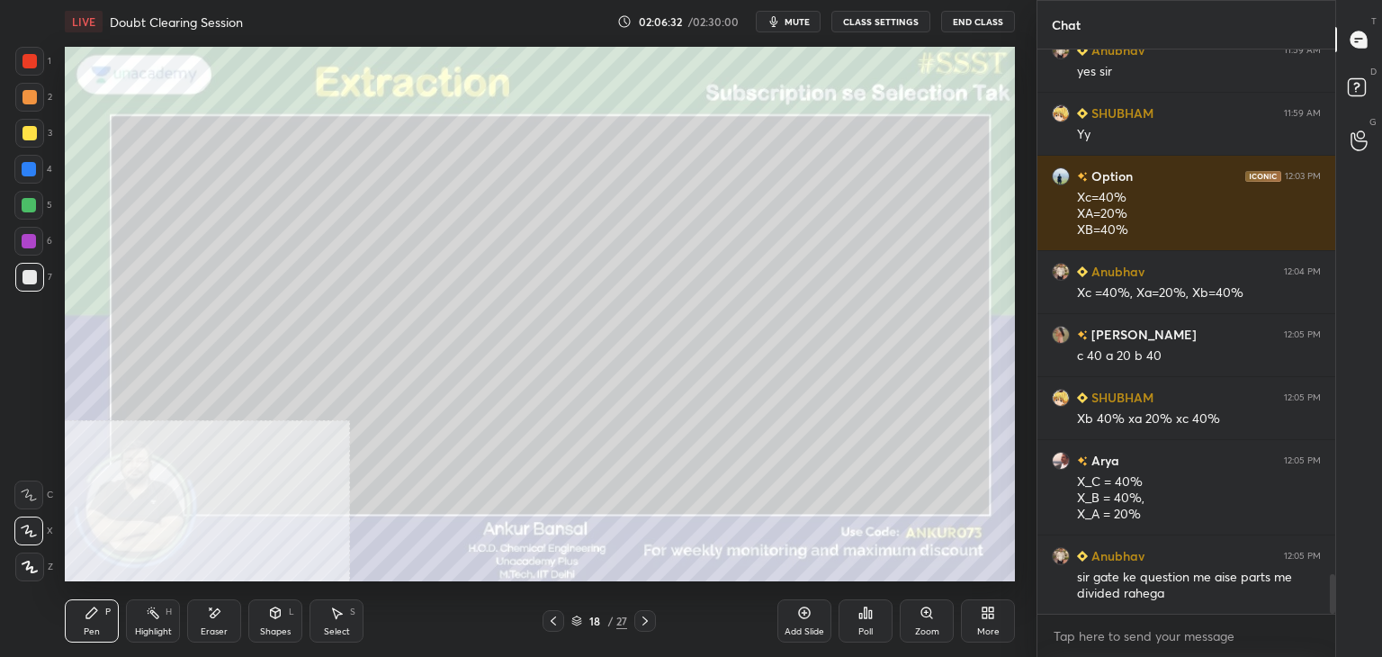
scroll to position [7597, 0]
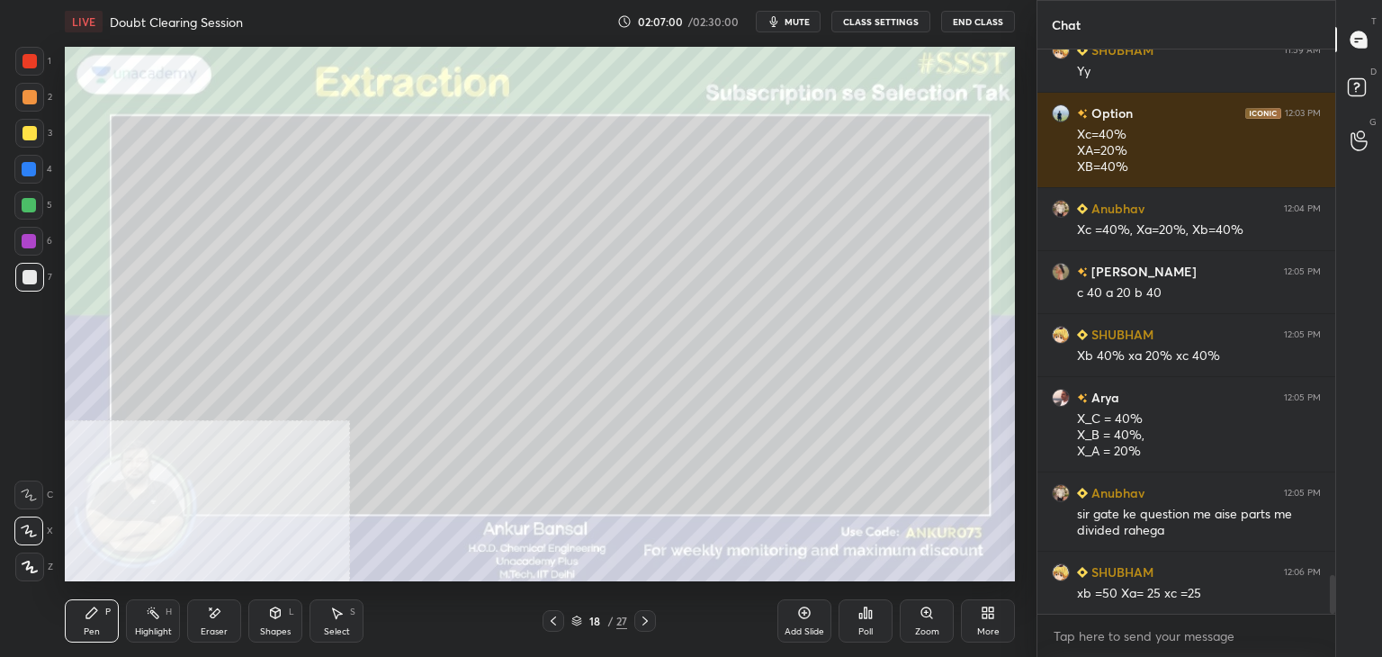
click at [274, 621] on div "Shapes L" at bounding box center [275, 620] width 54 height 43
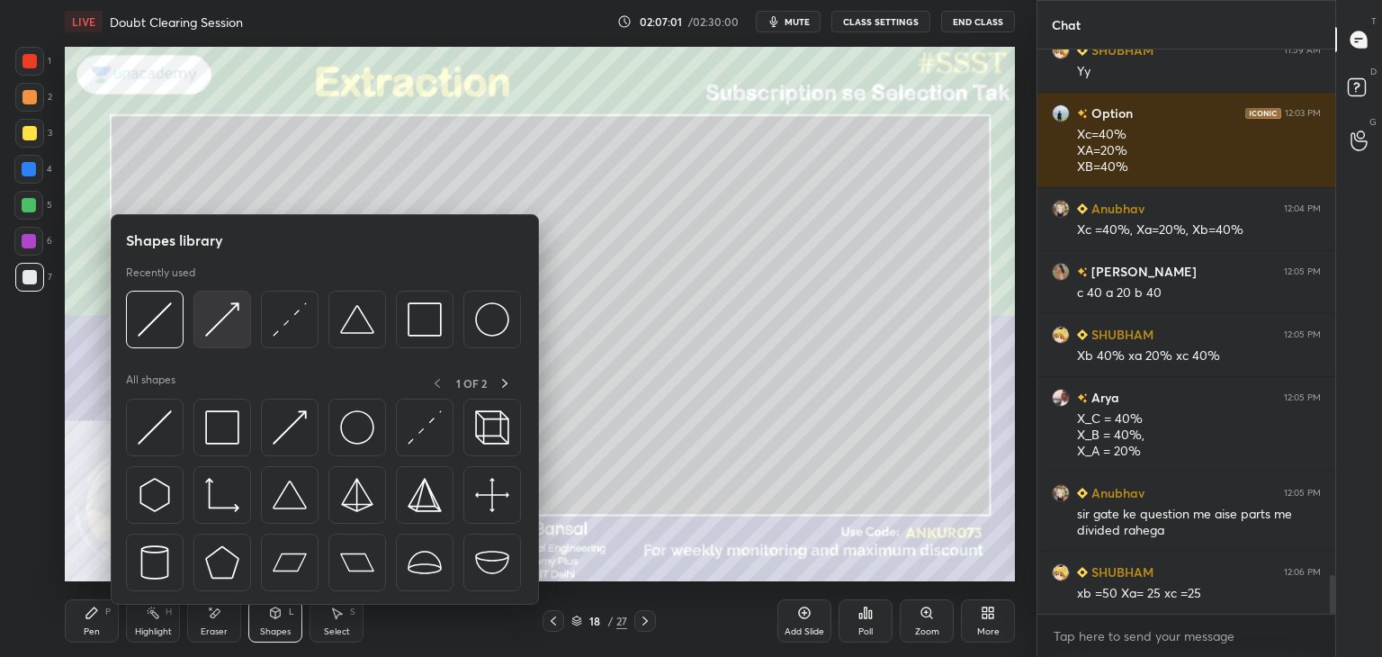
click at [212, 299] on div at bounding box center [222, 320] width 58 height 58
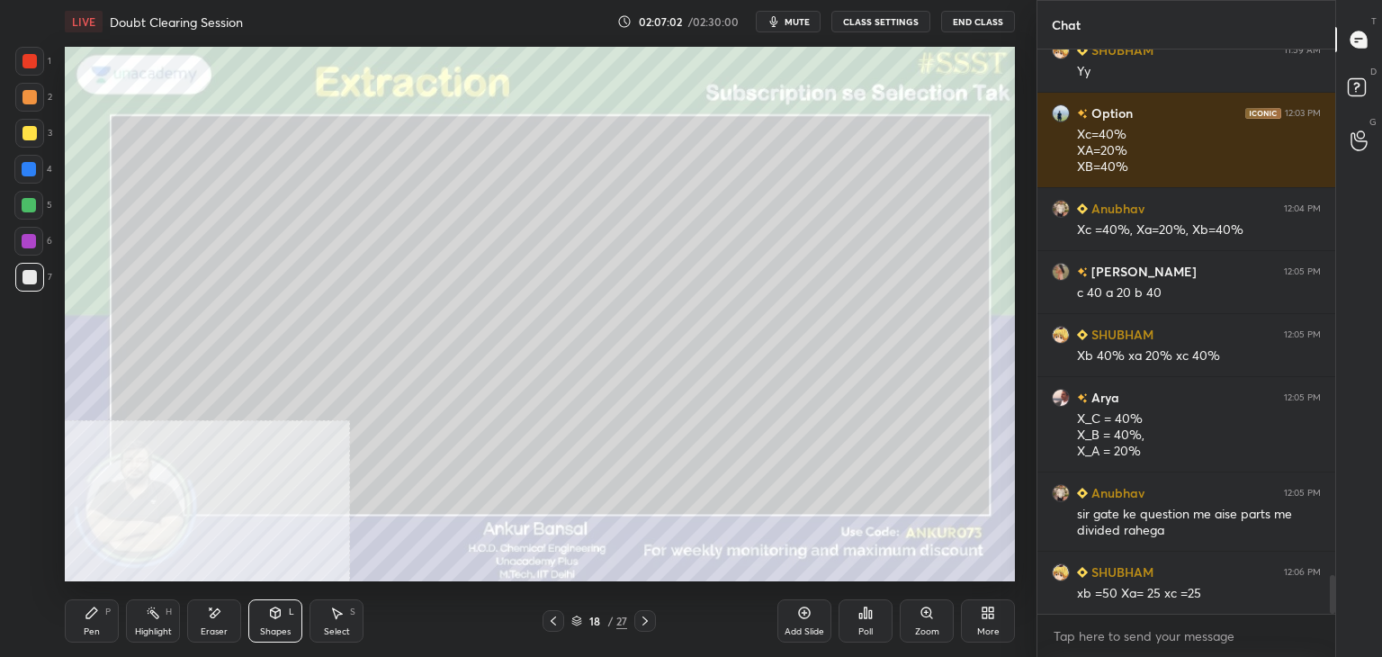
click at [35, 130] on div at bounding box center [29, 133] width 14 height 14
click at [86, 621] on div "Pen P" at bounding box center [92, 620] width 54 height 43
click at [30, 271] on div at bounding box center [29, 277] width 14 height 14
click at [281, 624] on div "Shapes L" at bounding box center [275, 620] width 54 height 43
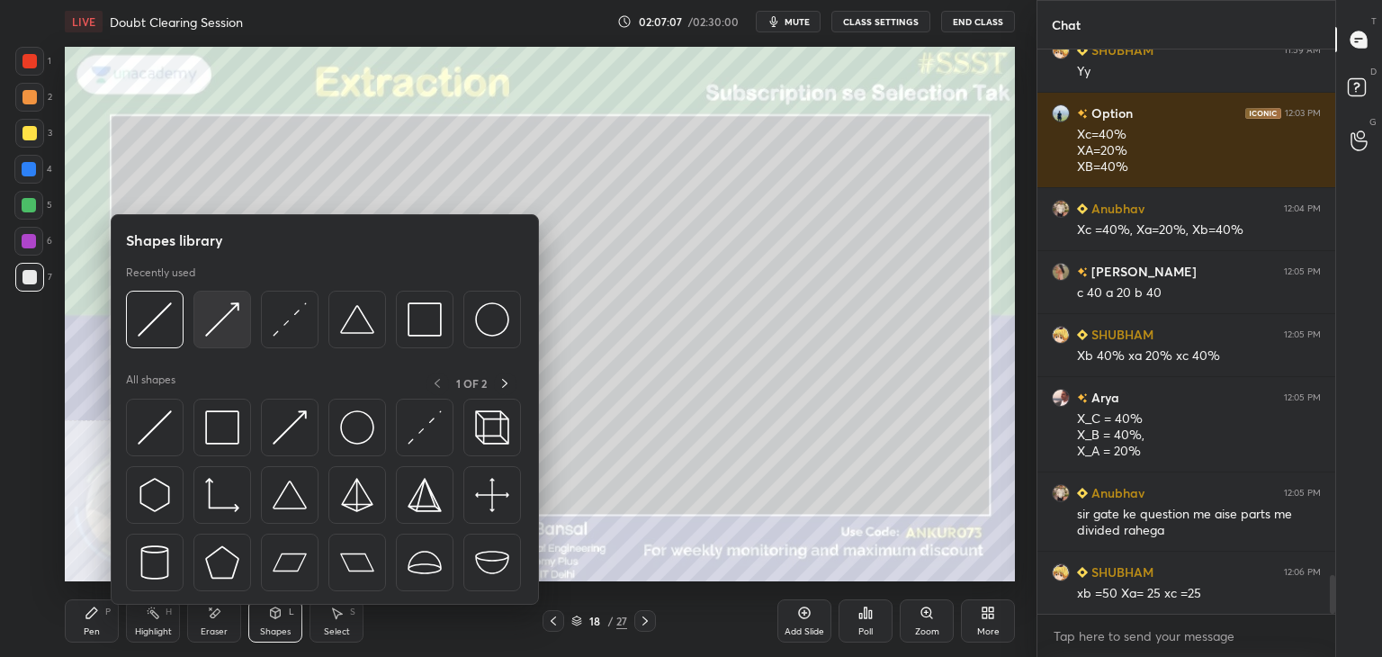
click at [213, 321] on img at bounding box center [222, 319] width 34 height 34
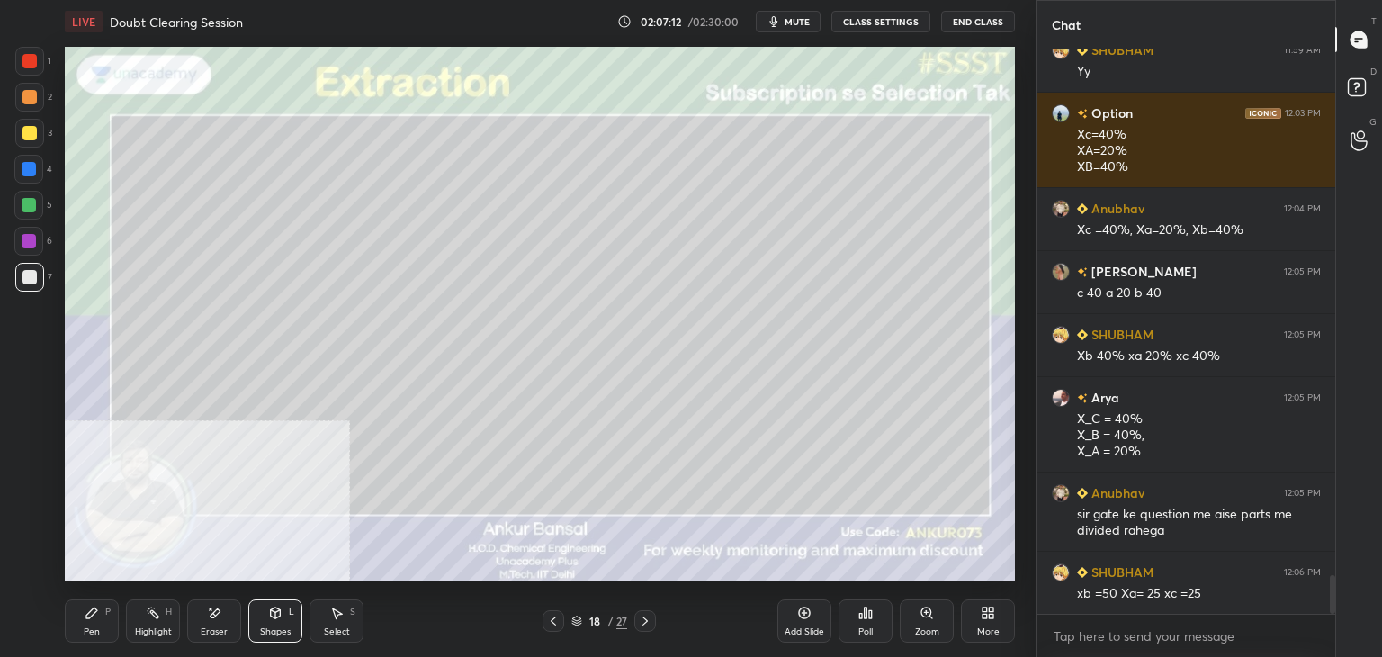
click at [97, 614] on icon at bounding box center [92, 613] width 14 height 14
click at [268, 615] on icon at bounding box center [275, 613] width 14 height 14
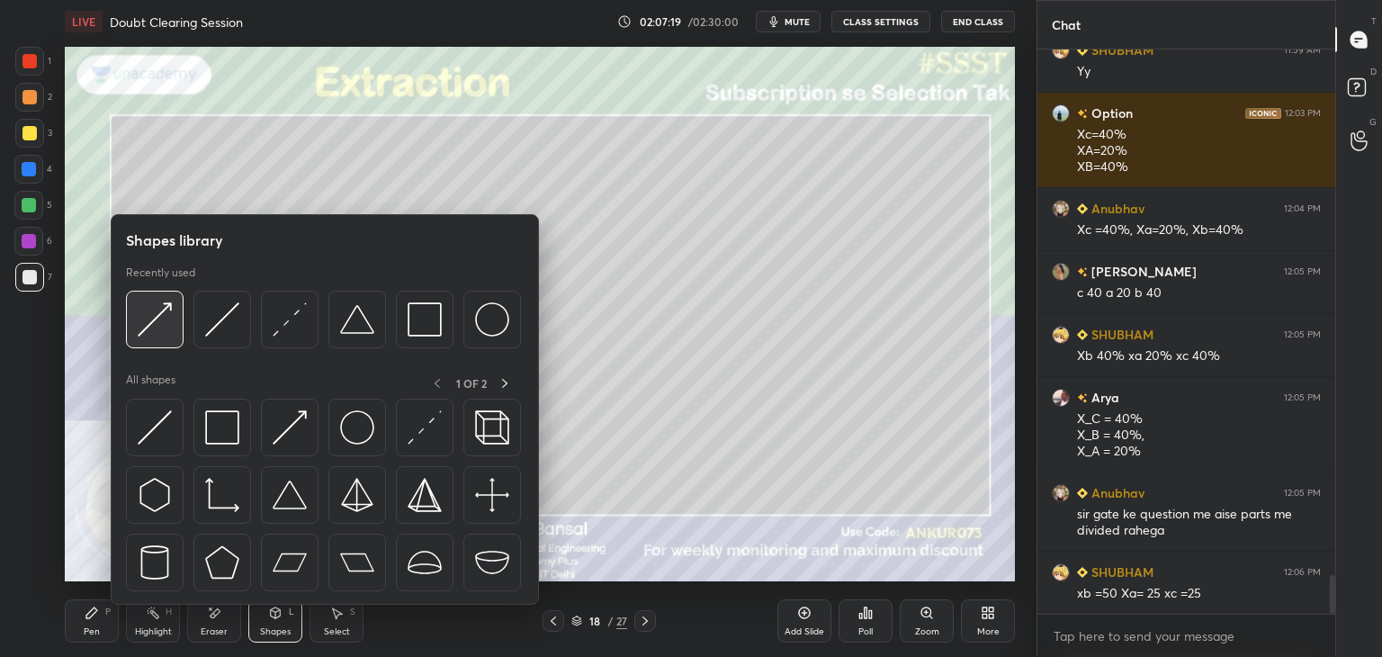
click at [166, 303] on img at bounding box center [155, 319] width 34 height 34
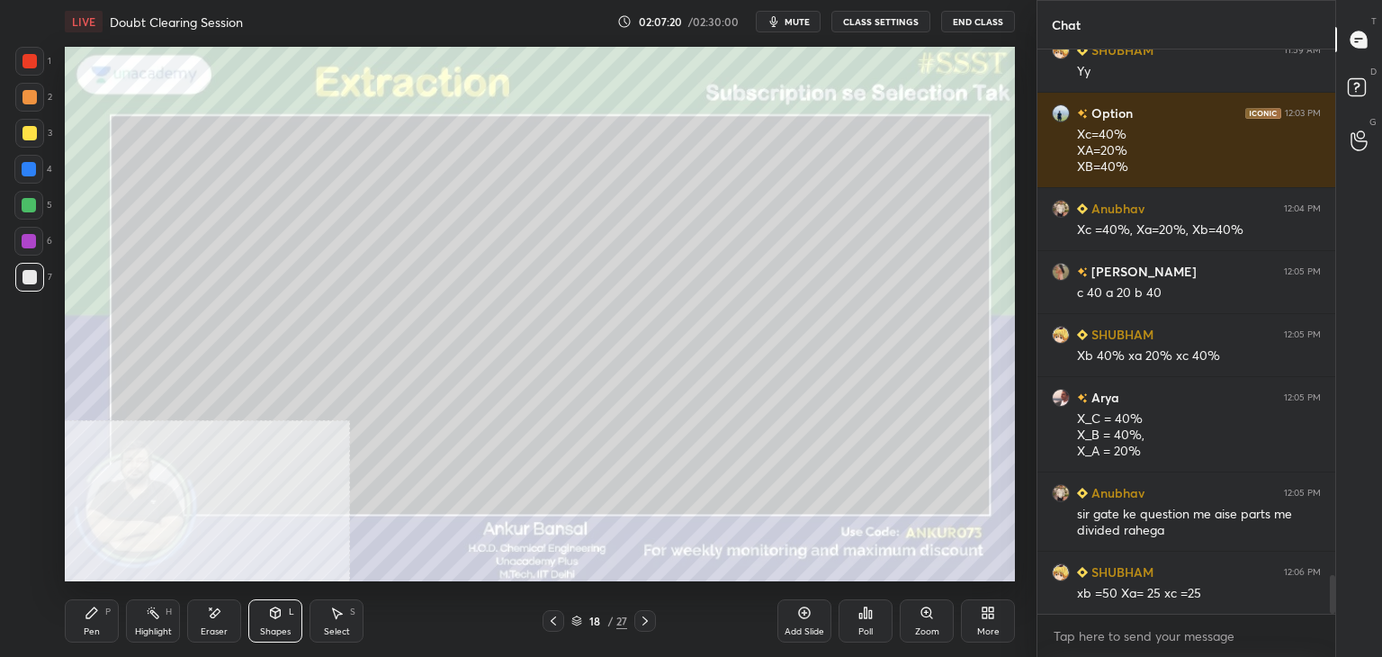
click at [31, 130] on div at bounding box center [29, 133] width 14 height 14
click at [83, 626] on div "Pen P" at bounding box center [92, 620] width 54 height 43
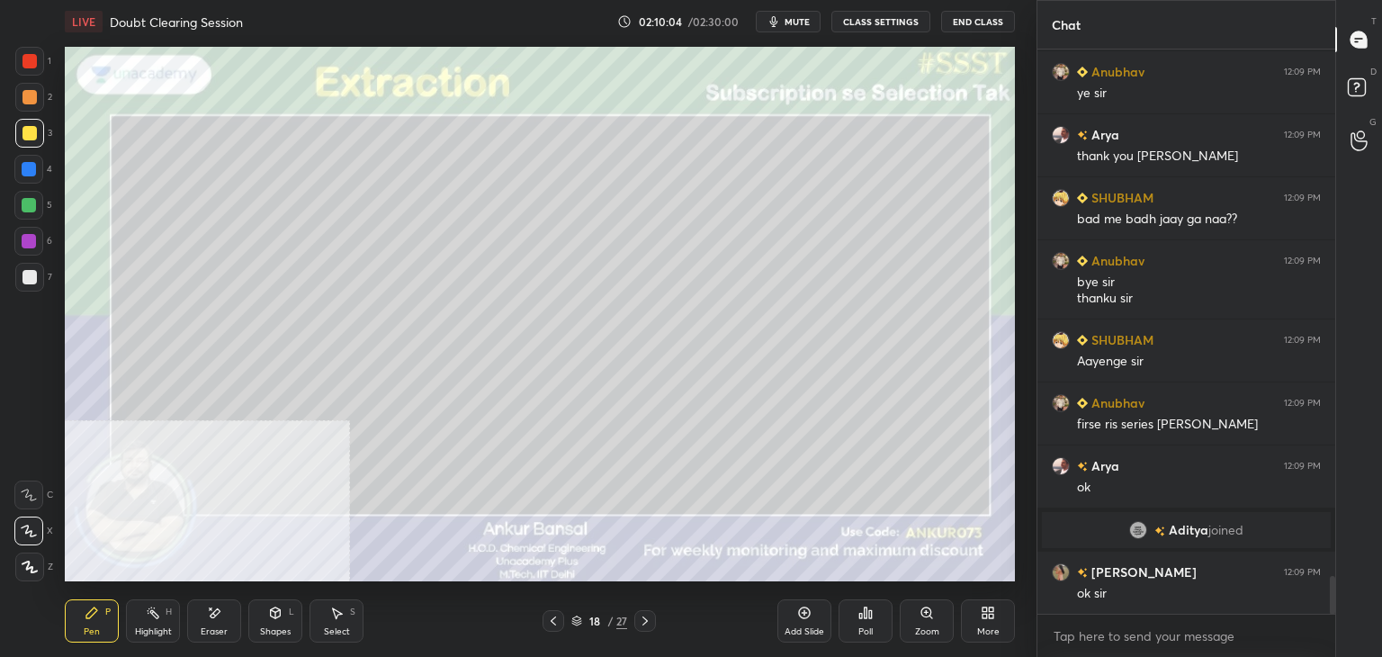
scroll to position [7941, 0]
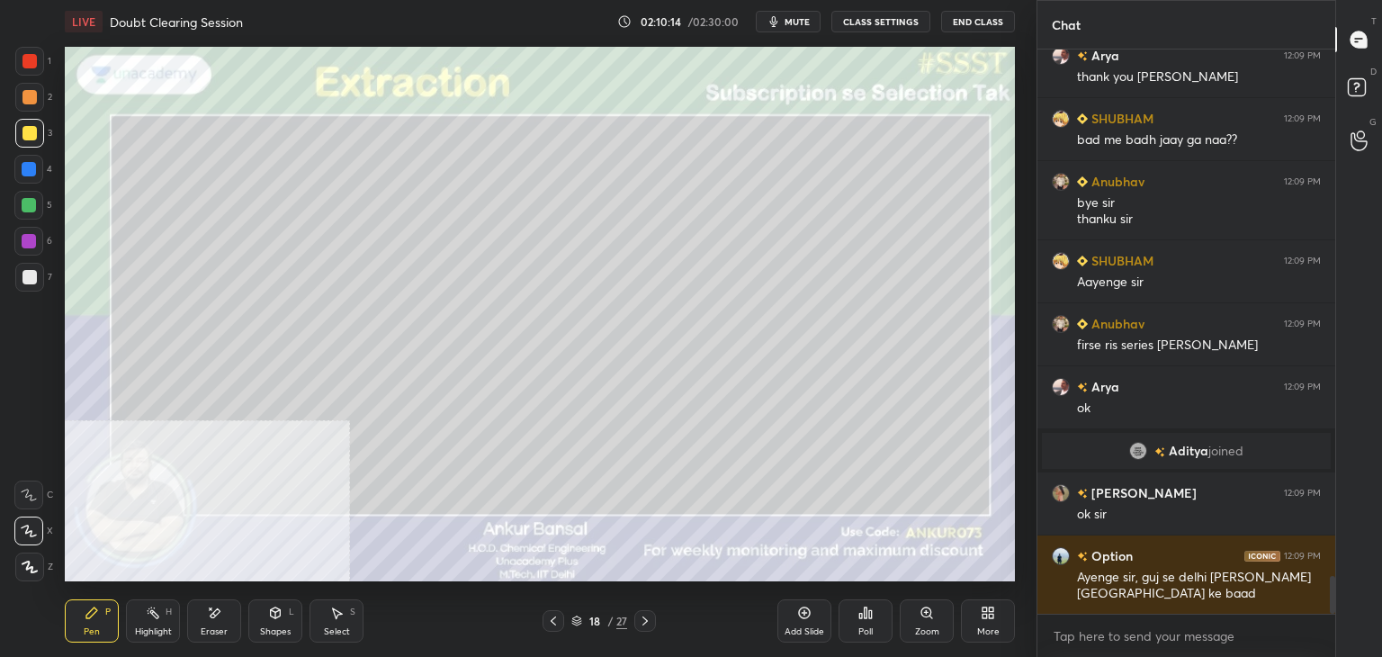
click at [795, 22] on span "mute" at bounding box center [797, 21] width 25 height 13
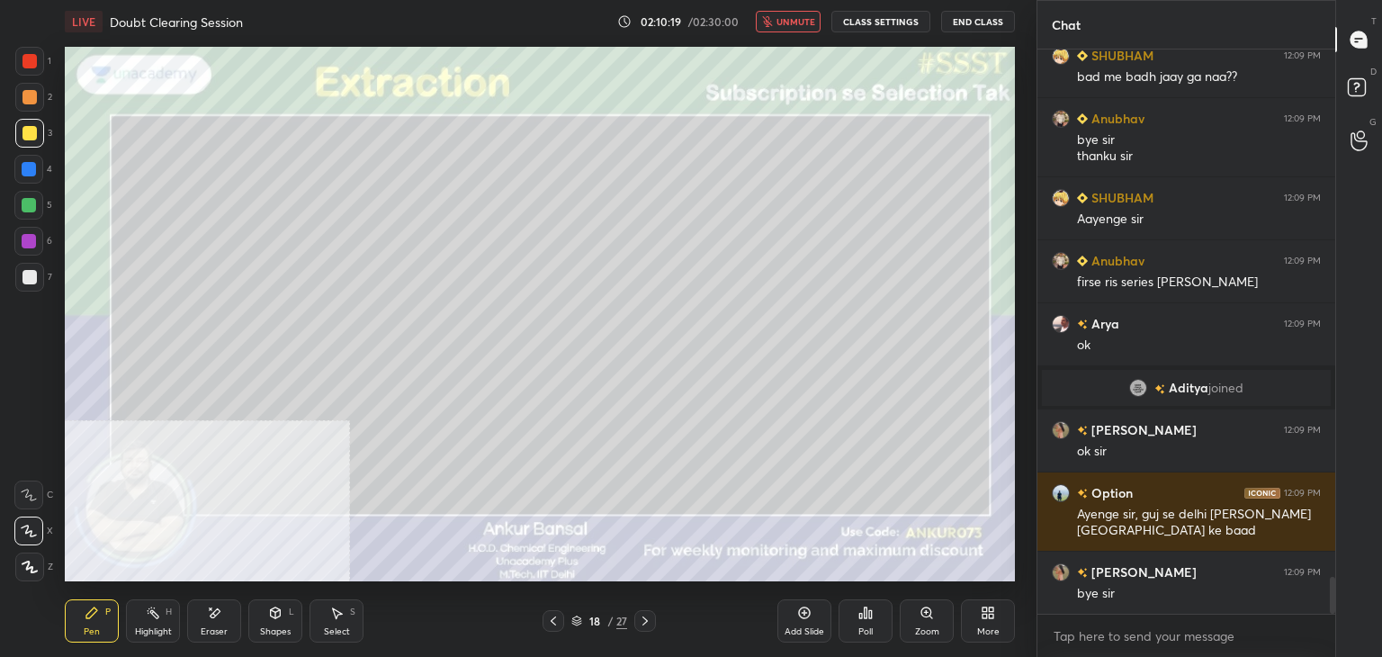
scroll to position [8067, 0]
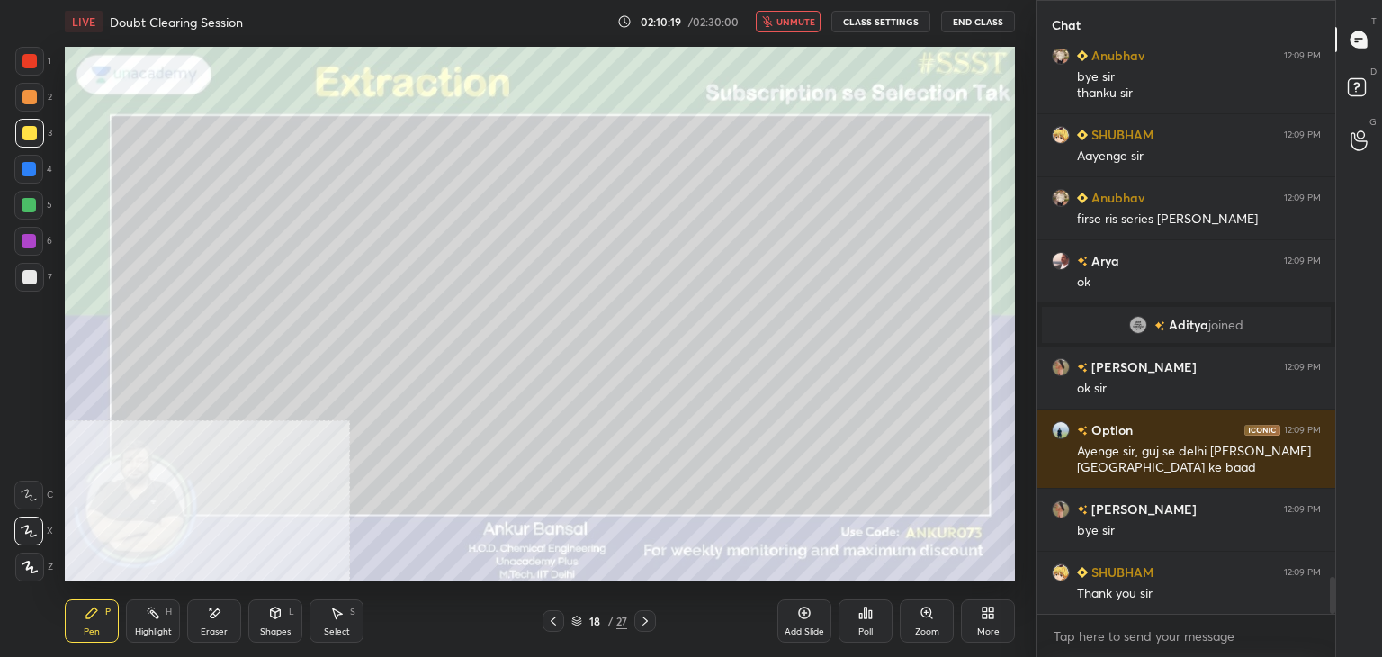
click at [980, 21] on button "End Class" at bounding box center [978, 22] width 74 height 22
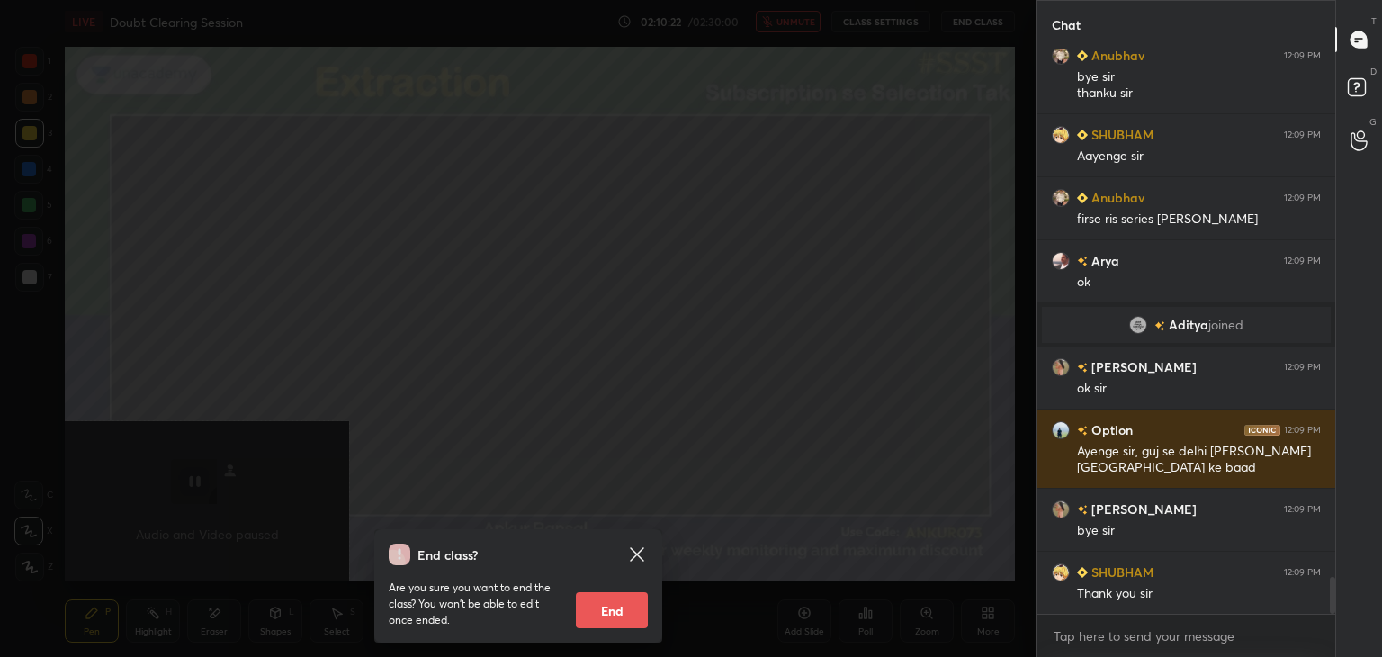
click at [623, 607] on button "End" at bounding box center [612, 610] width 72 height 36
type textarea "x"
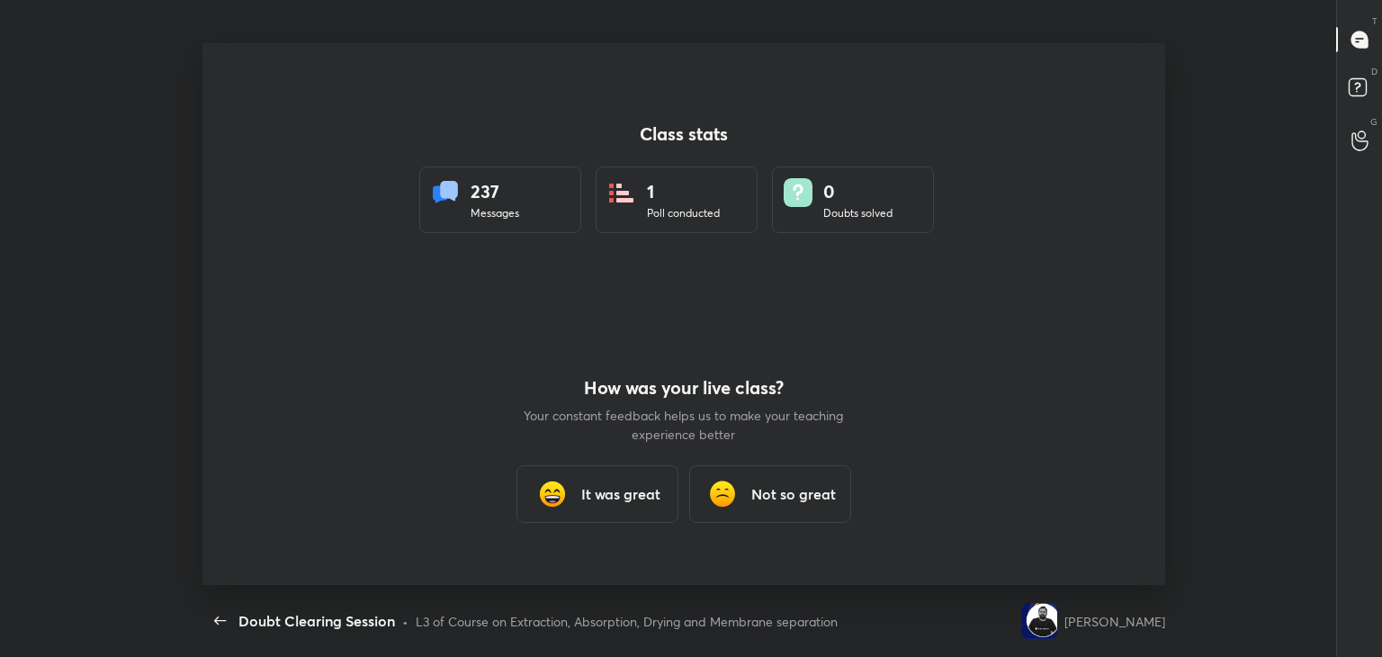
scroll to position [89429, 88612]
click at [592, 489] on h3 "It was great" at bounding box center [620, 494] width 79 height 22
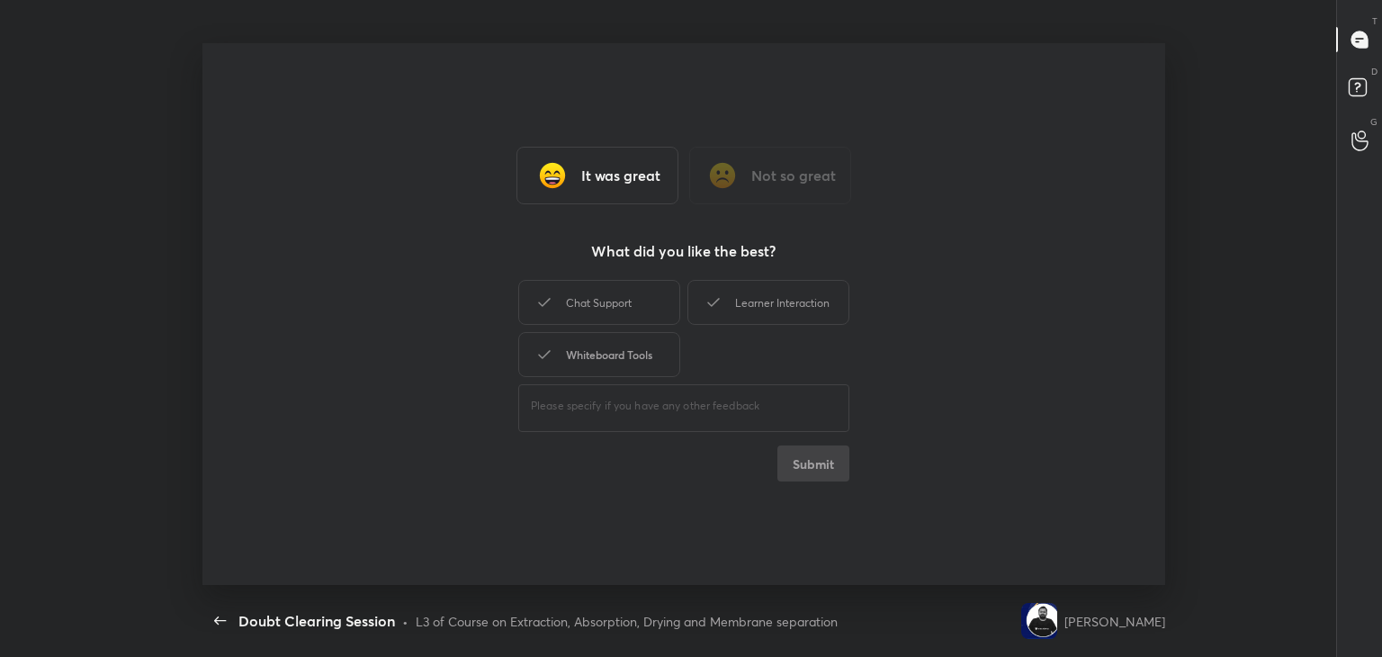
click at [624, 368] on div "Whiteboard Tools" at bounding box center [599, 354] width 162 height 45
click at [623, 275] on div "It was great Not so great What did you like the best? Chat Support Learner Inte…" at bounding box center [684, 314] width 964 height 542
click at [645, 310] on div "Chat Support" at bounding box center [599, 302] width 162 height 45
click at [723, 303] on icon at bounding box center [714, 303] width 22 height 22
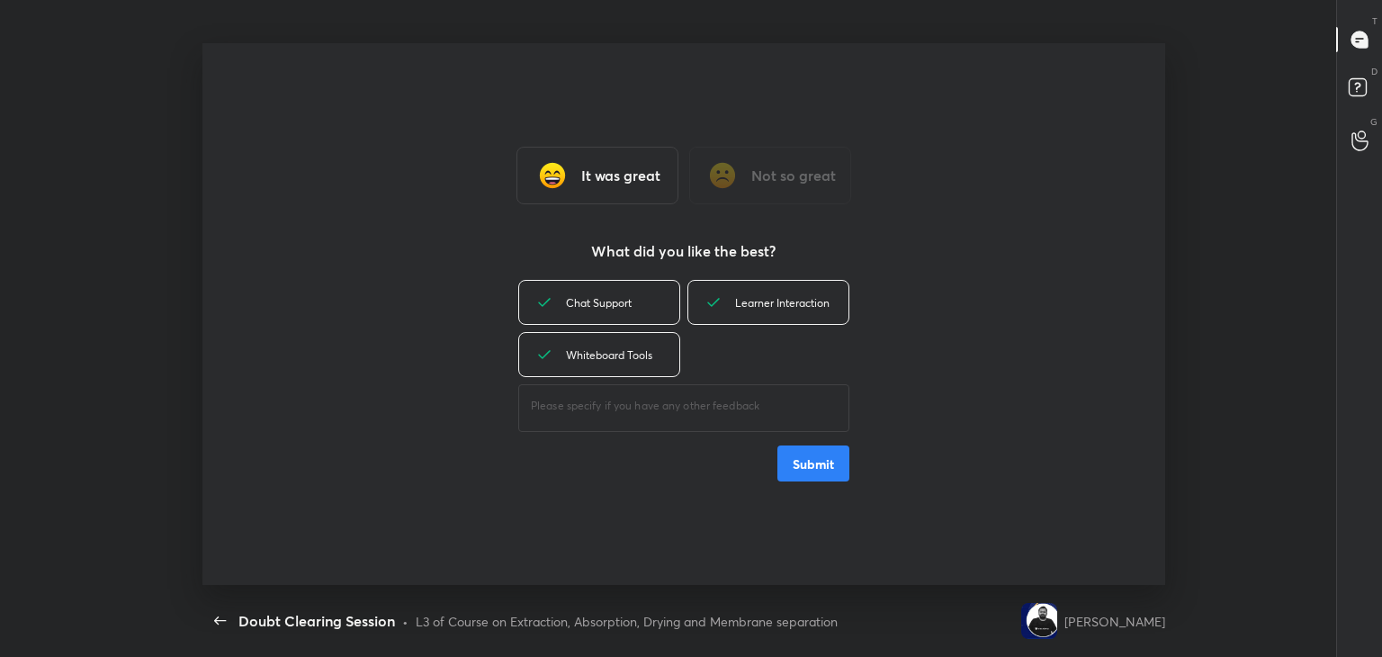
click at [833, 473] on button "Submit" at bounding box center [813, 463] width 72 height 36
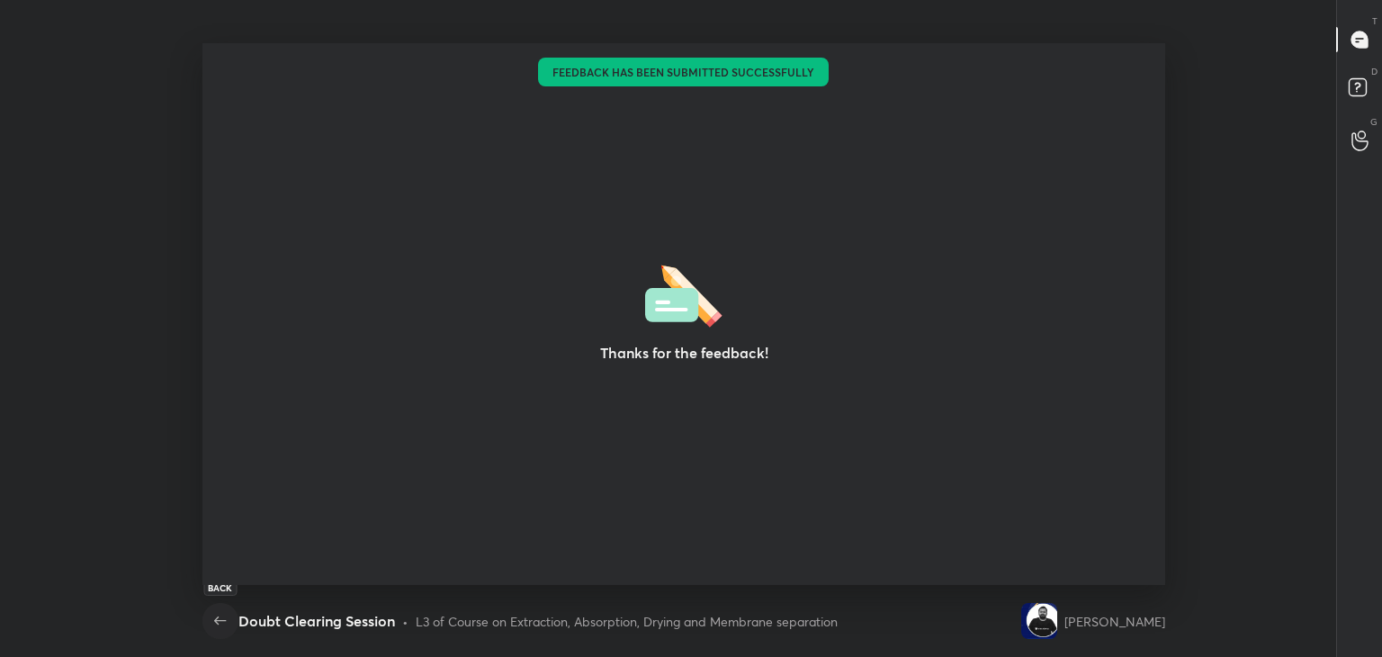
click at [216, 627] on icon "button" at bounding box center [221, 621] width 22 height 22
